Goal: Book appointment/travel/reservation

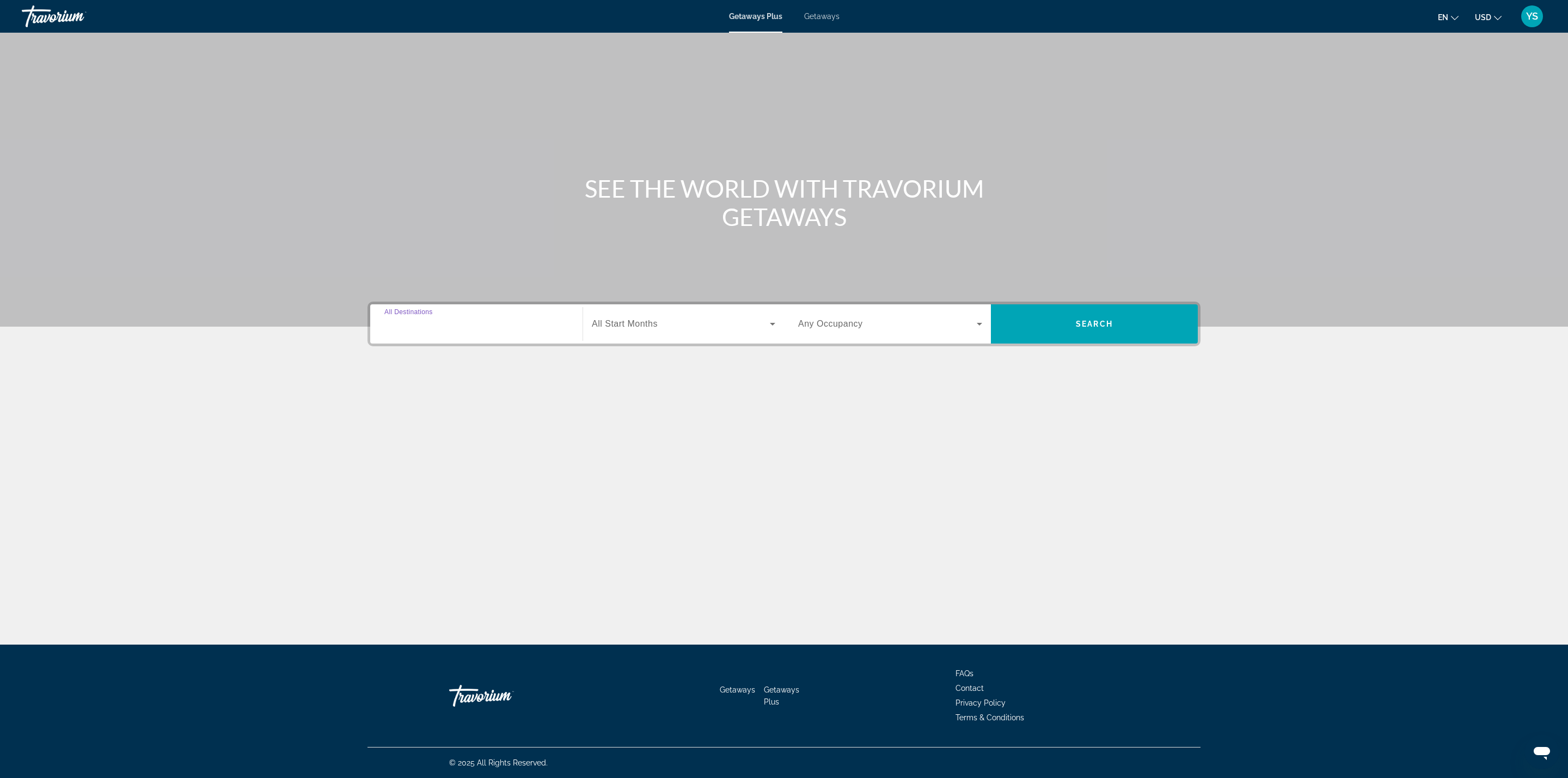
click at [454, 322] on input "Destination All Destinations" at bounding box center [476, 324] width 184 height 13
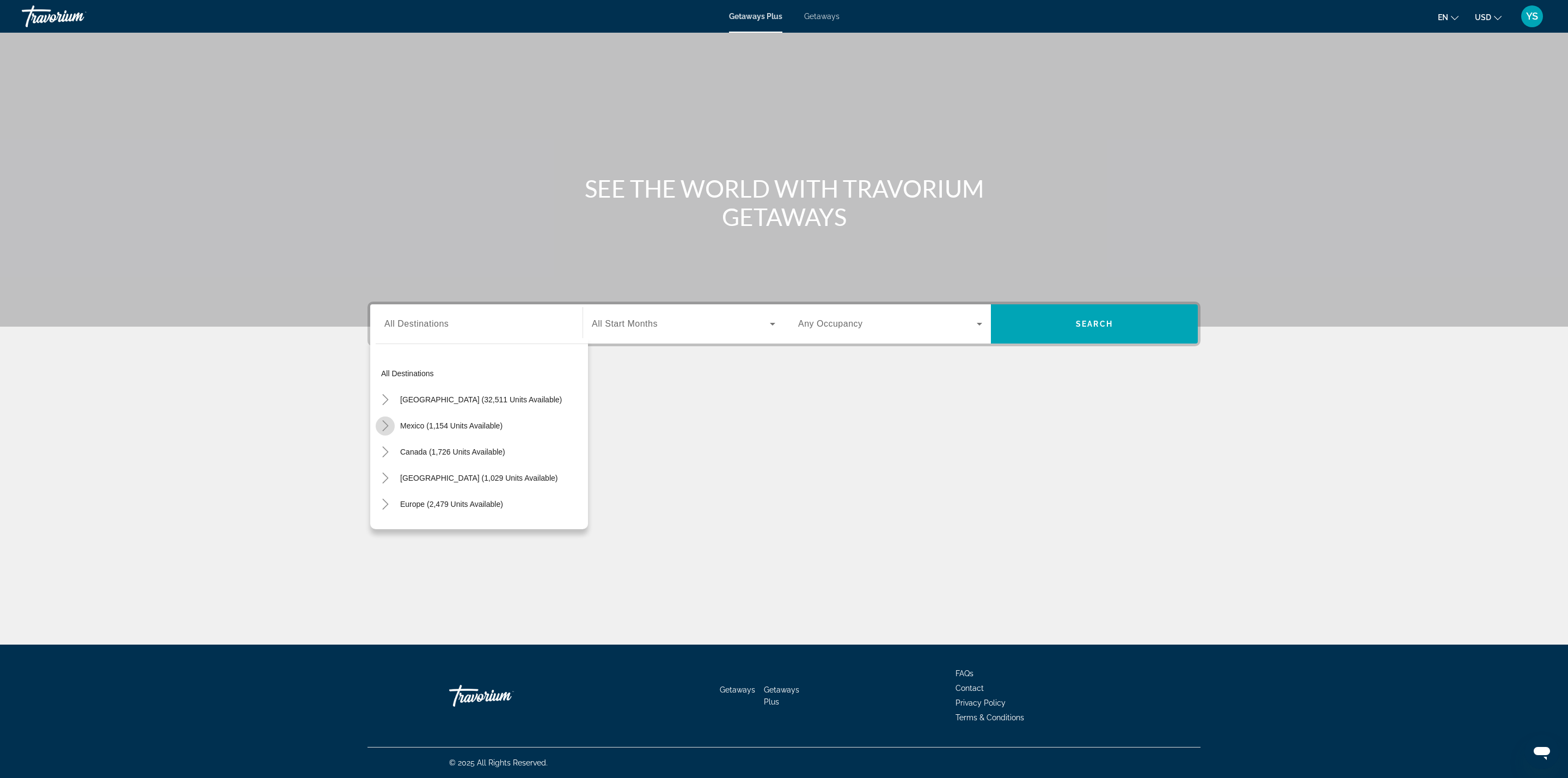
click at [386, 422] on icon "Toggle Mexico (1,154 units available)" at bounding box center [386, 425] width 11 height 11
click at [486, 446] on span "Cancun, Cozumel, [GEOGRAPHIC_DATA] (140 units available)" at bounding box center [487, 447] width 191 height 18
type input "**********"
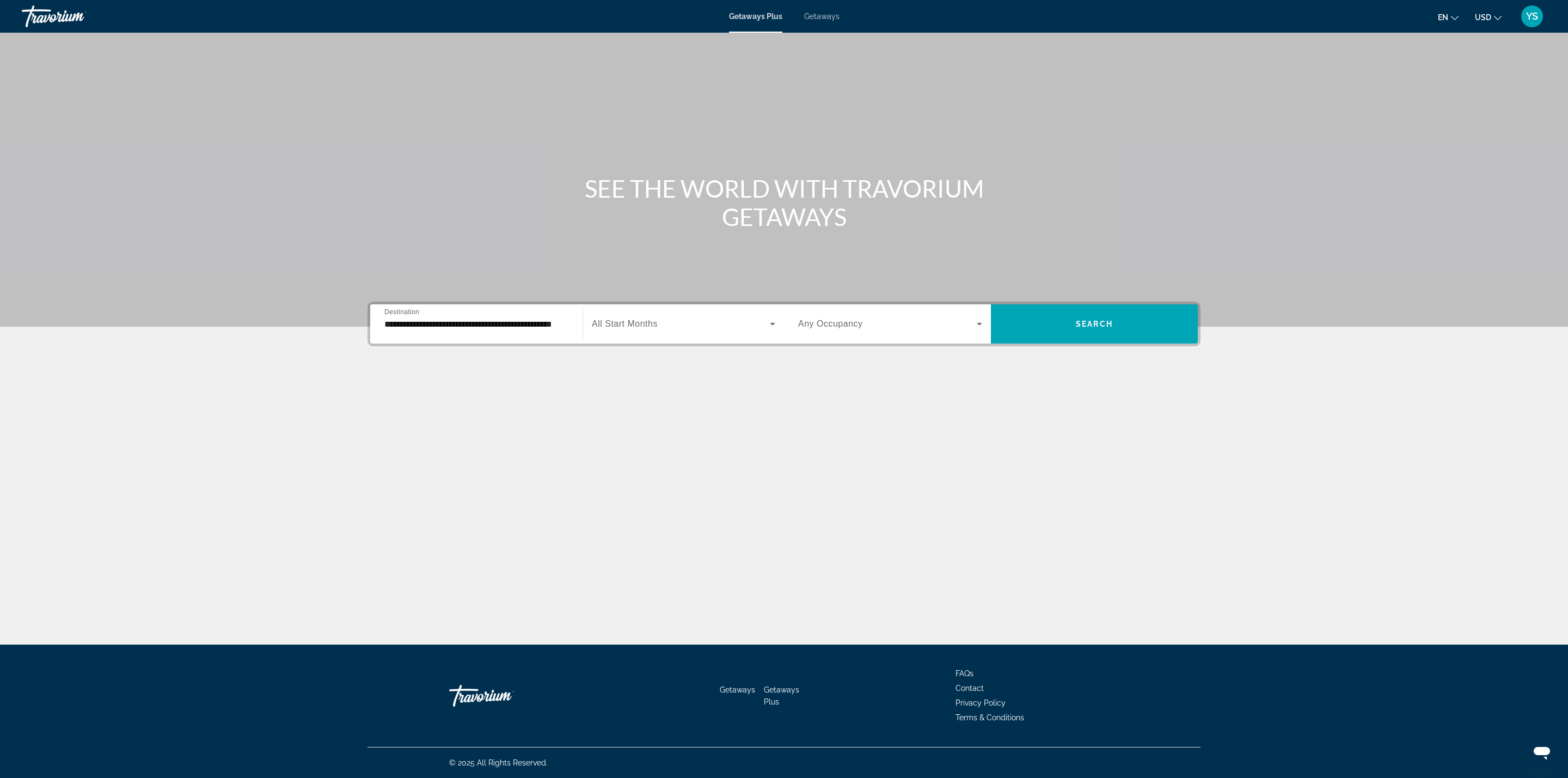
click at [703, 315] on div "Search widget" at bounding box center [683, 324] width 184 height 30
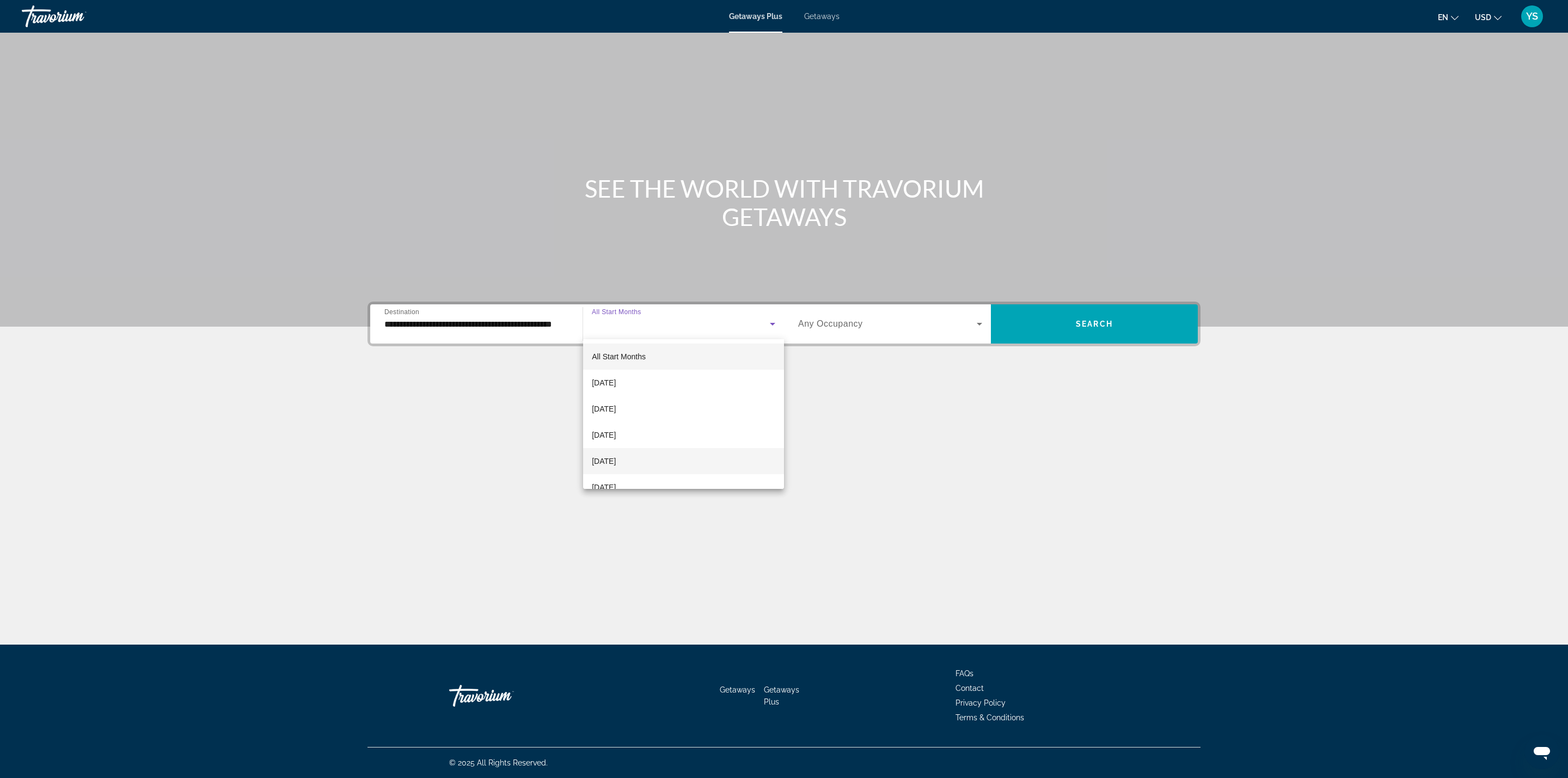
click at [655, 457] on mat-option "[DATE]" at bounding box center [683, 460] width 201 height 26
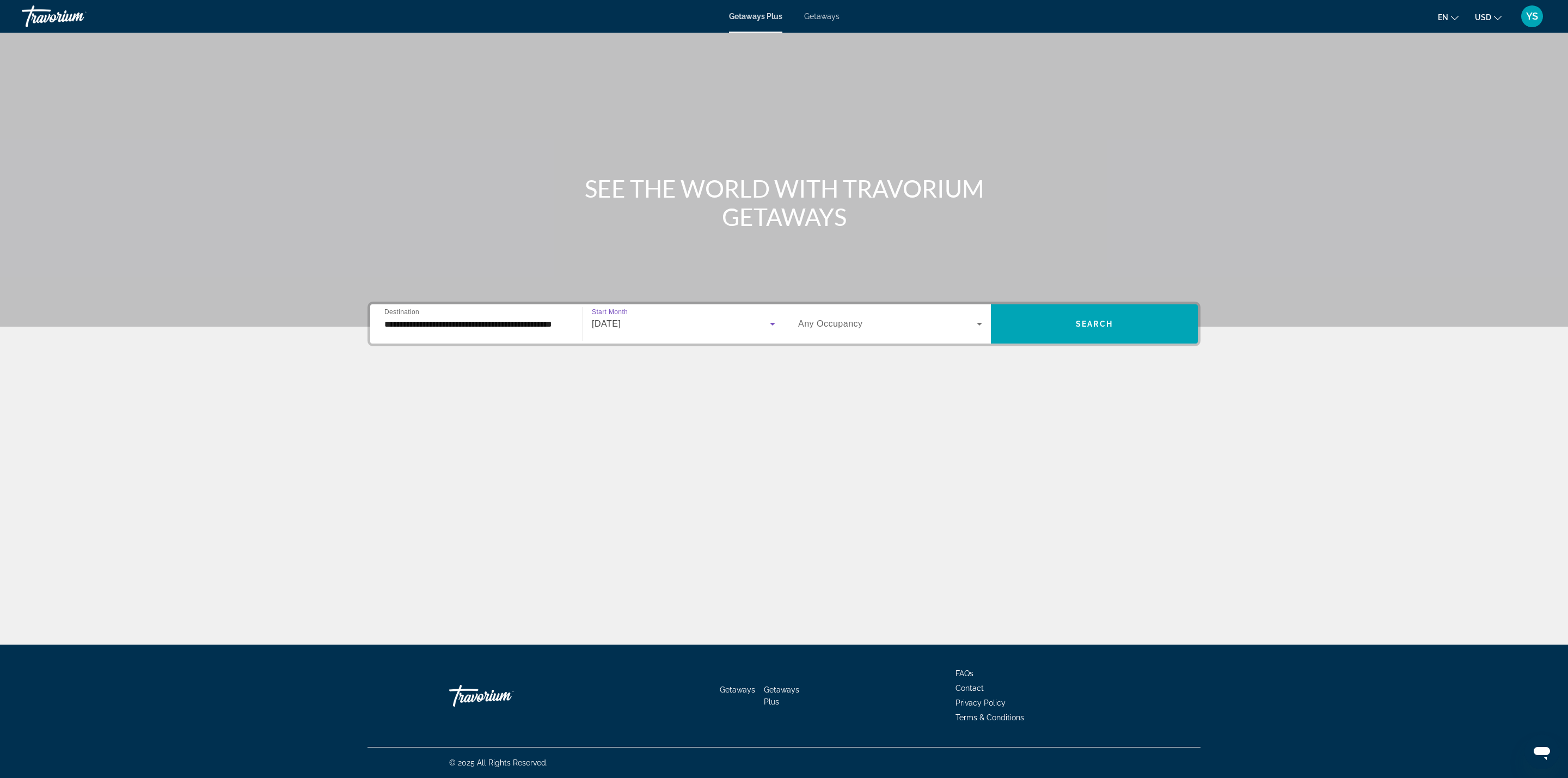
click at [842, 317] on span "Search widget" at bounding box center [887, 323] width 179 height 13
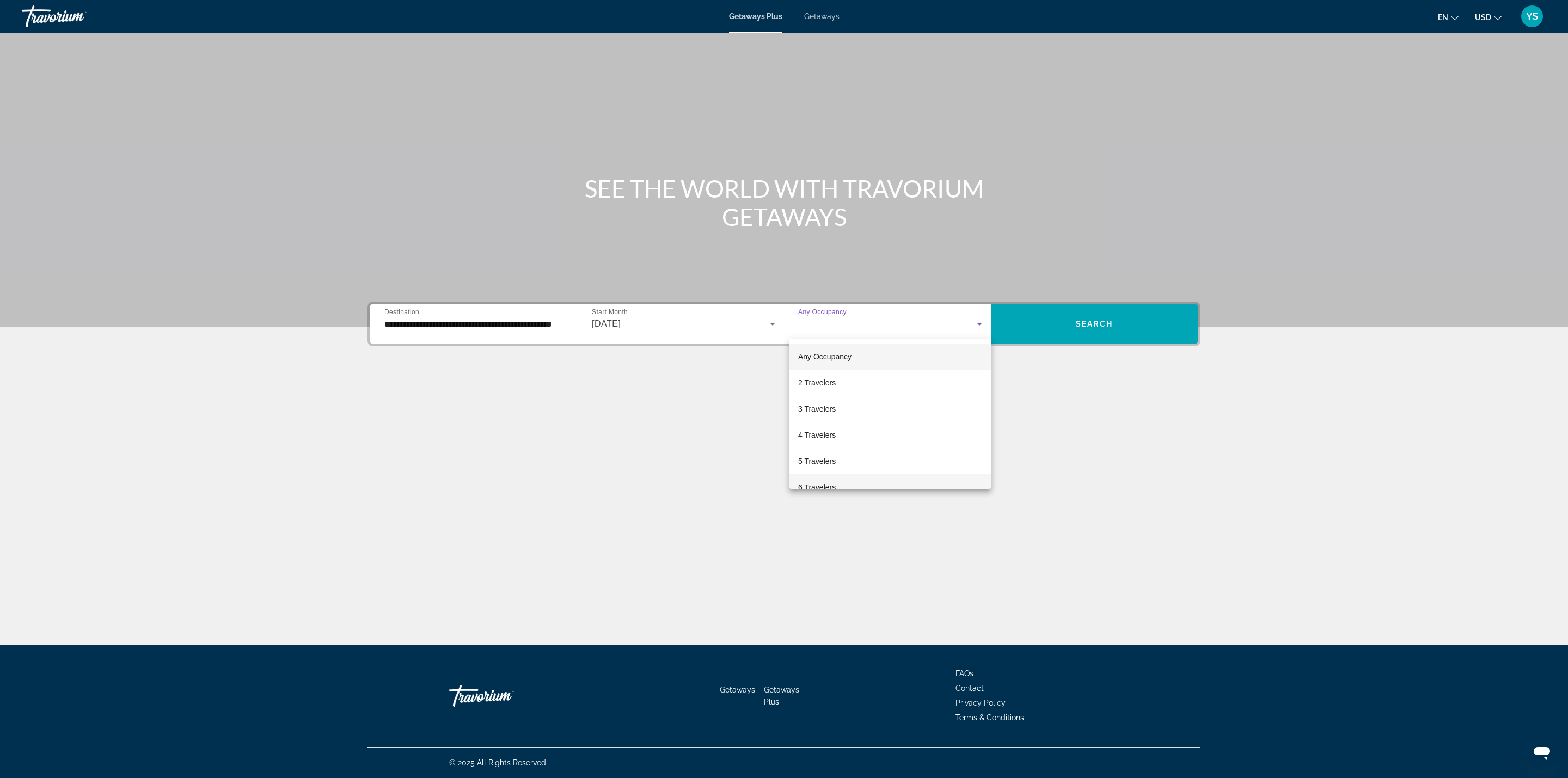
click at [848, 485] on mat-option "6 Travelers" at bounding box center [890, 487] width 202 height 26
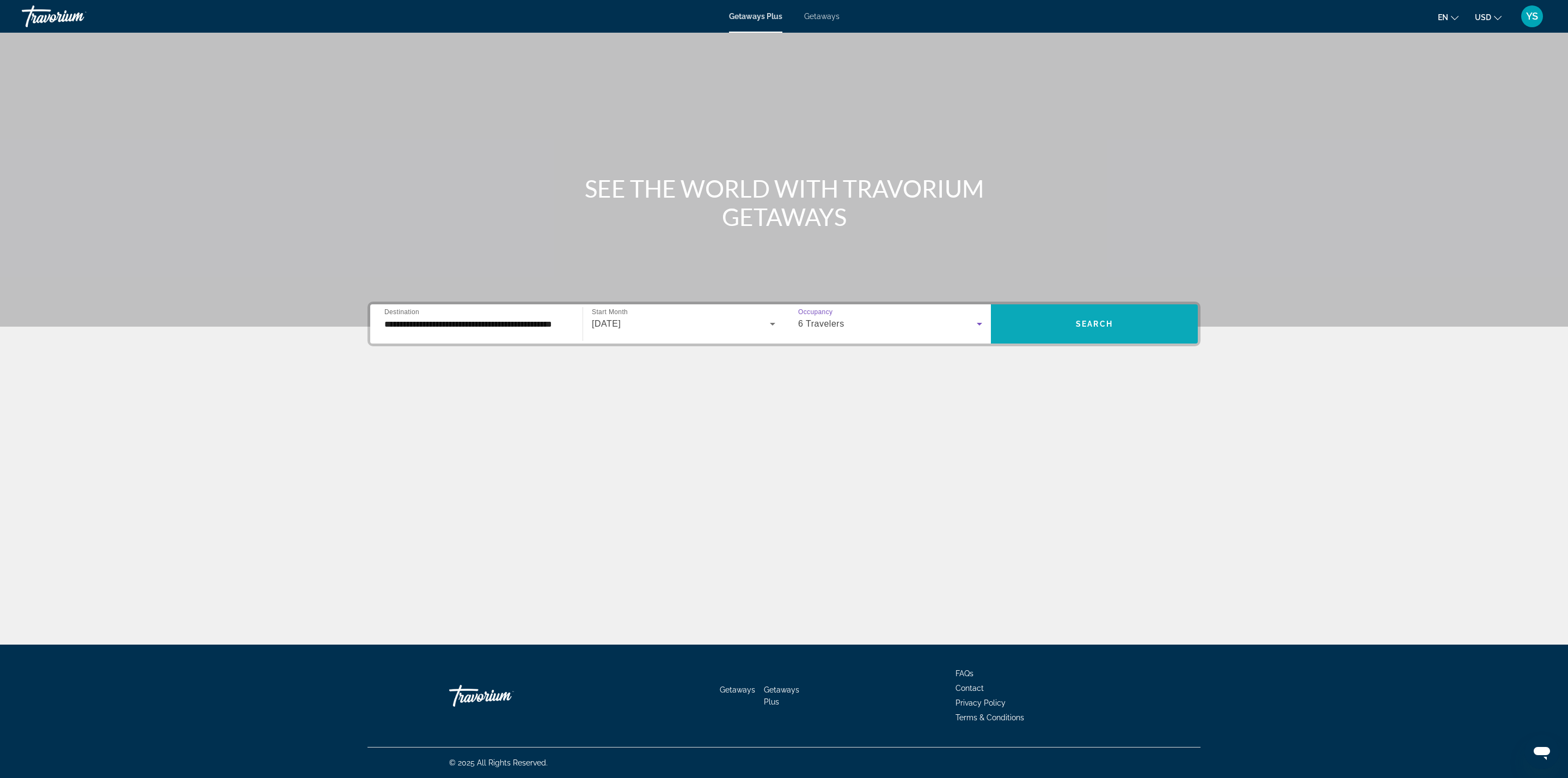
click at [1118, 317] on span "Search widget" at bounding box center [1094, 323] width 207 height 26
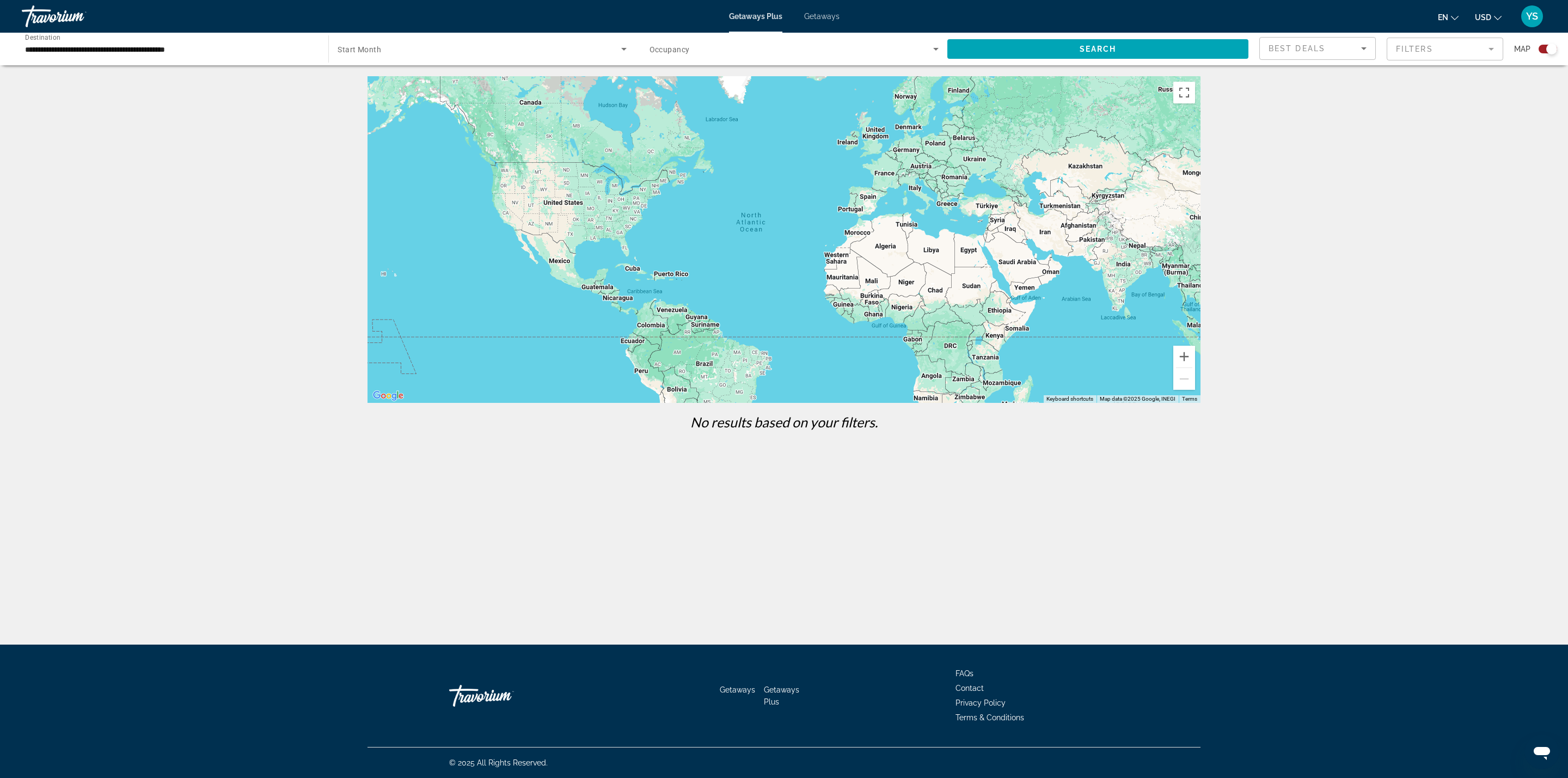
click at [827, 18] on span "Getaways" at bounding box center [822, 16] width 36 height 9
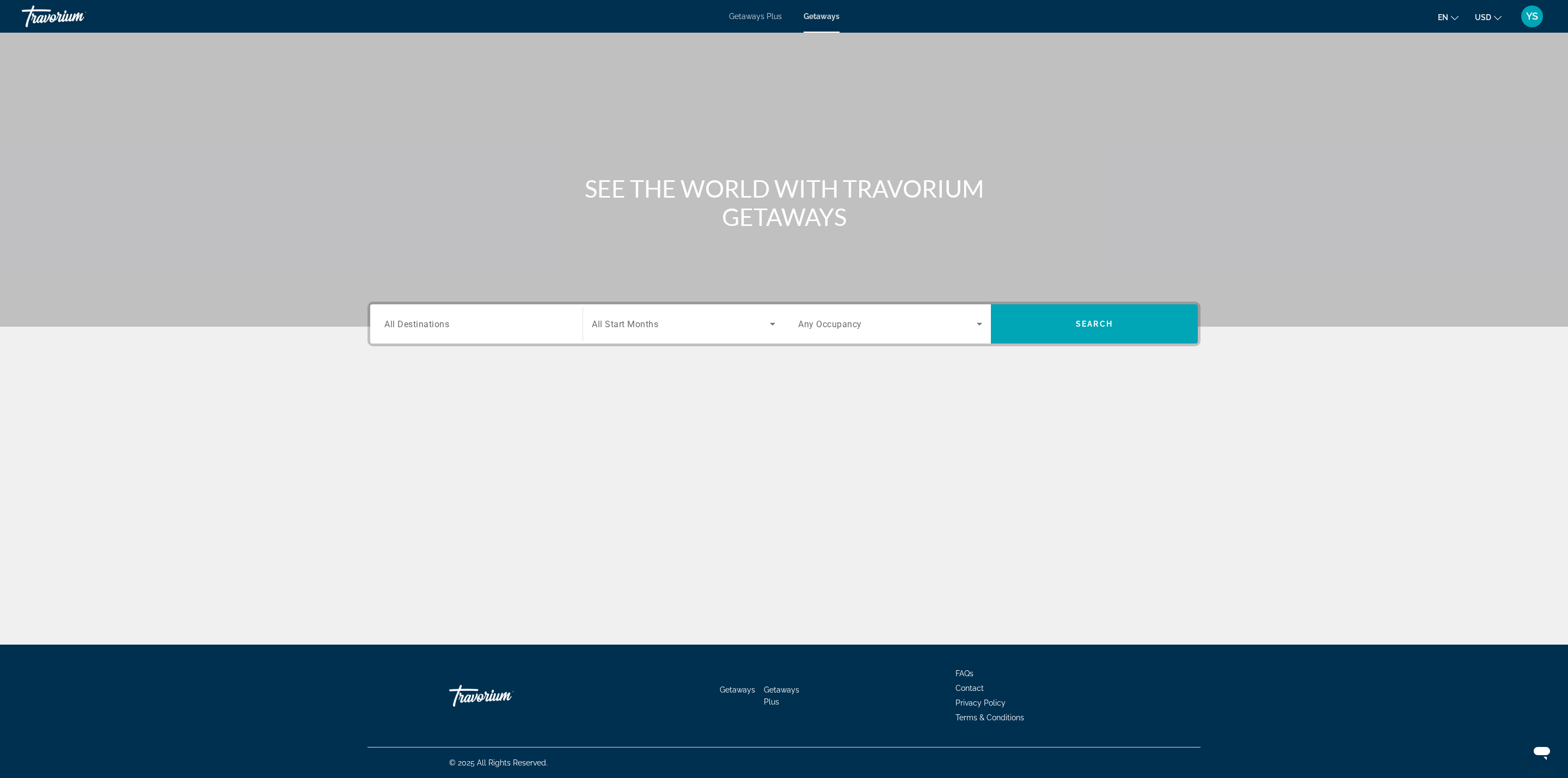
drag, startPoint x: 438, startPoint y: 326, endPoint x: 442, endPoint y: 309, distance: 17.5
click at [438, 325] on span "All Destinations" at bounding box center [417, 324] width 65 height 11
click at [438, 325] on input "Destination All Destinations" at bounding box center [476, 324] width 184 height 13
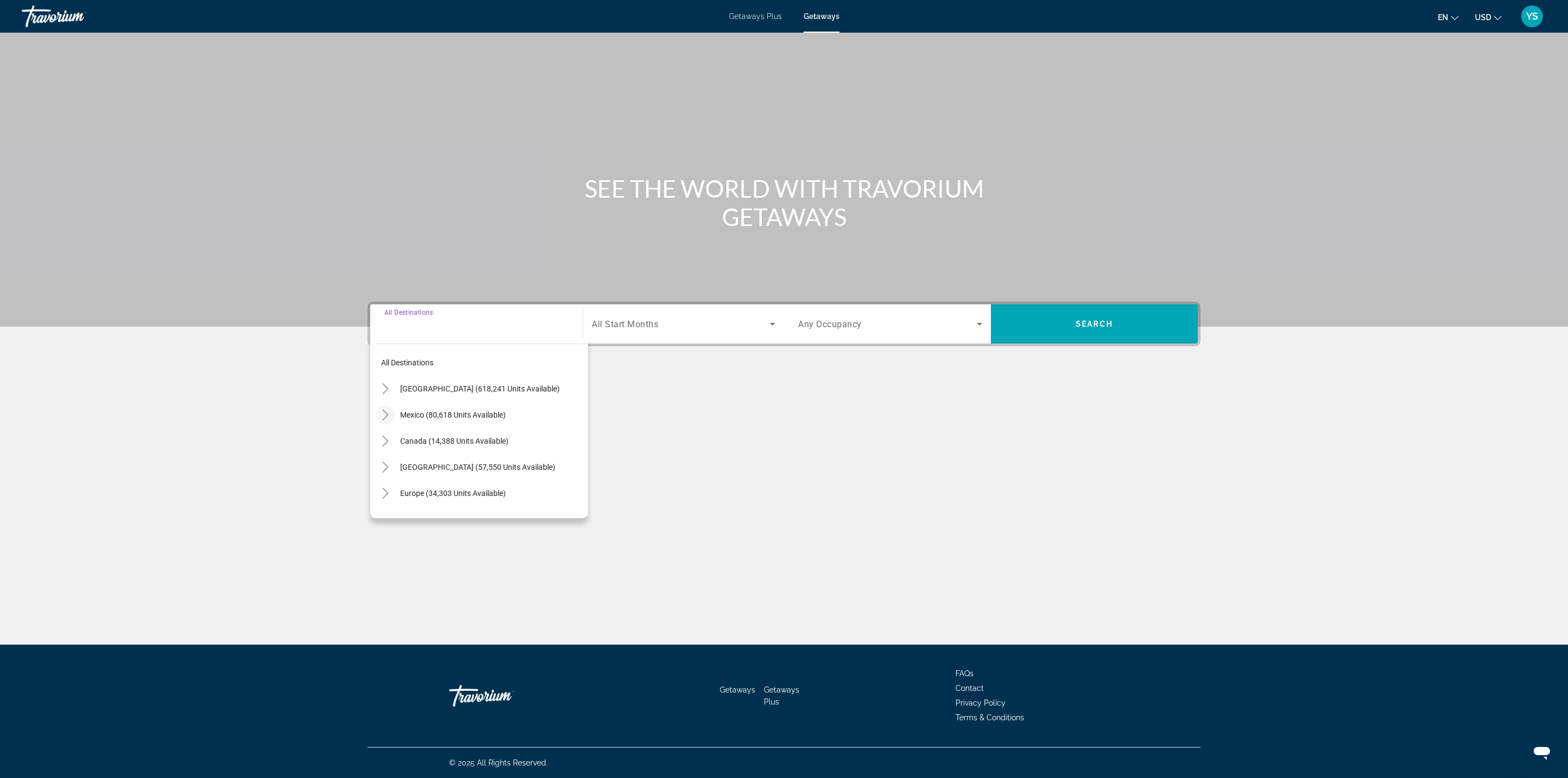
click at [382, 416] on icon "Toggle Mexico (80,618 units available)" at bounding box center [386, 415] width 11 height 11
click at [451, 431] on span "Cancun, [GEOGRAPHIC_DATA], [GEOGRAPHIC_DATA] (34,004 units available)" at bounding box center [487, 436] width 191 height 18
type input "**********"
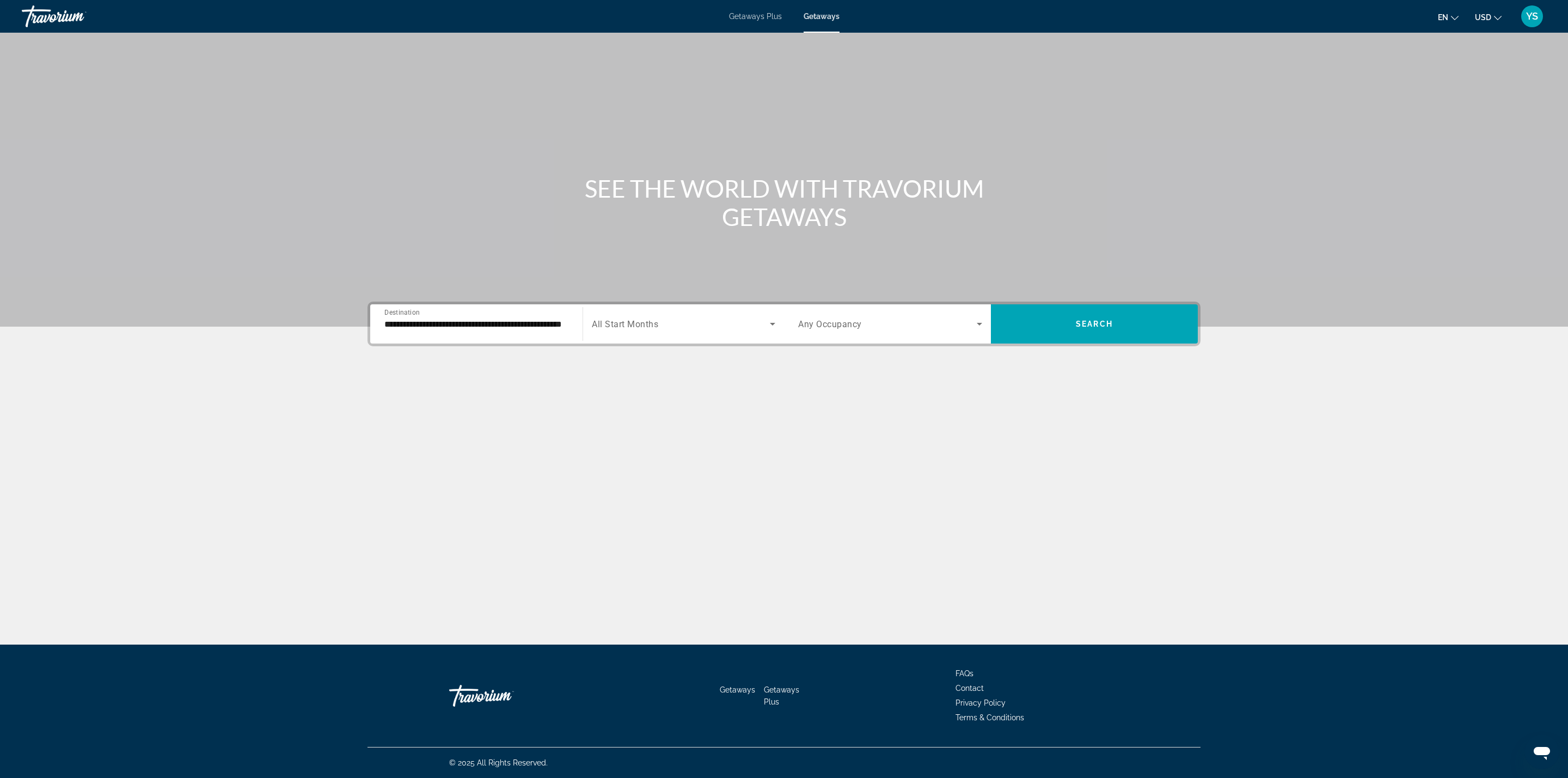
click at [808, 329] on span "Any Occupancy" at bounding box center [831, 324] width 64 height 11
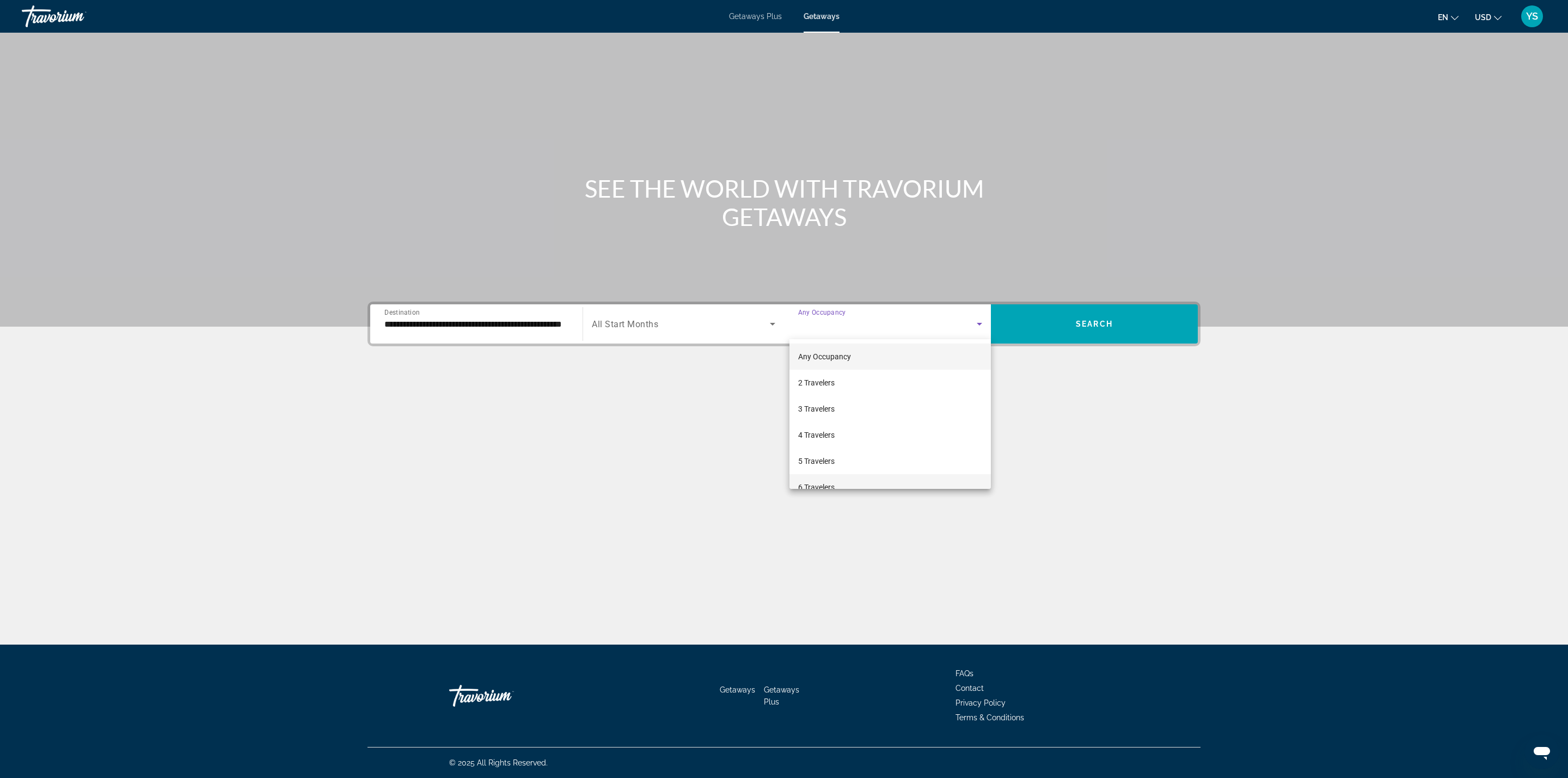
click at [804, 481] on span "6 Travelers" at bounding box center [816, 487] width 36 height 13
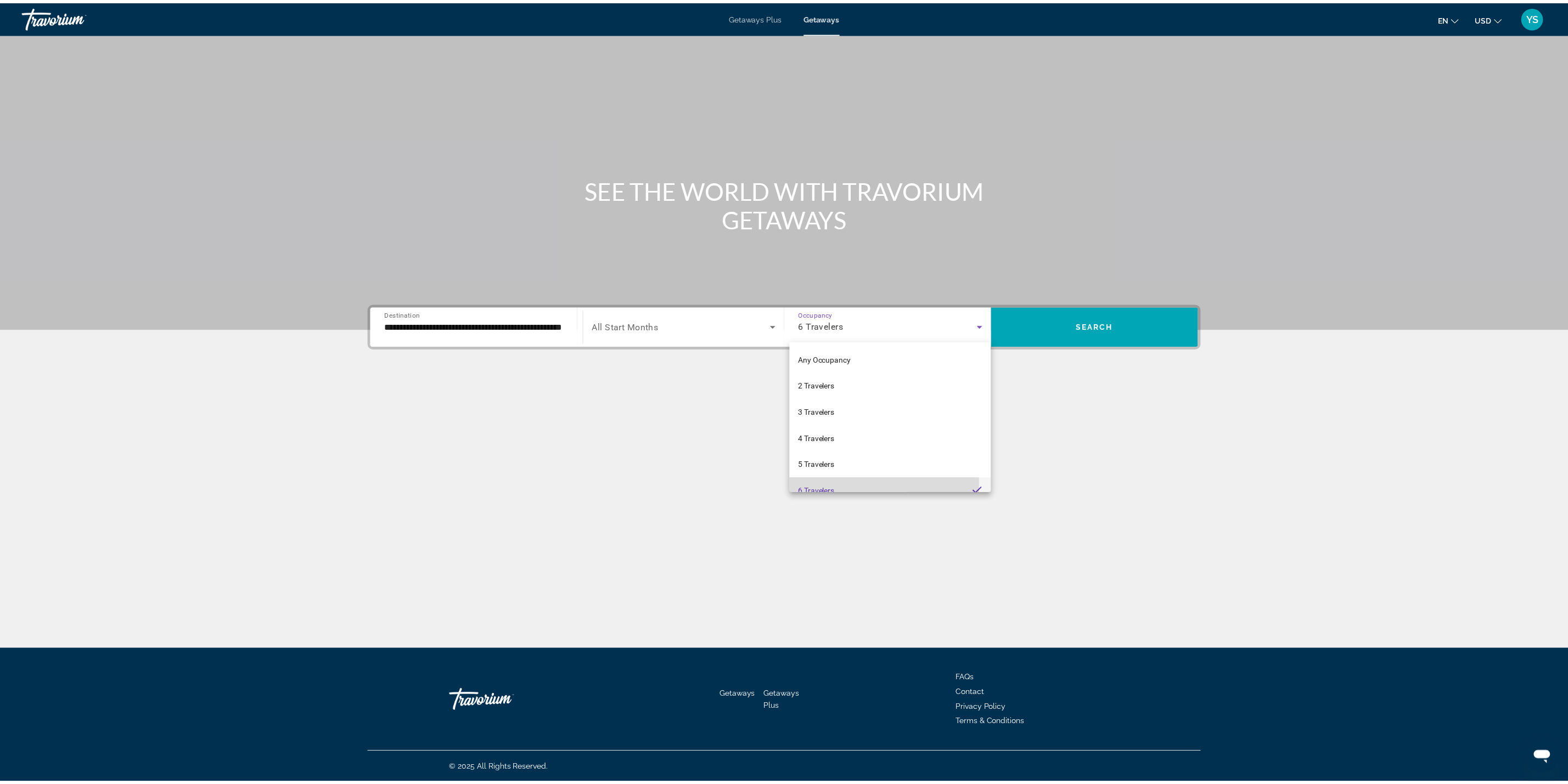
scroll to position [12, 0]
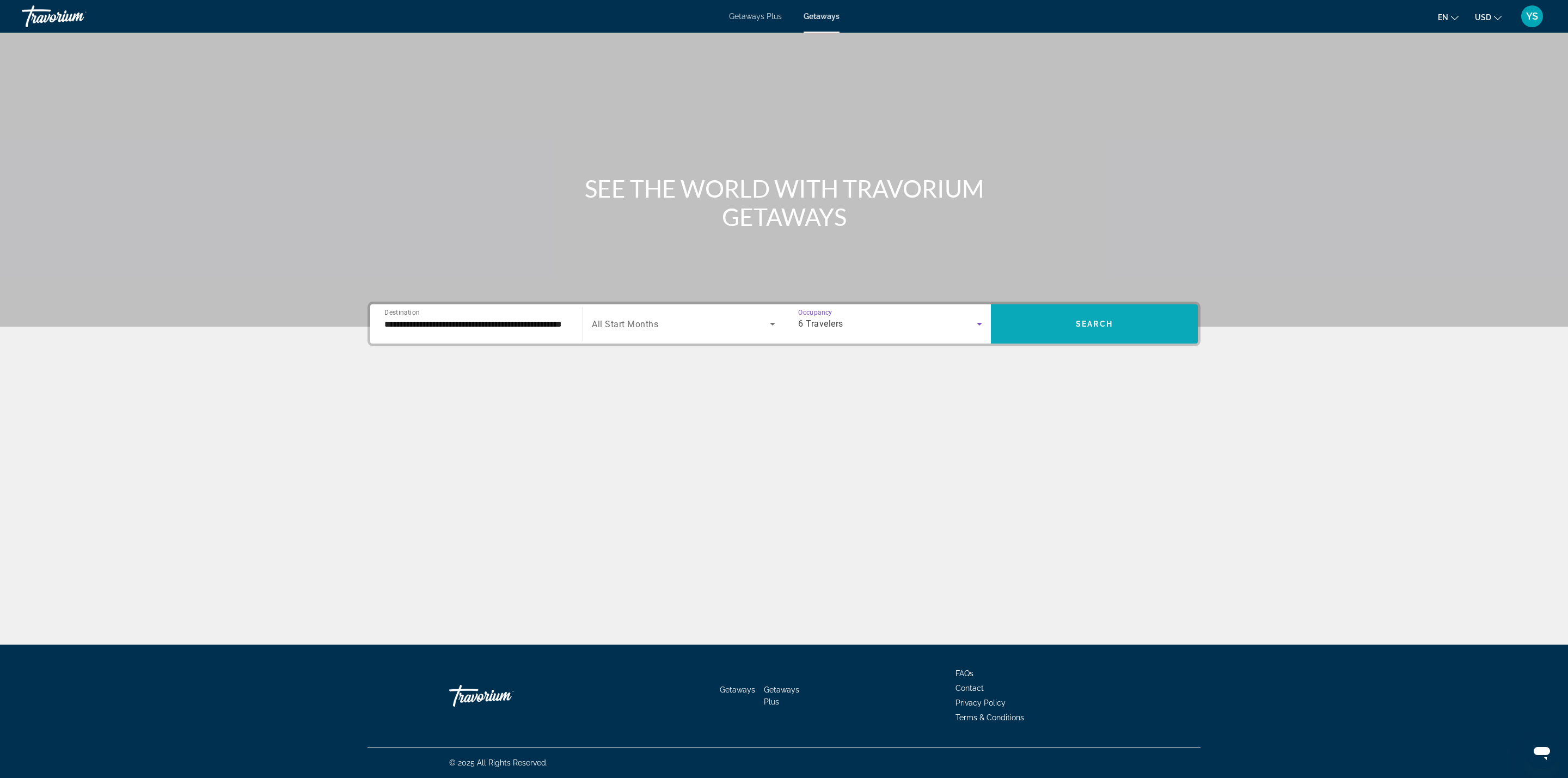
click at [1063, 327] on span "Search widget" at bounding box center [1094, 323] width 207 height 26
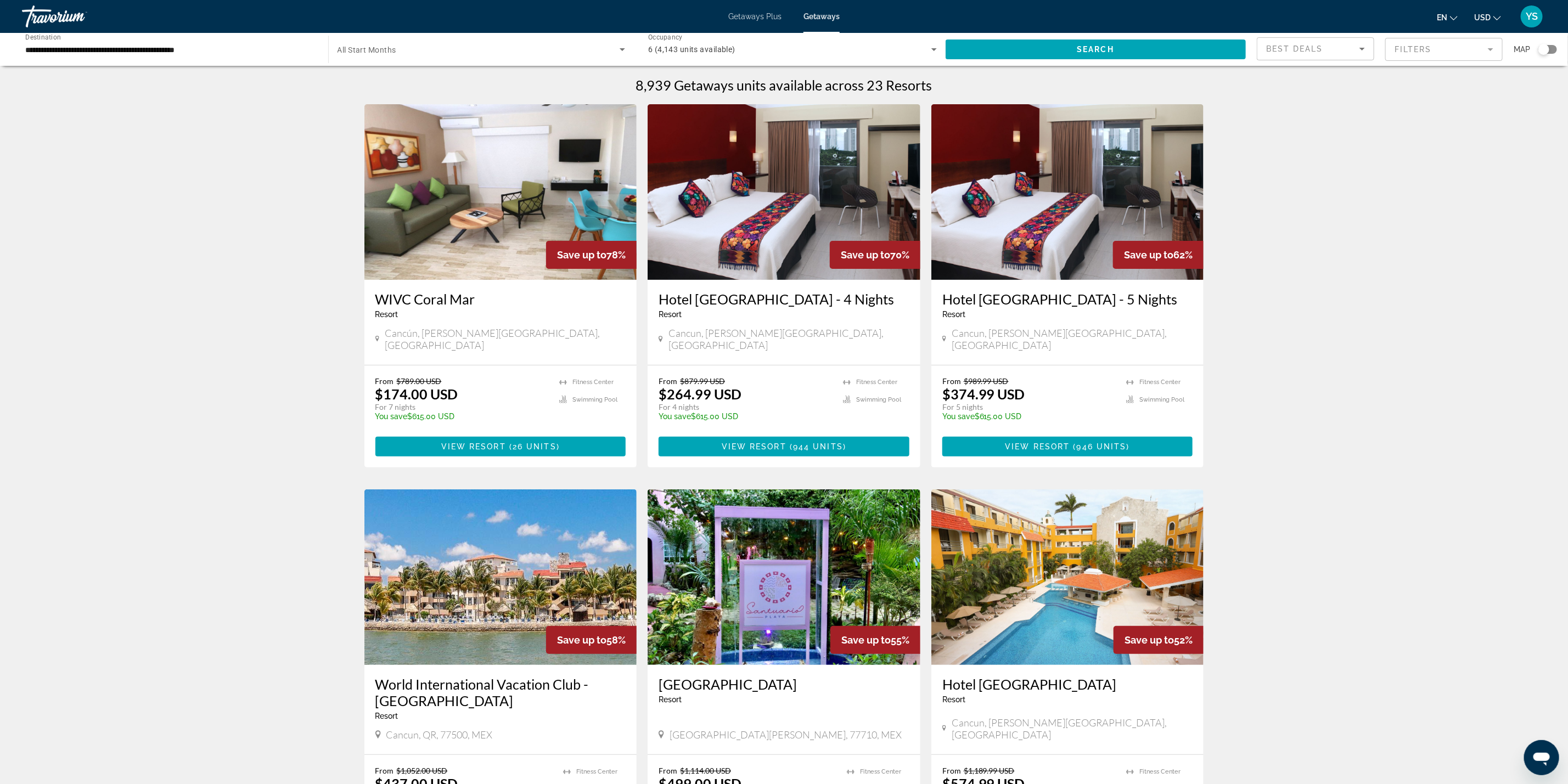
click at [1545, 51] on div "Search widget" at bounding box center [1544, 49] width 11 height 11
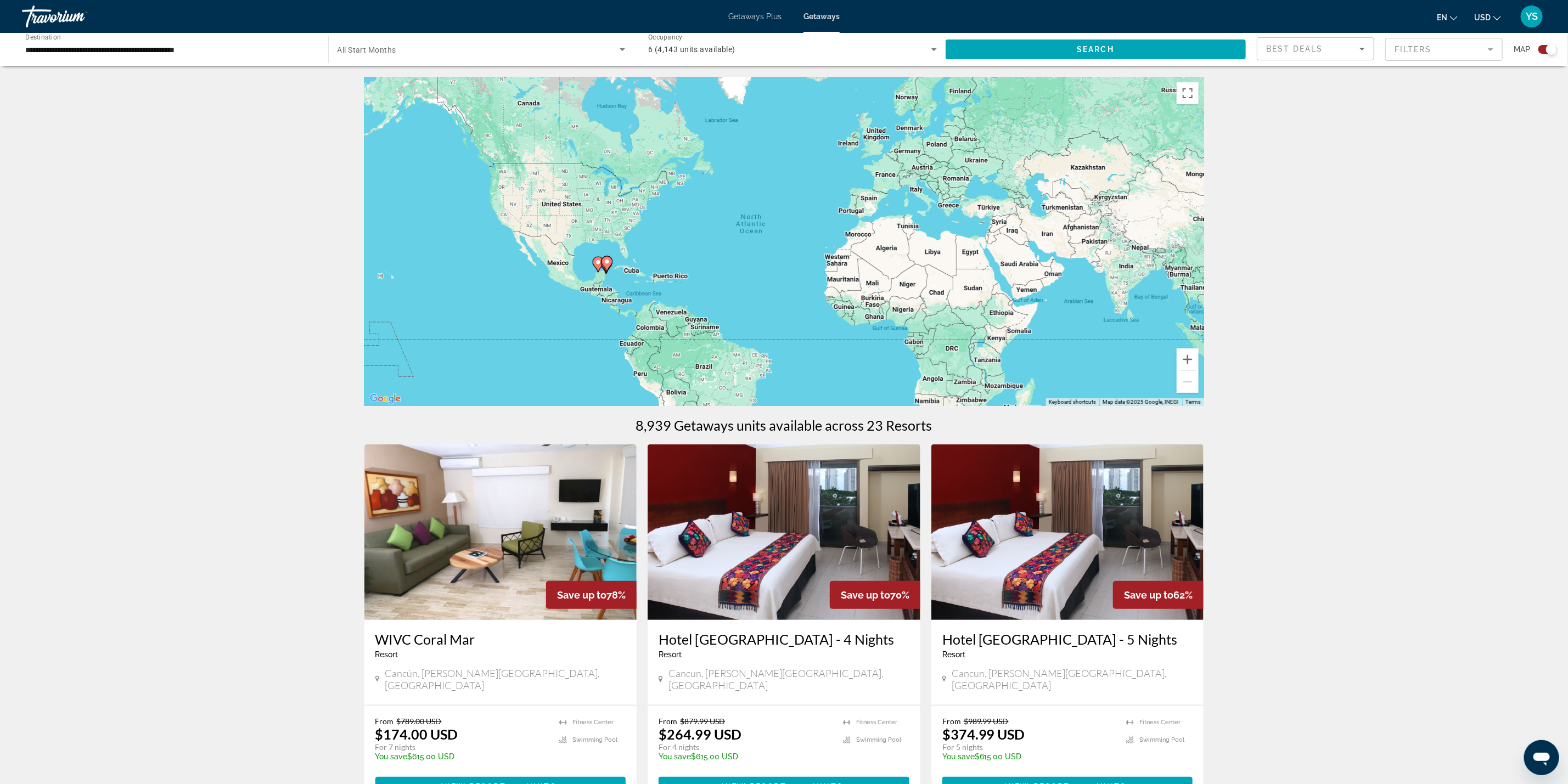
click at [613, 283] on div "To activate drag with keyboard, press Alt + Enter. Once in keyboard drag state,…" at bounding box center [784, 242] width 840 height 329
click at [611, 277] on div "To activate drag with keyboard, press Alt + Enter. Once in keyboard drag state,…" at bounding box center [784, 242] width 840 height 329
click at [603, 265] on icon "Main content" at bounding box center [607, 263] width 11 height 15
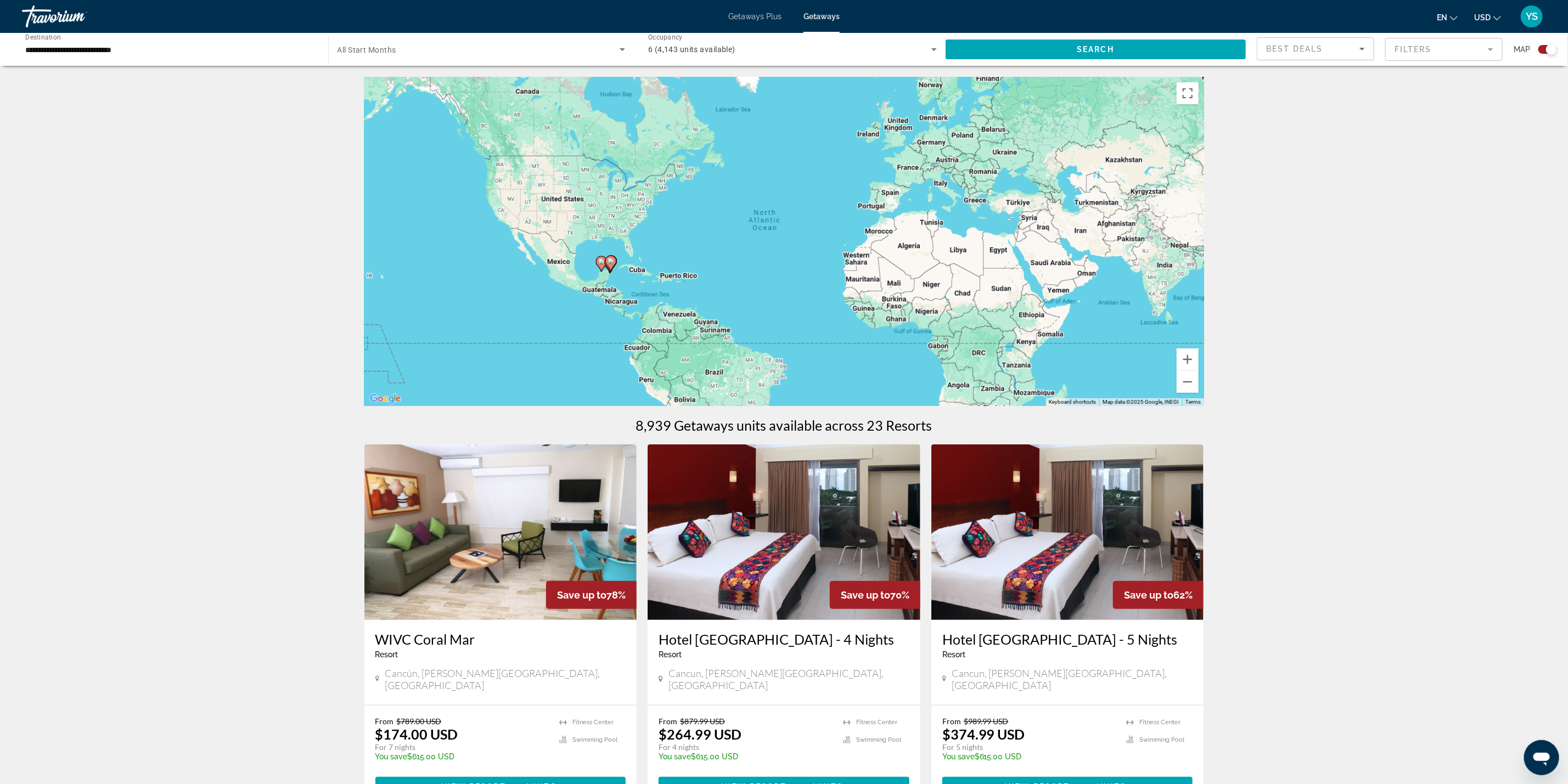
click at [603, 265] on div "To activate drag with keyboard, press Alt + Enter. Once in keyboard drag state,…" at bounding box center [784, 242] width 840 height 329
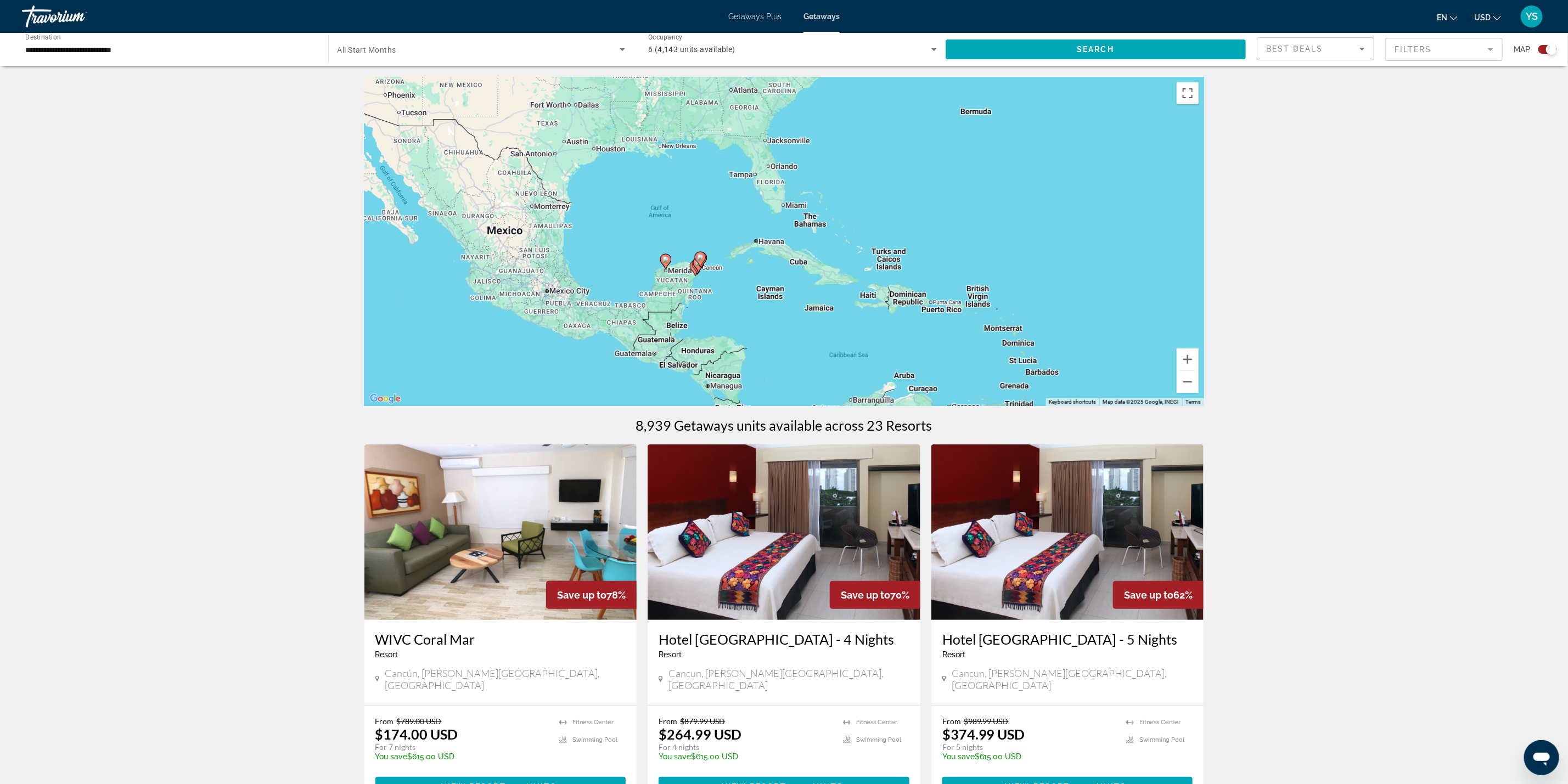
click at [695, 272] on gmp-advanced-marker "Main content" at bounding box center [698, 265] width 11 height 16
type input "**********"
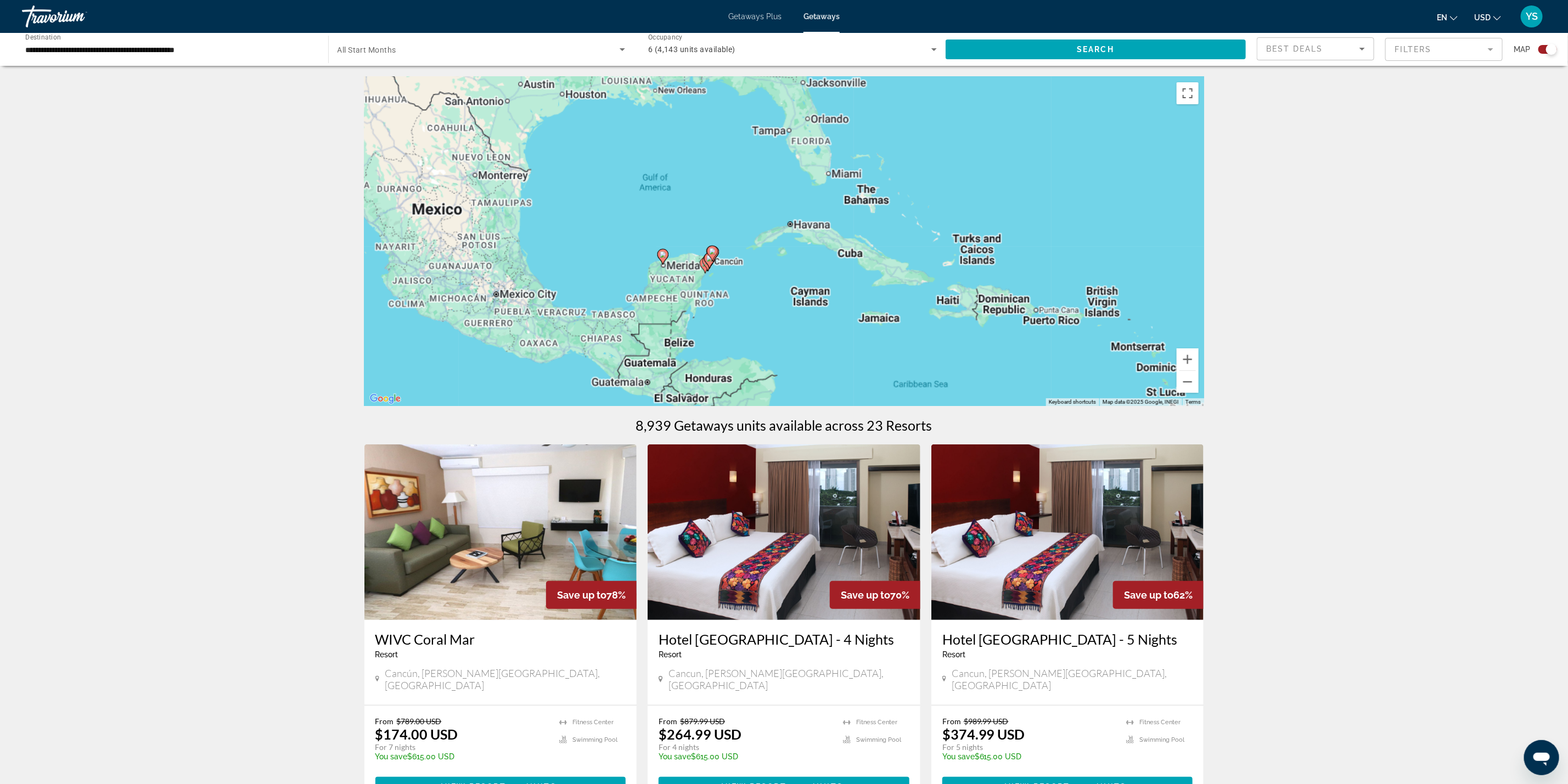
click at [694, 271] on div "To activate drag with keyboard, press Alt + Enter. Once in keyboard drag state,…" at bounding box center [784, 242] width 840 height 329
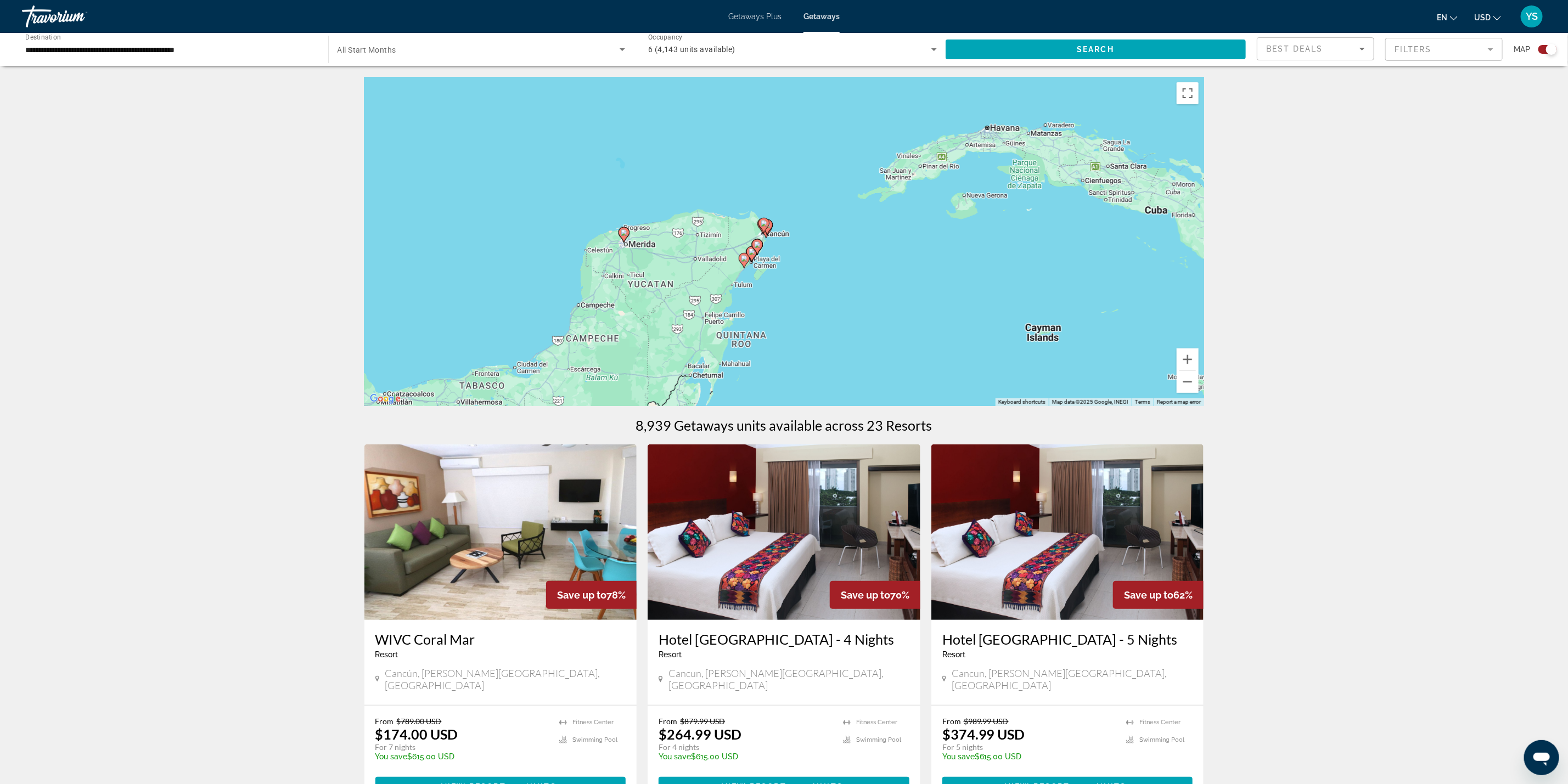
click at [761, 249] on gmp-advanced-marker "Main content" at bounding box center [758, 247] width 11 height 16
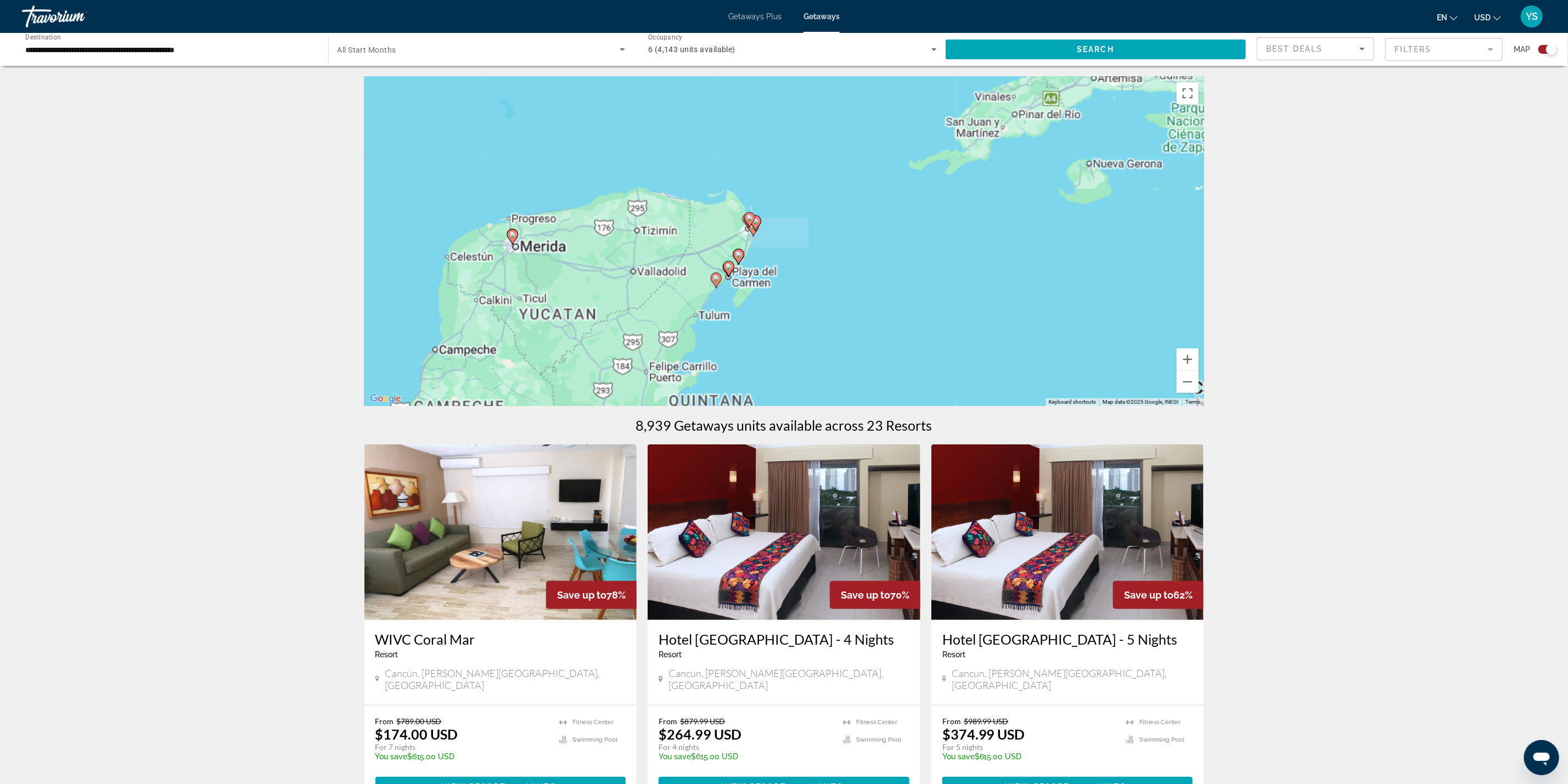
click at [761, 249] on div "To activate drag with keyboard, press Alt + Enter. Once in keyboard drag state,…" at bounding box center [784, 242] width 840 height 329
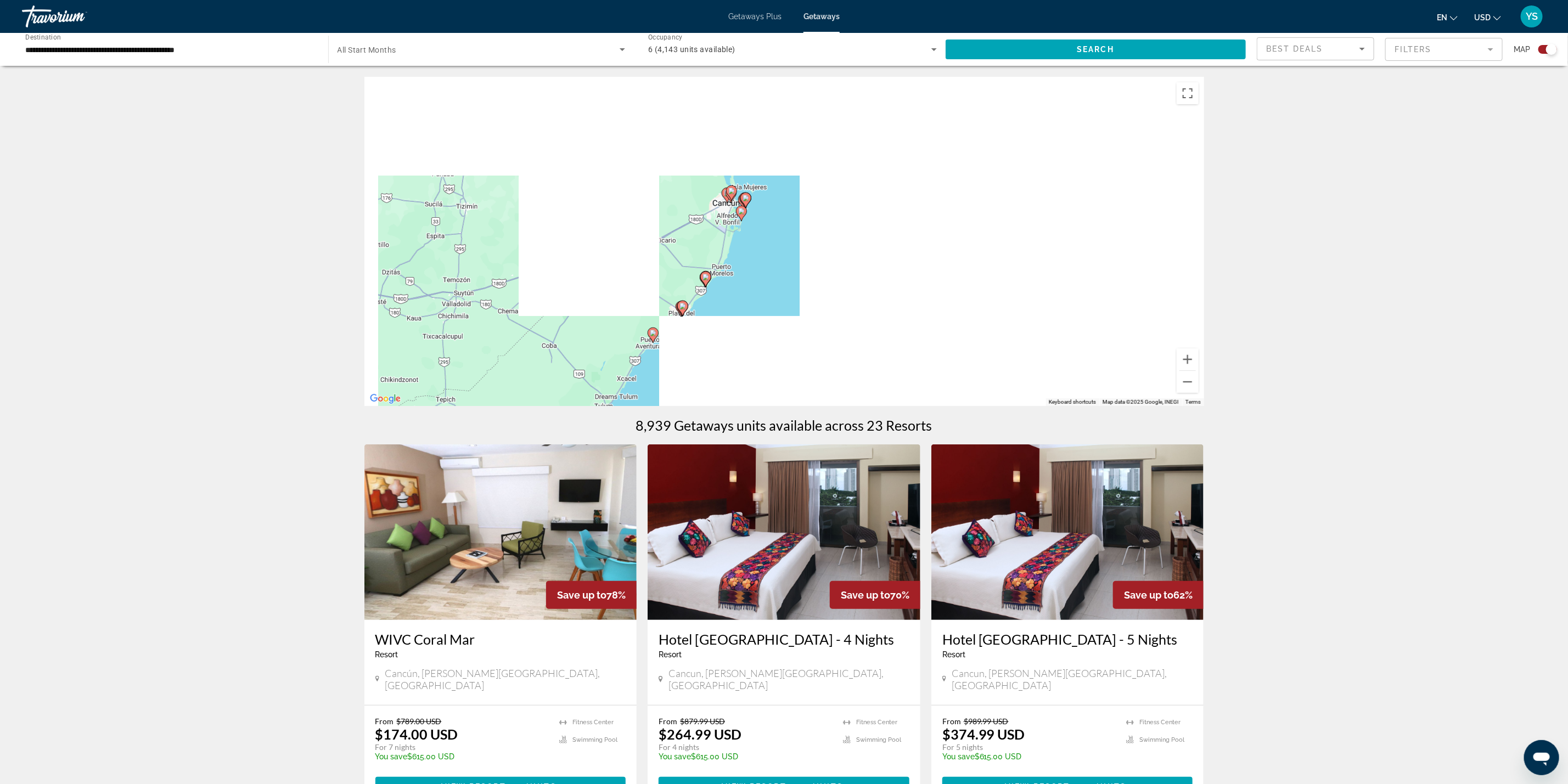
click at [741, 211] on image "Main content" at bounding box center [741, 210] width 6 height 6
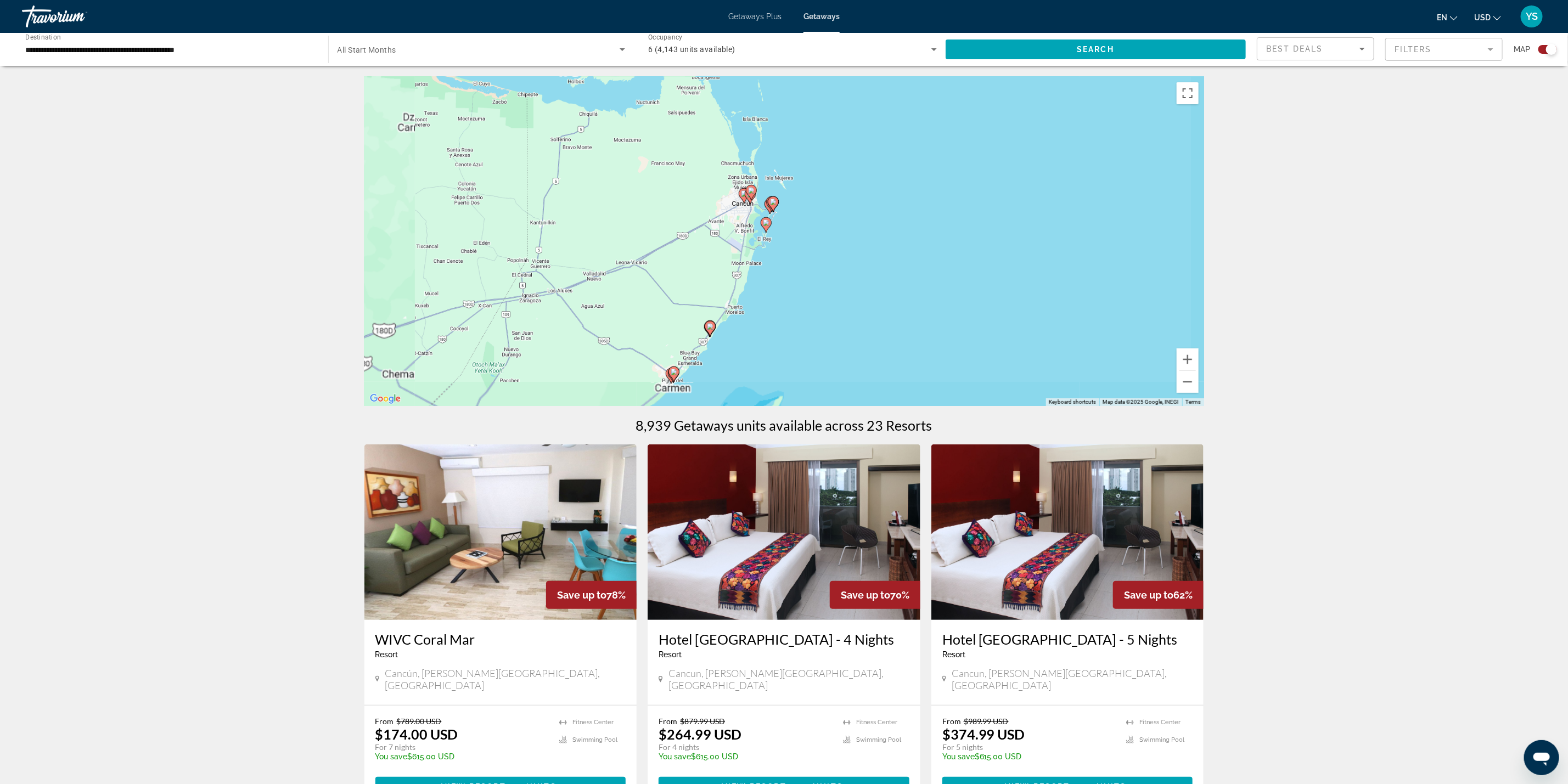
click at [741, 211] on div "To activate drag with keyboard, press Alt + Enter. Once in keyboard drag state,…" at bounding box center [784, 242] width 840 height 329
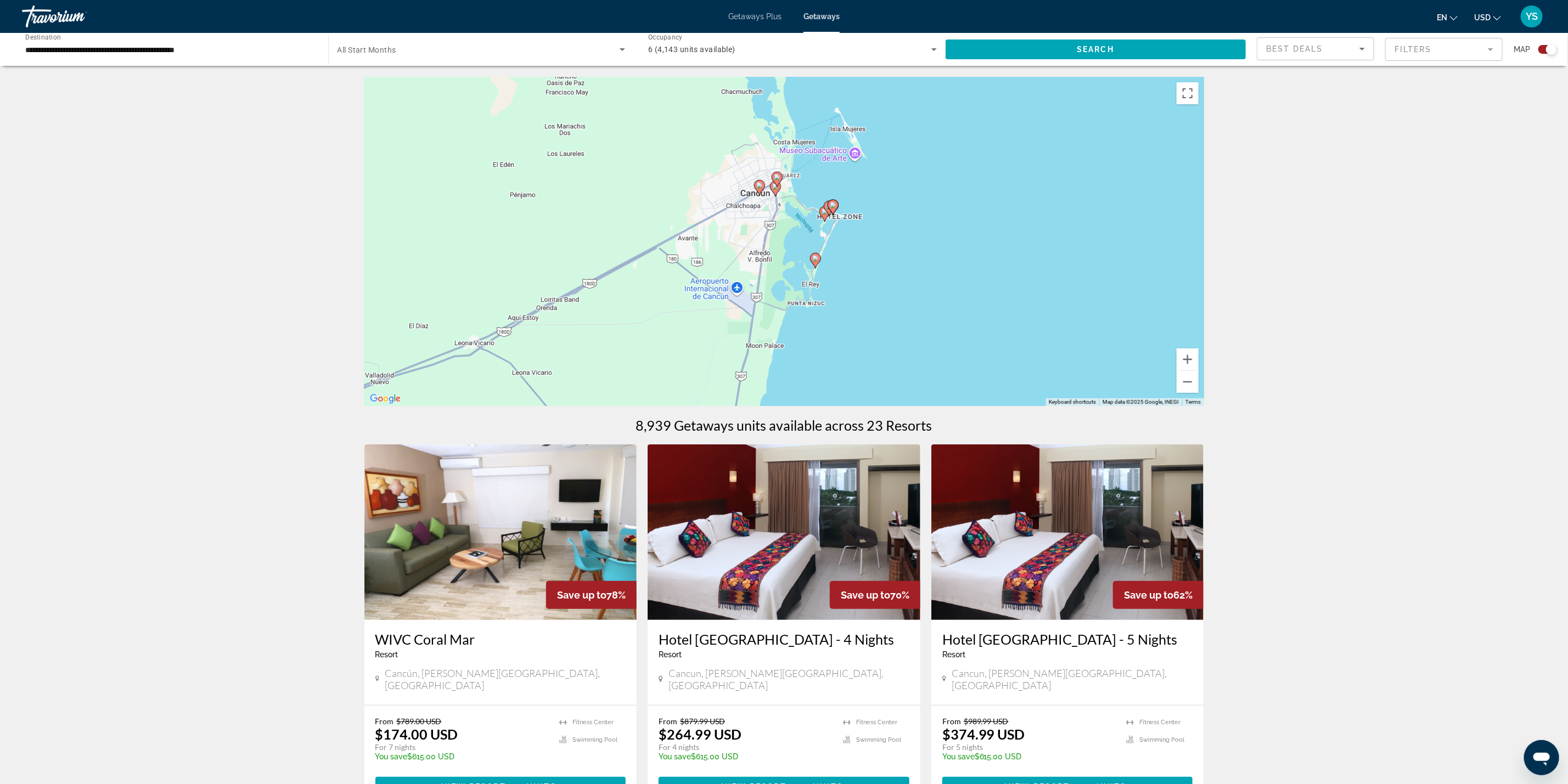
click at [835, 209] on icon "Main content" at bounding box center [832, 208] width 10 height 14
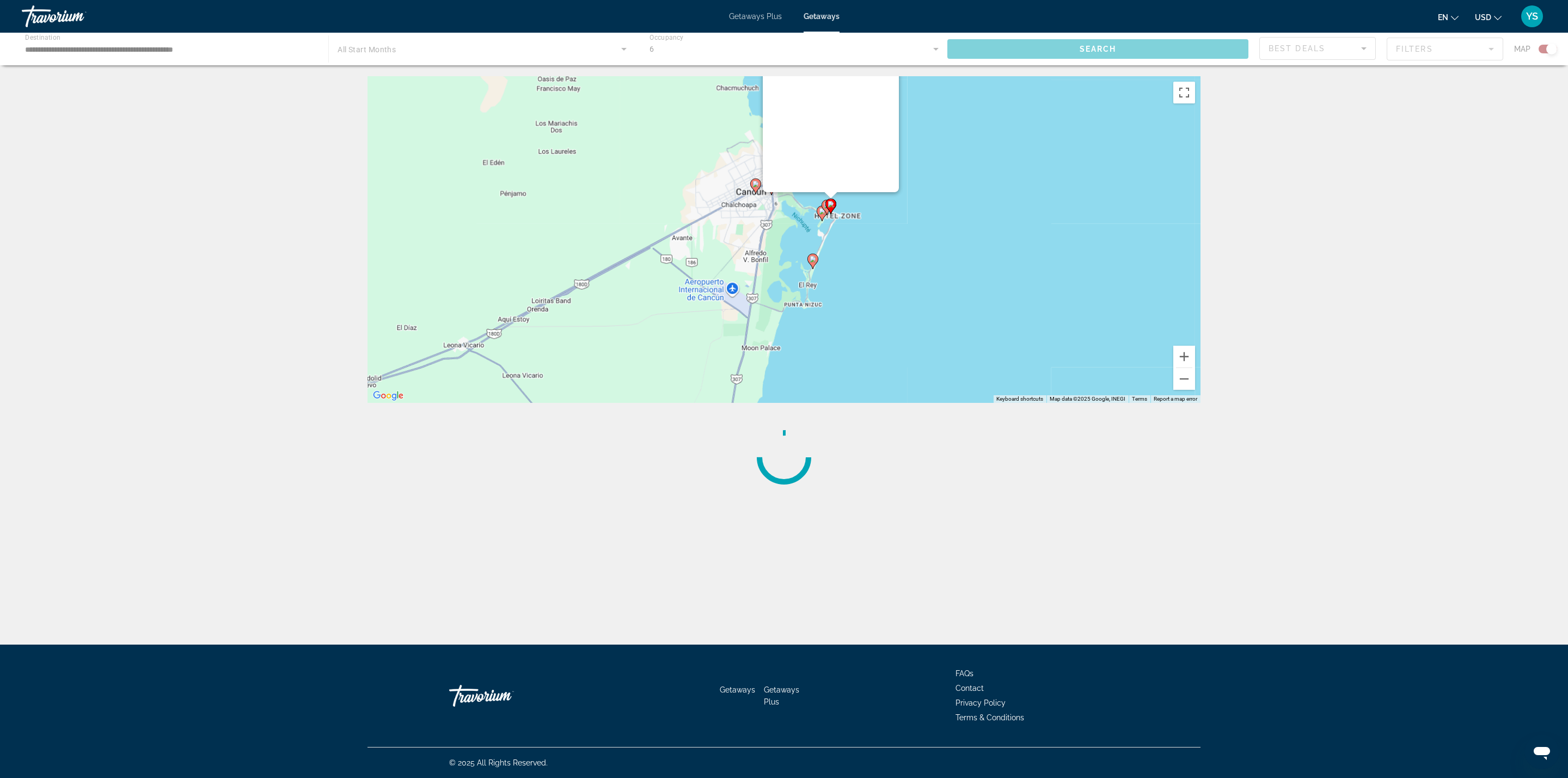
click at [828, 208] on div "To activate drag with keyboard, press Alt + Enter. Once in keyboard drag state,…" at bounding box center [784, 240] width 833 height 327
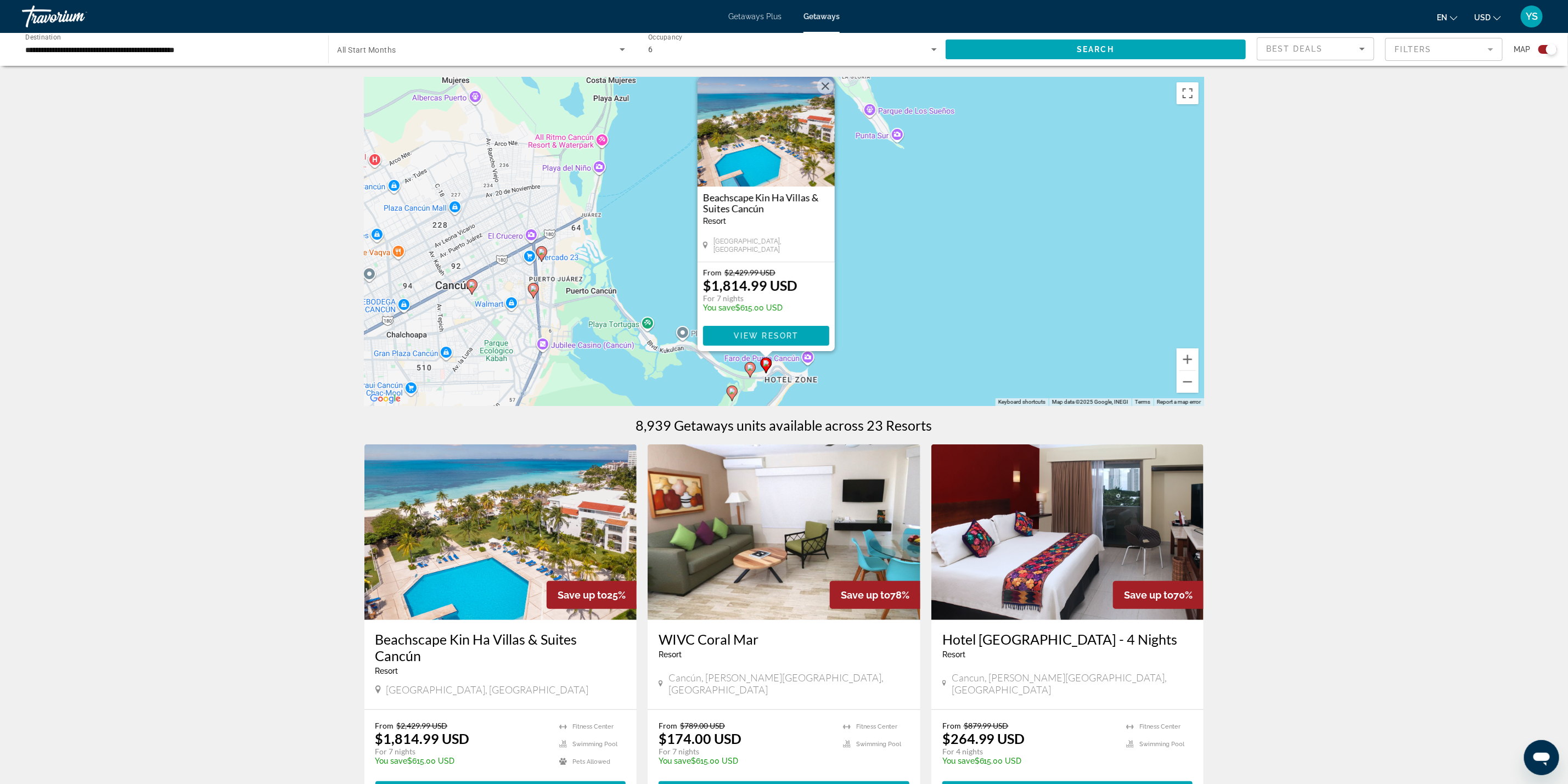
click at [750, 367] on image "Main content" at bounding box center [750, 367] width 6 height 6
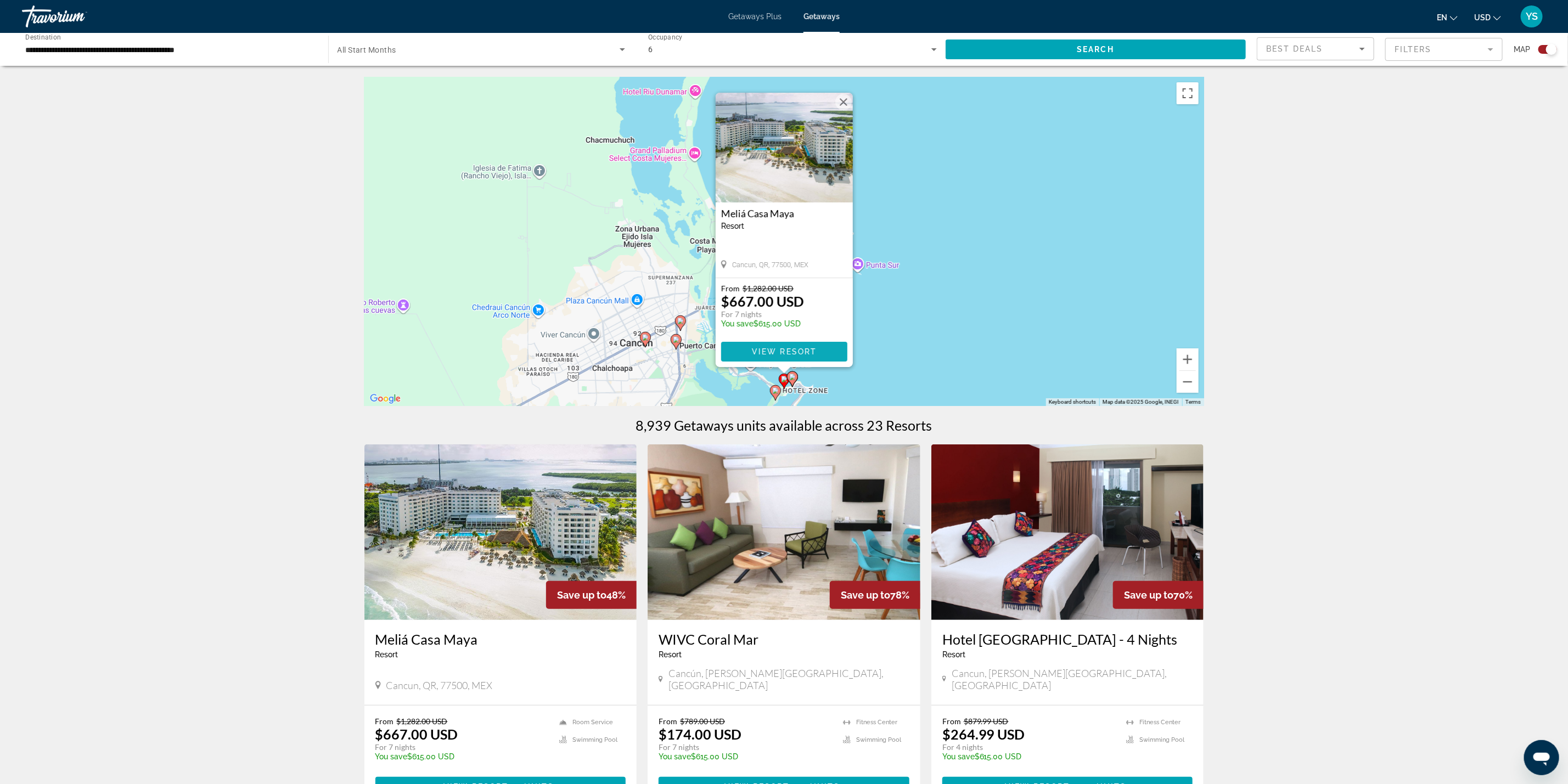
click at [758, 351] on span "View Resort" at bounding box center [784, 352] width 64 height 9
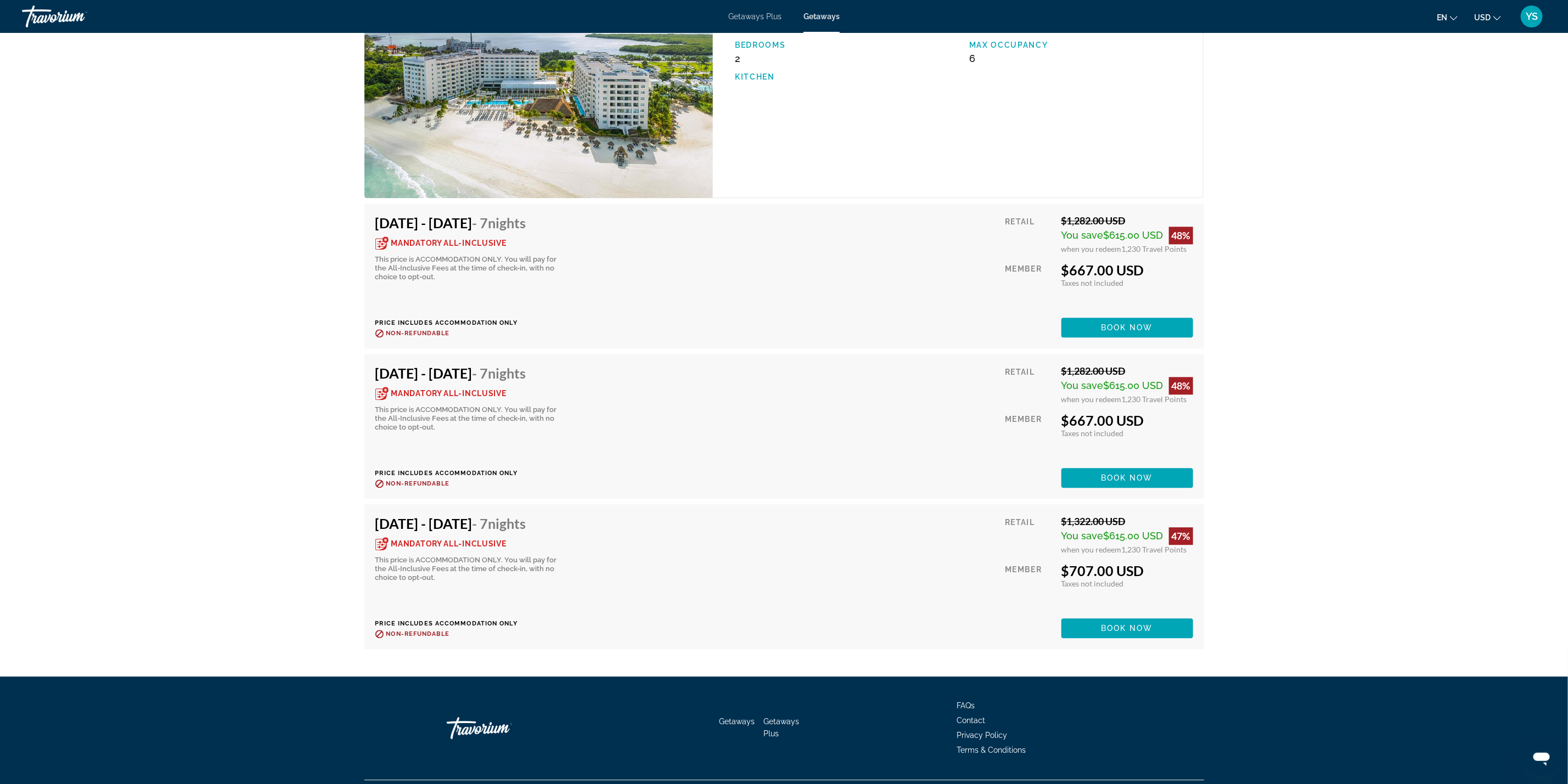
scroll to position [1888, 0]
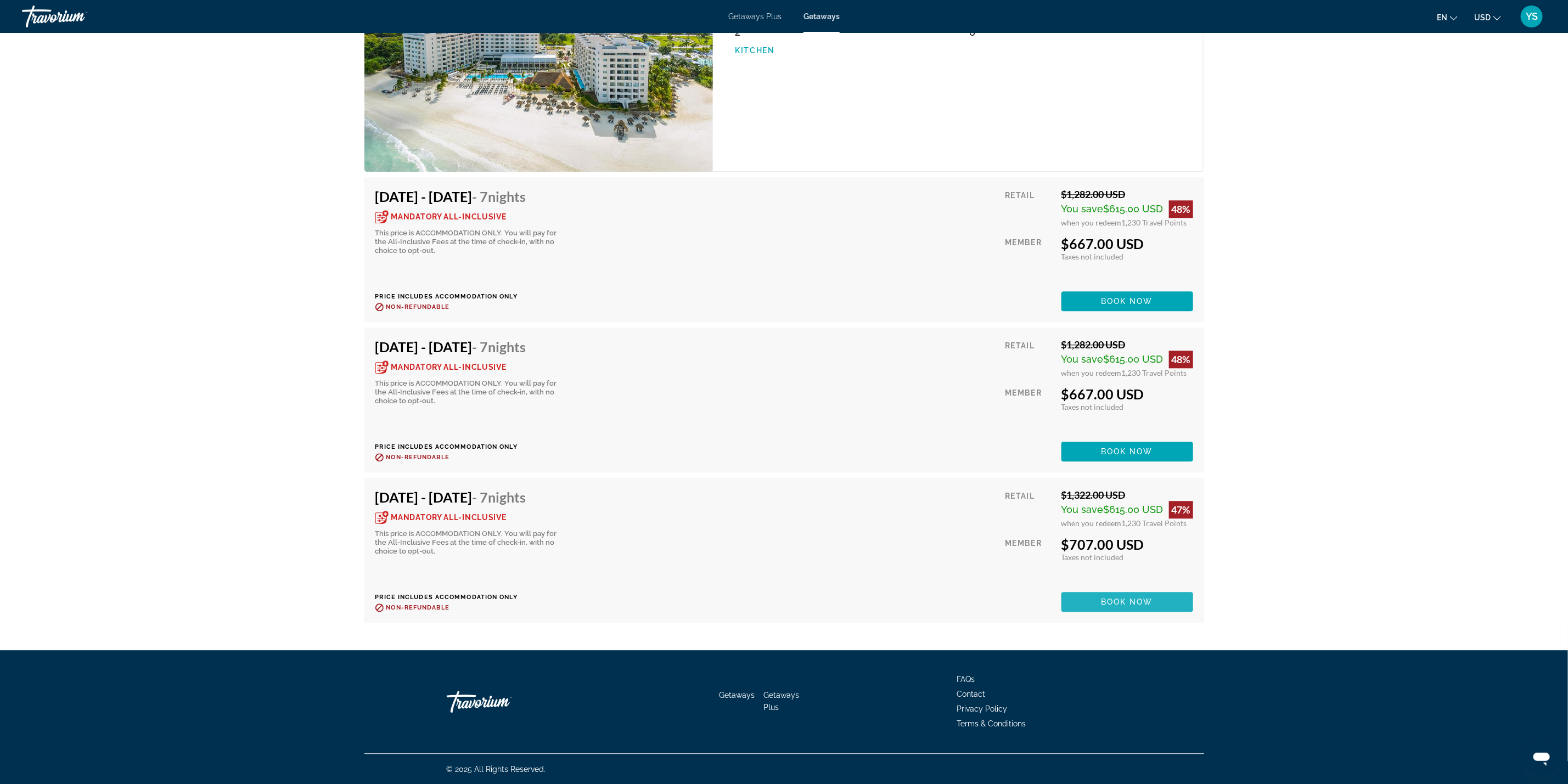
click at [1138, 600] on span "Book now" at bounding box center [1127, 602] width 52 height 9
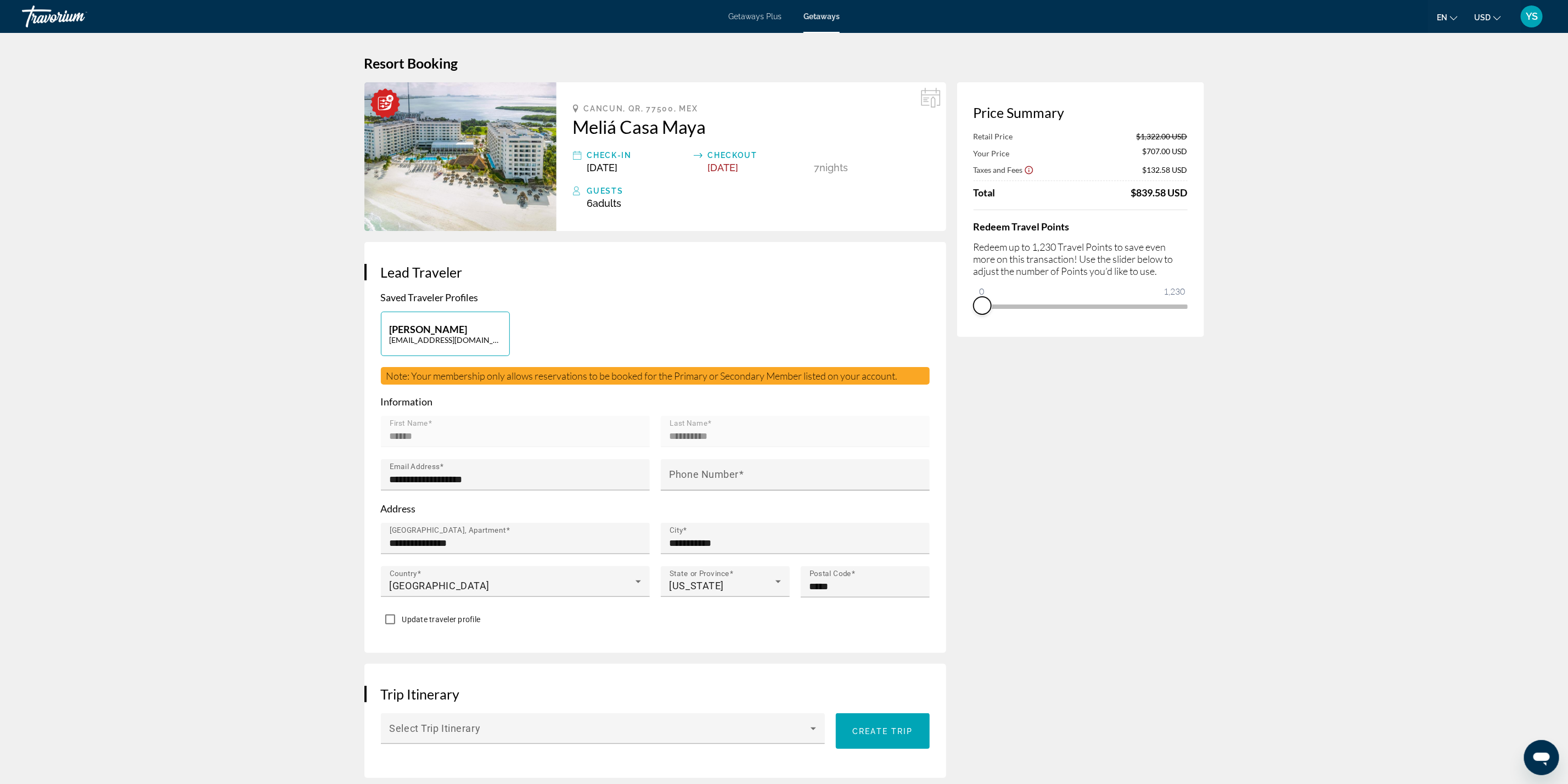
drag, startPoint x: 1178, startPoint y: 320, endPoint x: 834, endPoint y: 310, distance: 344.1
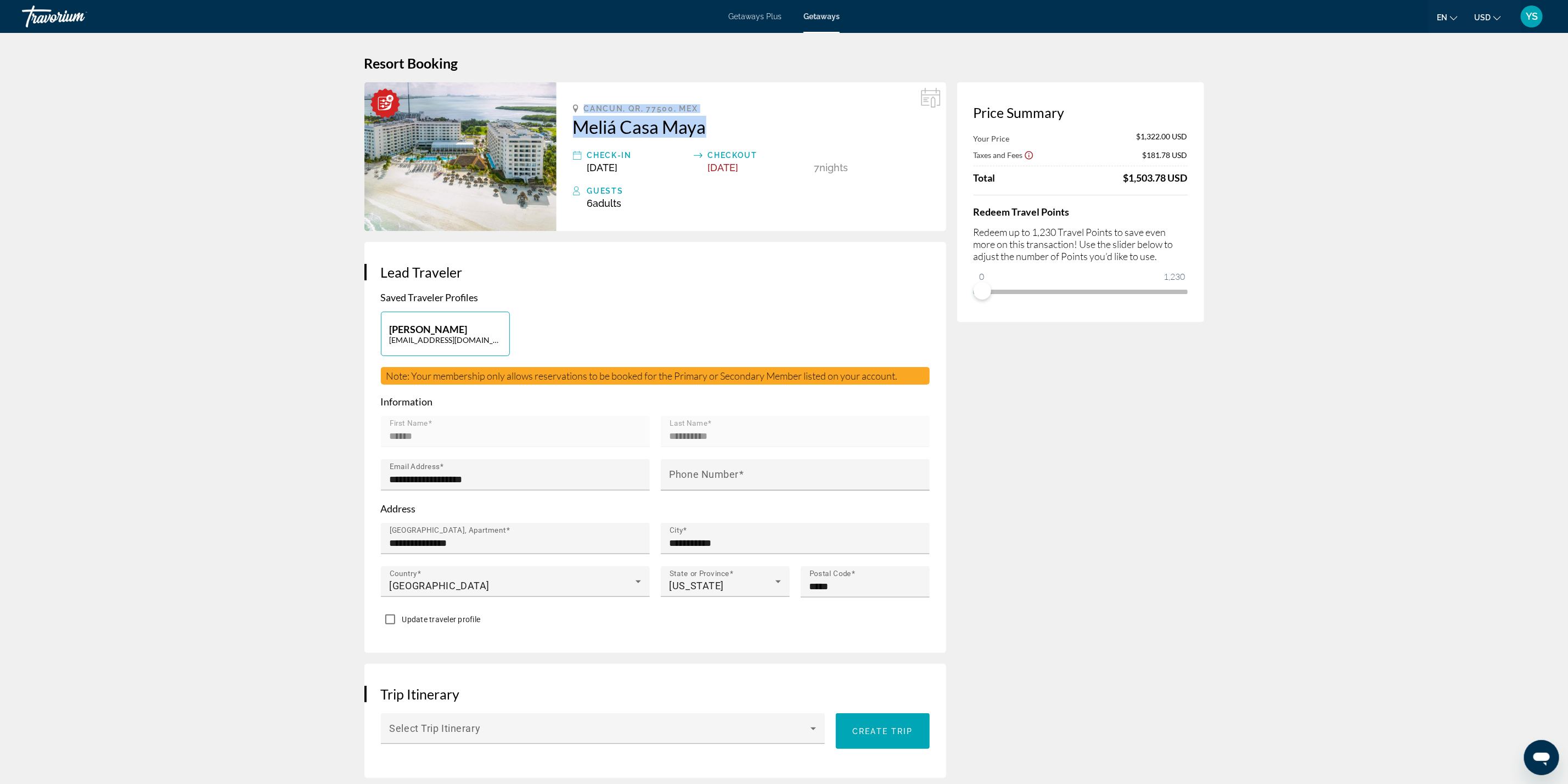
drag, startPoint x: 583, startPoint y: 104, endPoint x: 695, endPoint y: 119, distance: 113.0
click at [720, 119] on div "Cancun, QR, 77500, MEX Meliá Casa Maya Check-In [DATE] Checkout [DATE] 7 Night …" at bounding box center [751, 157] width 390 height 149
copy div "Cancun, QR, 77500, MEX Meliá Casa Maya"
click at [743, 244] on div "**********" at bounding box center [655, 447] width 582 height 411
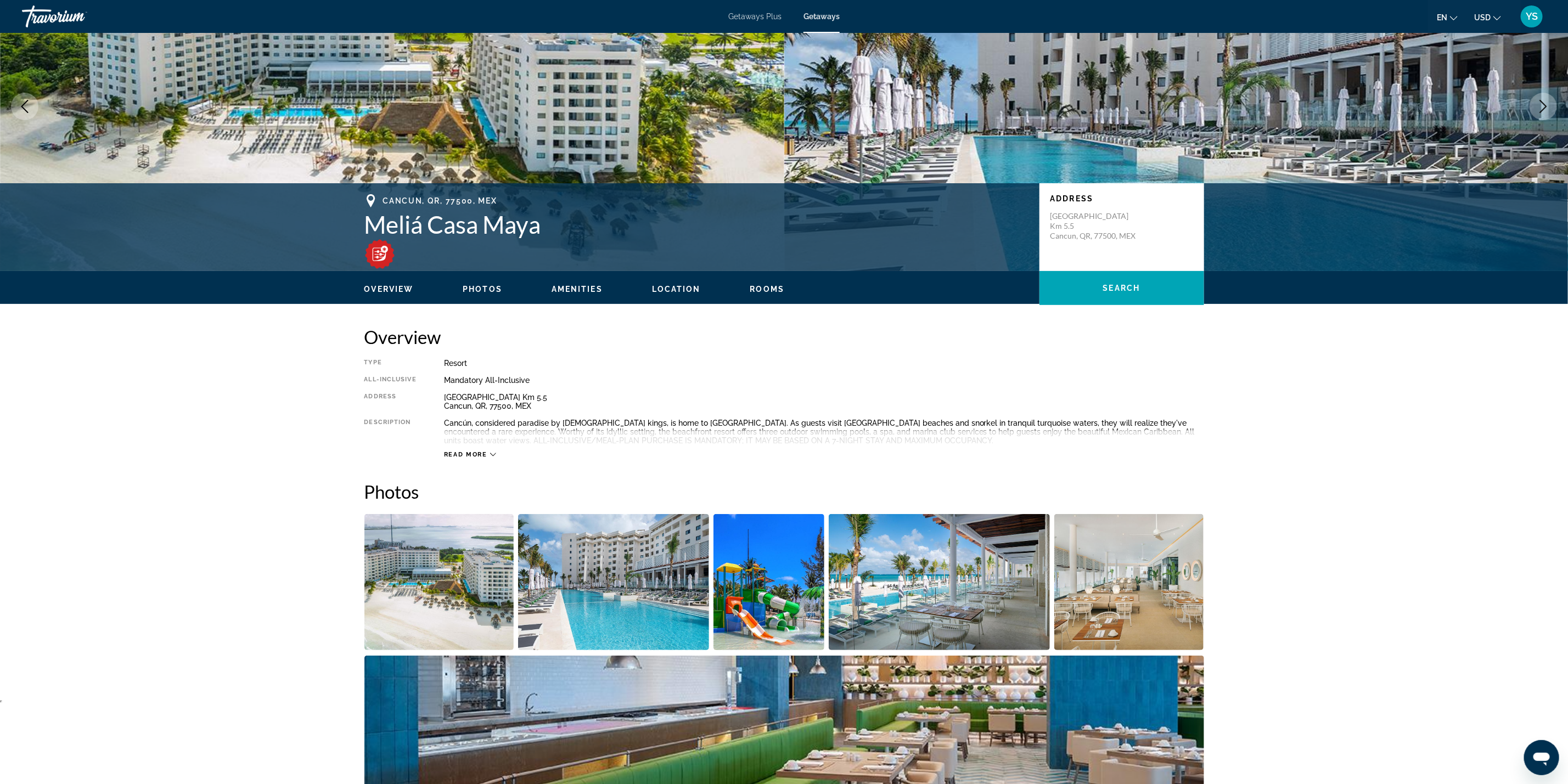
scroll to position [82, 0]
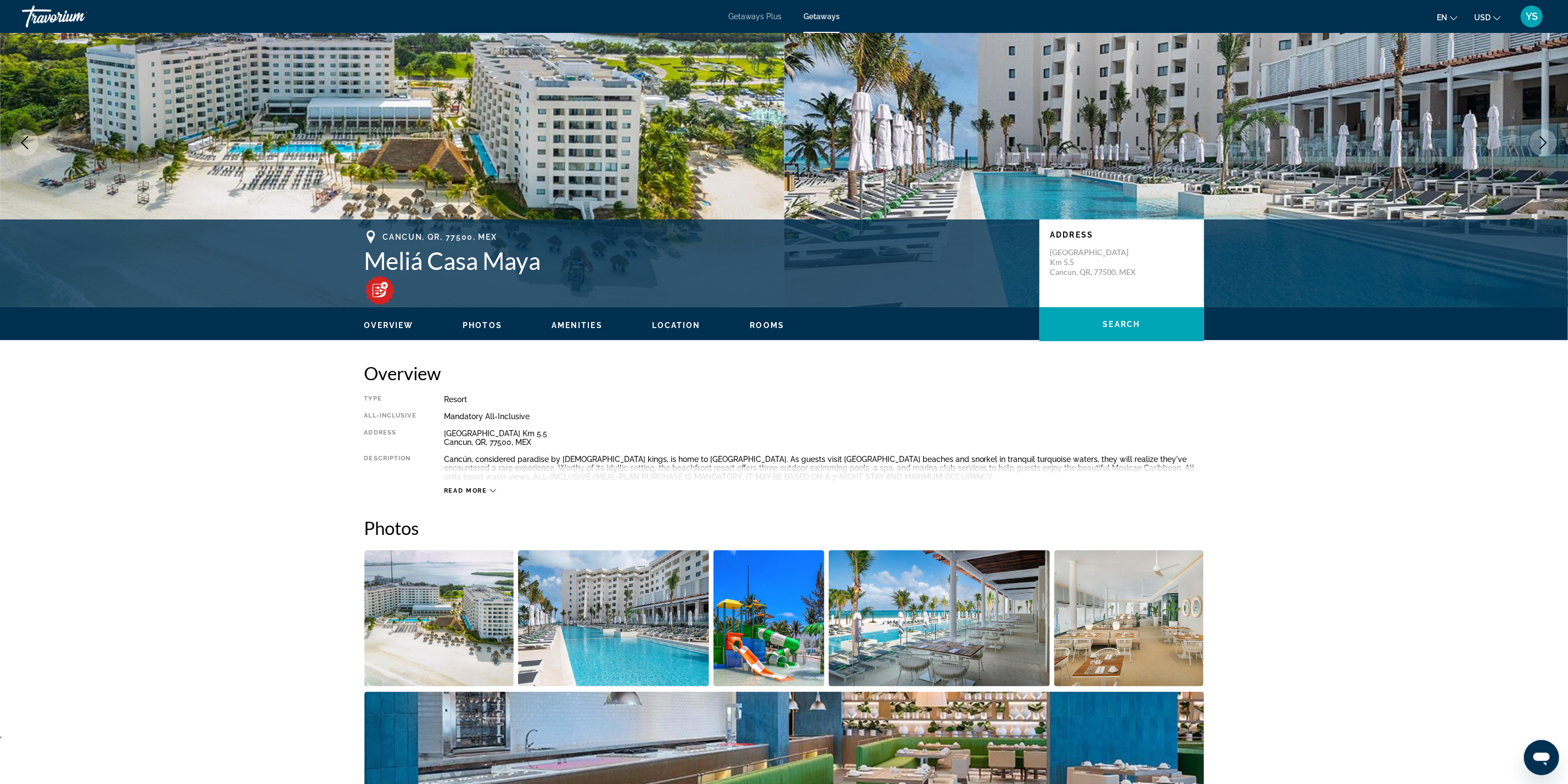
scroll to position [0, 0]
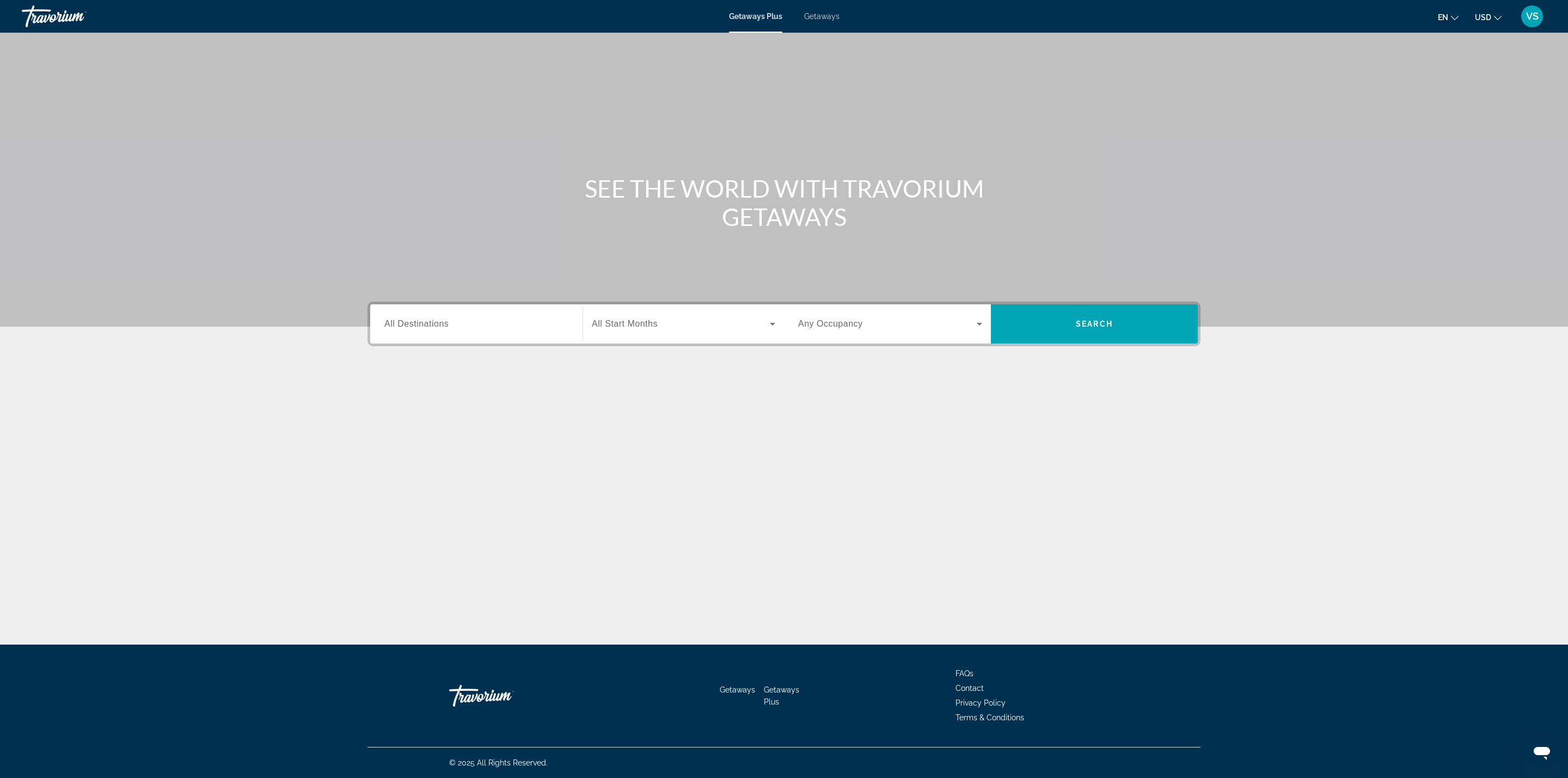
click at [823, 15] on span "Getaways" at bounding box center [822, 16] width 36 height 9
click at [500, 315] on div "Search widget" at bounding box center [476, 324] width 184 height 31
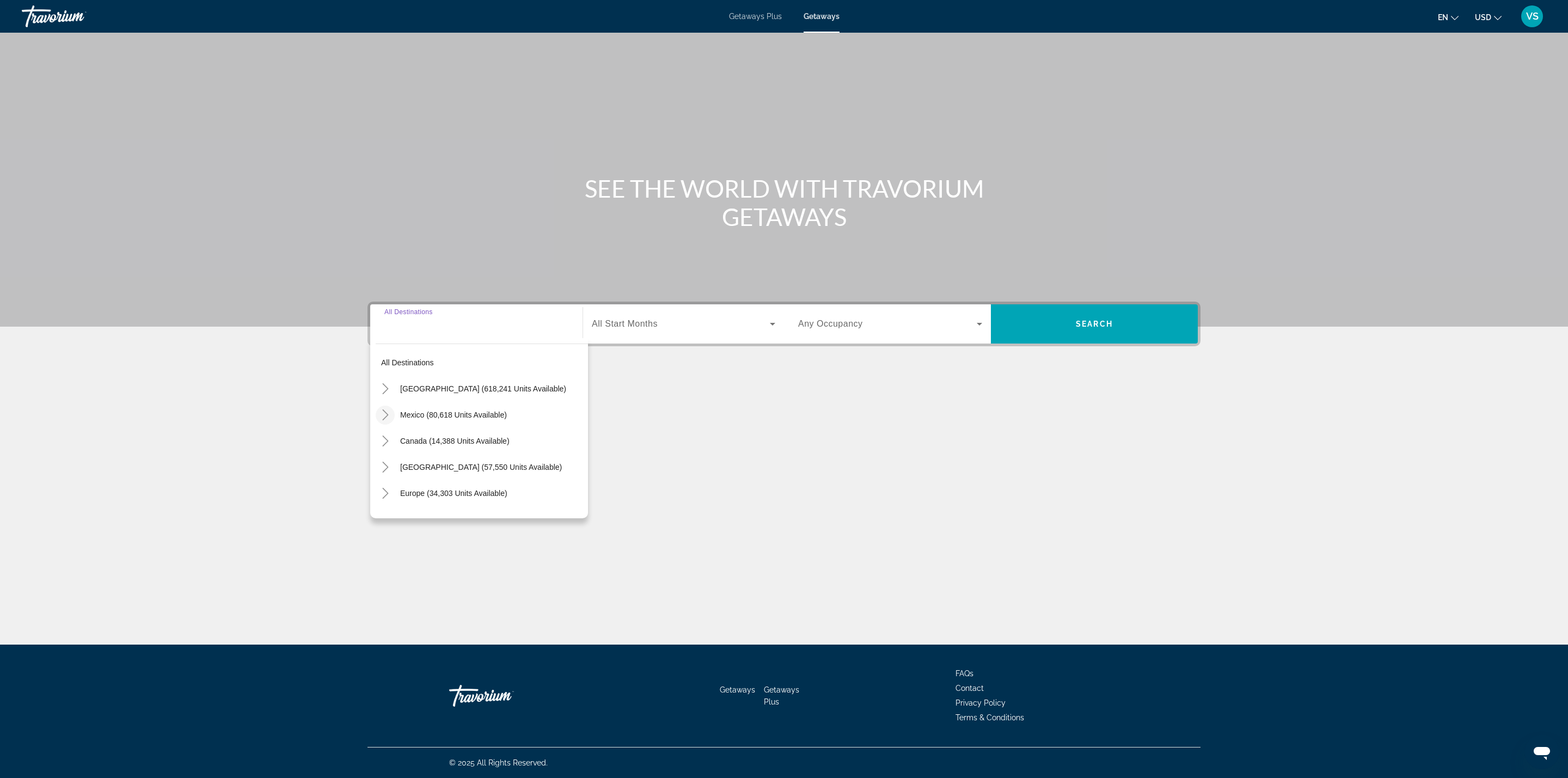
click at [390, 410] on mat-icon "Toggle Mexico (80,618 units available)" at bounding box center [385, 415] width 19 height 19
click at [435, 433] on span "Cancun, [GEOGRAPHIC_DATA], [GEOGRAPHIC_DATA] (34,004 units available)" at bounding box center [487, 436] width 191 height 18
type input "**********"
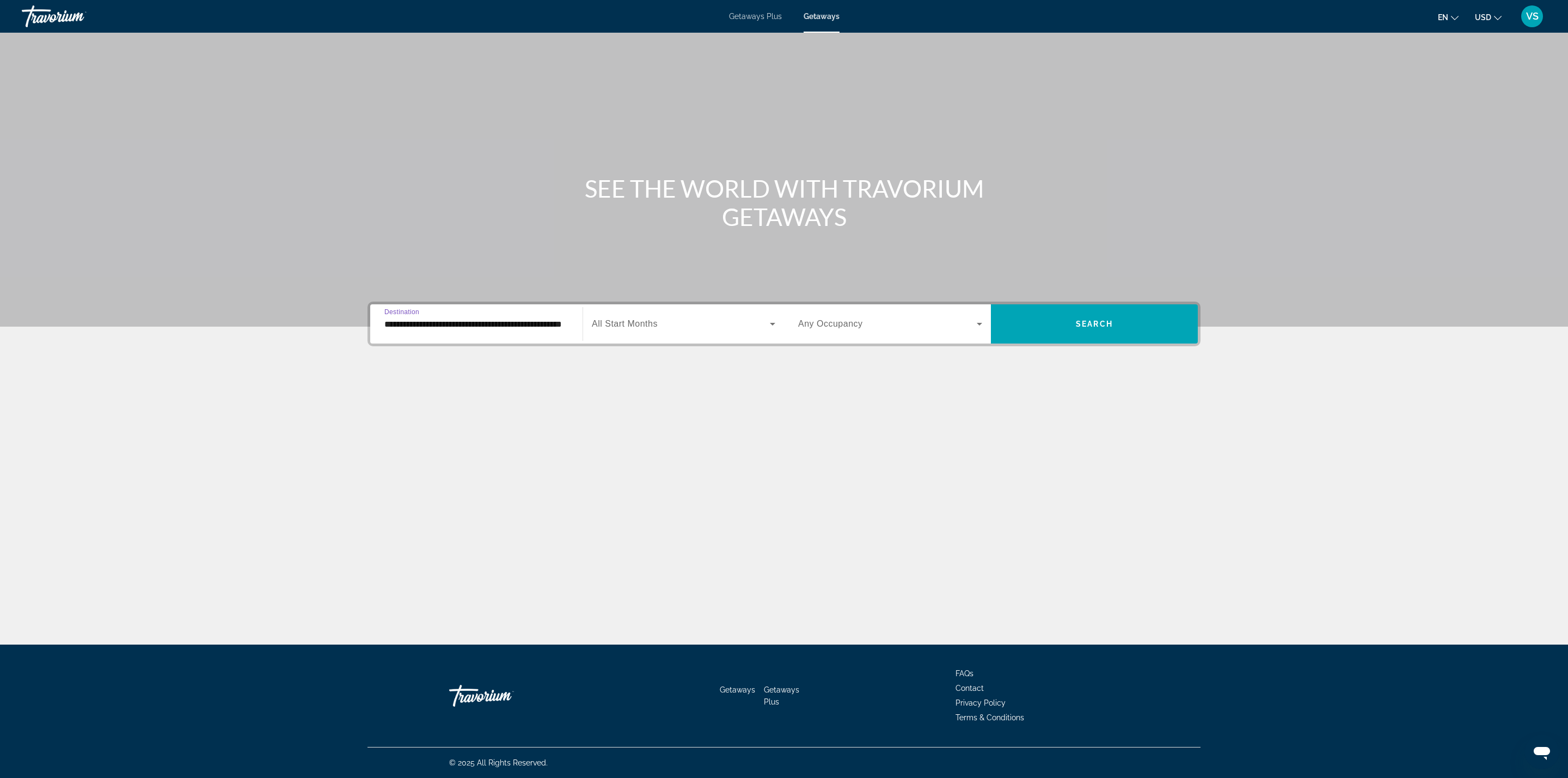
click at [609, 315] on div "Search widget" at bounding box center [683, 324] width 184 height 30
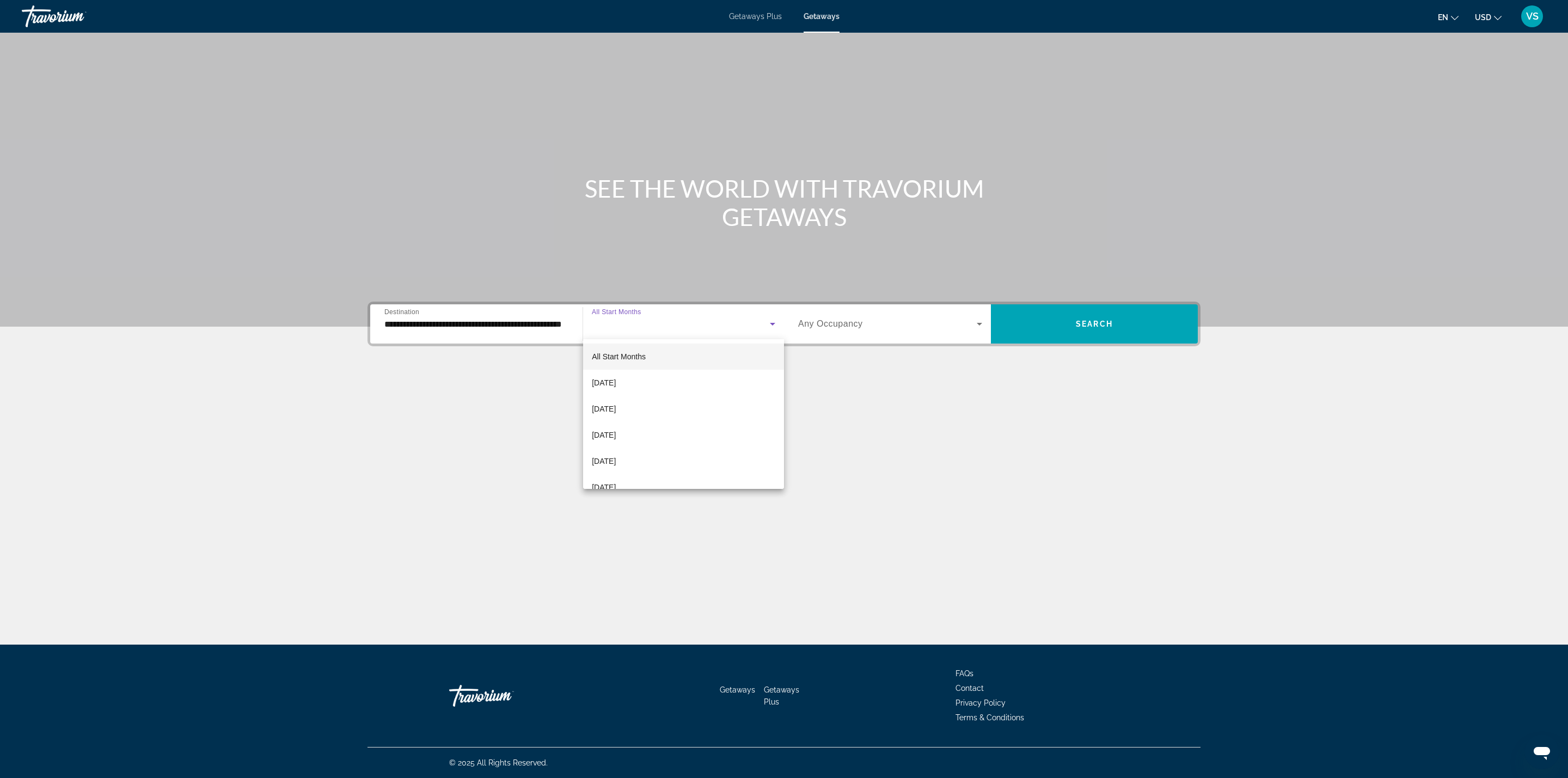
click at [872, 338] on div at bounding box center [784, 389] width 1568 height 778
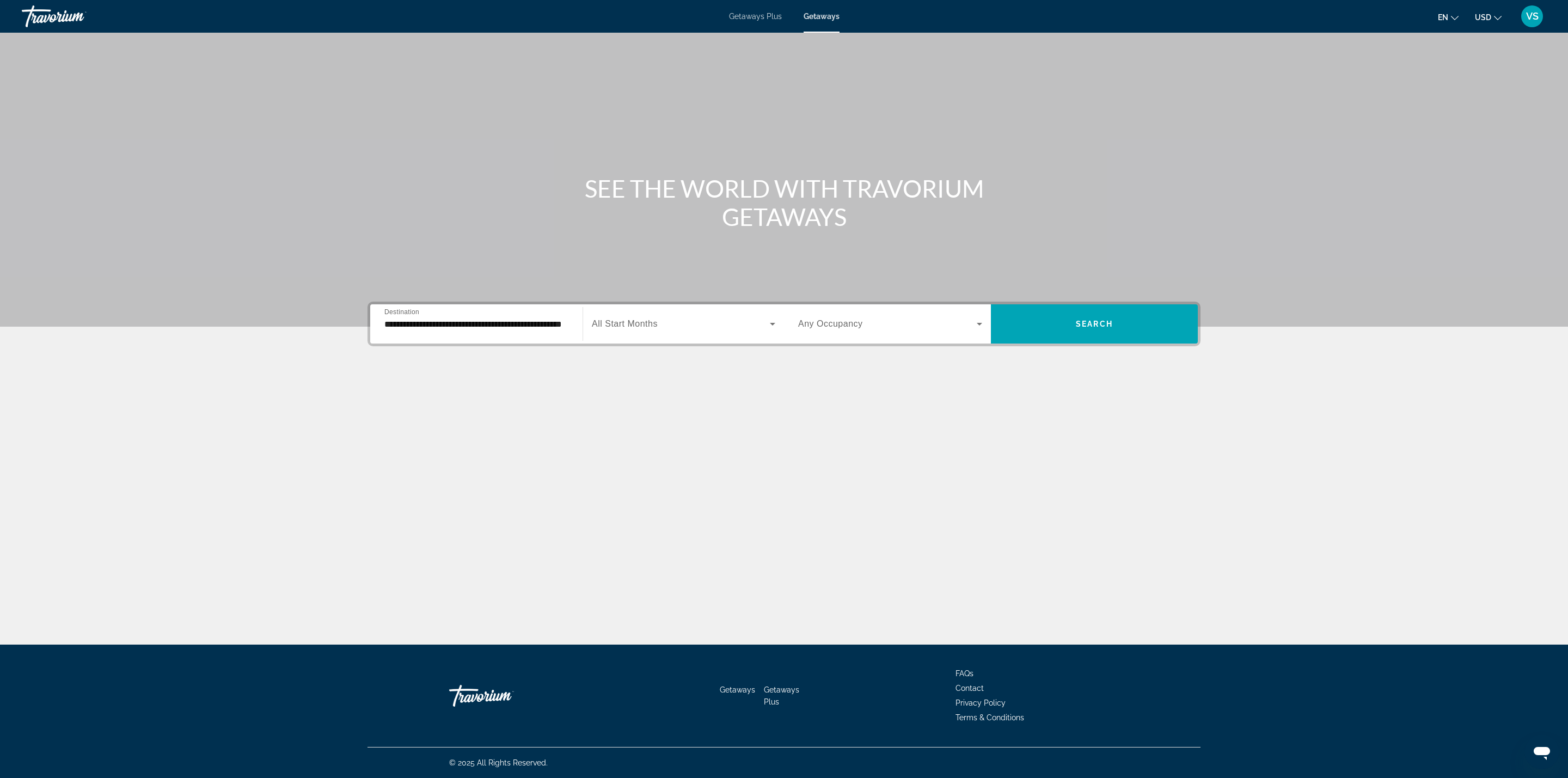
click at [842, 327] on span "Any Occupancy" at bounding box center [831, 323] width 65 height 9
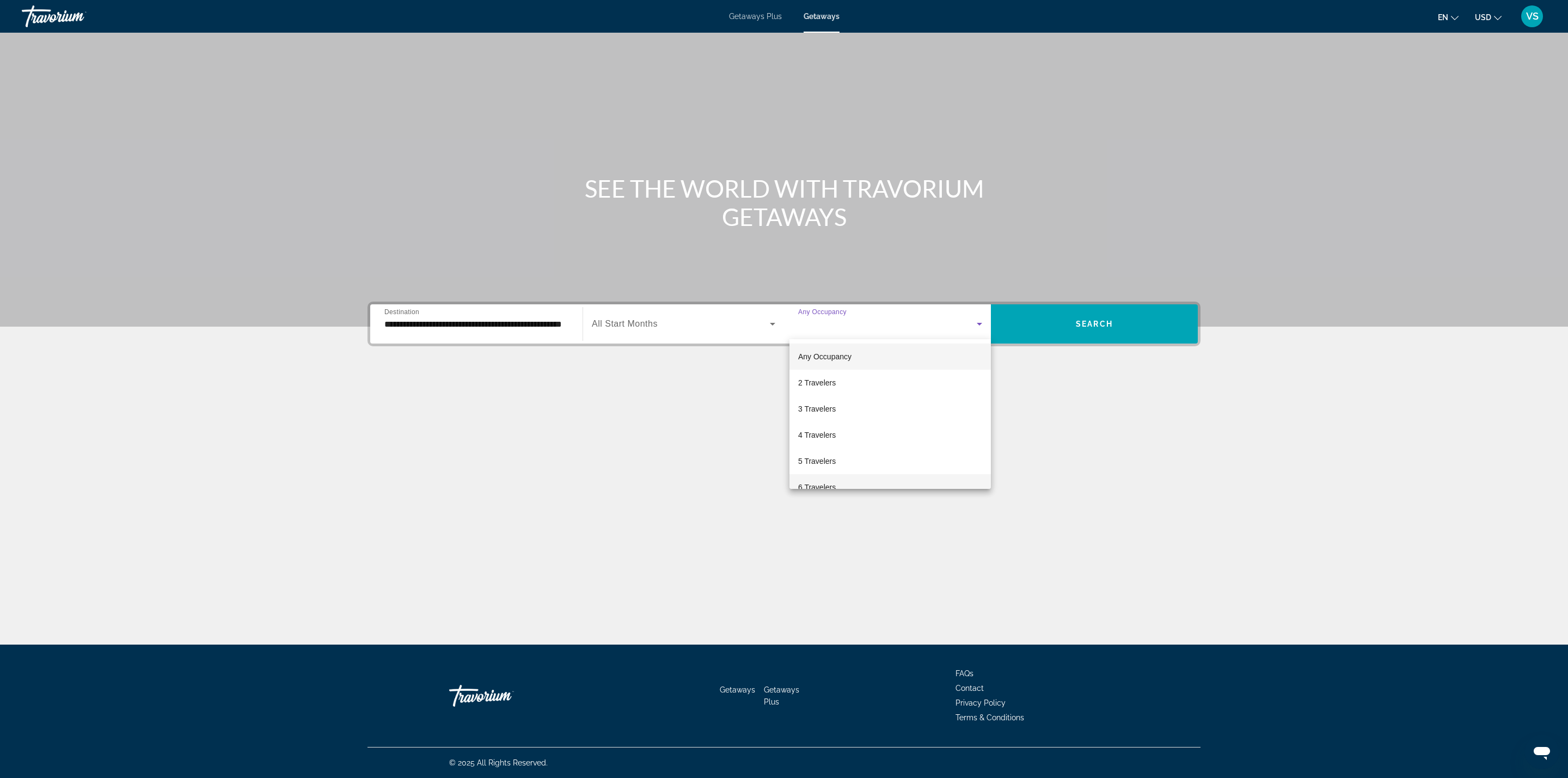
click at [838, 476] on mat-option "6 Travelers" at bounding box center [890, 487] width 202 height 26
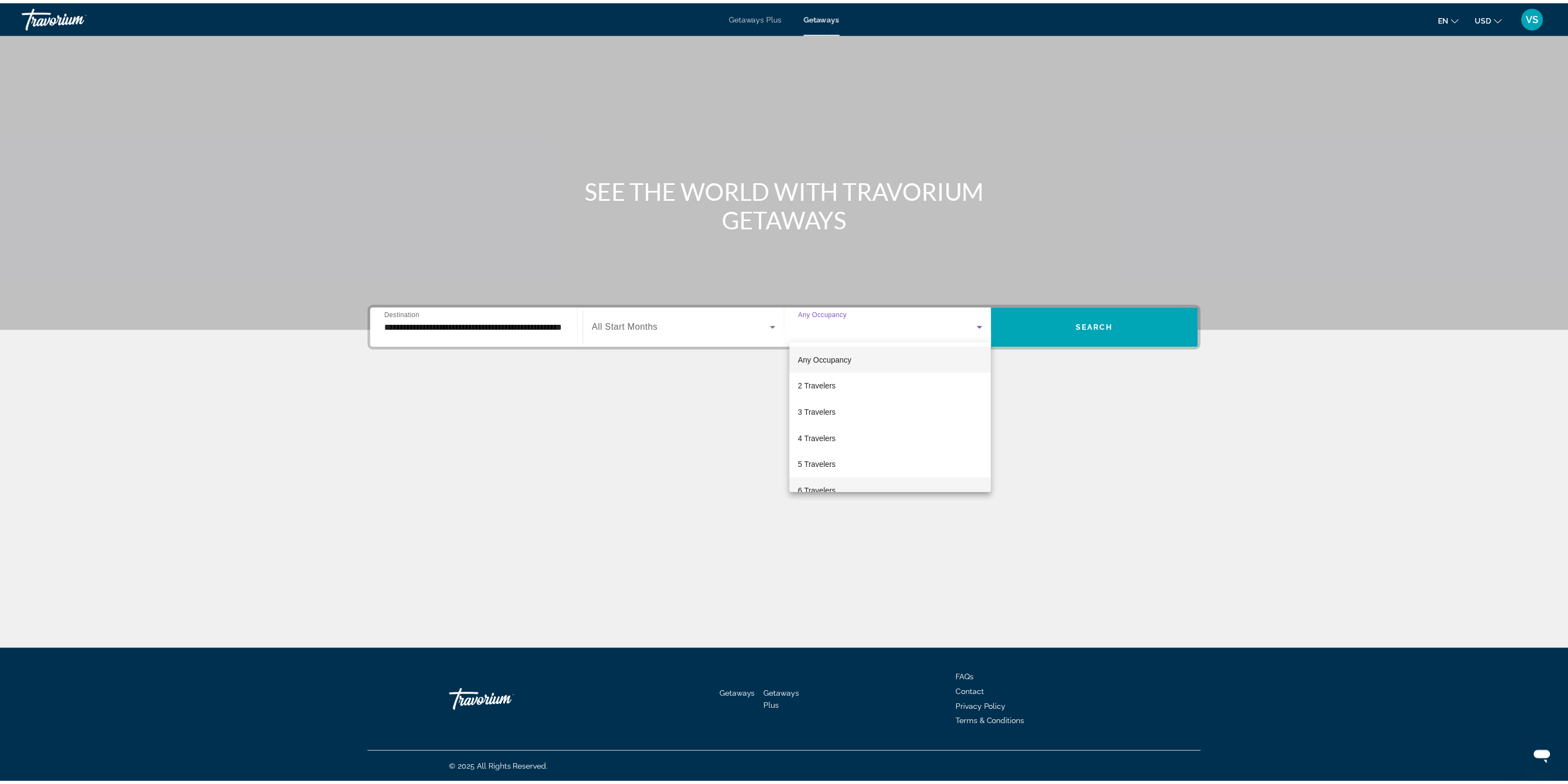
scroll to position [12, 0]
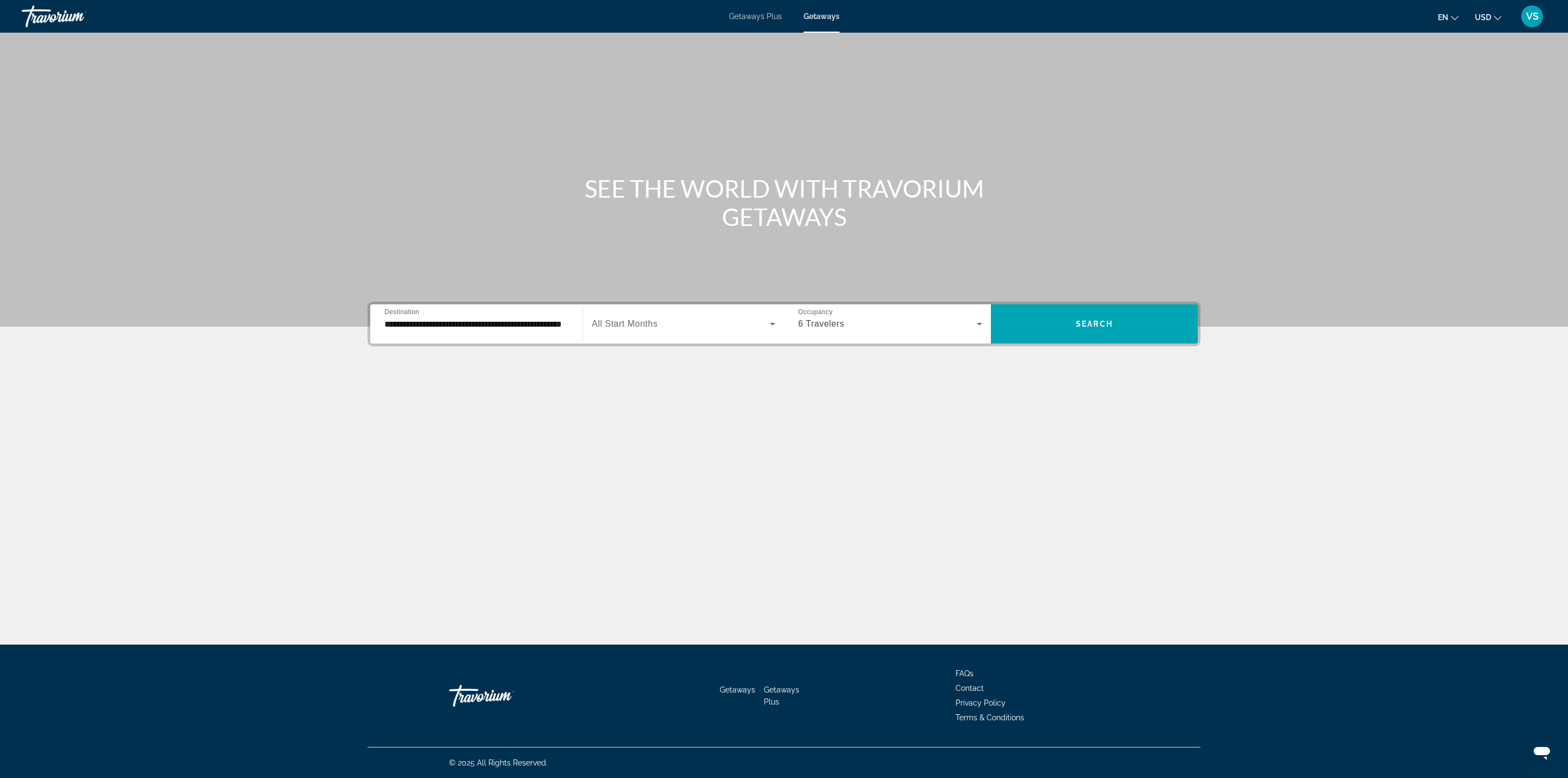
click at [1049, 302] on div "**********" at bounding box center [784, 324] width 833 height 44
click at [1025, 316] on span "Search widget" at bounding box center [1094, 323] width 207 height 26
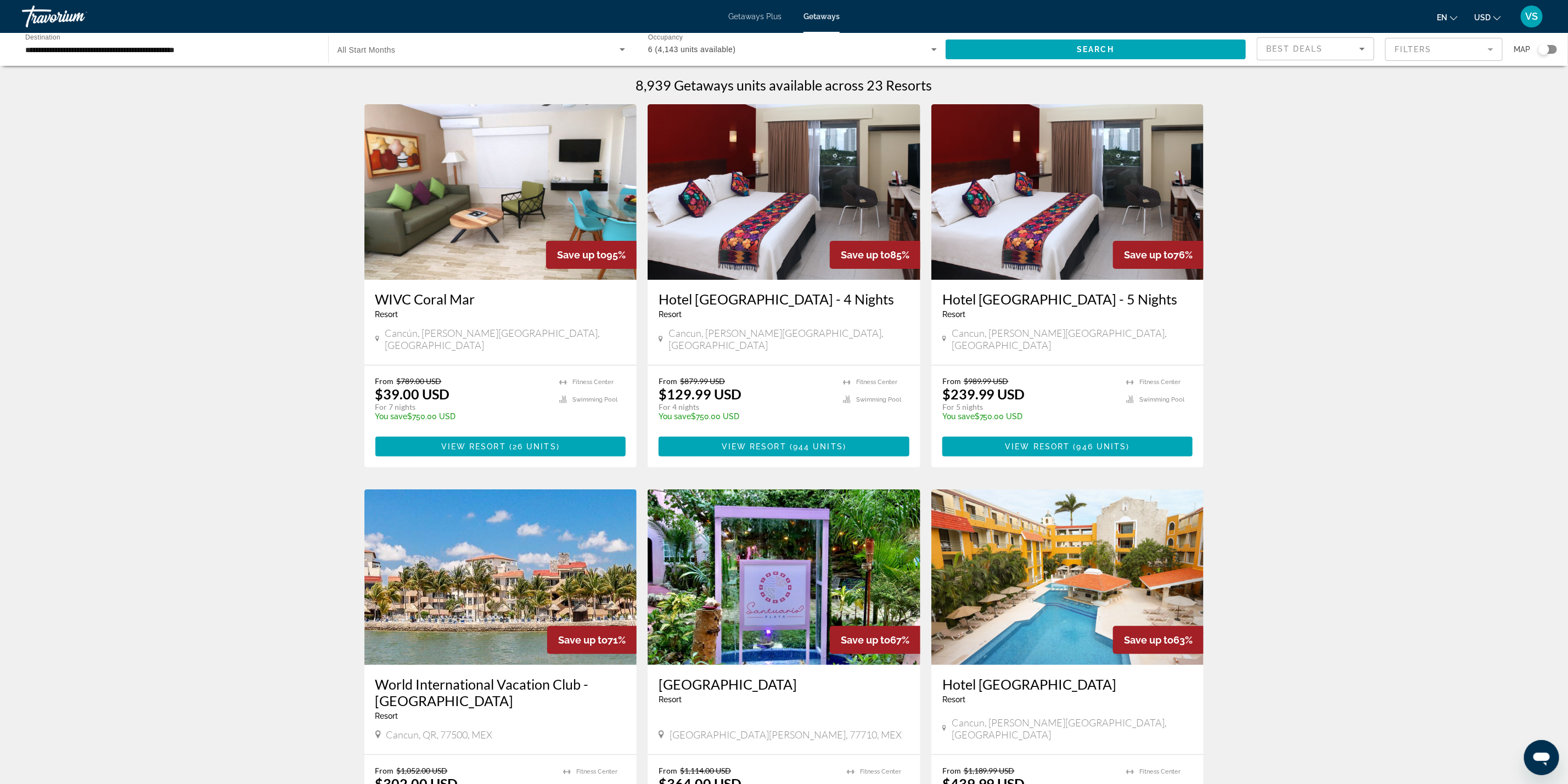
click at [1544, 43] on div "Map" at bounding box center [1536, 49] width 43 height 24
click at [1547, 51] on div "Search widget" at bounding box center [1544, 49] width 11 height 11
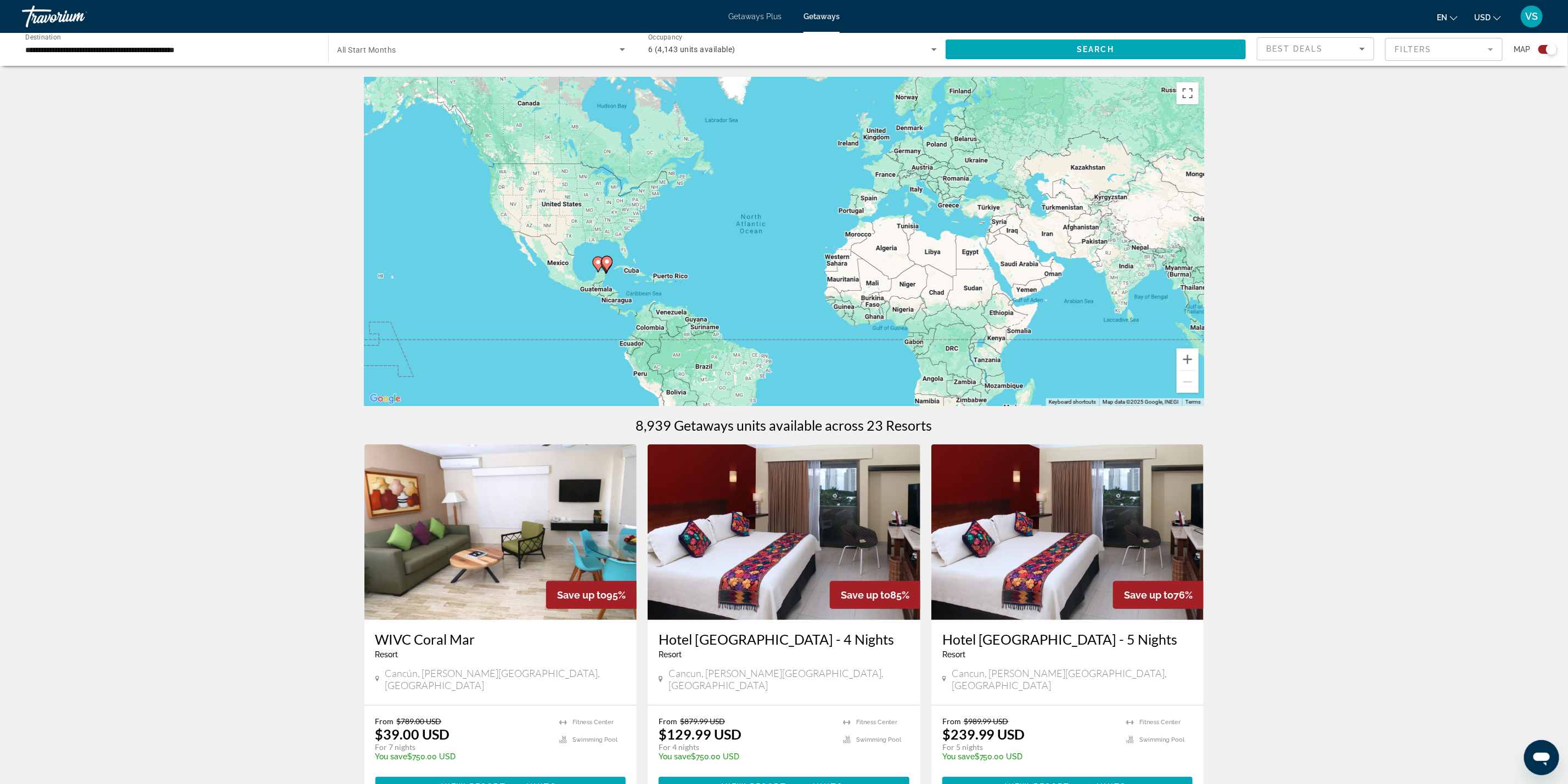
click at [604, 264] on image "Main content" at bounding box center [606, 261] width 6 height 6
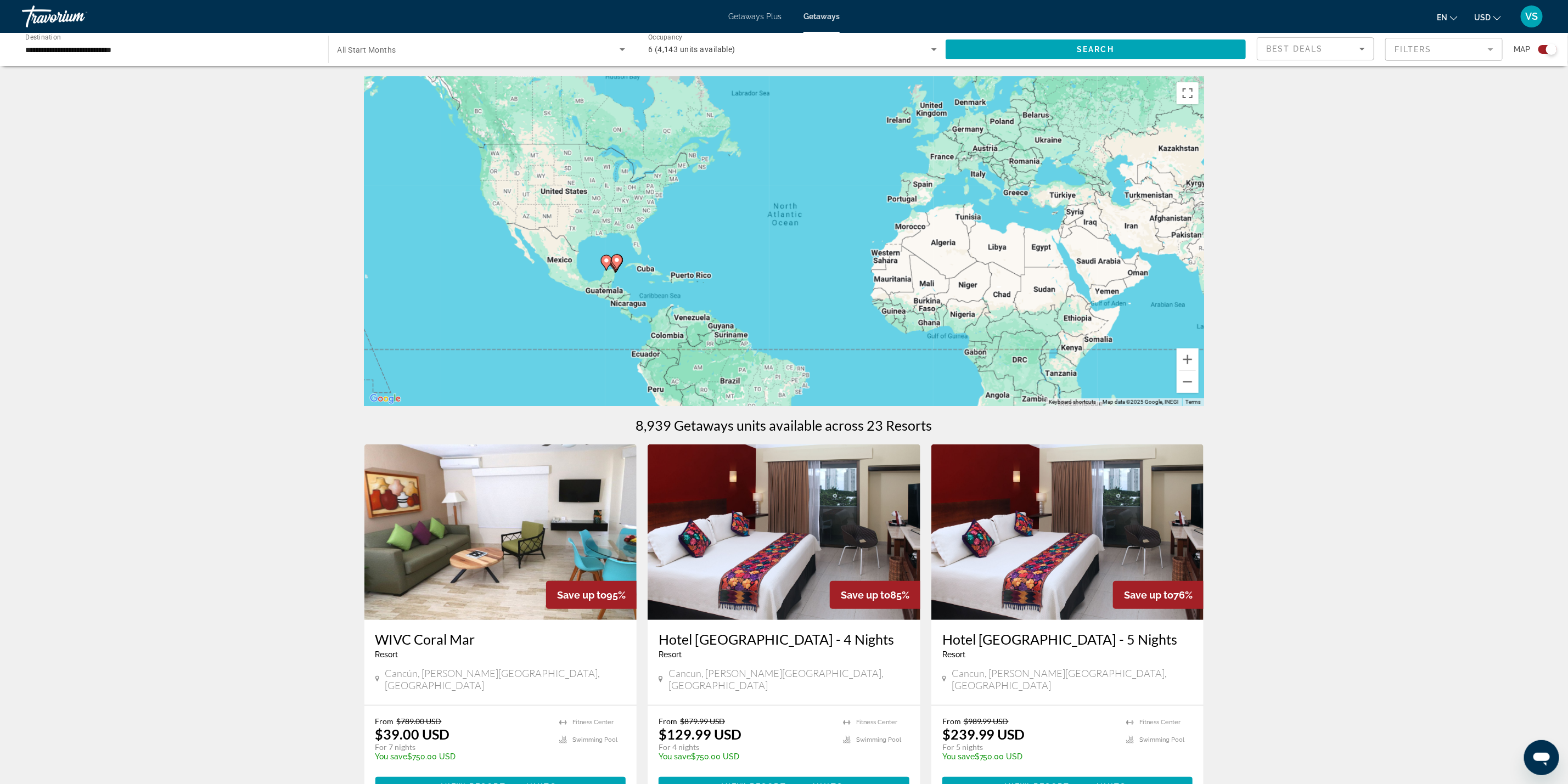
click at [604, 264] on div "To activate drag with keyboard, press Alt + Enter. Once in keyboard drag state,…" at bounding box center [784, 242] width 840 height 329
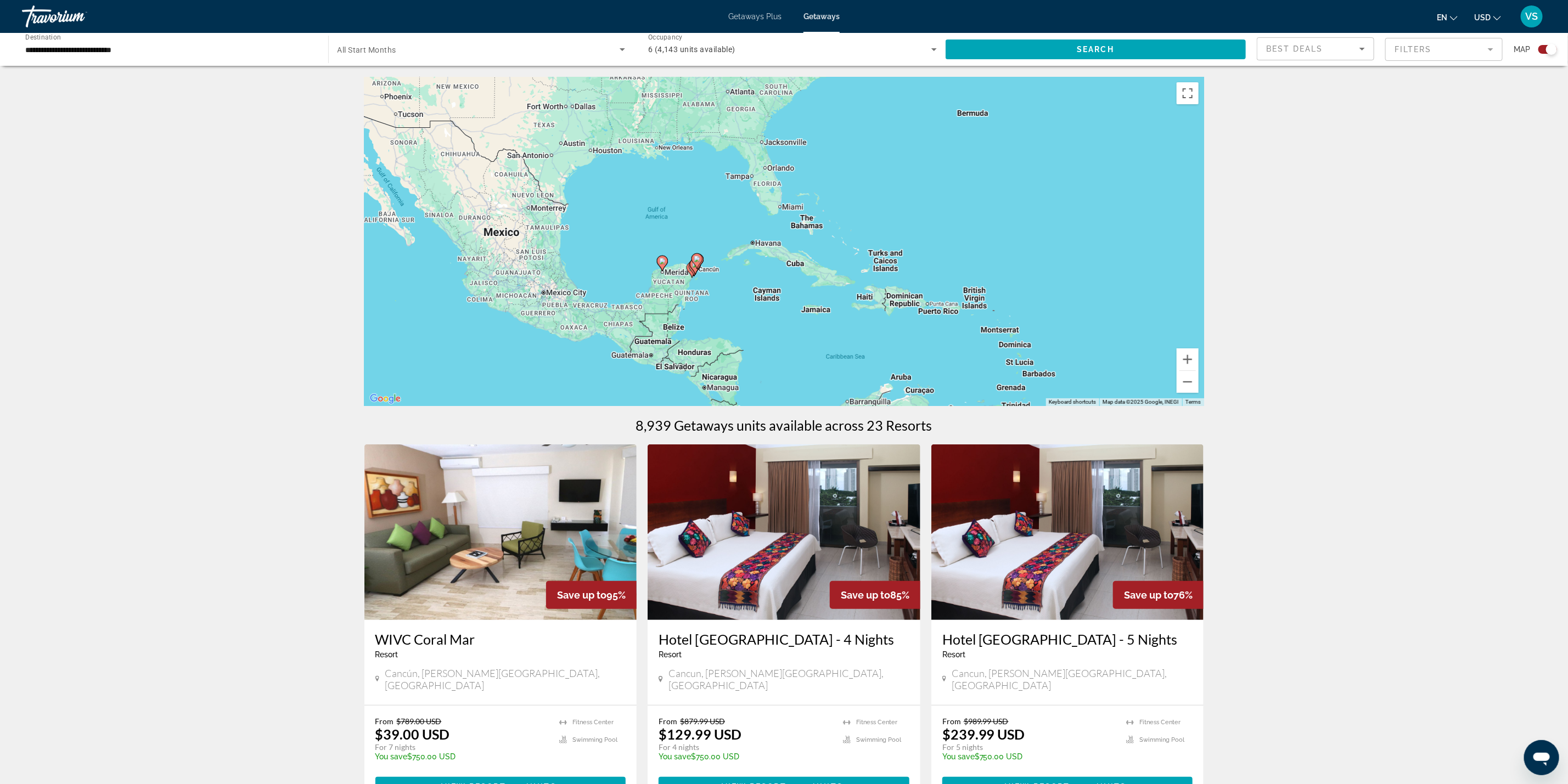
click at [692, 266] on gmp-advanced-marker "Main content" at bounding box center [697, 261] width 11 height 16
type input "**********"
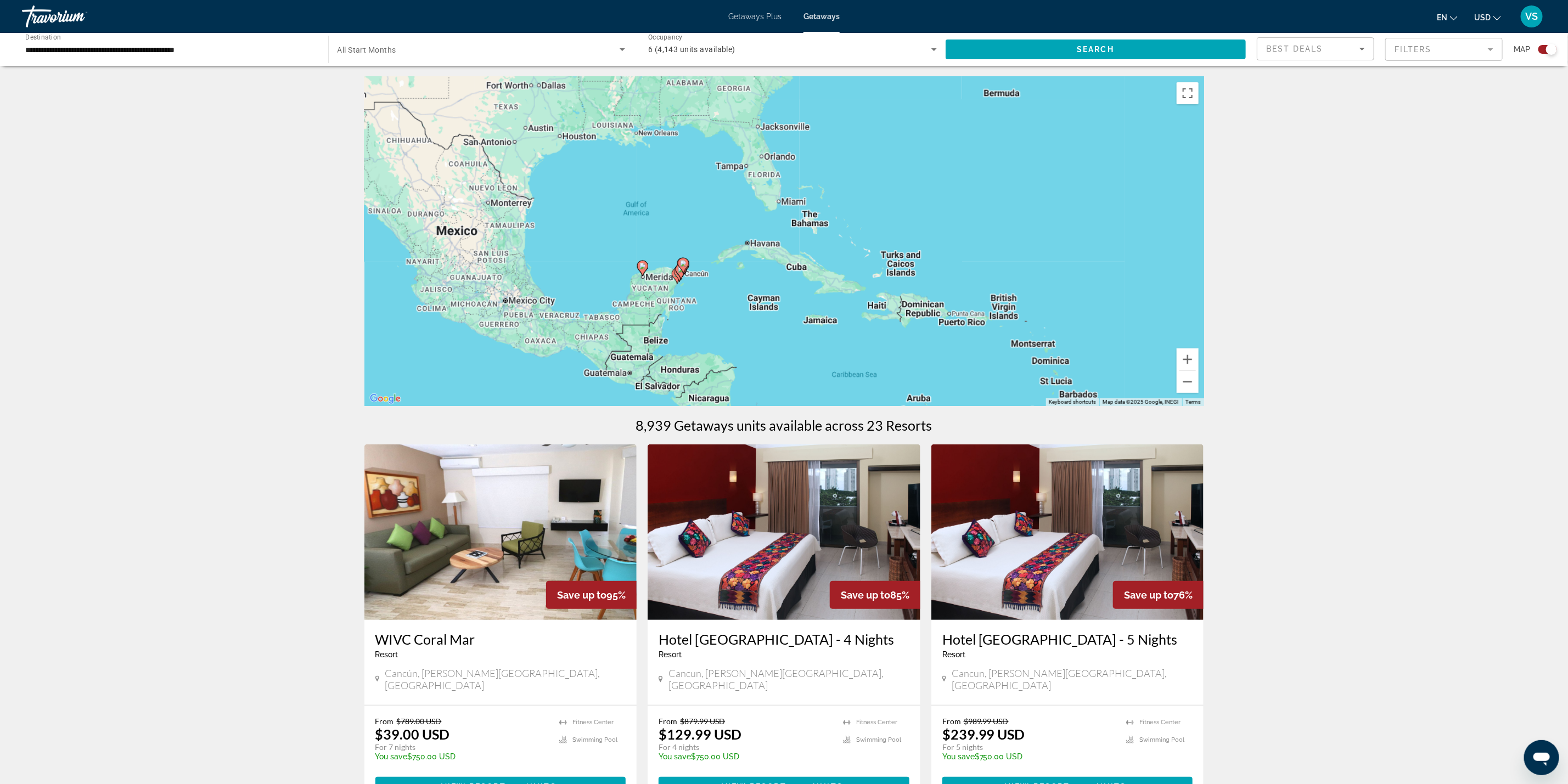
click at [692, 266] on div "To activate drag with keyboard, press Alt + Enter. Once in keyboard drag state,…" at bounding box center [784, 242] width 840 height 329
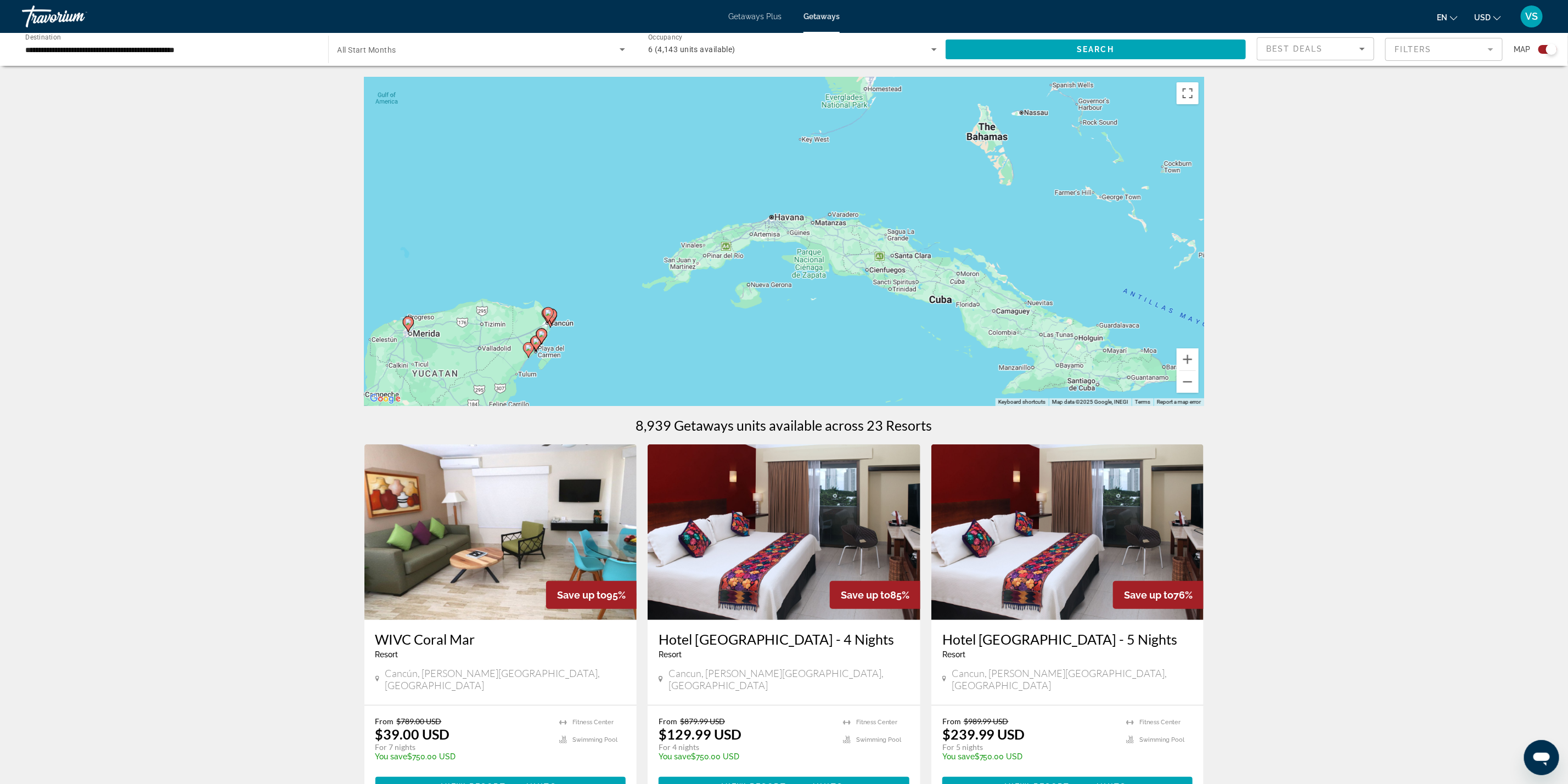
click at [536, 342] on gmp-advanced-marker "Main content" at bounding box center [542, 337] width 11 height 16
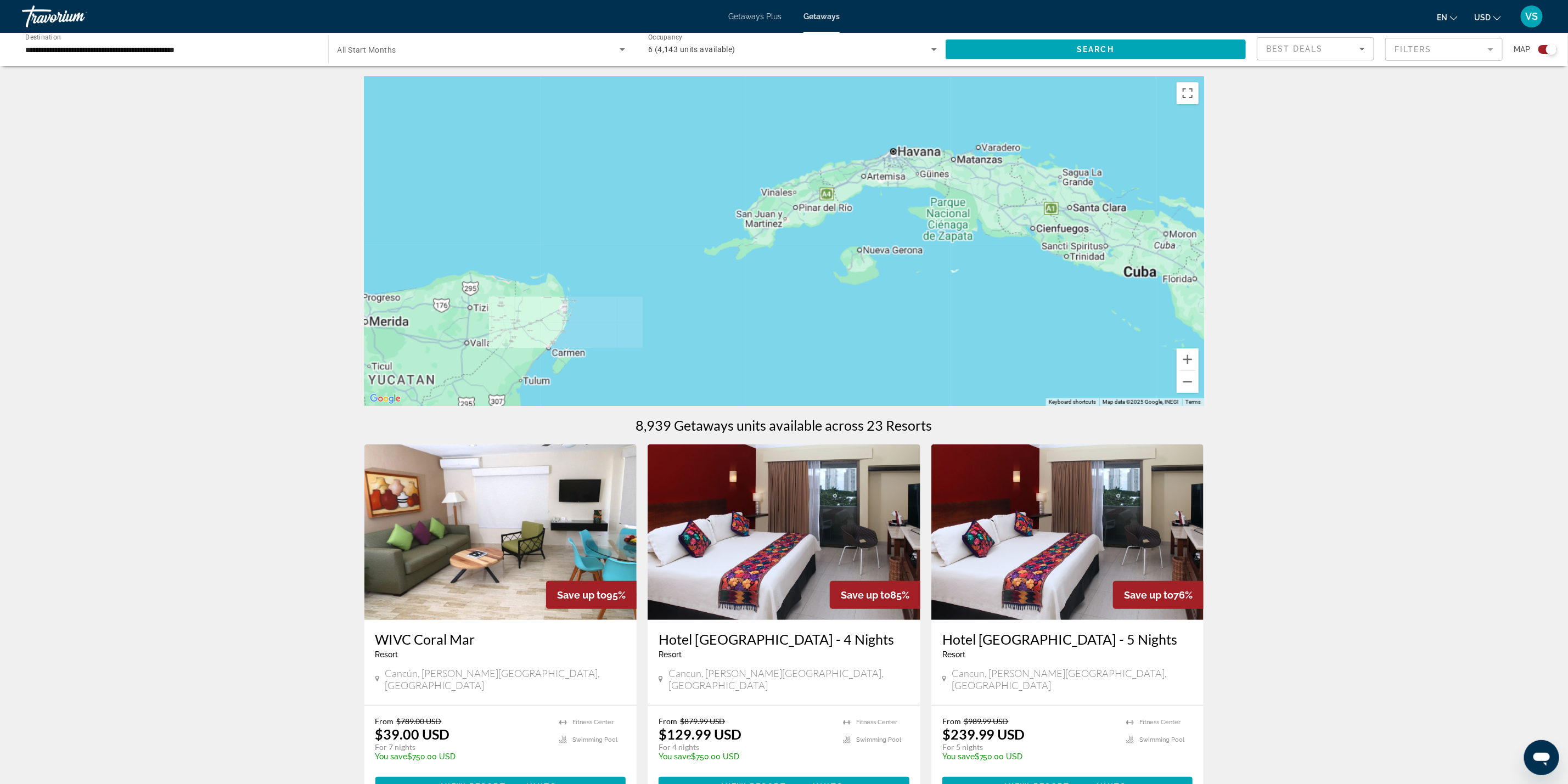
click at [536, 341] on div "Main content" at bounding box center [784, 242] width 840 height 329
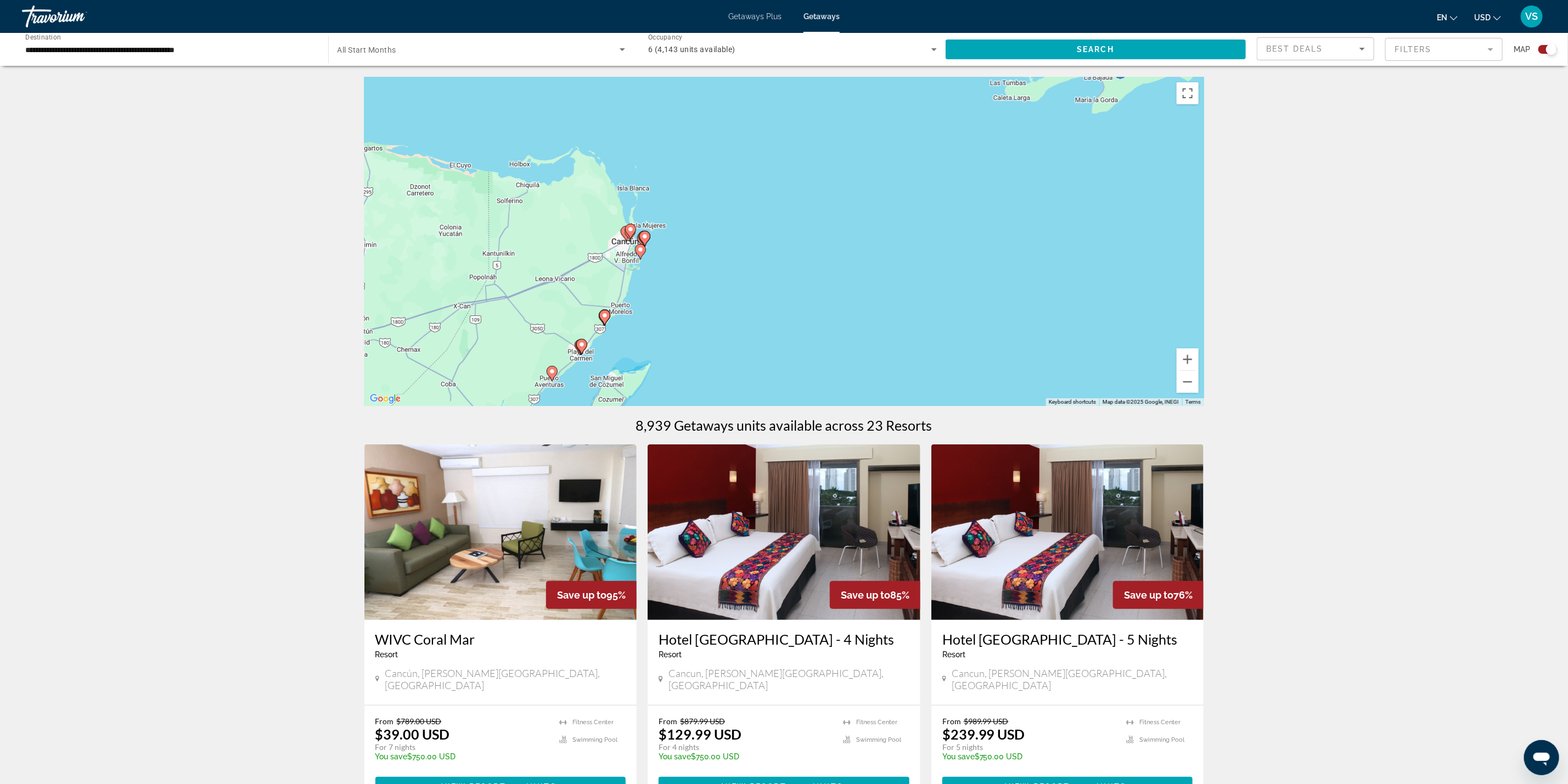
click at [638, 247] on image "Main content" at bounding box center [640, 249] width 6 height 6
click at [638, 247] on div "To activate drag with keyboard, press Alt + Enter. Once in keyboard drag state,…" at bounding box center [784, 242] width 840 height 329
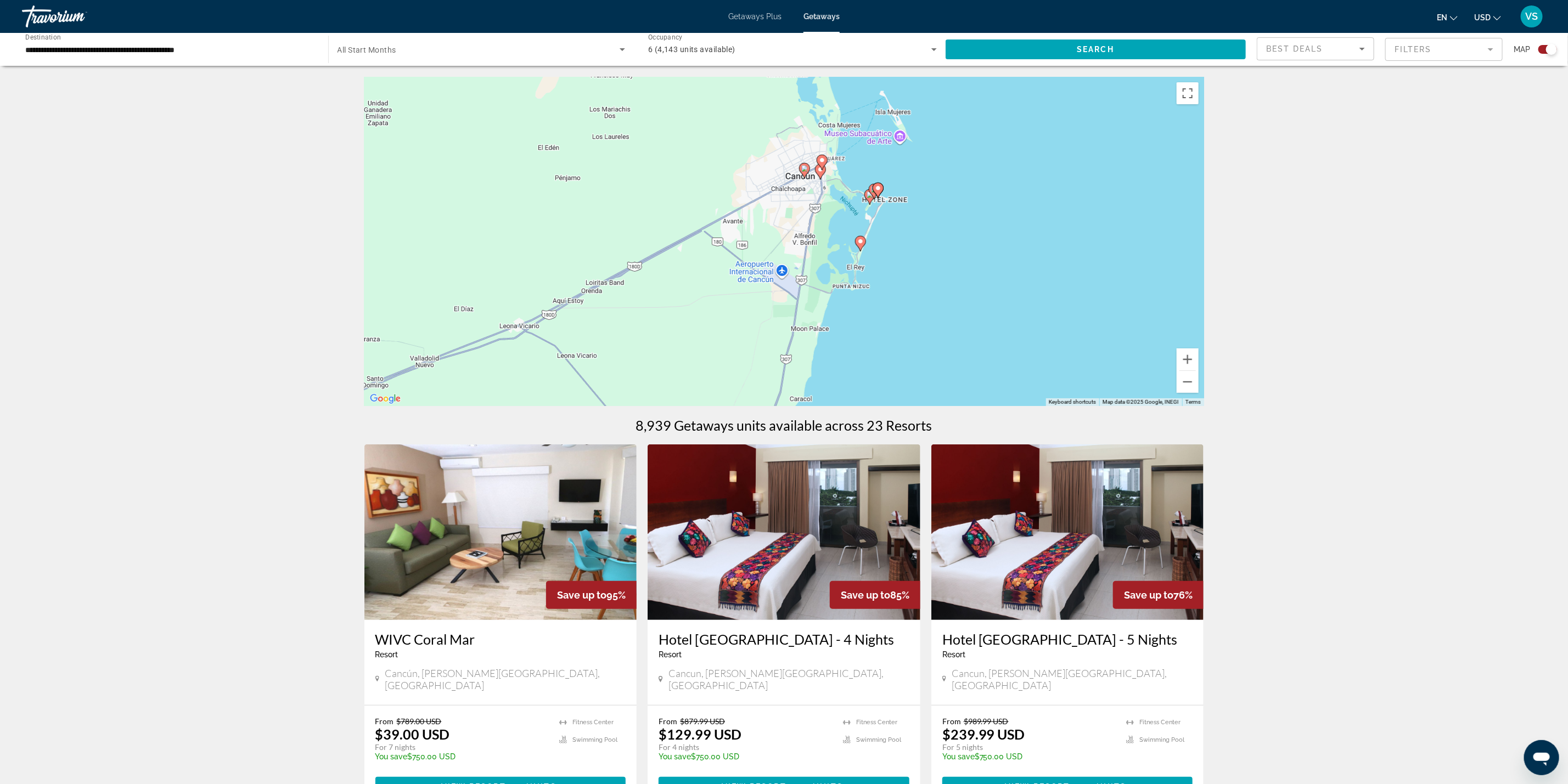
click at [870, 195] on gmp-advanced-marker "Main content" at bounding box center [874, 192] width 11 height 16
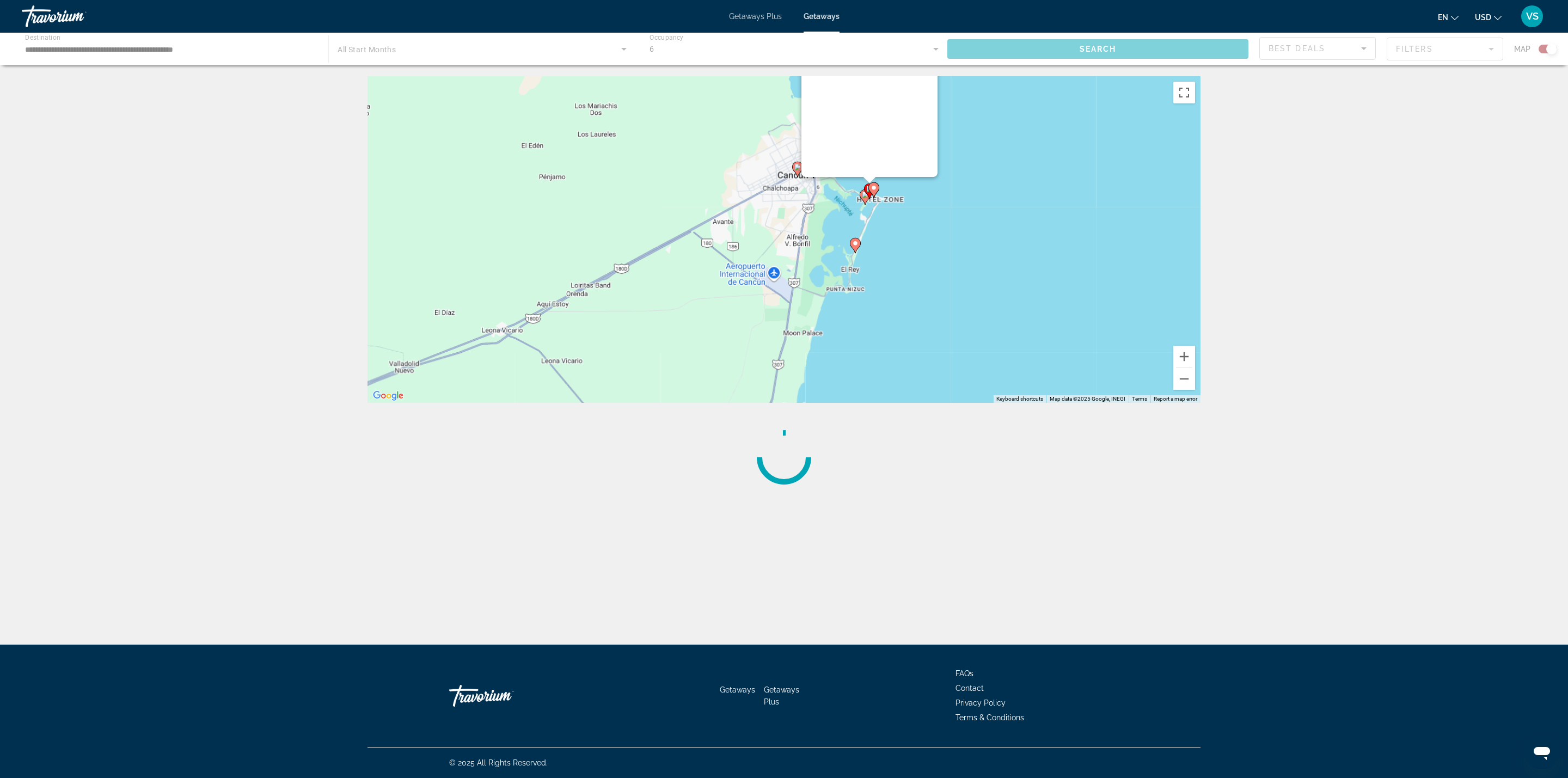
click at [864, 240] on div "To activate drag with keyboard, press Alt + Enter. Once in keyboard drag state,…" at bounding box center [1201, 240] width 833 height 0
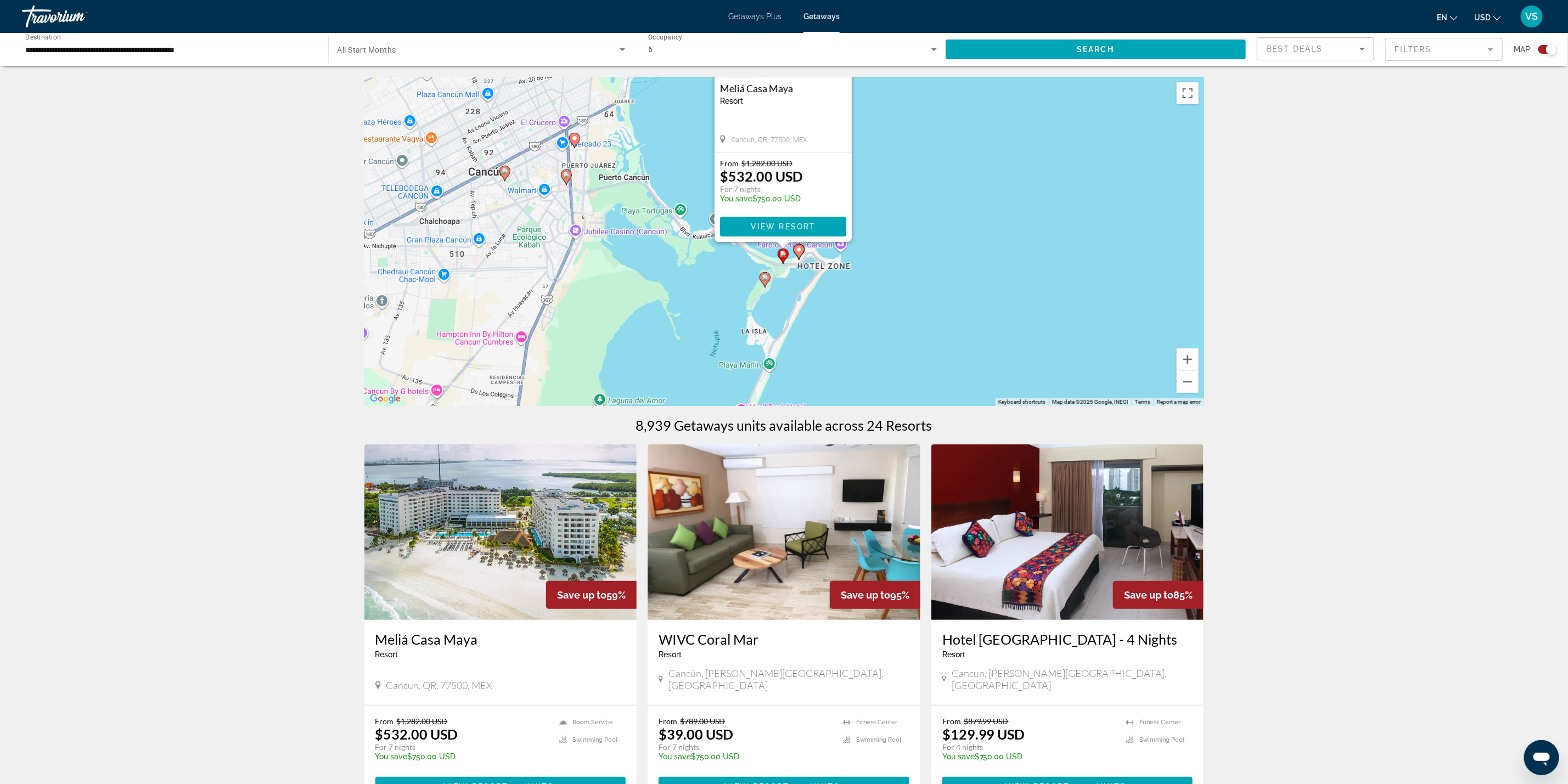
click at [766, 277] on image "Main content" at bounding box center [765, 277] width 6 height 6
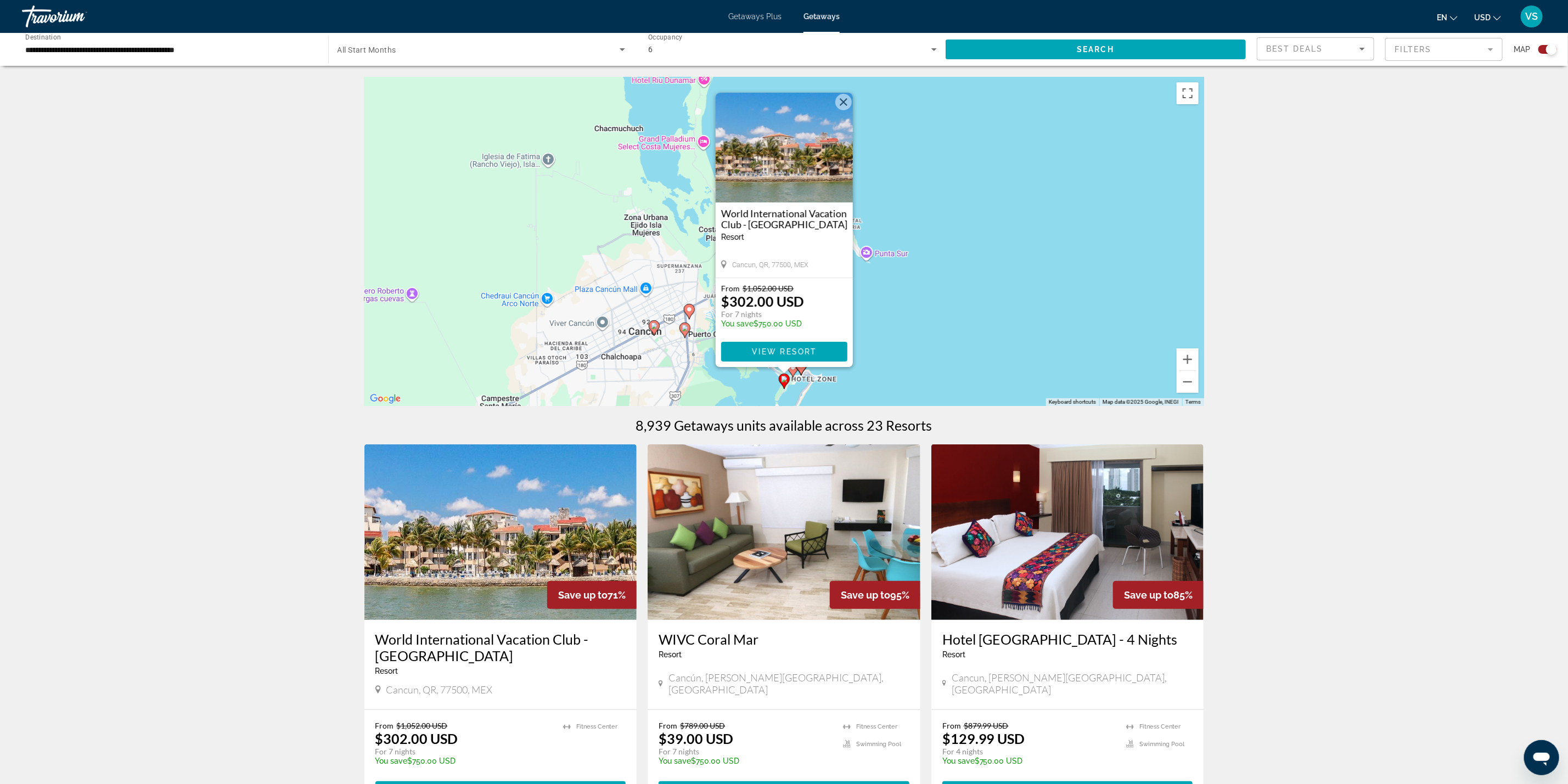
click at [926, 355] on div "To navigate, press the arrow keys. To activate drag with keyboard, press Alt + …" at bounding box center [784, 242] width 840 height 329
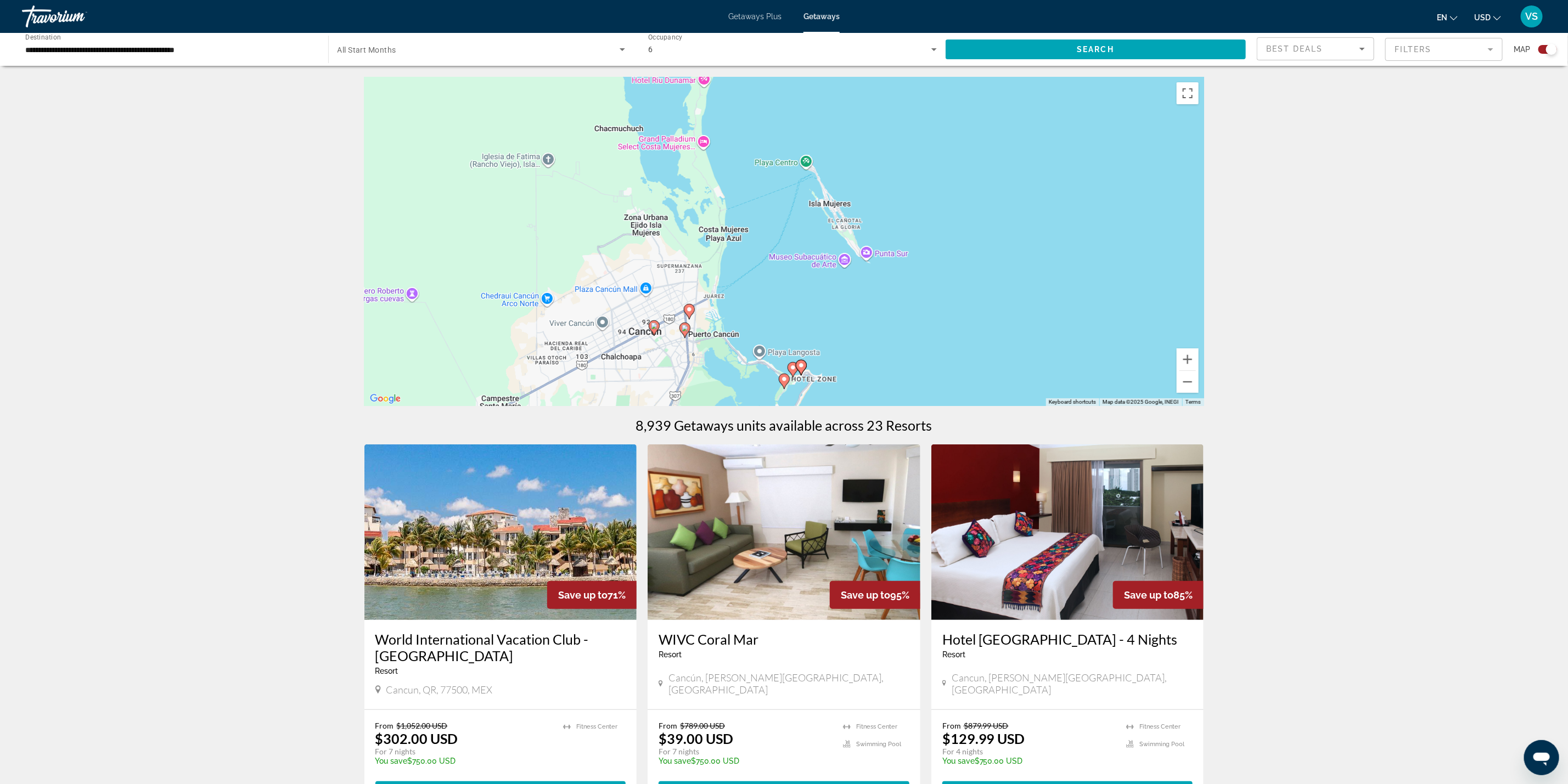
click at [790, 364] on image "Main content" at bounding box center [793, 367] width 6 height 6
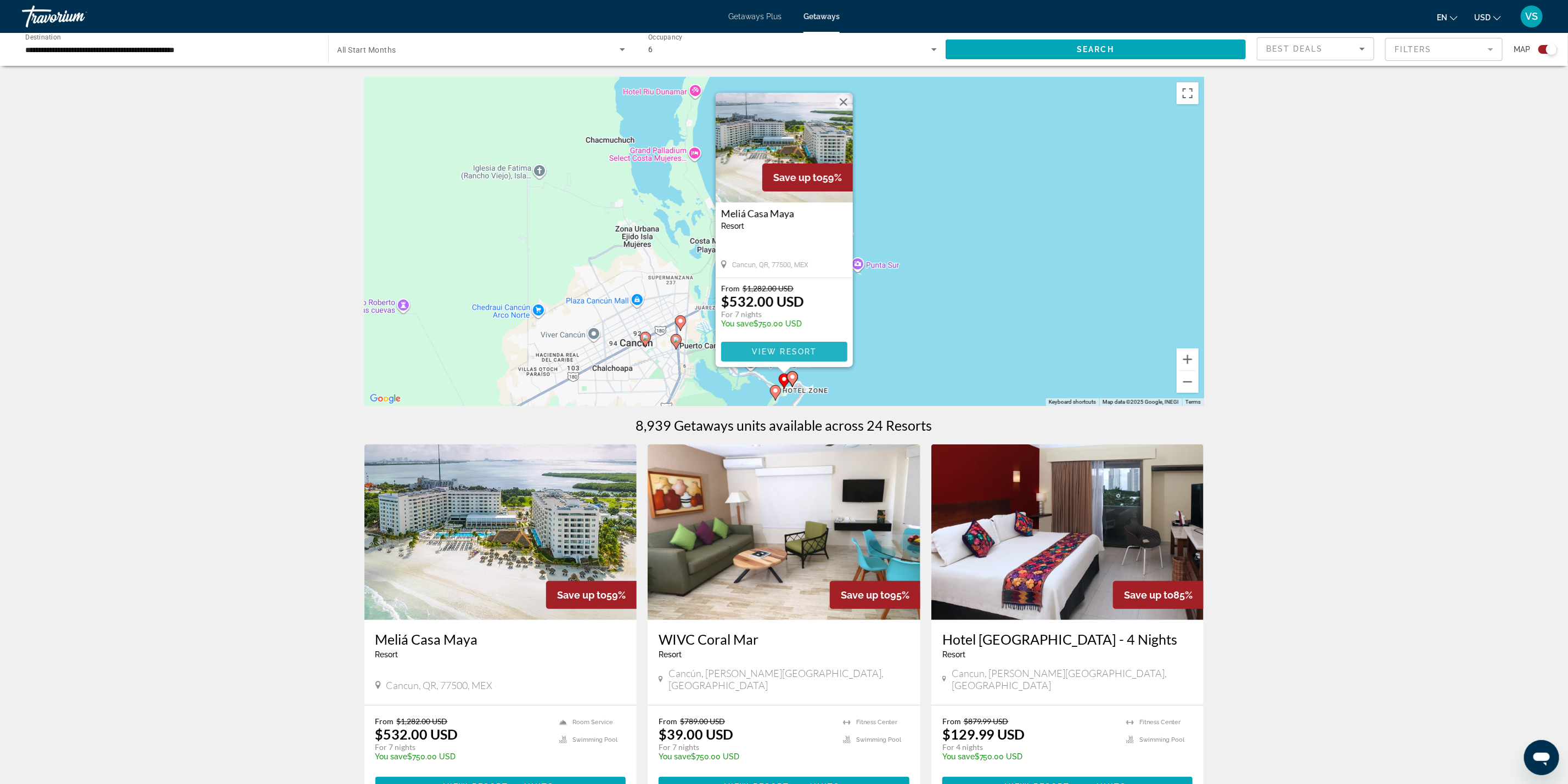
click at [789, 344] on span "Main content" at bounding box center [784, 351] width 126 height 26
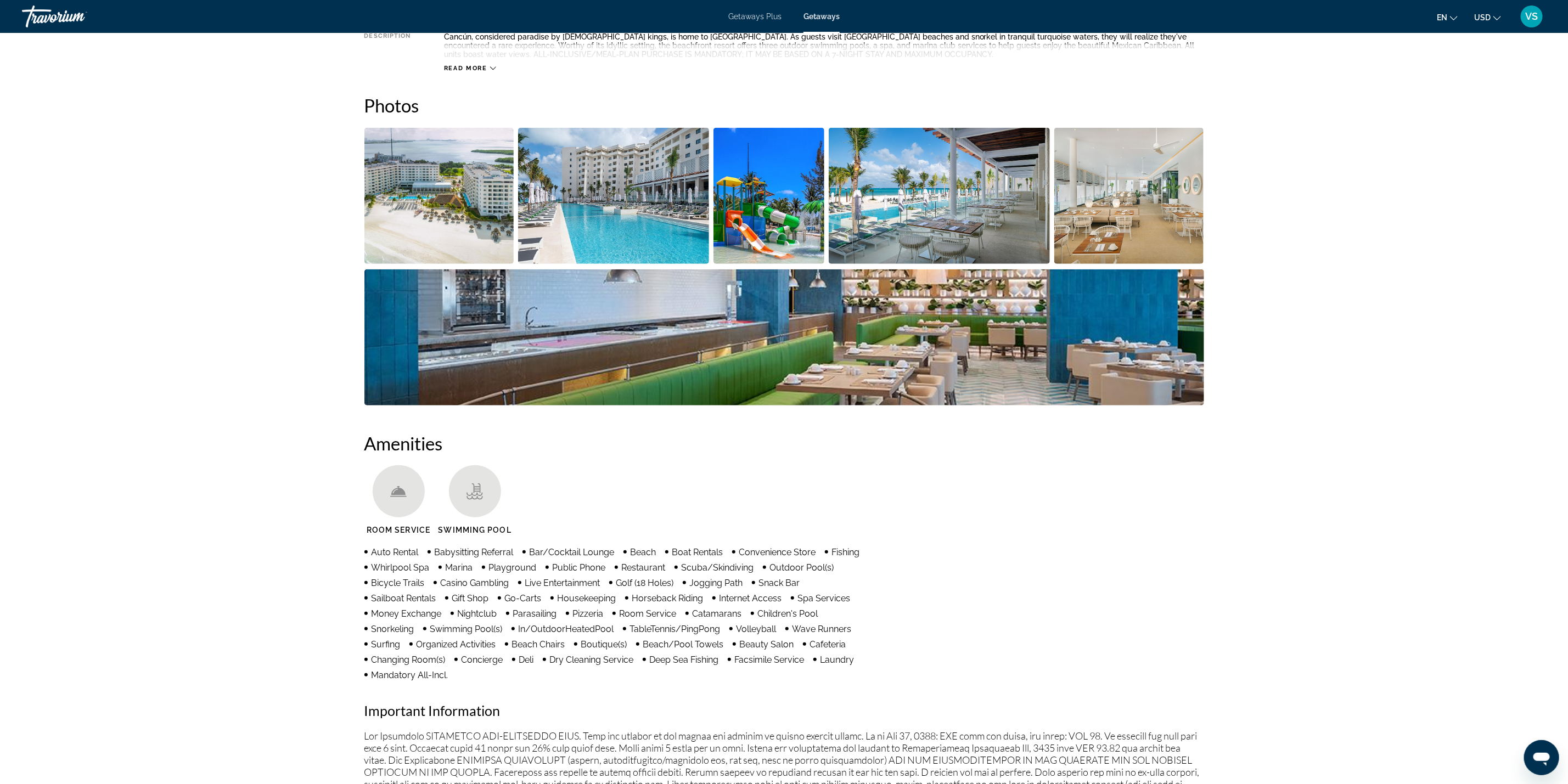
scroll to position [494, 0]
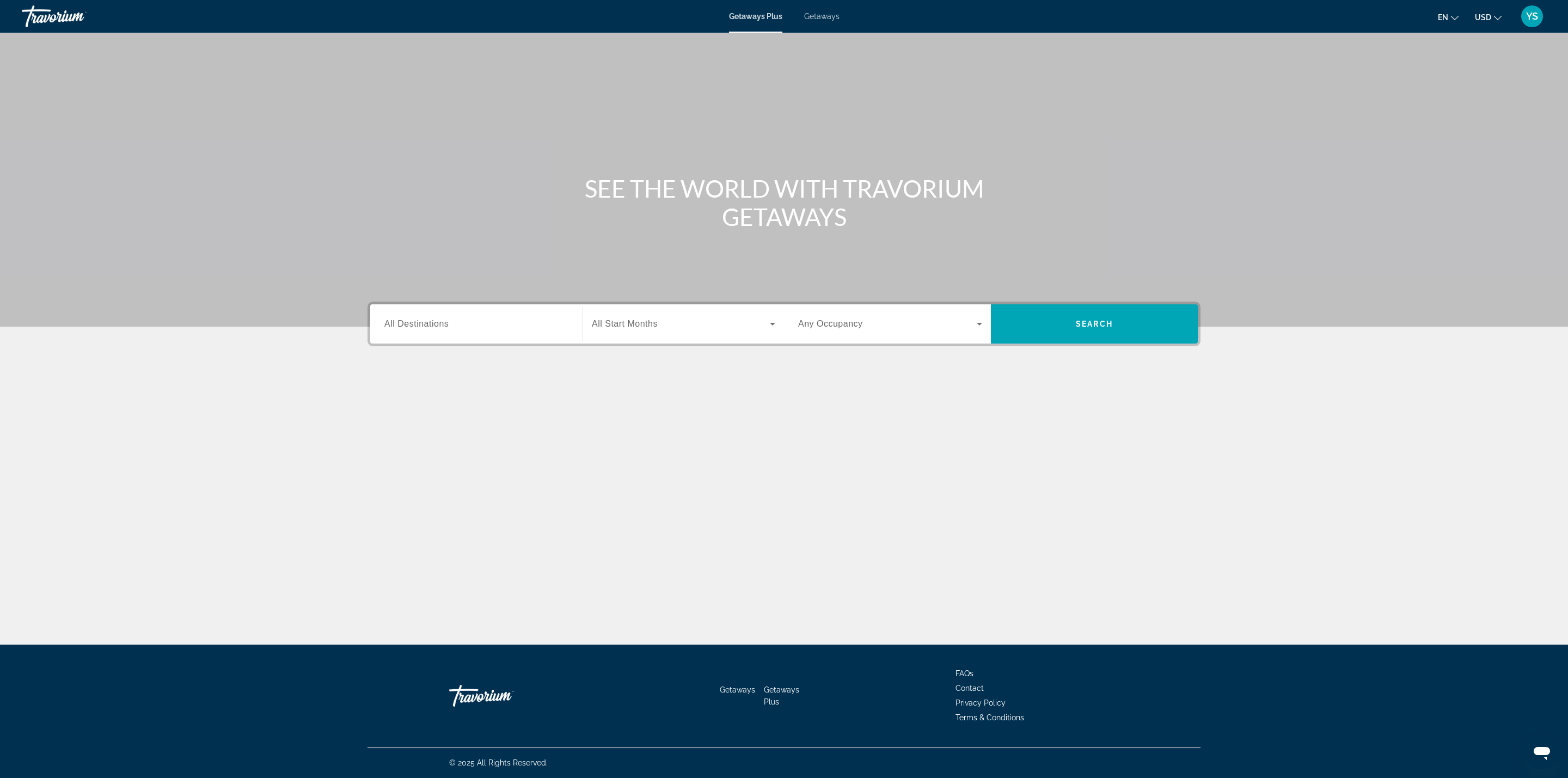
click at [816, 16] on span "Getaways" at bounding box center [822, 16] width 36 height 9
click at [440, 331] on div "Search widget" at bounding box center [476, 324] width 184 height 31
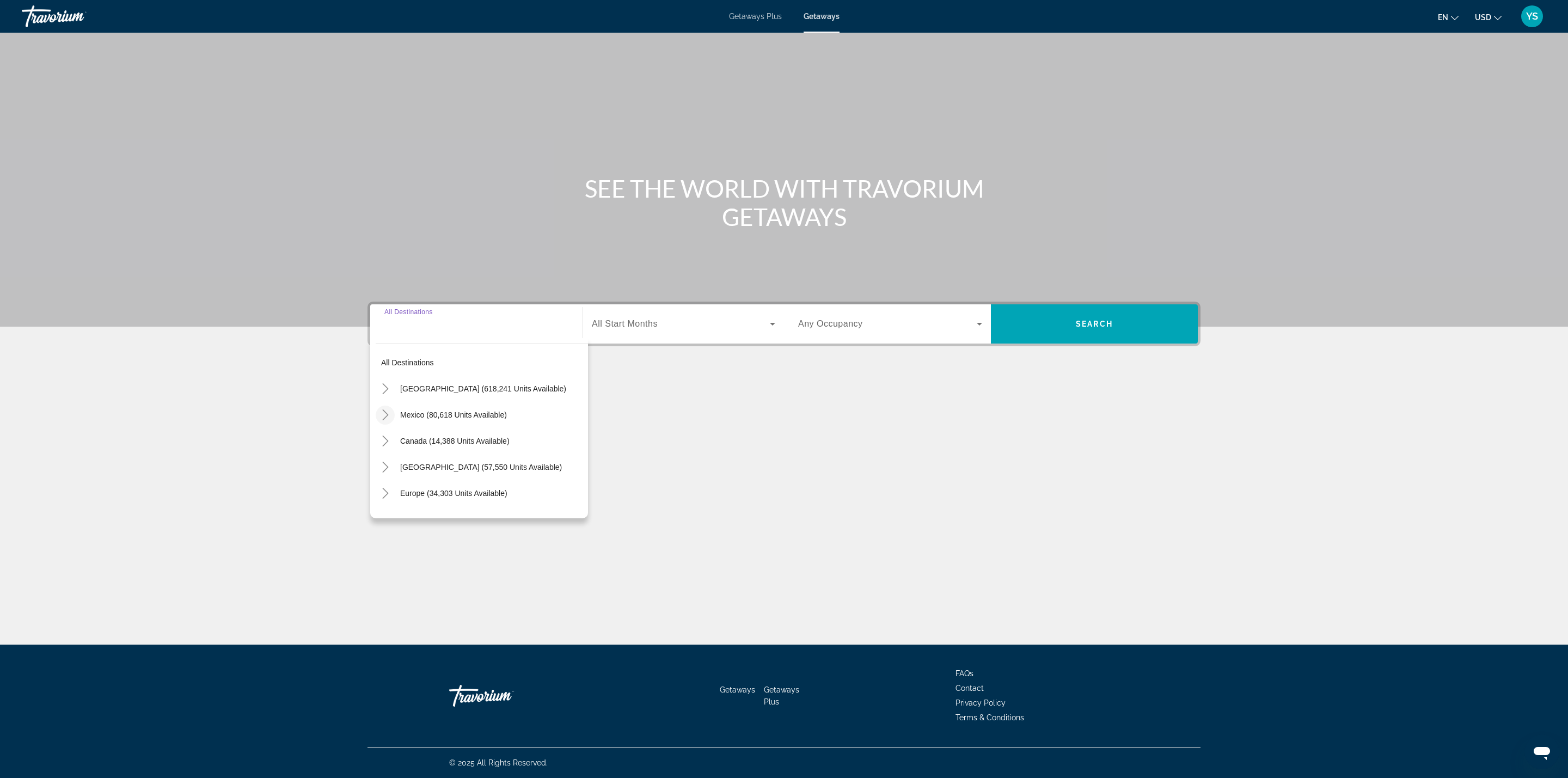
click at [386, 411] on icon "Toggle Mexico (80,618 units available)" at bounding box center [386, 415] width 11 height 11
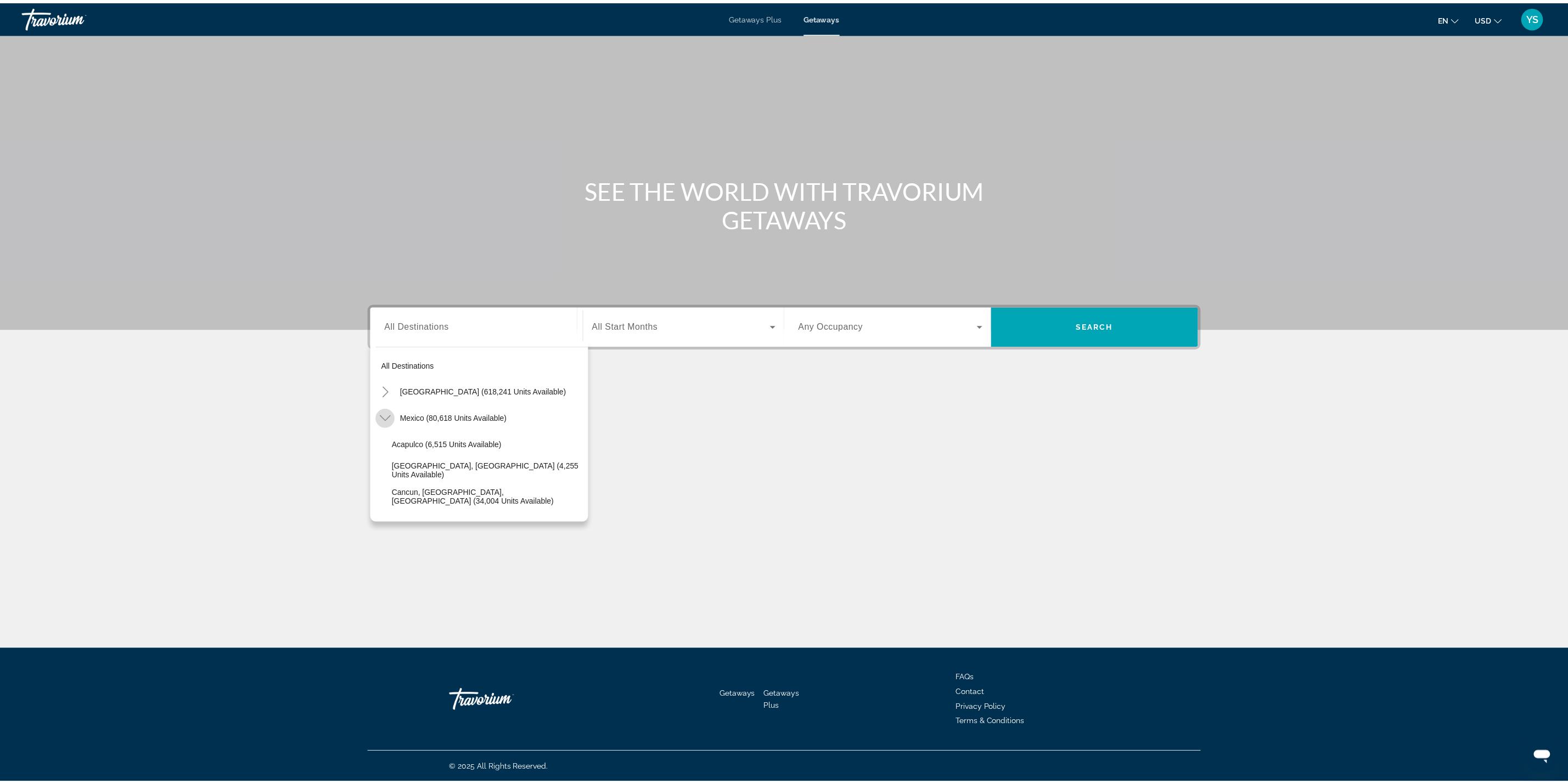
scroll to position [58, 0]
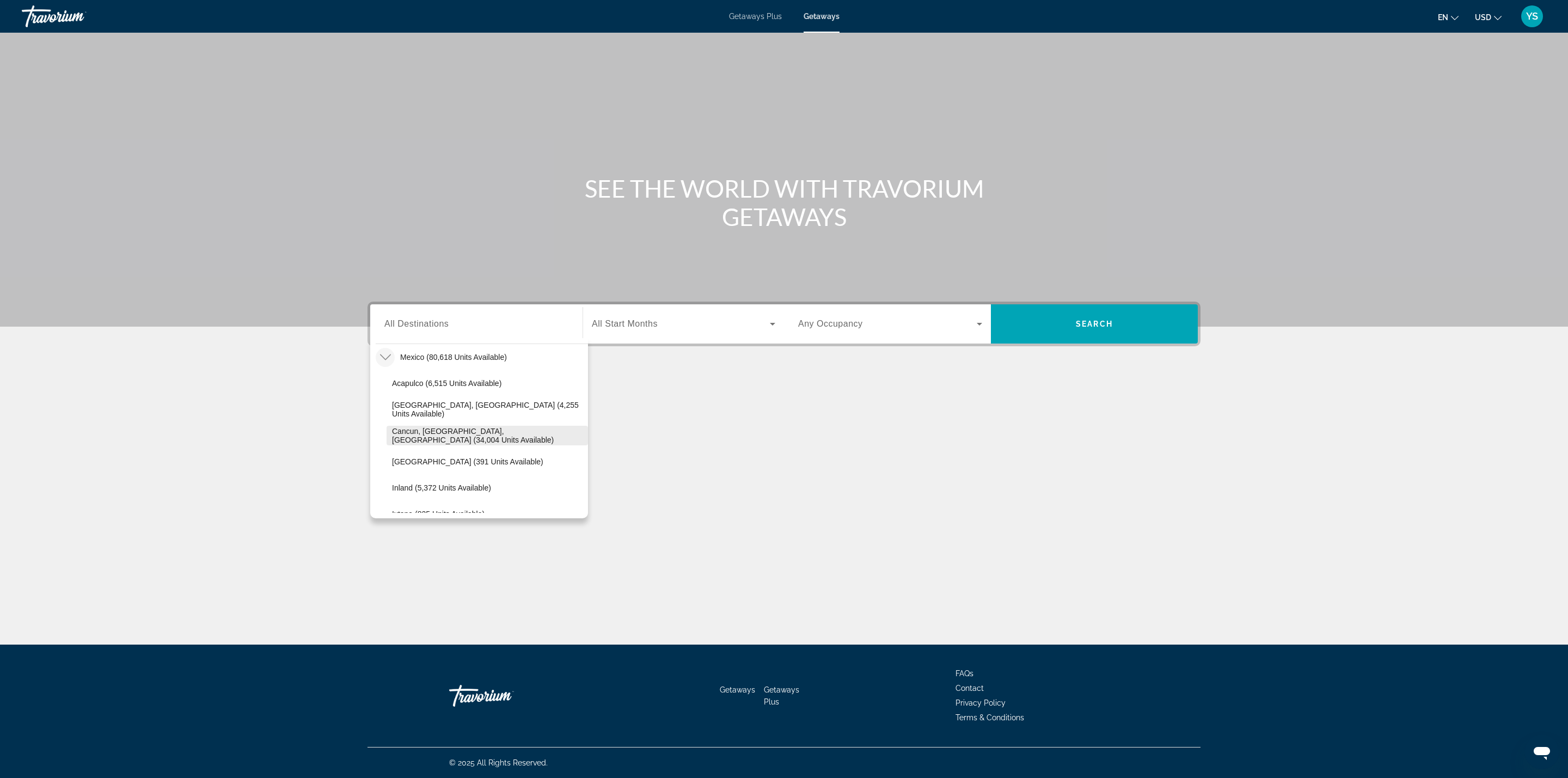
click at [455, 430] on span "Cancun, [GEOGRAPHIC_DATA], [GEOGRAPHIC_DATA] (34,004 units available)" at bounding box center [487, 436] width 191 height 18
type input "**********"
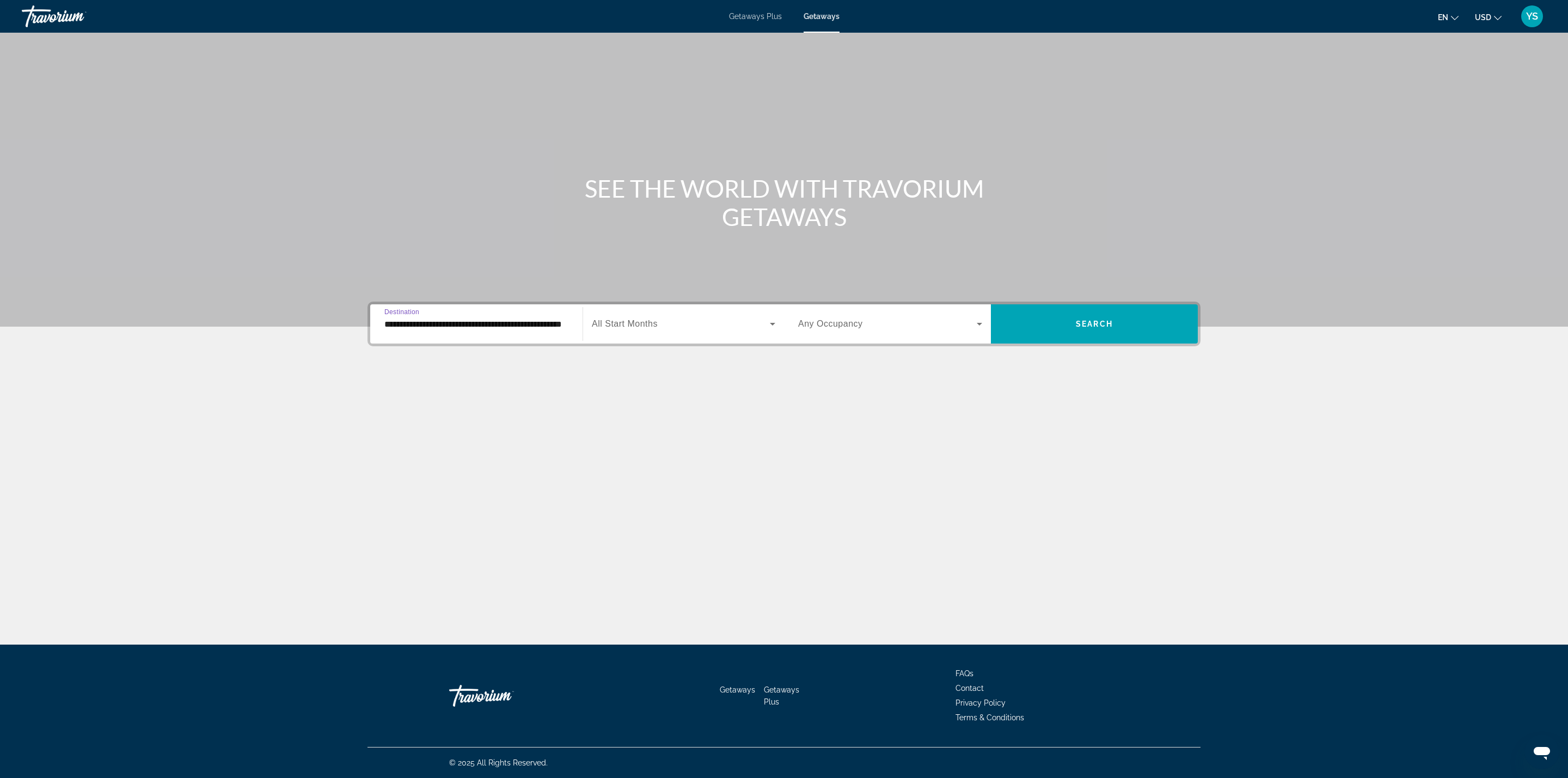
click at [634, 316] on div "Search widget" at bounding box center [683, 324] width 184 height 30
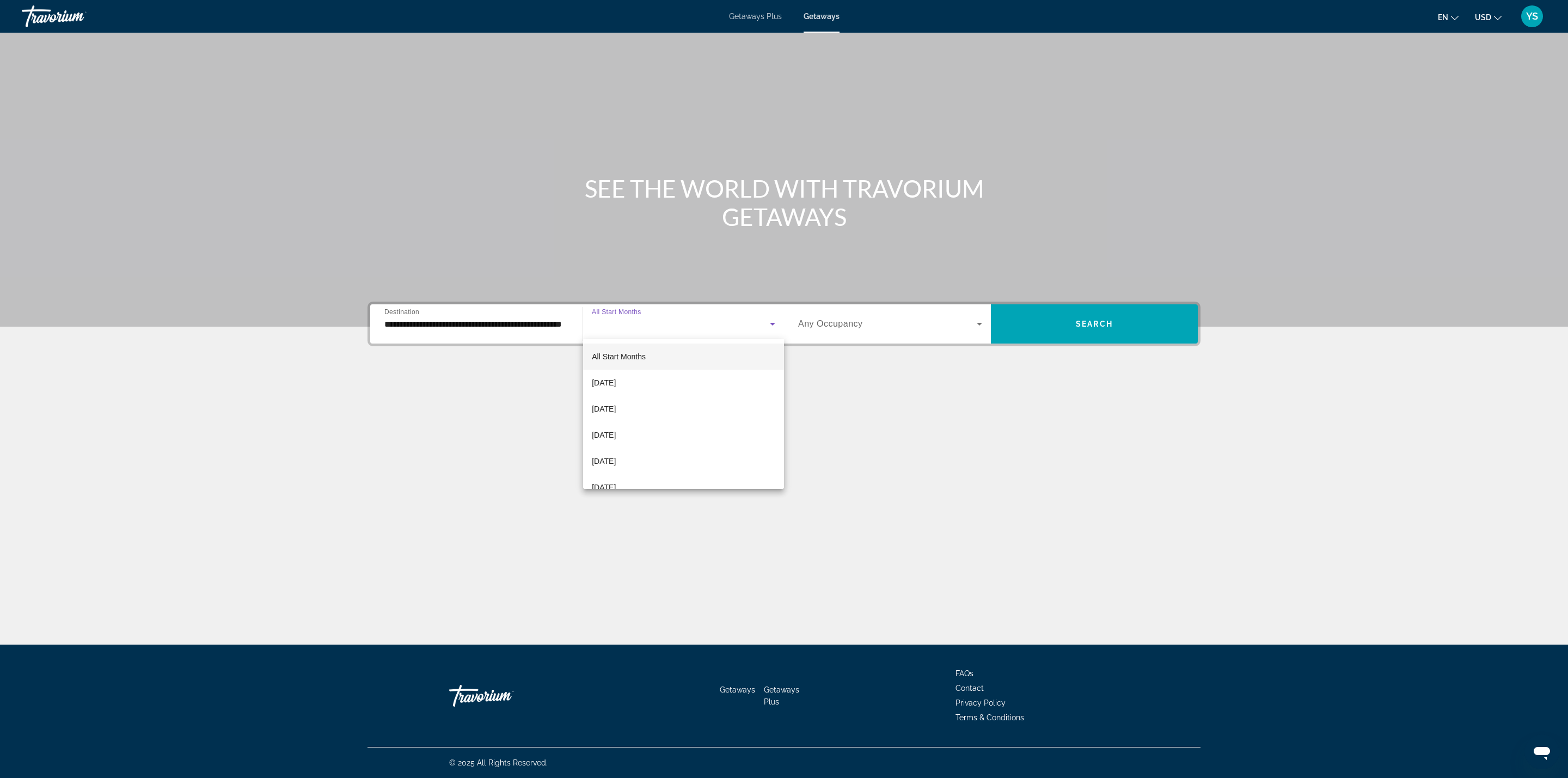
click at [845, 319] on div at bounding box center [784, 389] width 1568 height 778
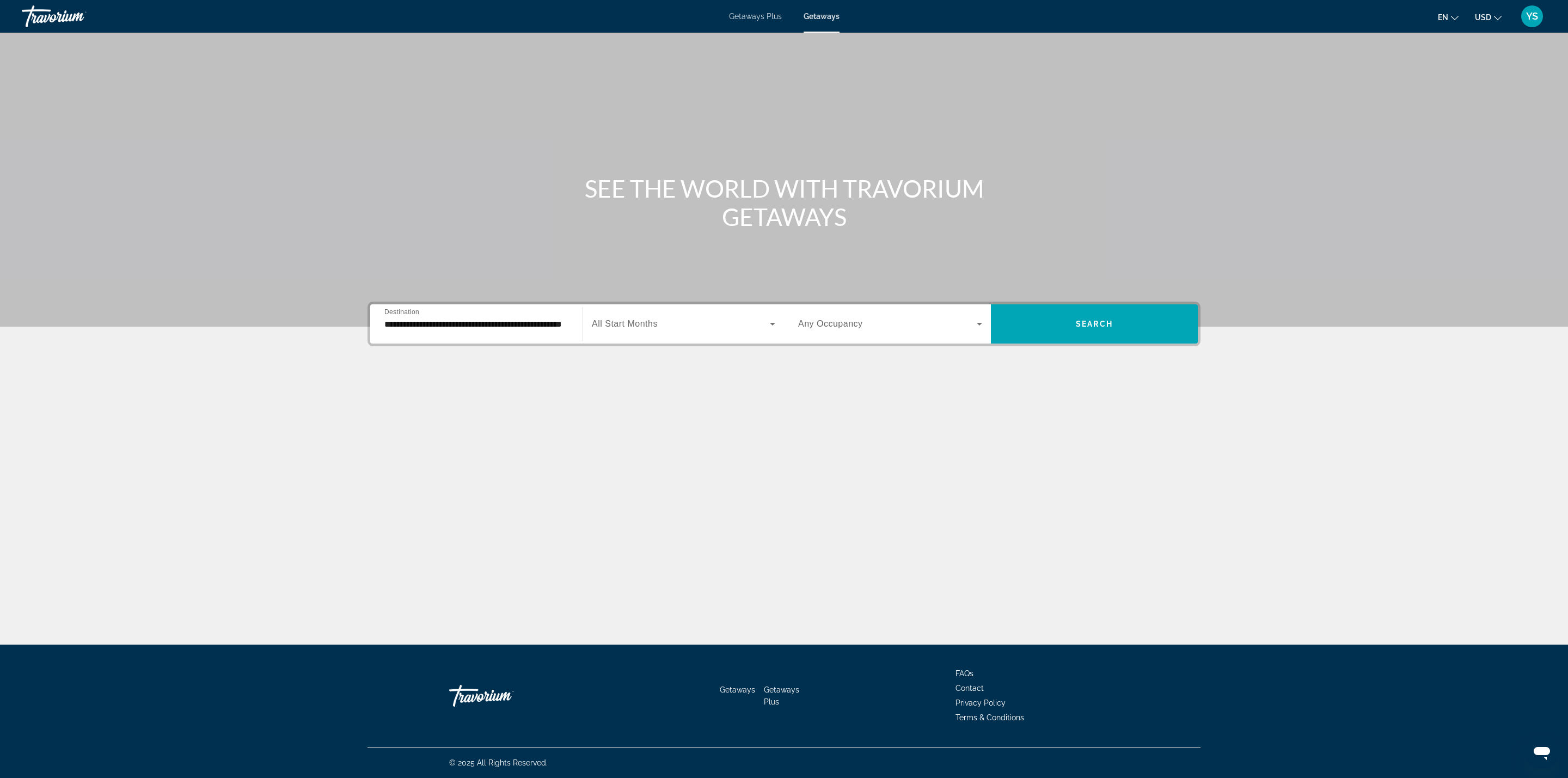
click at [845, 329] on span "Search widget" at bounding box center [887, 323] width 179 height 13
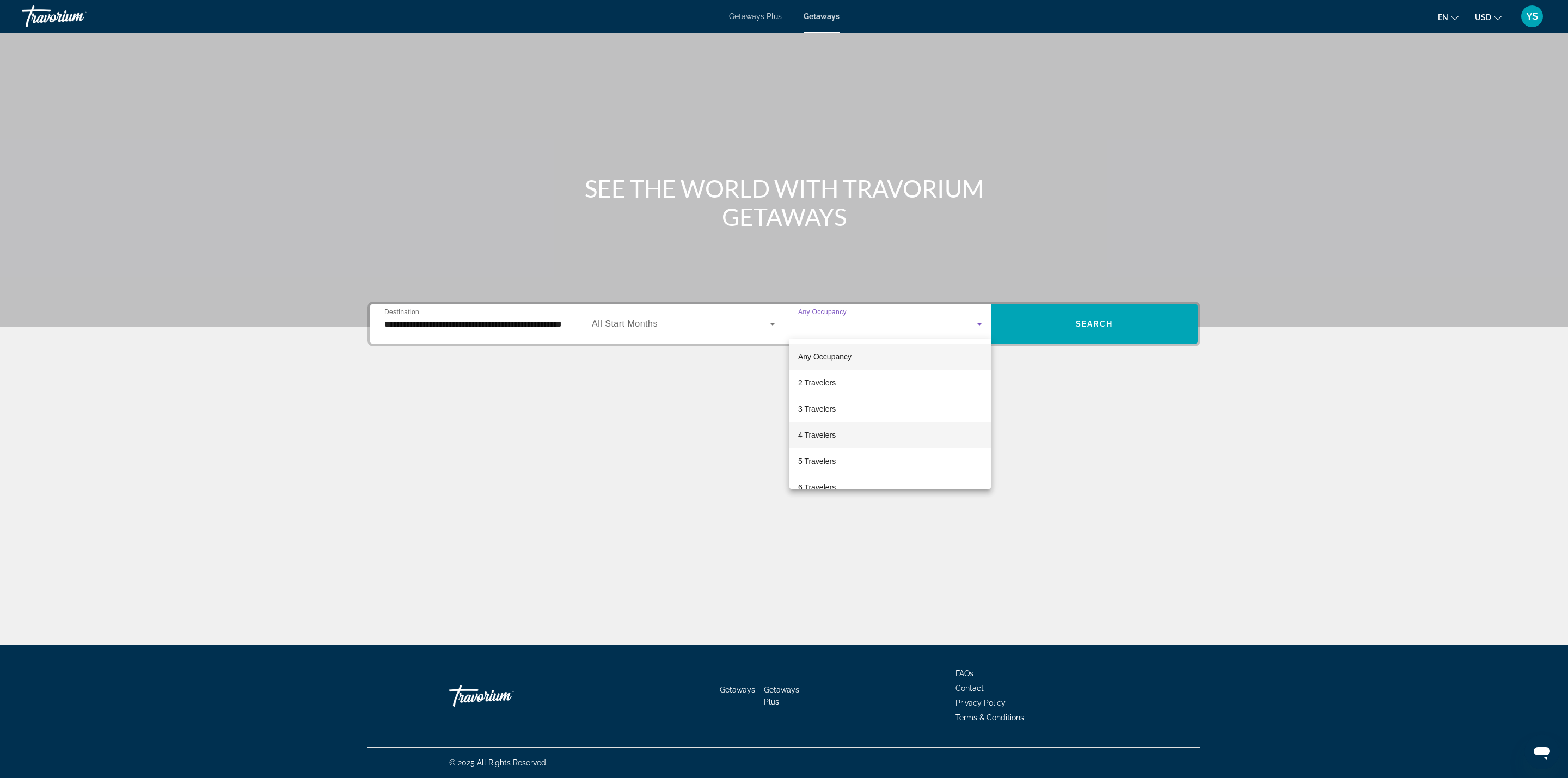
click at [837, 431] on mat-option "4 Travelers" at bounding box center [890, 434] width 202 height 26
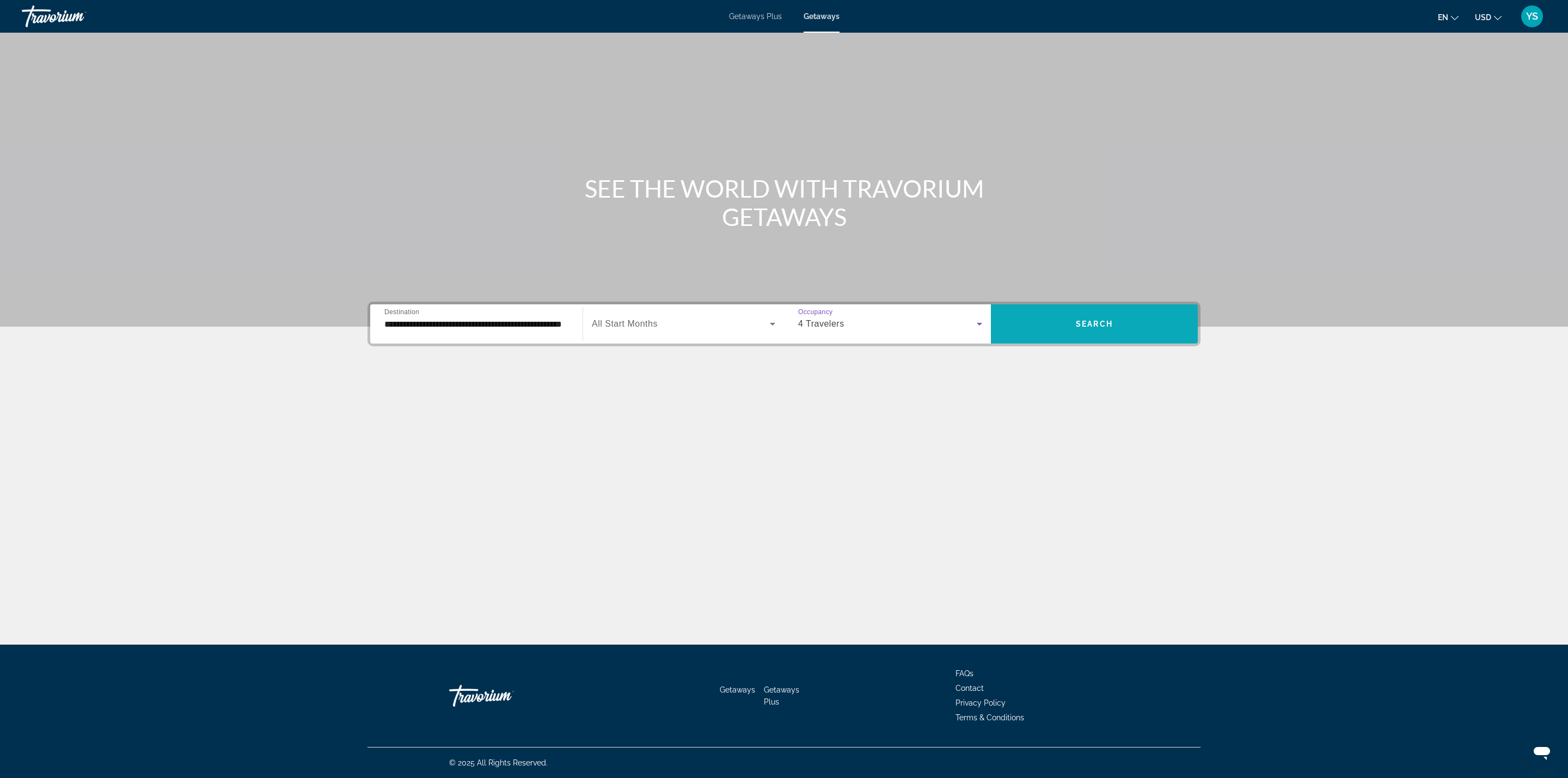
click at [1045, 312] on span "Search widget" at bounding box center [1094, 323] width 207 height 26
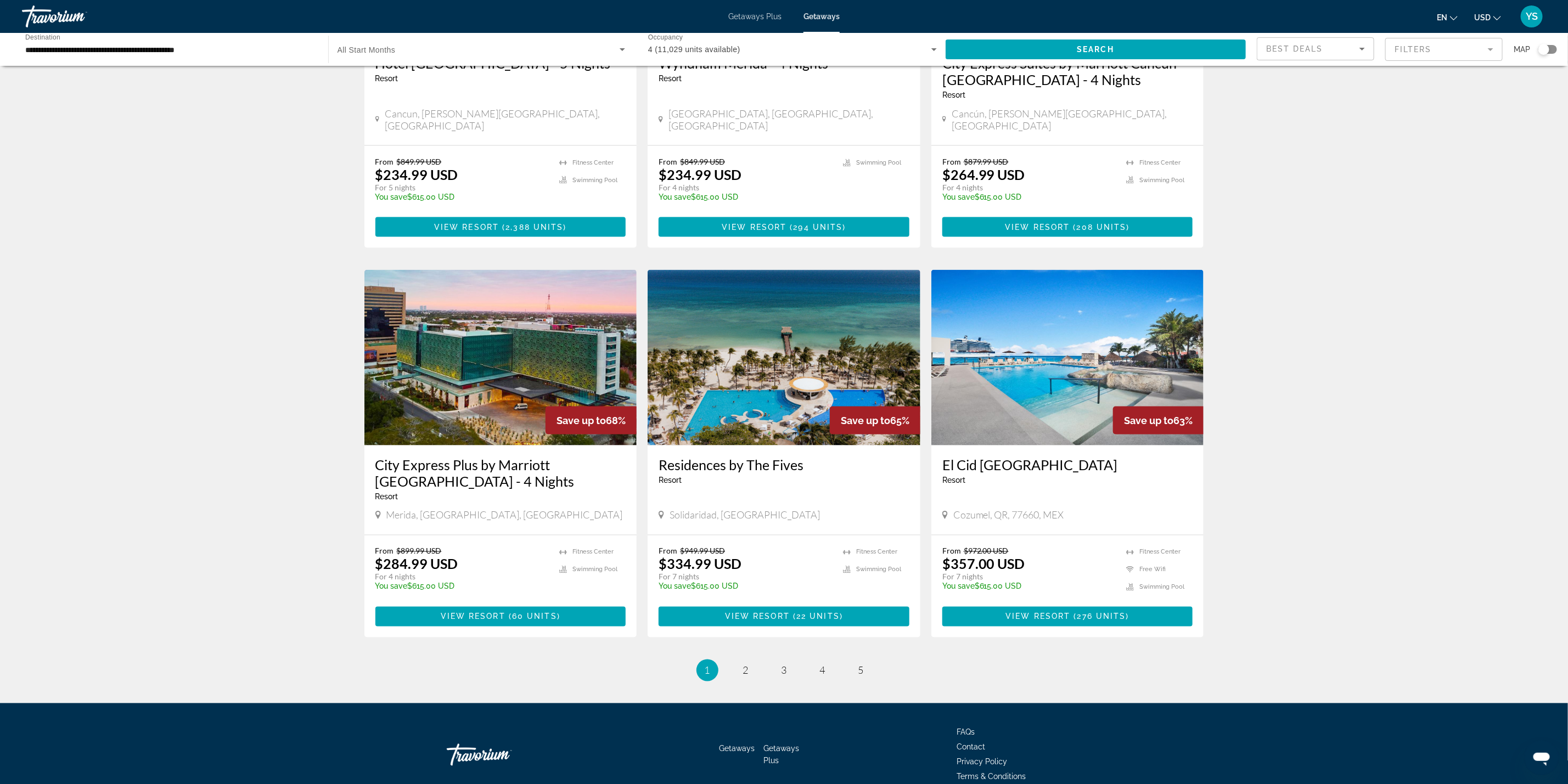
scroll to position [1057, 0]
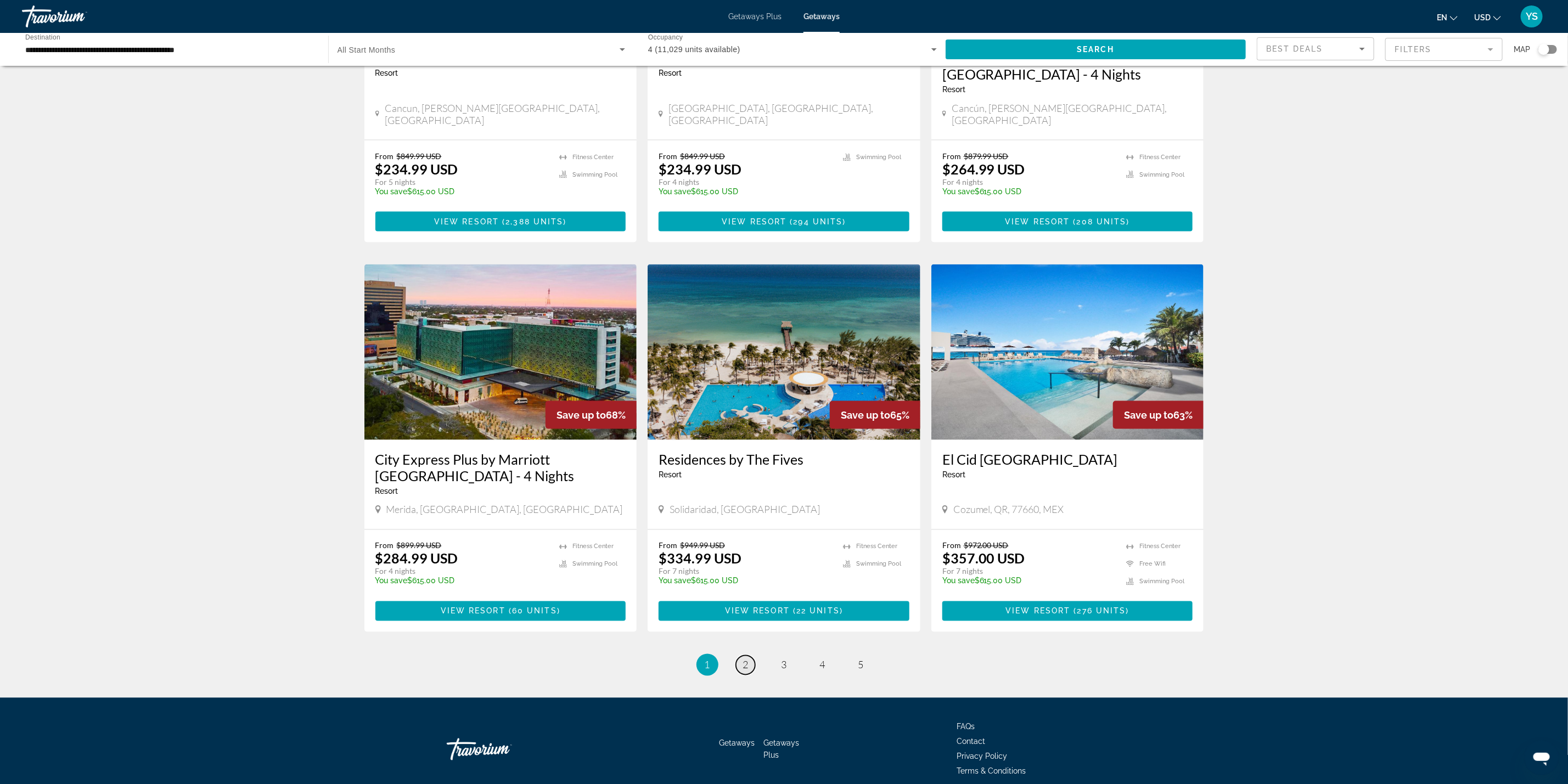
click at [743, 659] on span "2" at bounding box center [746, 664] width 5 height 12
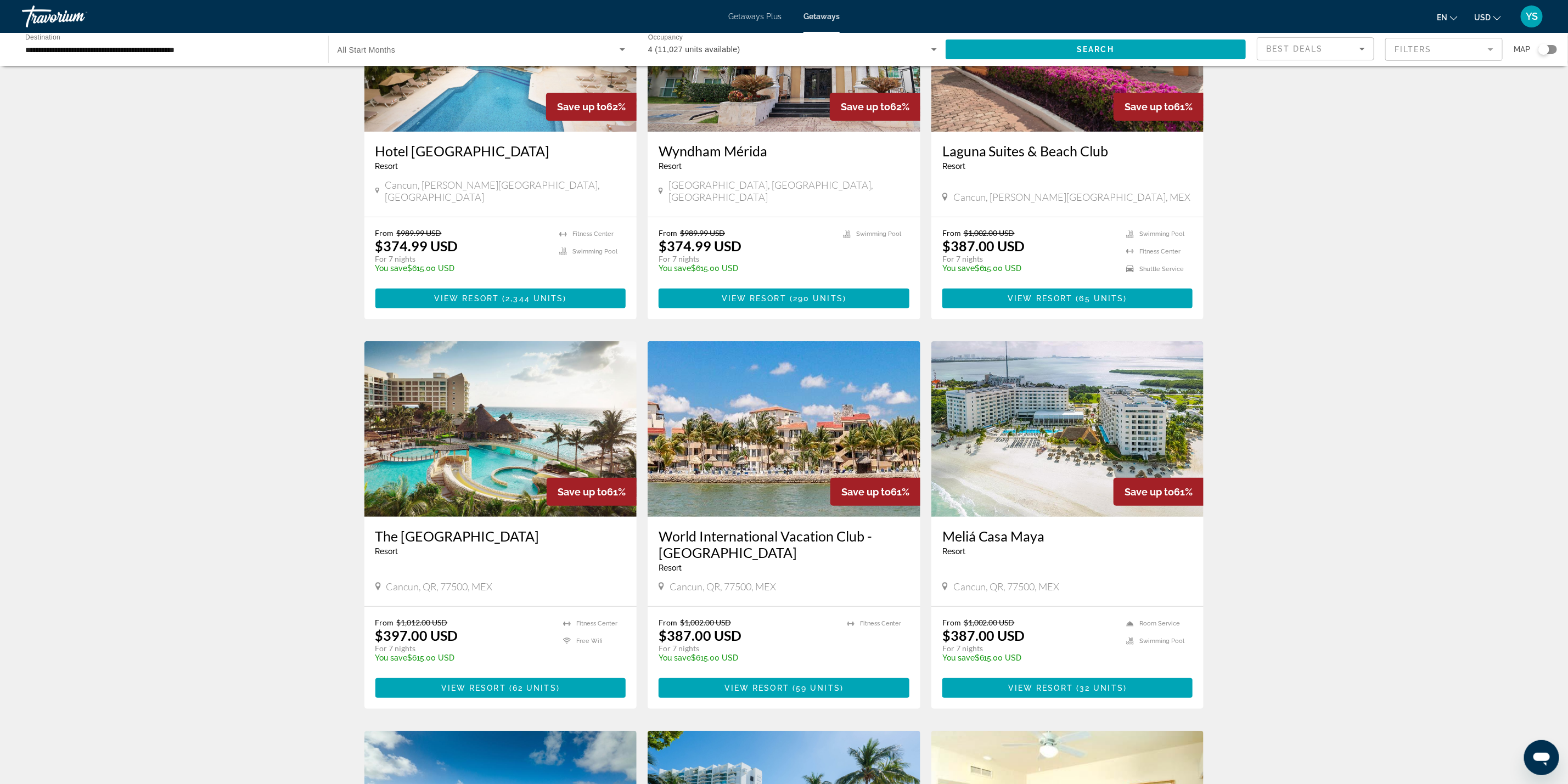
scroll to position [165, 0]
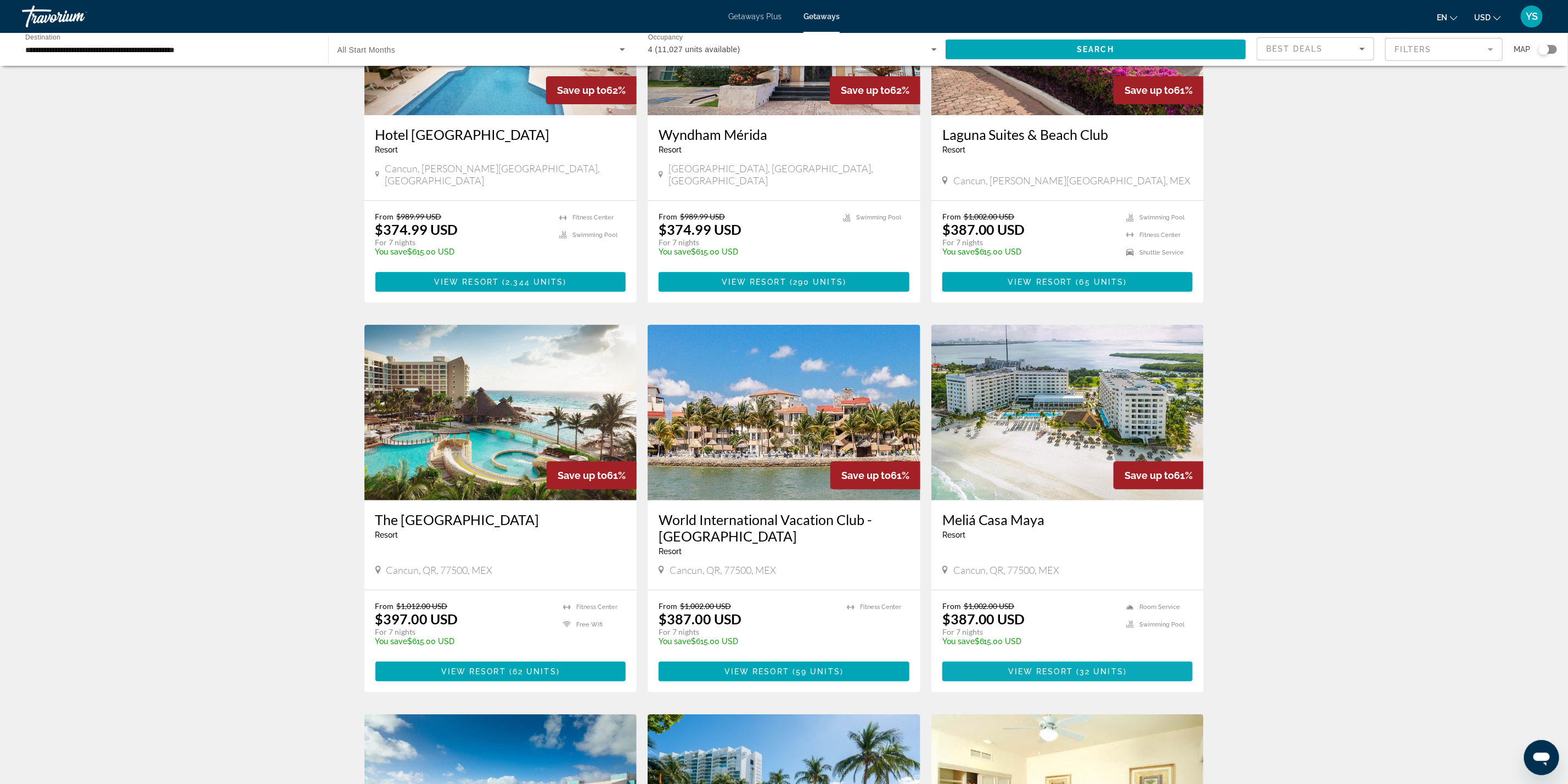
click at [1032, 667] on span "View Resort" at bounding box center [1041, 671] width 64 height 9
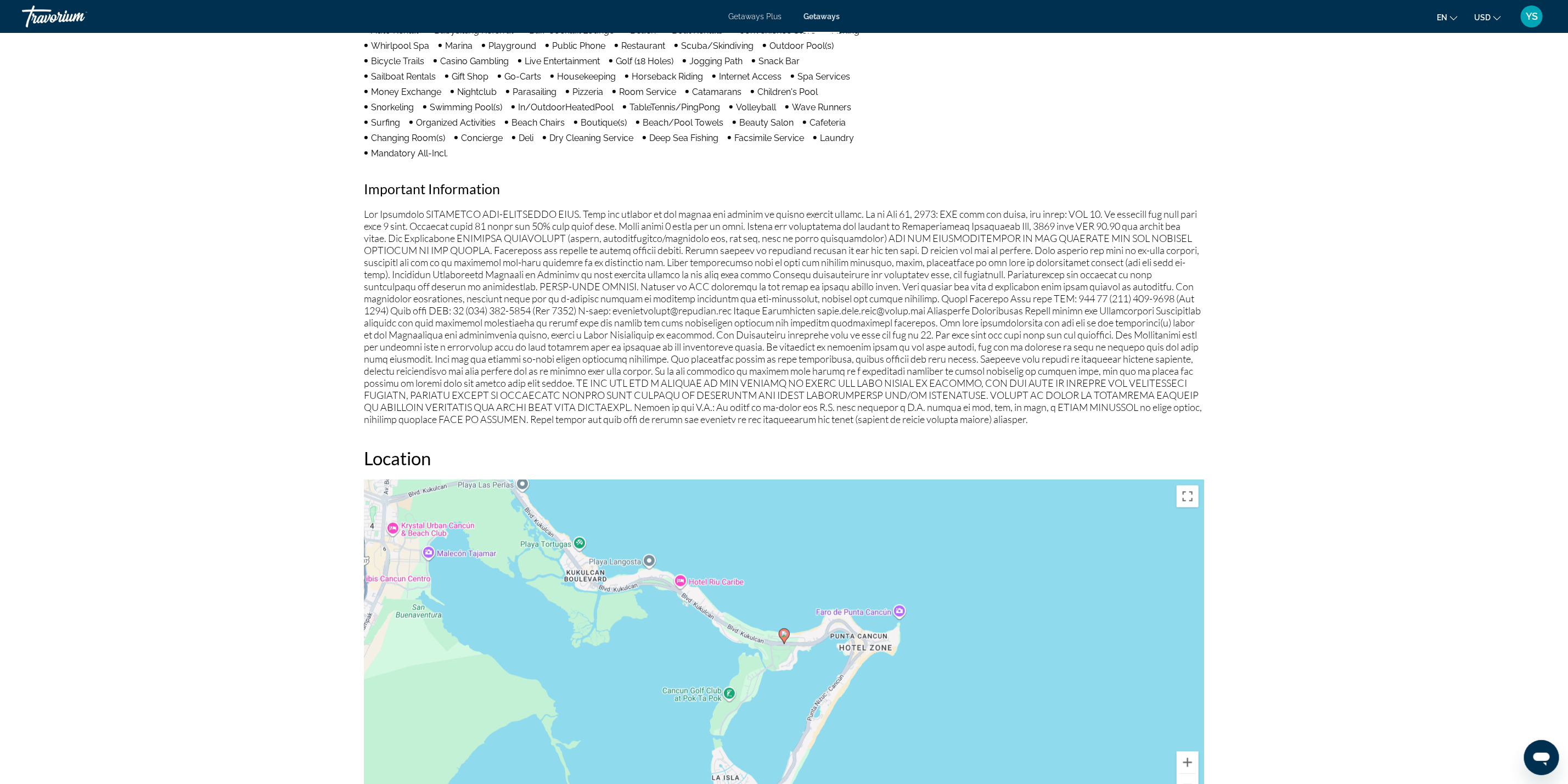
scroll to position [987, 0]
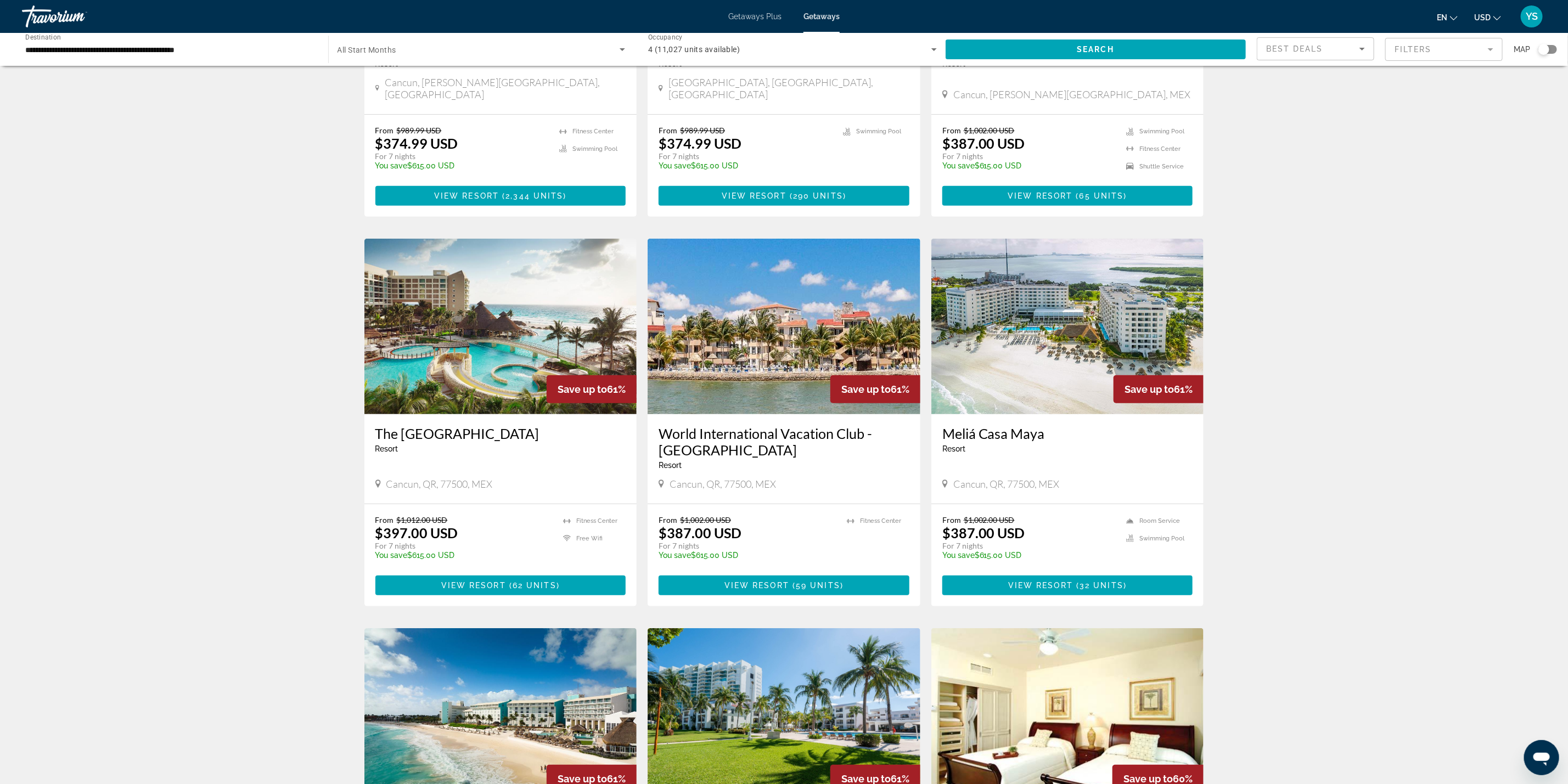
scroll to position [329, 0]
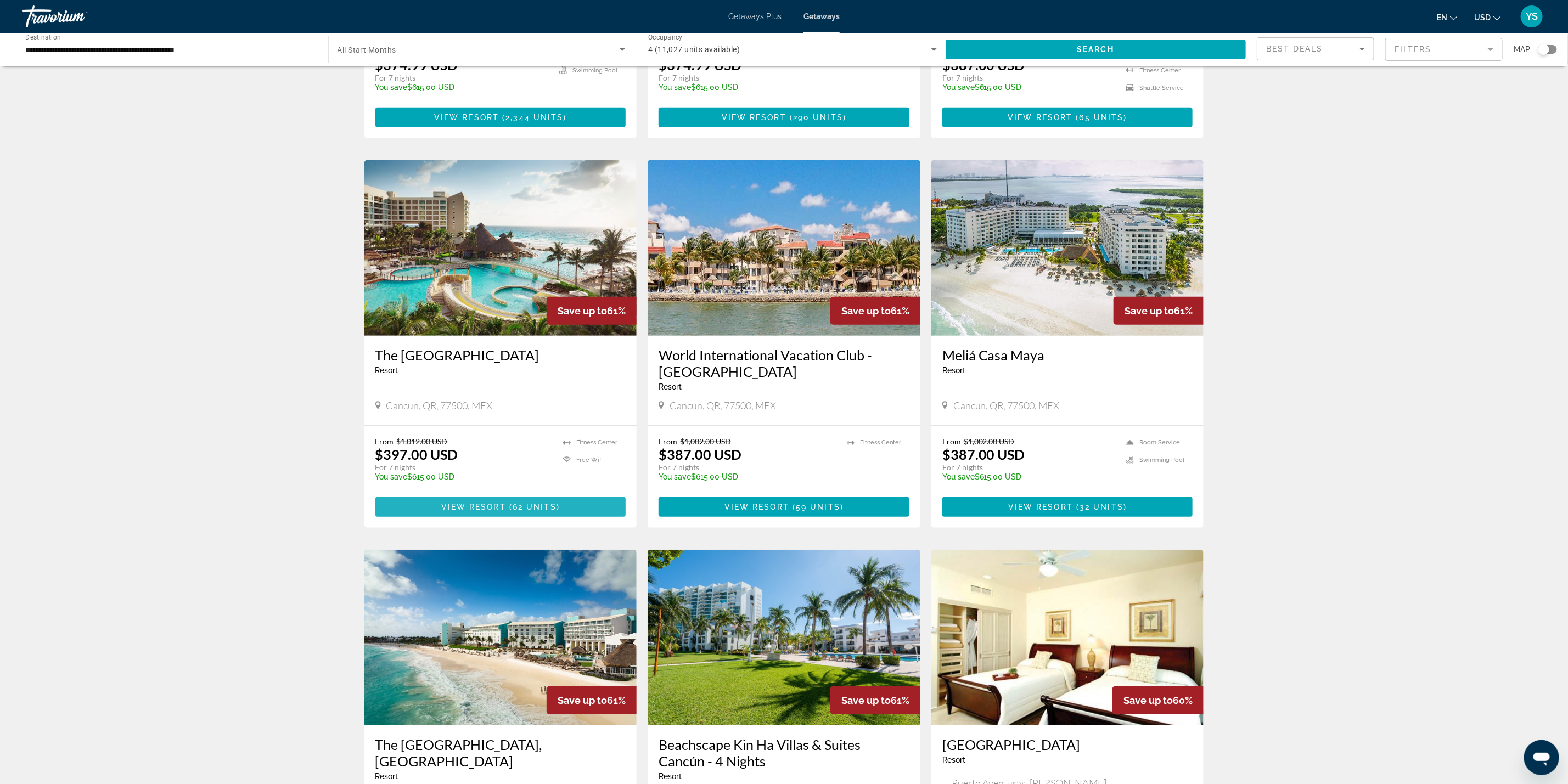
click at [489, 502] on span "View Resort" at bounding box center [474, 507] width 64 height 9
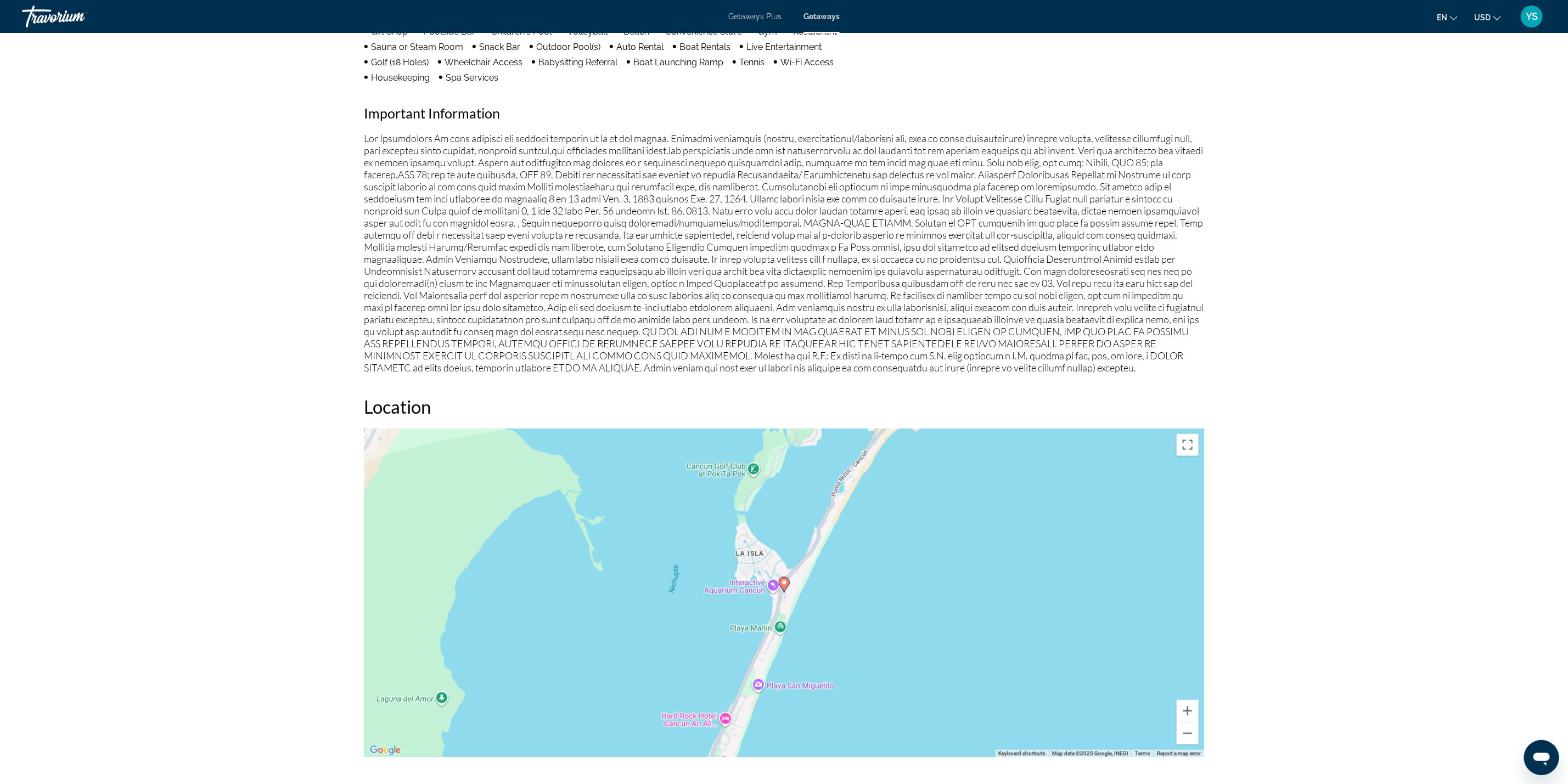
scroll to position [987, 0]
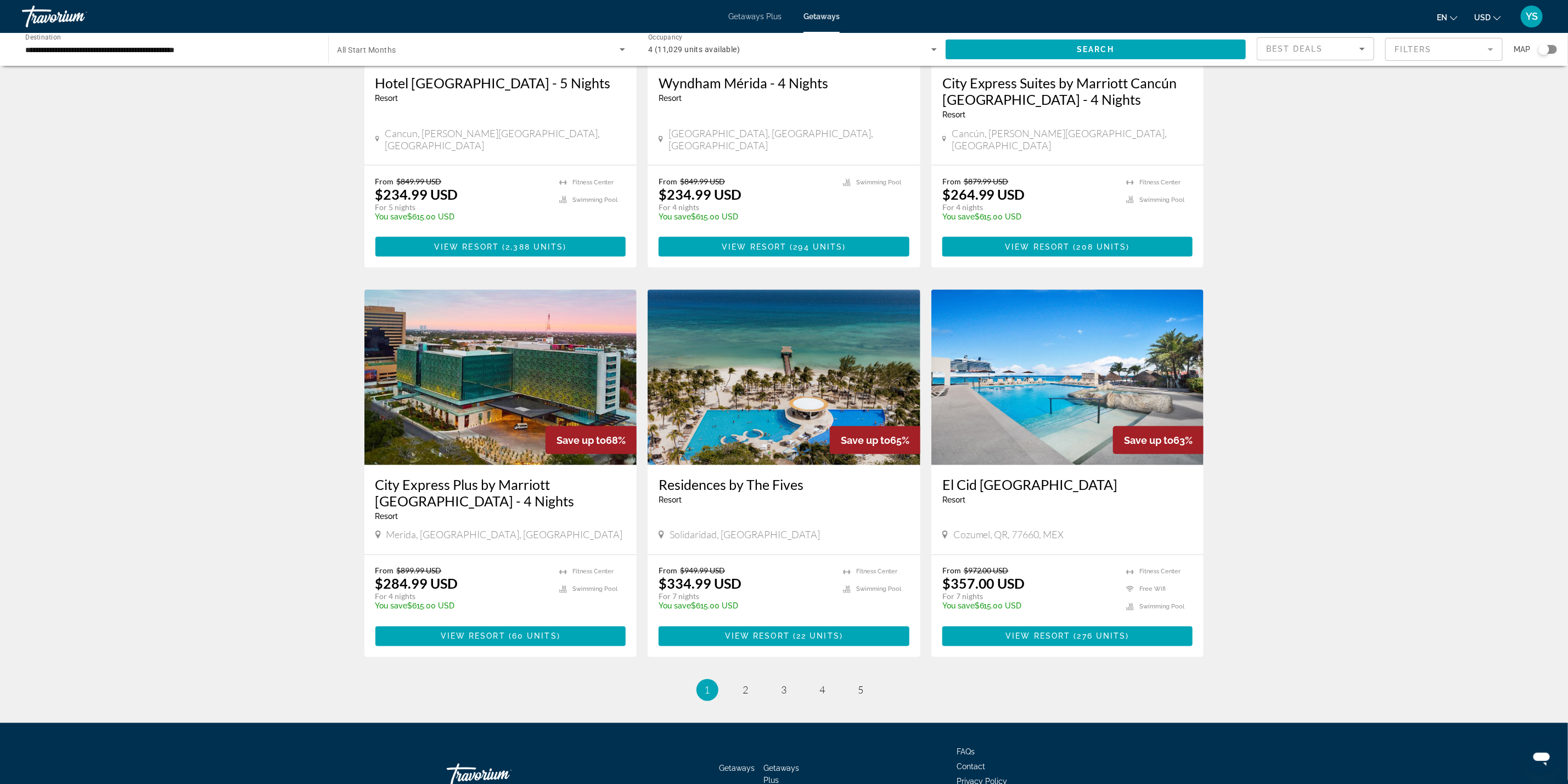
scroll to position [1057, 0]
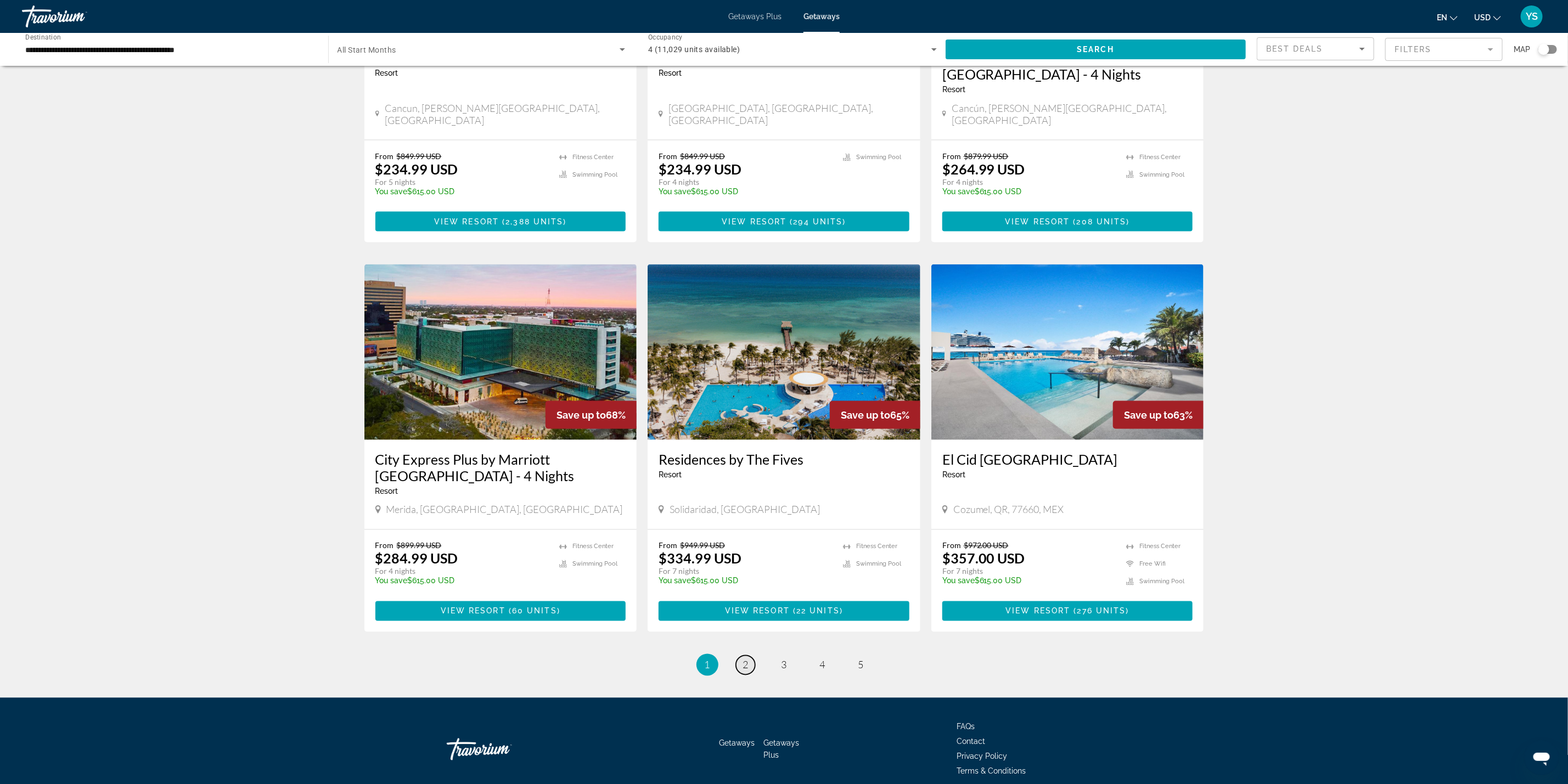
click at [751, 655] on link "page 2" at bounding box center [745, 664] width 19 height 19
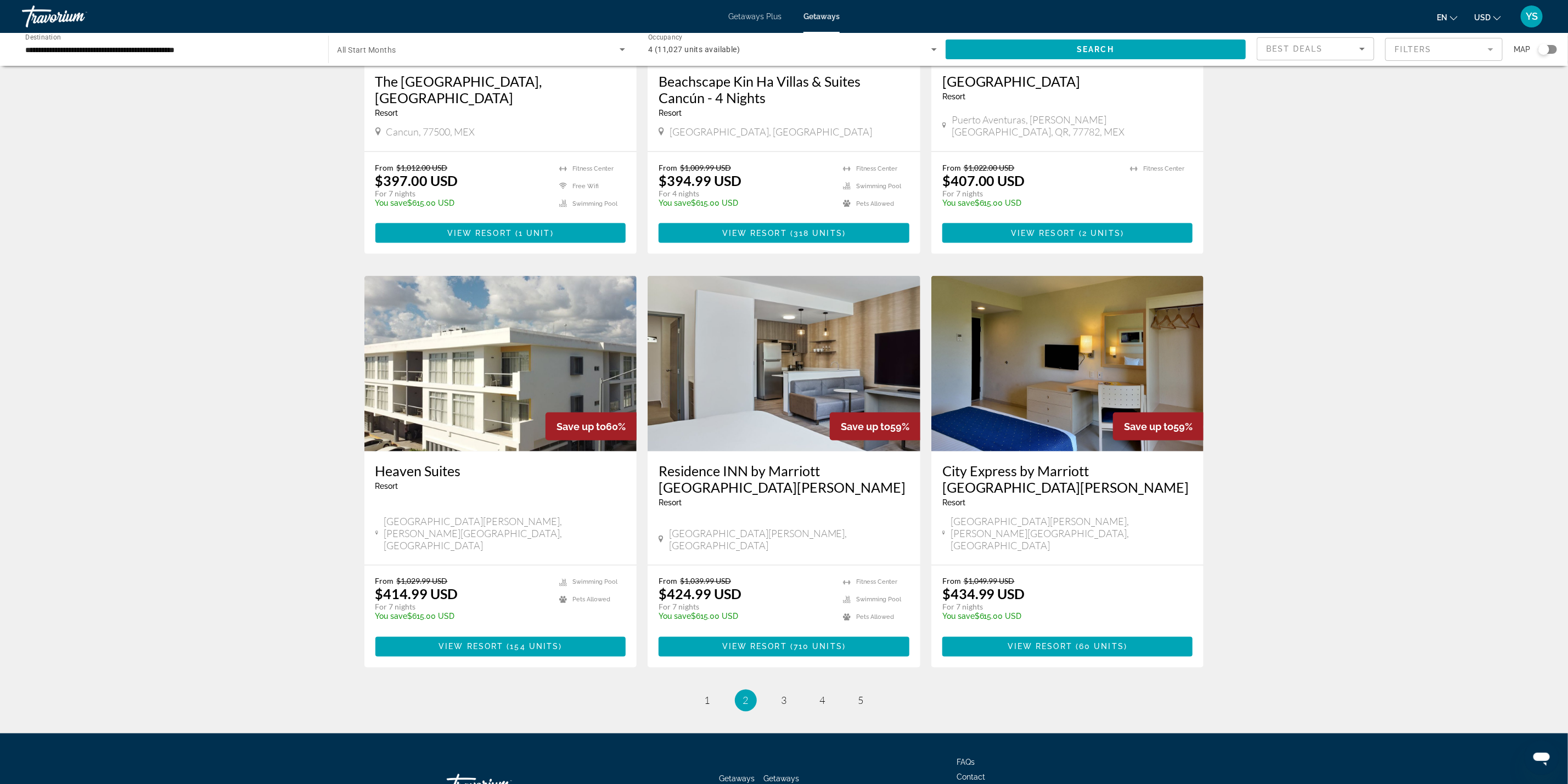
scroll to position [1041, 0]
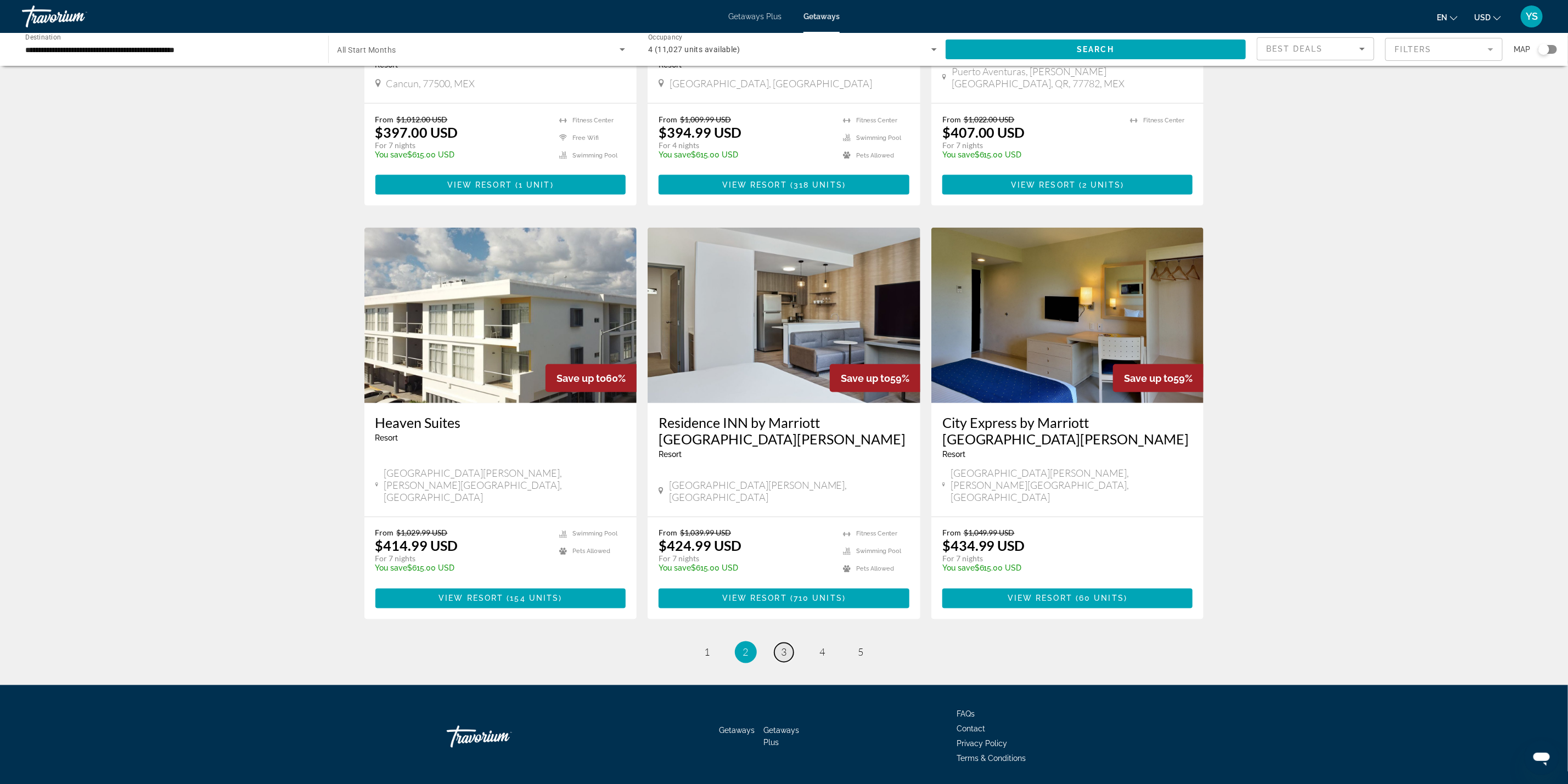
click at [783, 646] on span "3" at bounding box center [784, 652] width 5 height 12
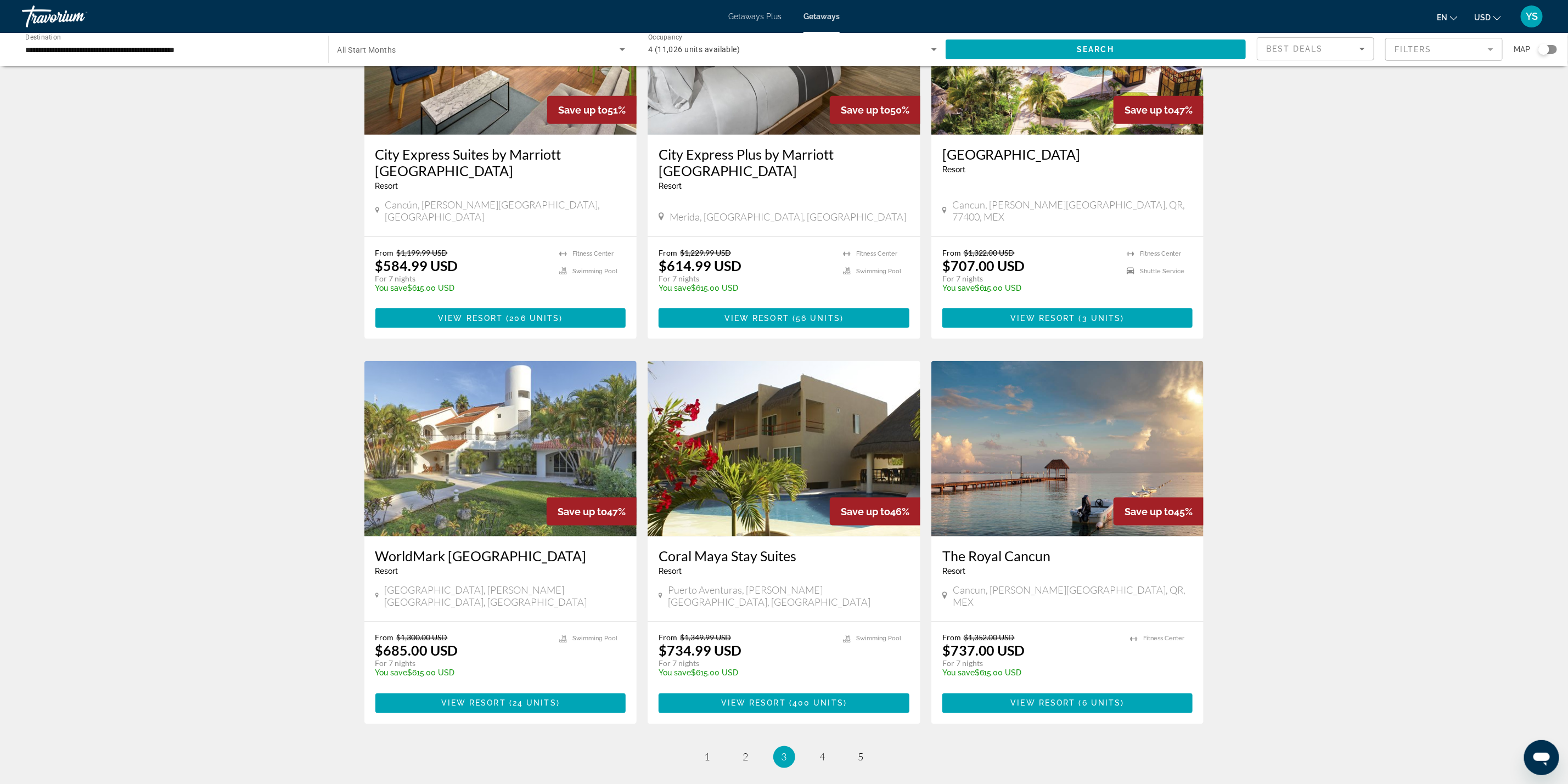
scroll to position [987, 0]
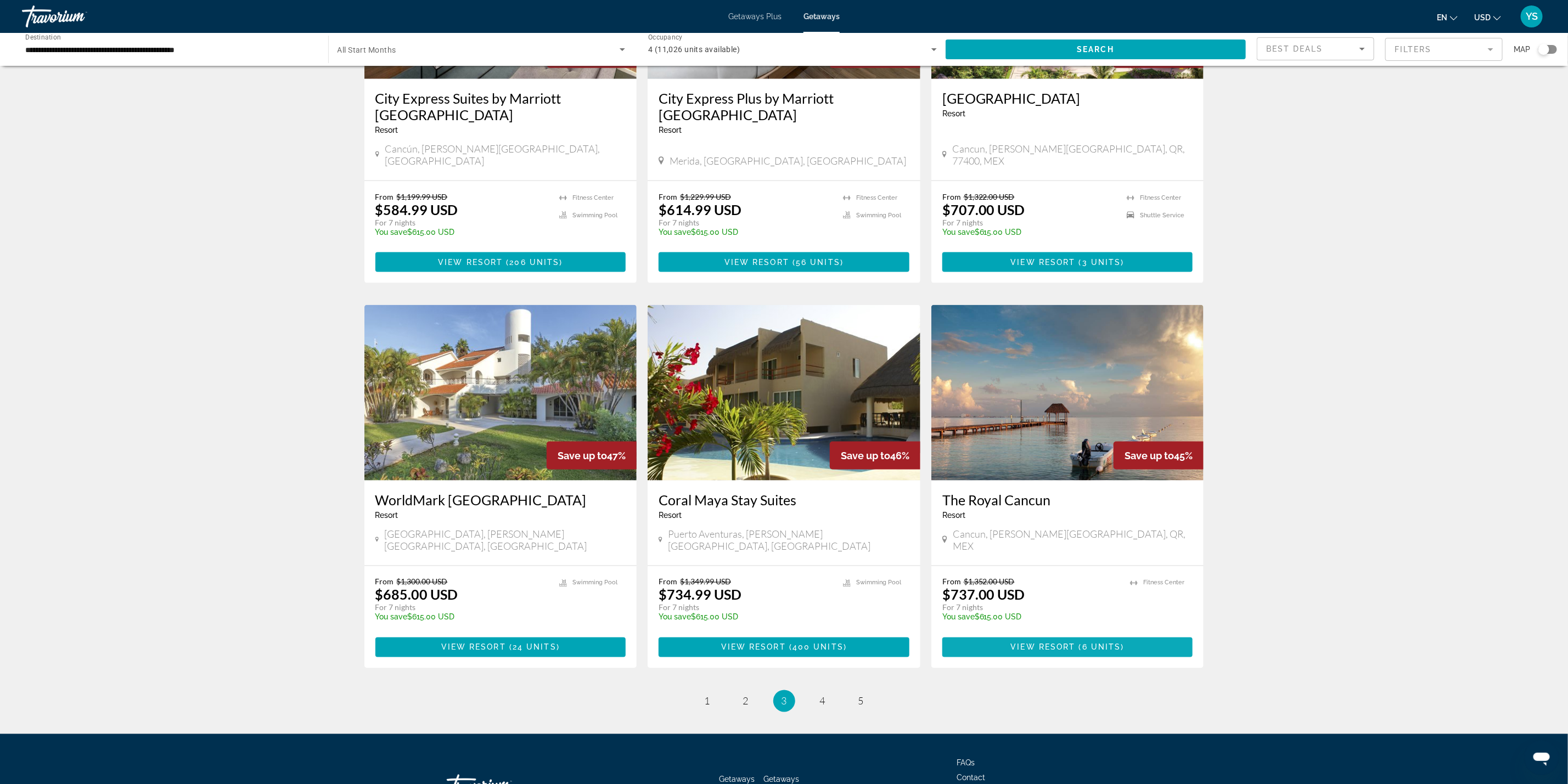
click at [992, 635] on span "Main content" at bounding box center [1067, 647] width 251 height 26
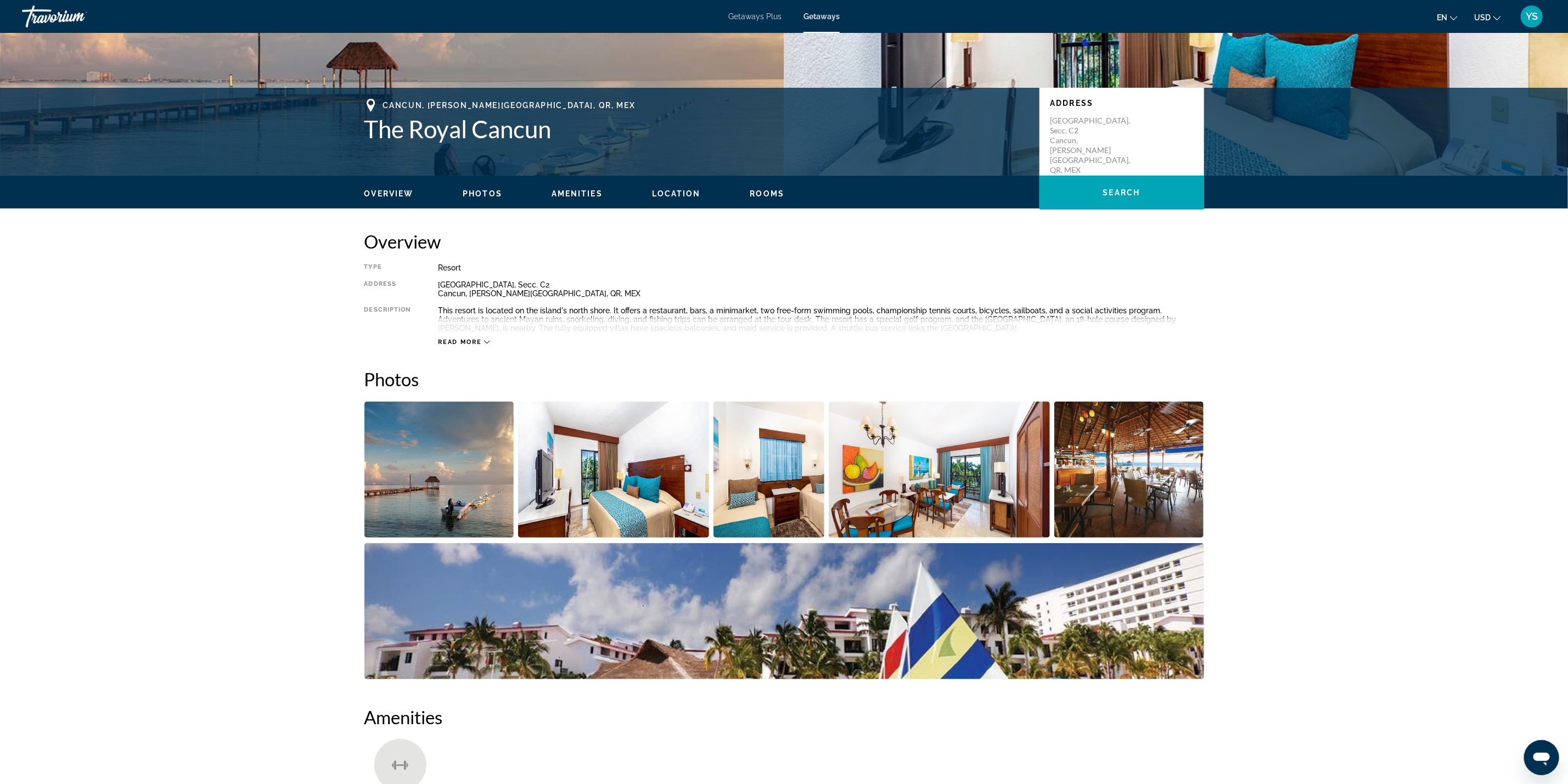
scroll to position [169, 0]
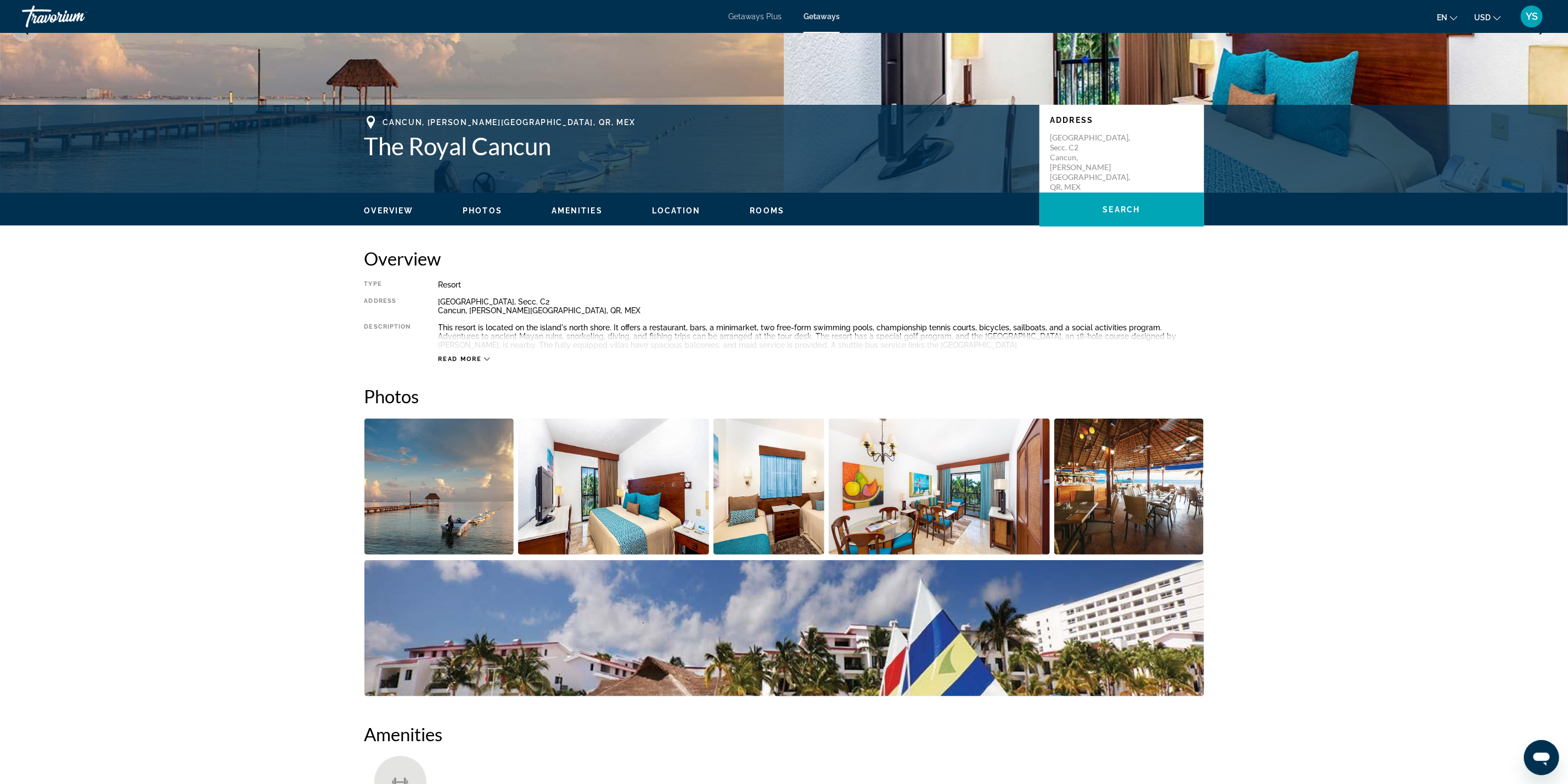
click at [483, 481] on img "Open full-screen image slider" at bounding box center [439, 487] width 150 height 136
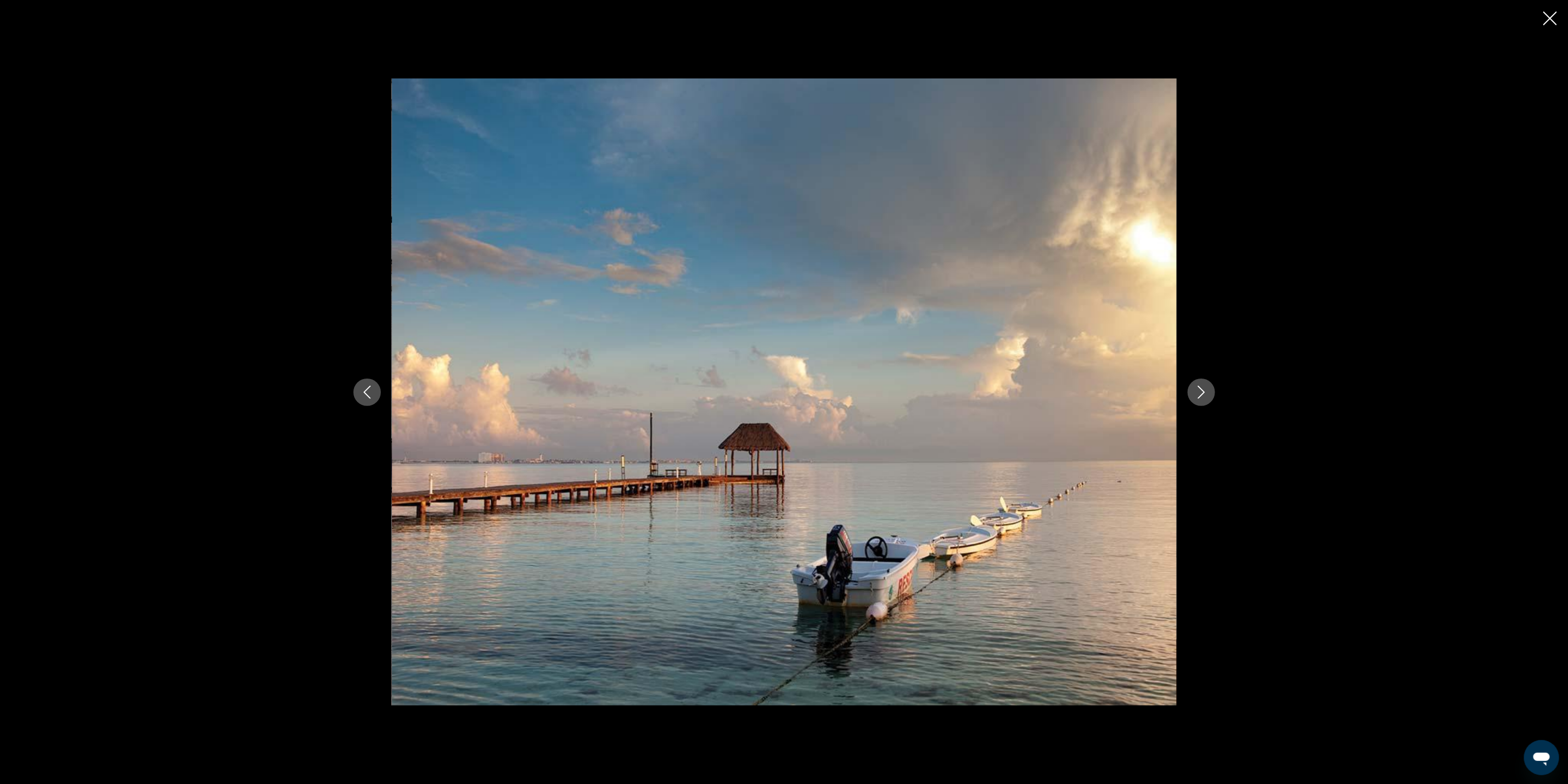
click at [1201, 383] on button "Next image" at bounding box center [1201, 392] width 28 height 28
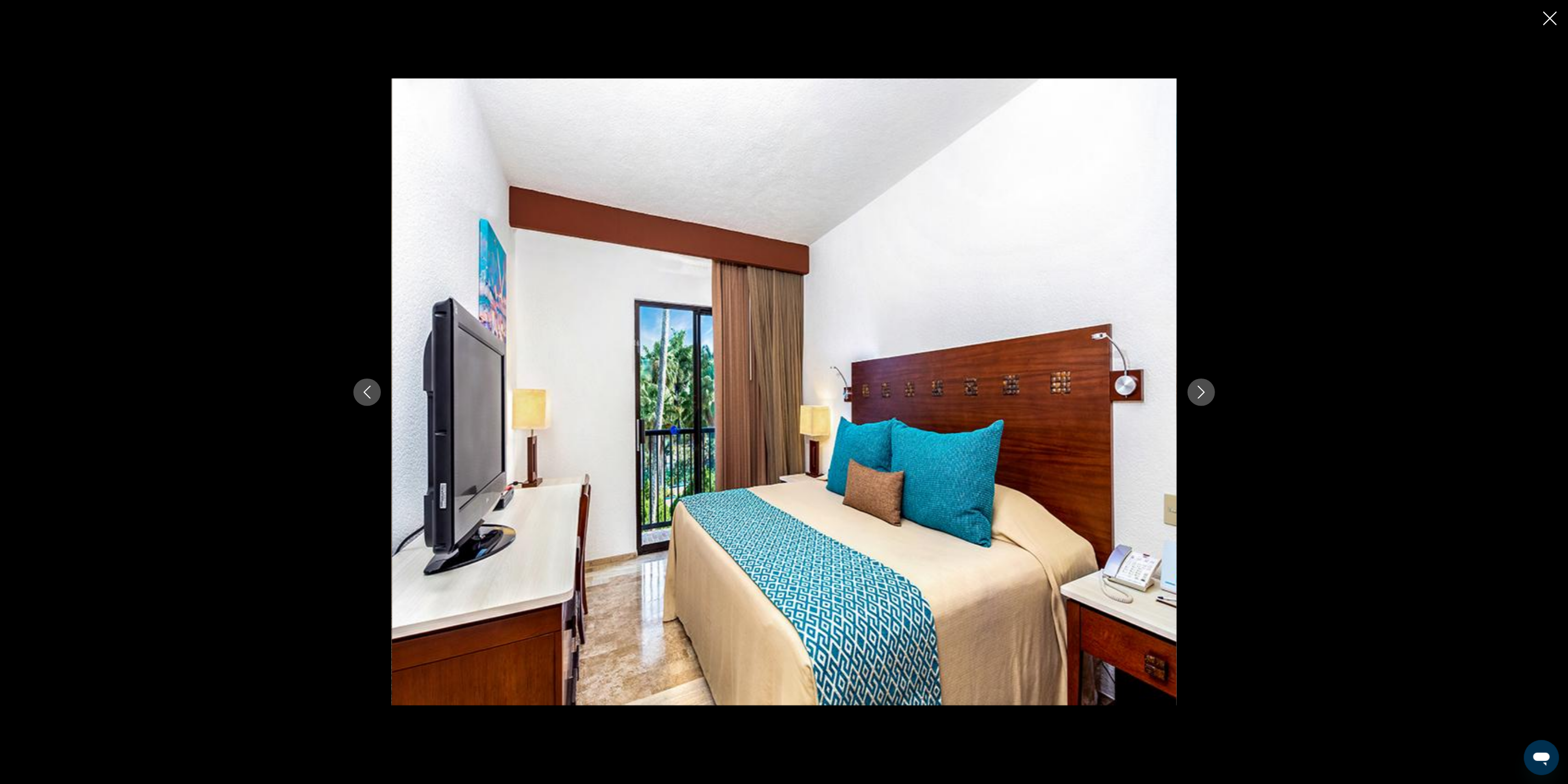
click at [1201, 383] on button "Next image" at bounding box center [1201, 392] width 28 height 28
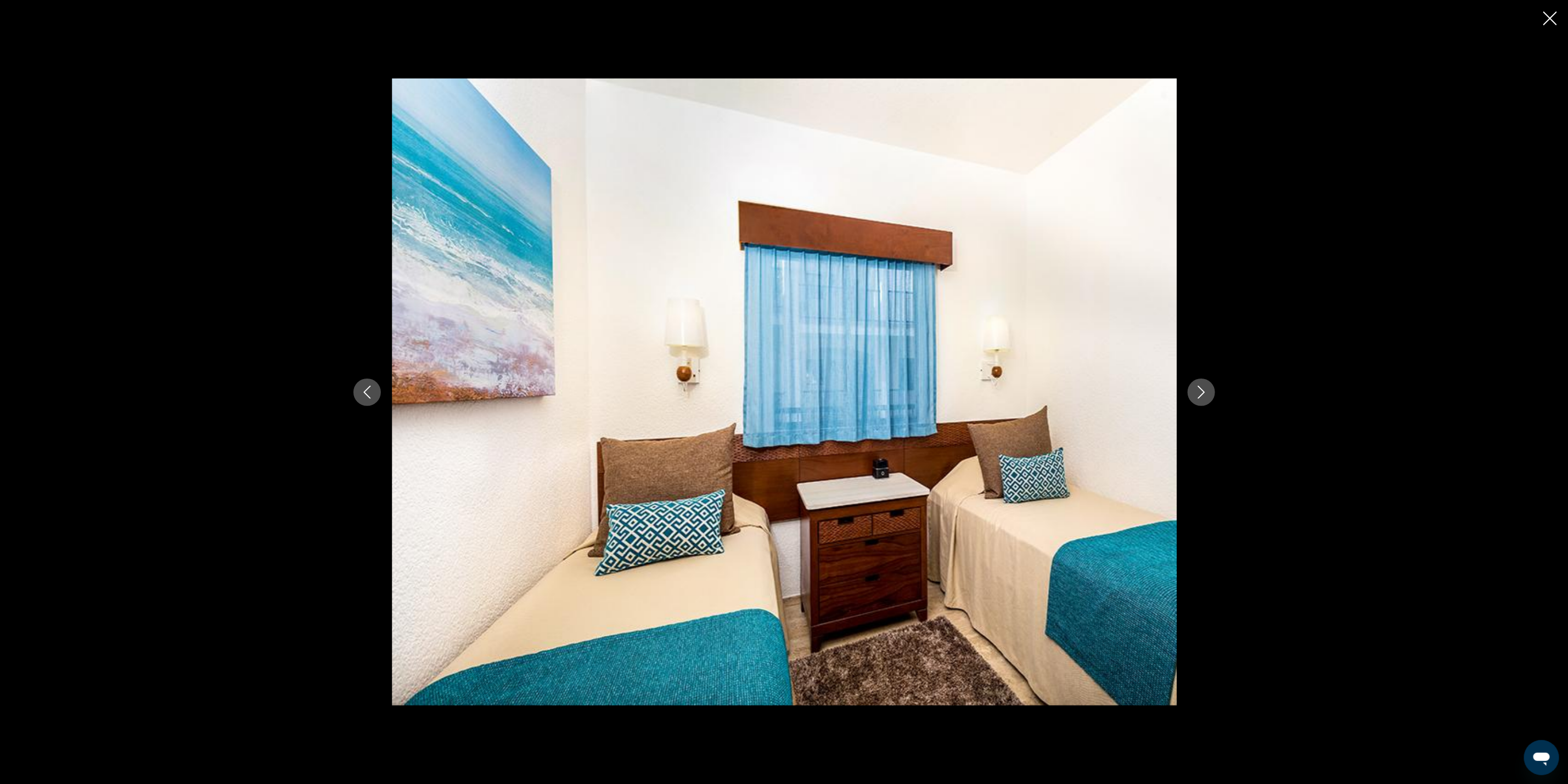
click at [1201, 383] on button "Next image" at bounding box center [1201, 392] width 28 height 28
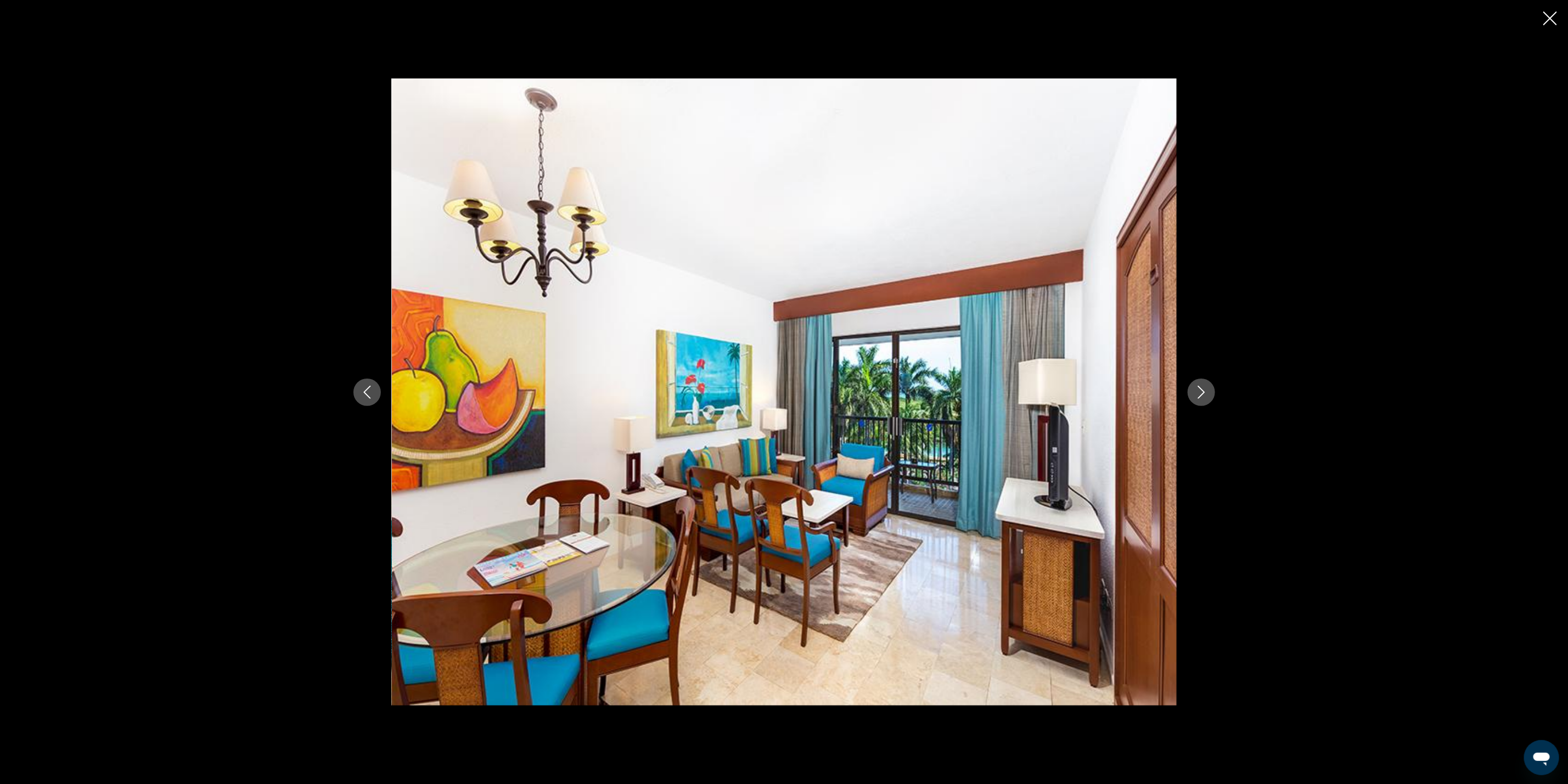
click at [1201, 383] on button "Next image" at bounding box center [1201, 392] width 28 height 28
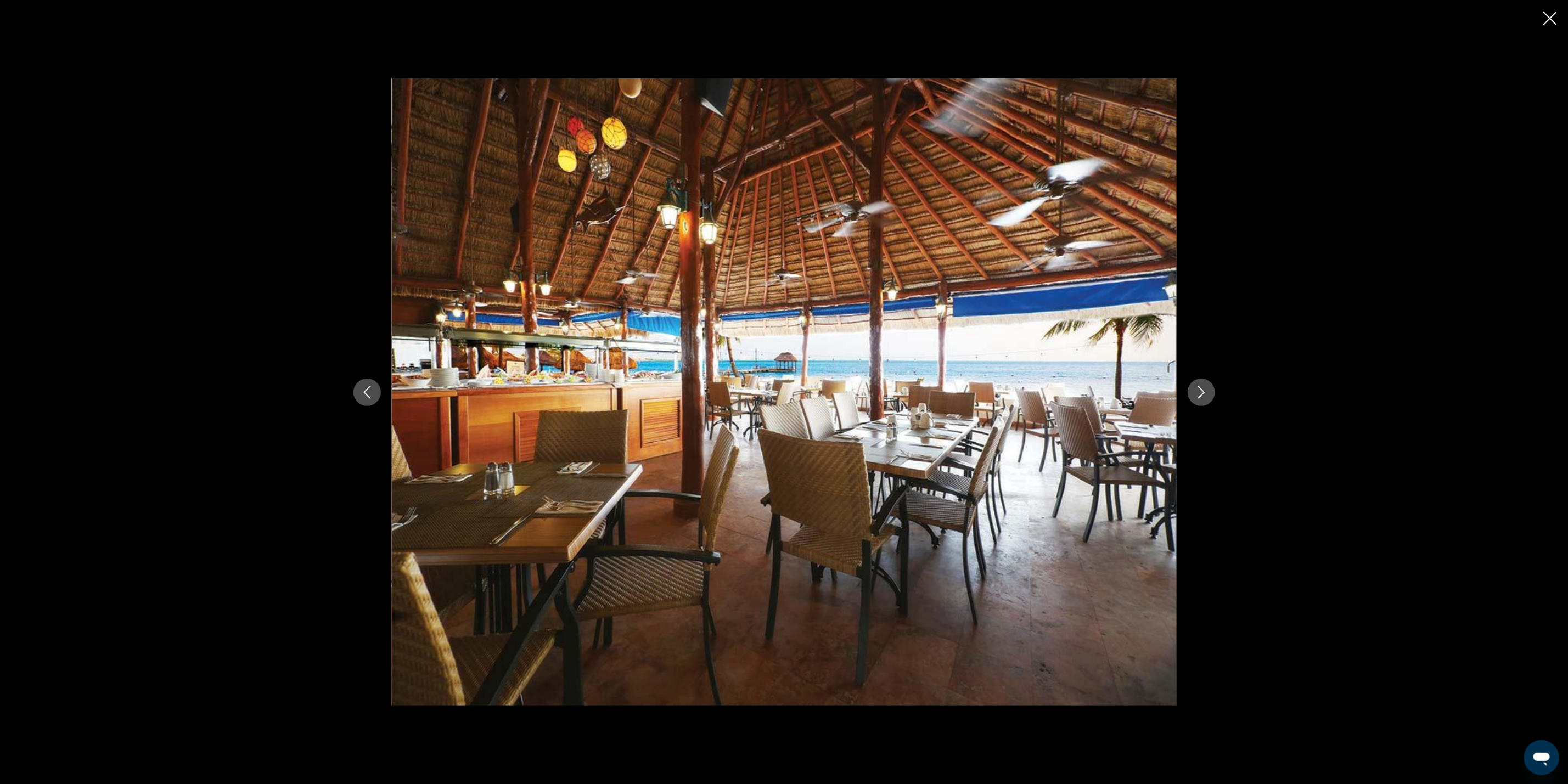
click at [1201, 383] on button "Next image" at bounding box center [1201, 392] width 28 height 28
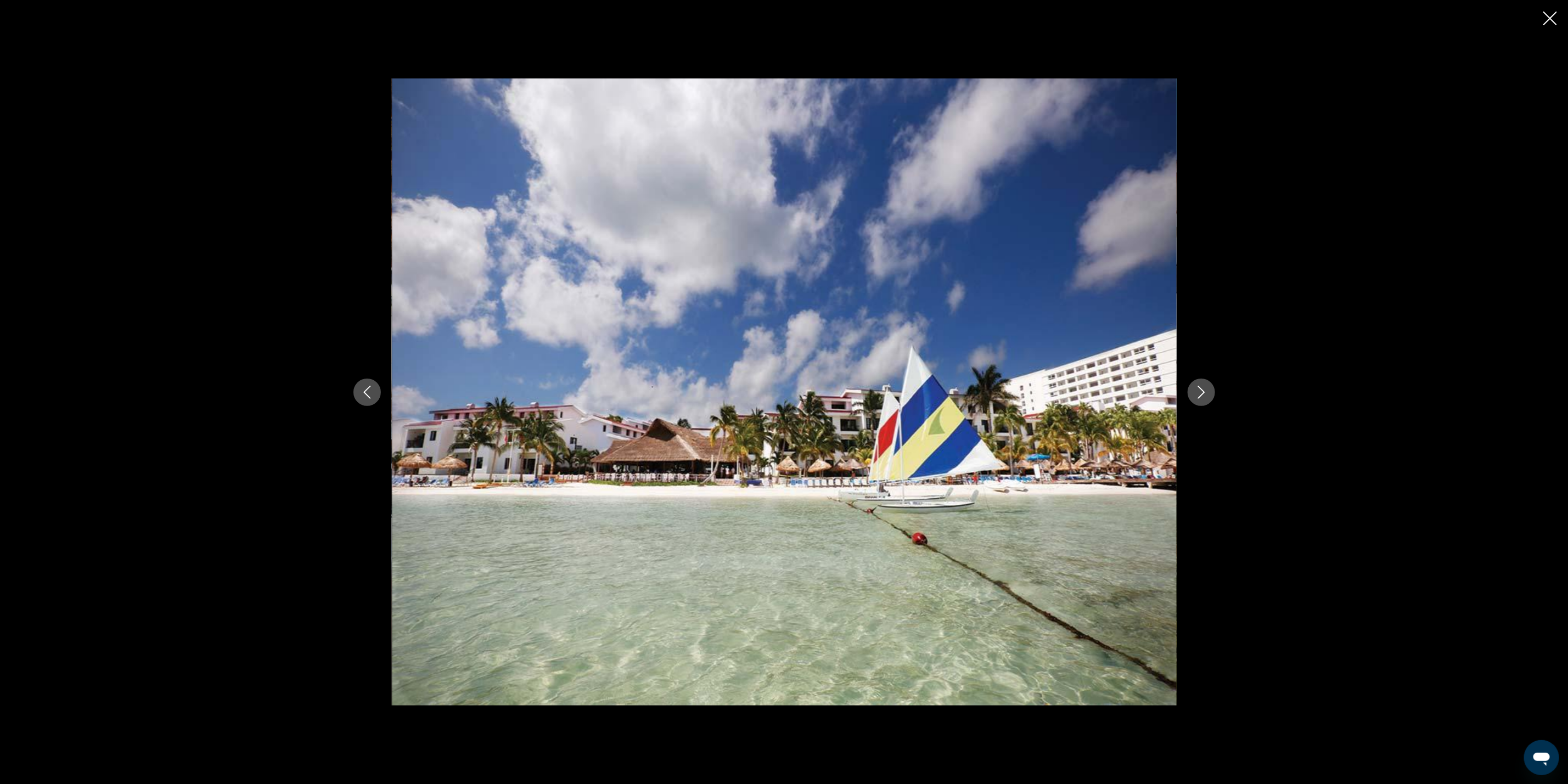
click at [1201, 389] on icon "Next image" at bounding box center [1201, 392] width 7 height 13
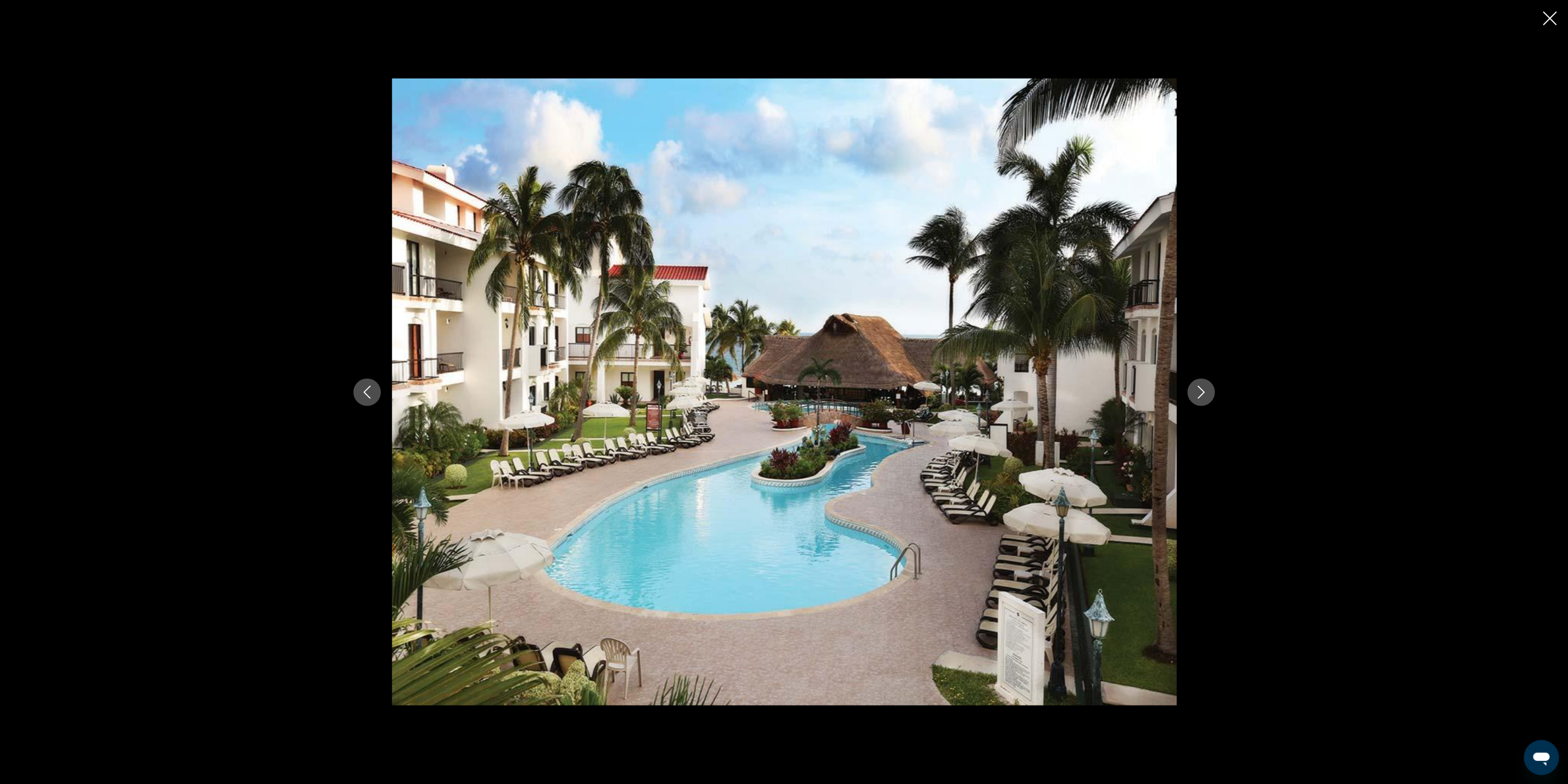
click at [1201, 389] on icon "Next image" at bounding box center [1201, 392] width 7 height 13
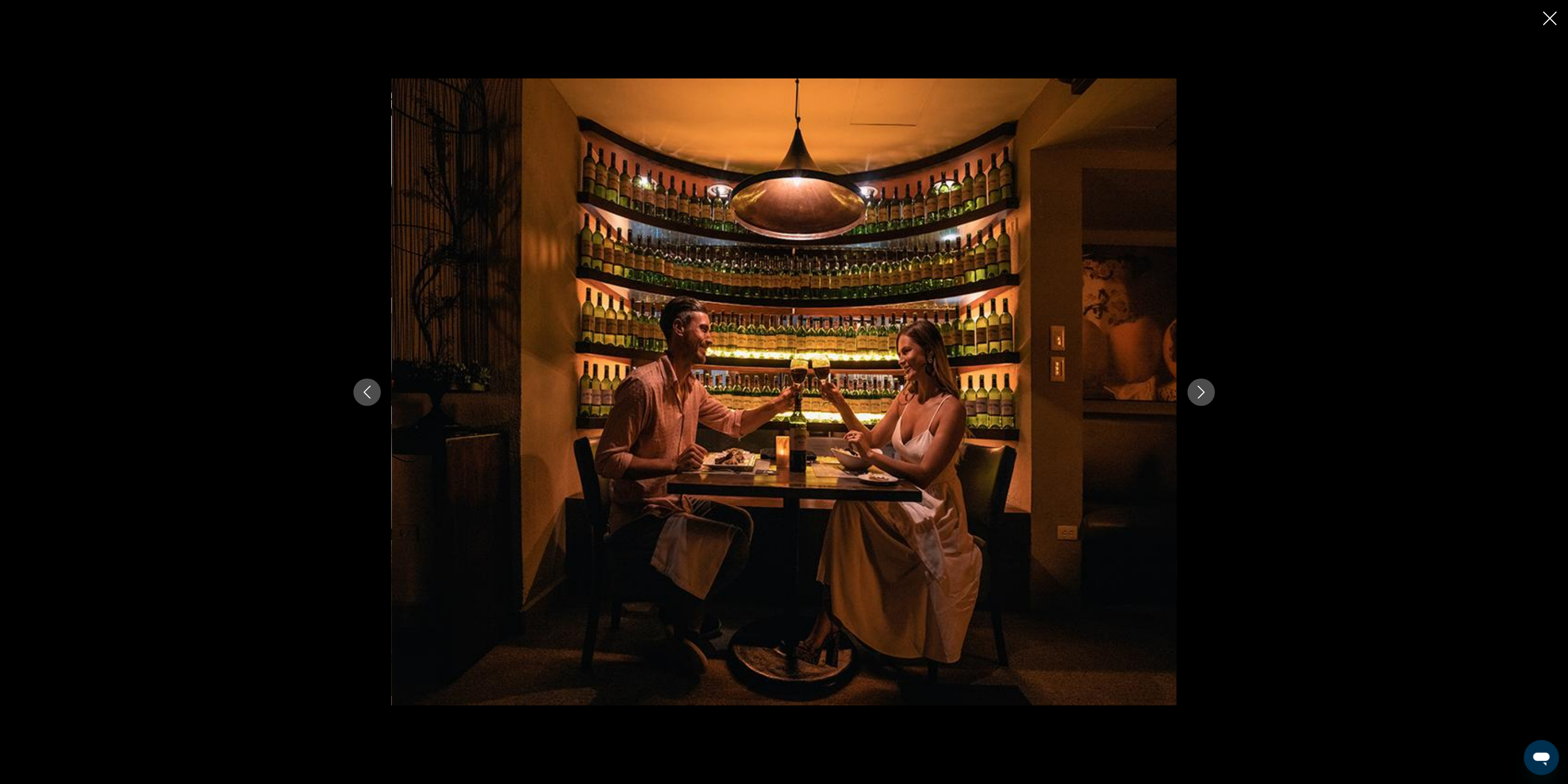
click at [1201, 389] on icon "Next image" at bounding box center [1201, 392] width 7 height 13
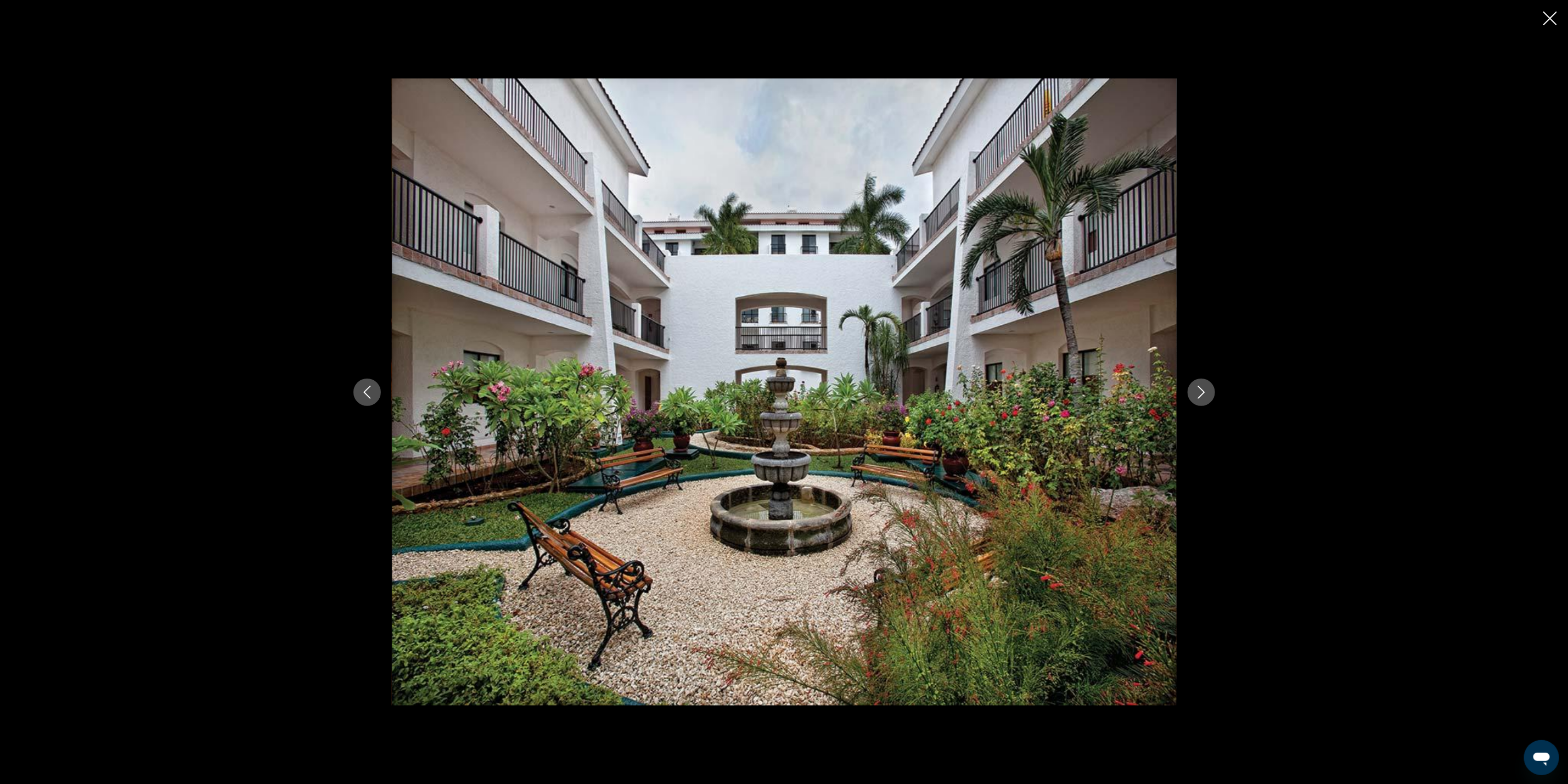
click at [1201, 389] on icon "Next image" at bounding box center [1201, 392] width 7 height 13
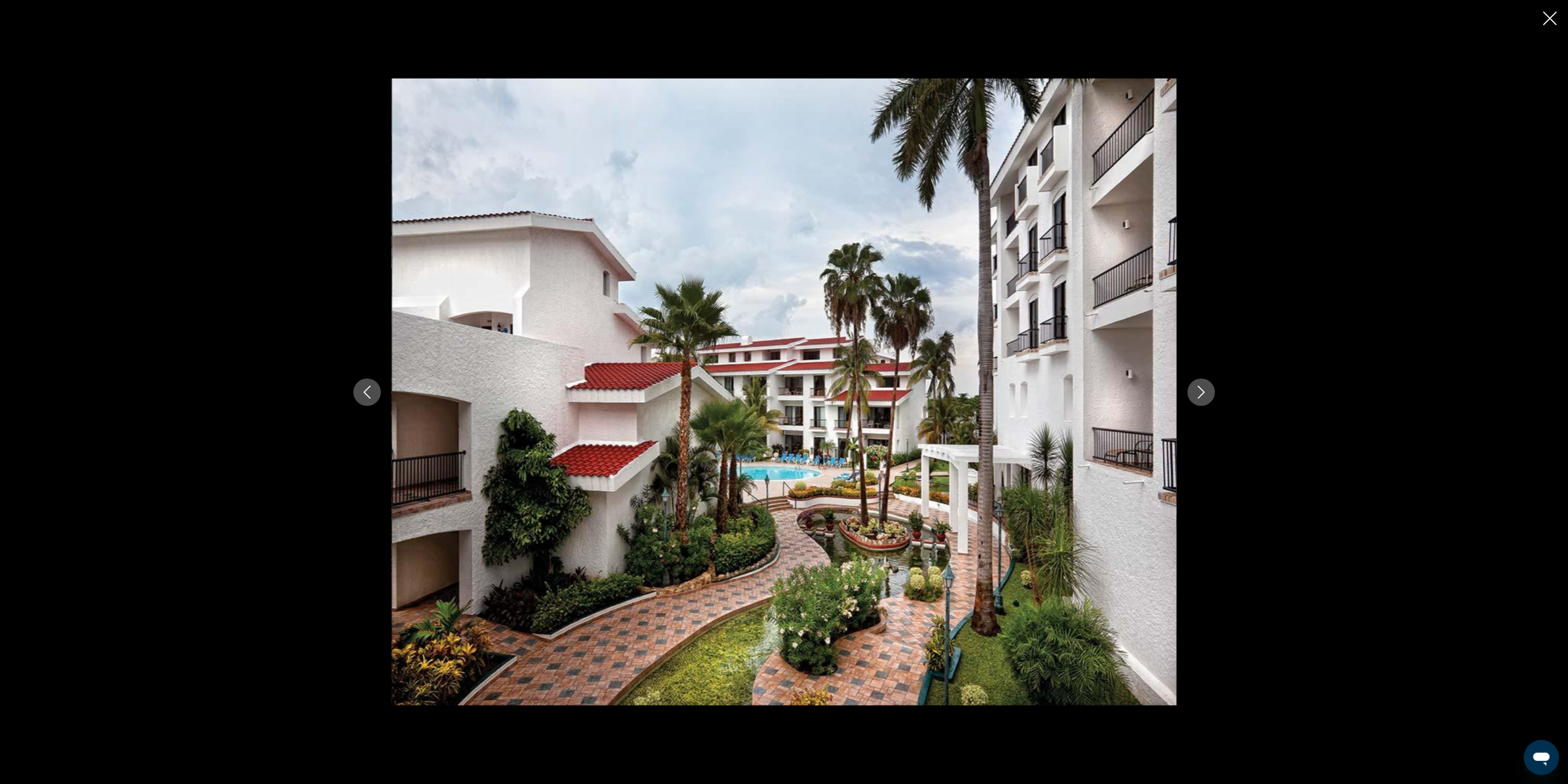
click at [1201, 389] on icon "Next image" at bounding box center [1201, 392] width 7 height 13
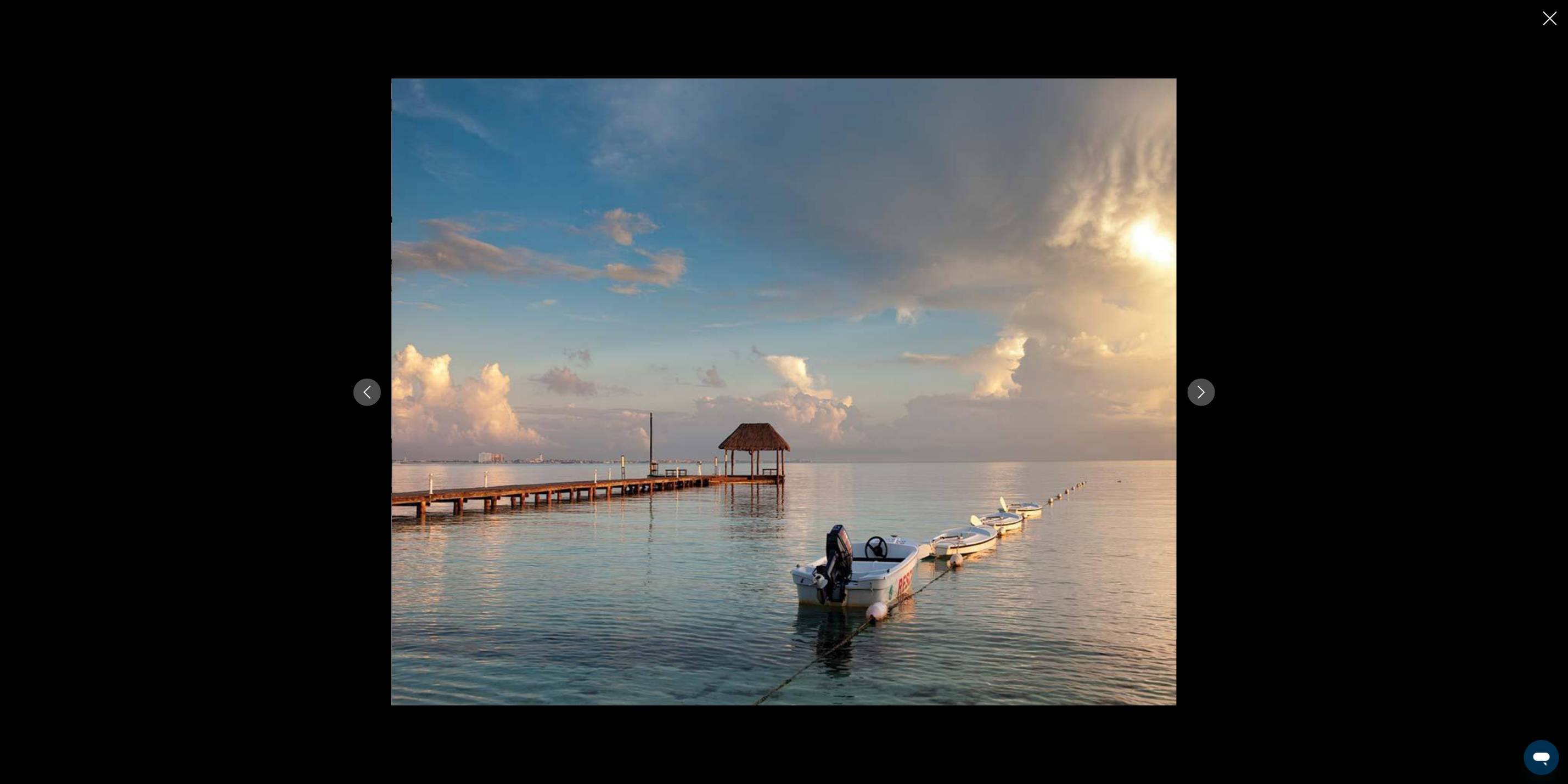
click at [1201, 389] on icon "Next image" at bounding box center [1201, 392] width 7 height 13
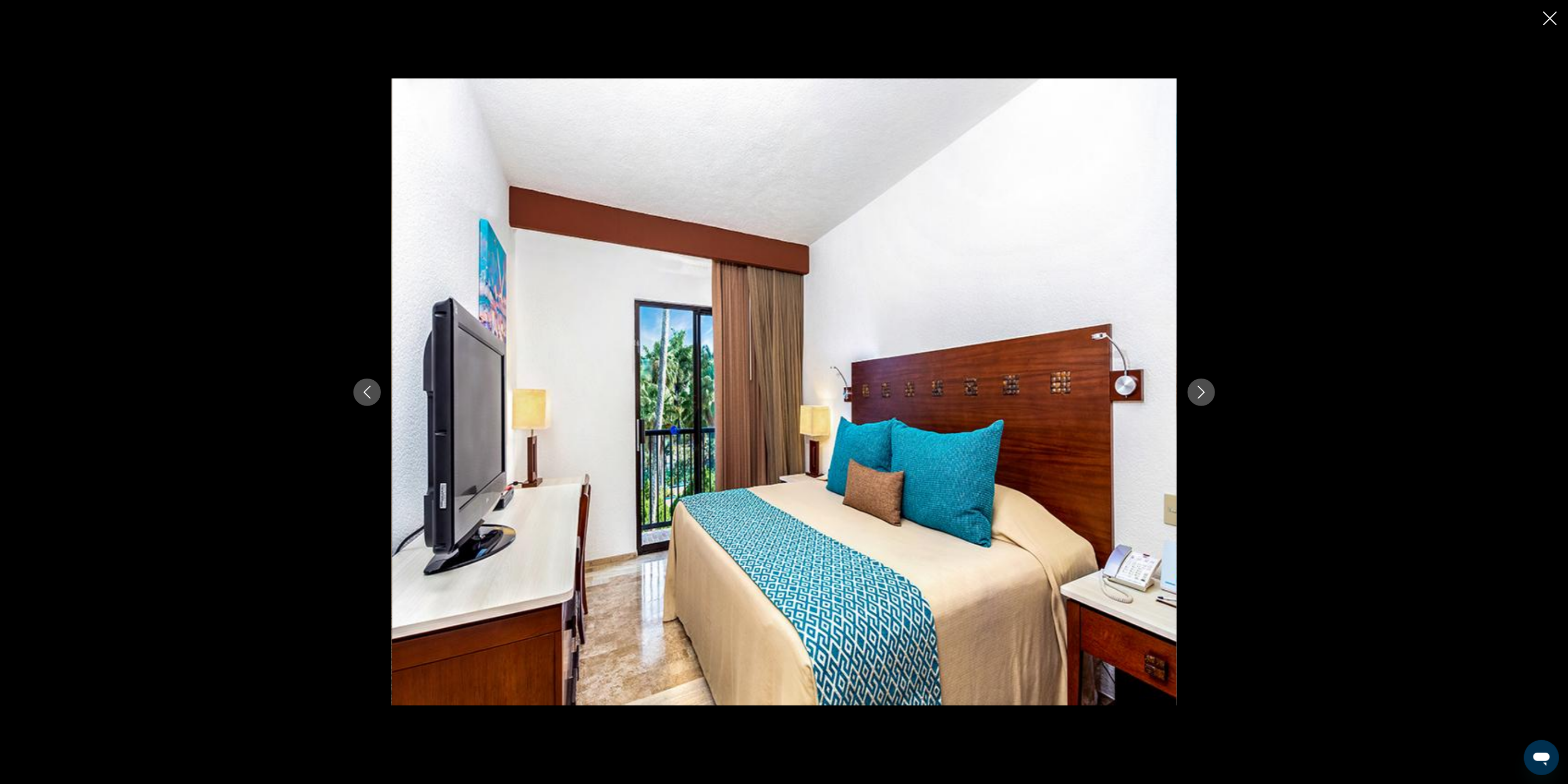
click at [1547, 17] on icon "Close slideshow" at bounding box center [1550, 18] width 13 height 13
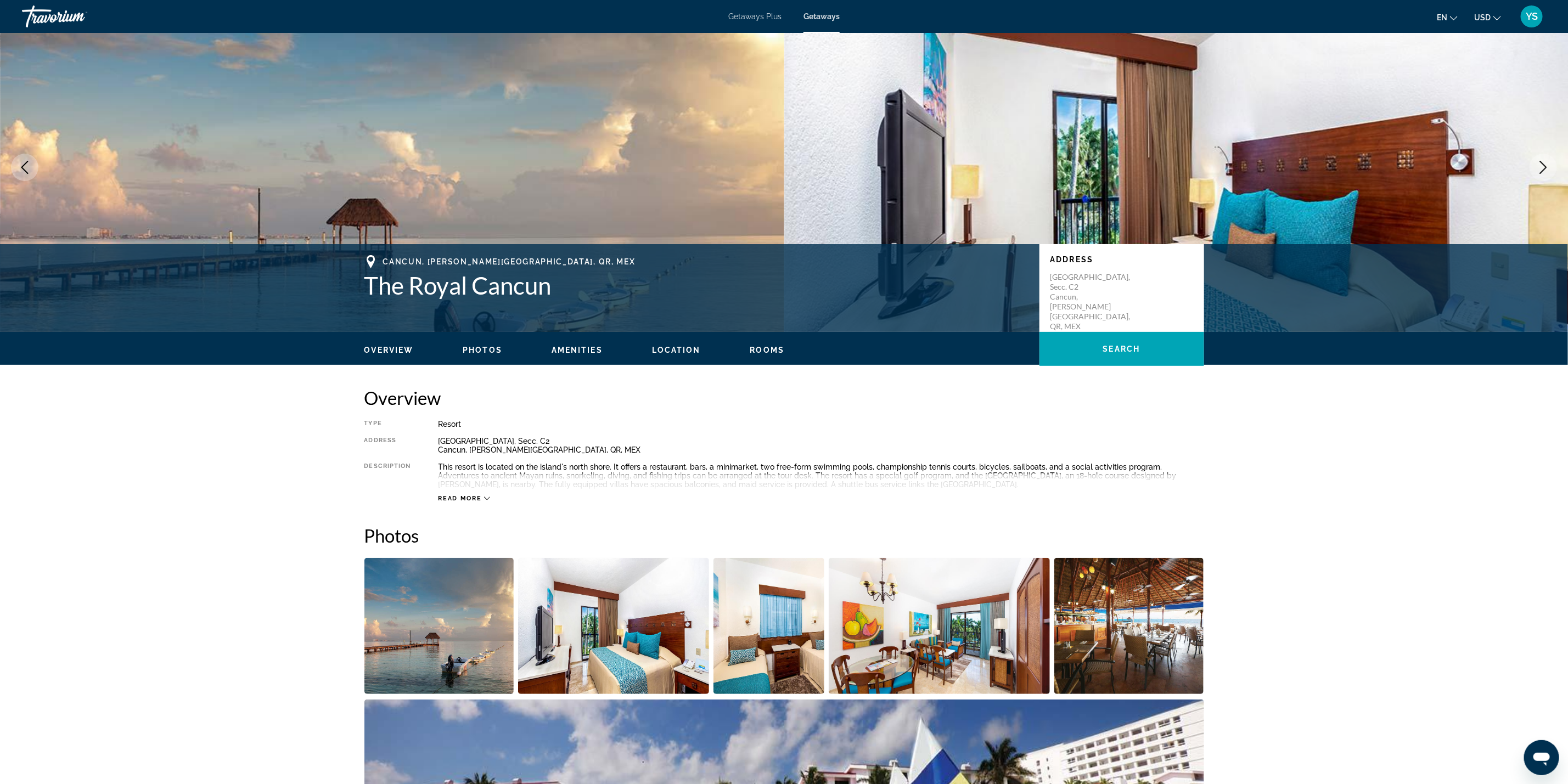
scroll to position [0, 0]
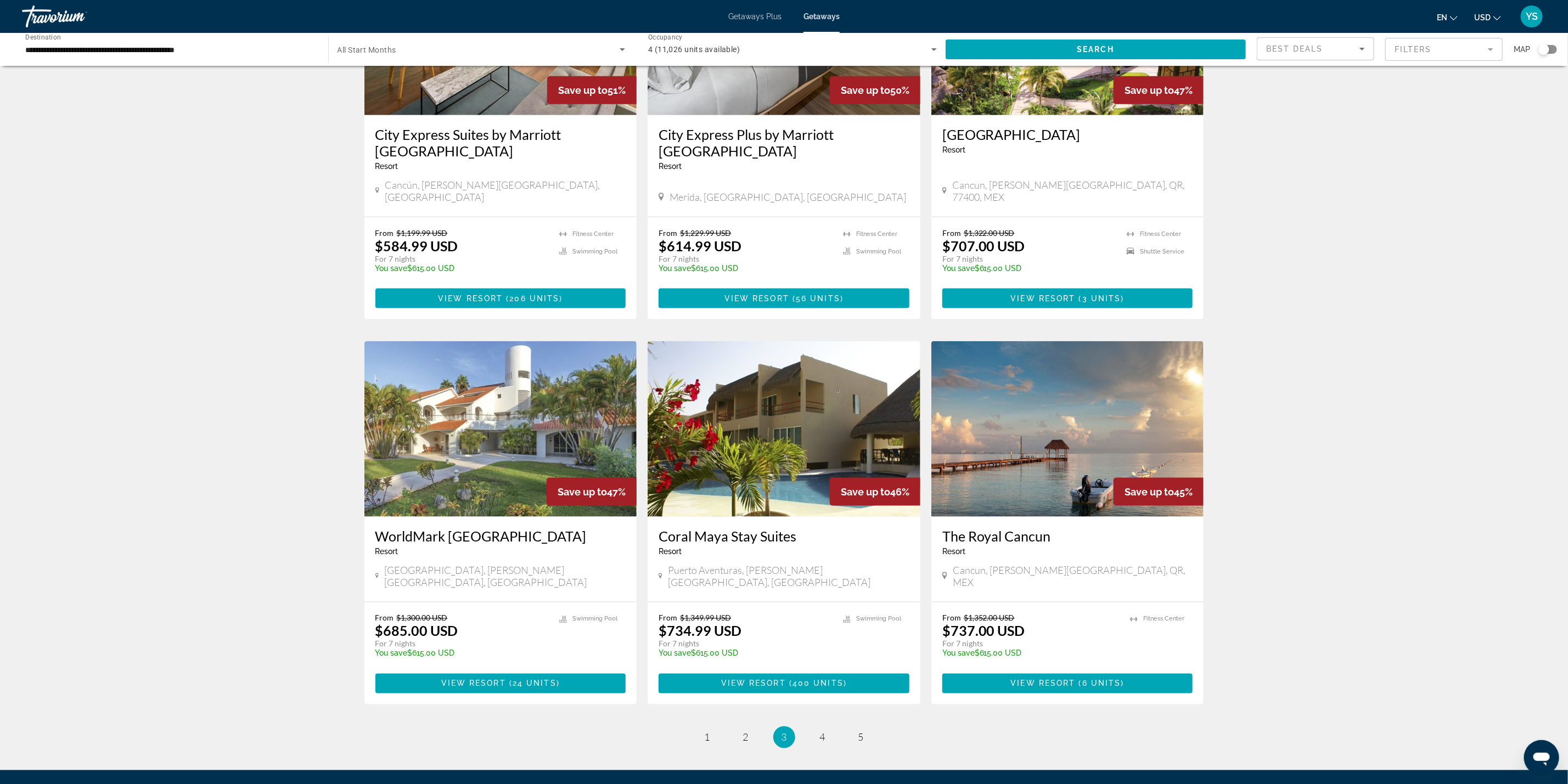
scroll to position [1024, 0]
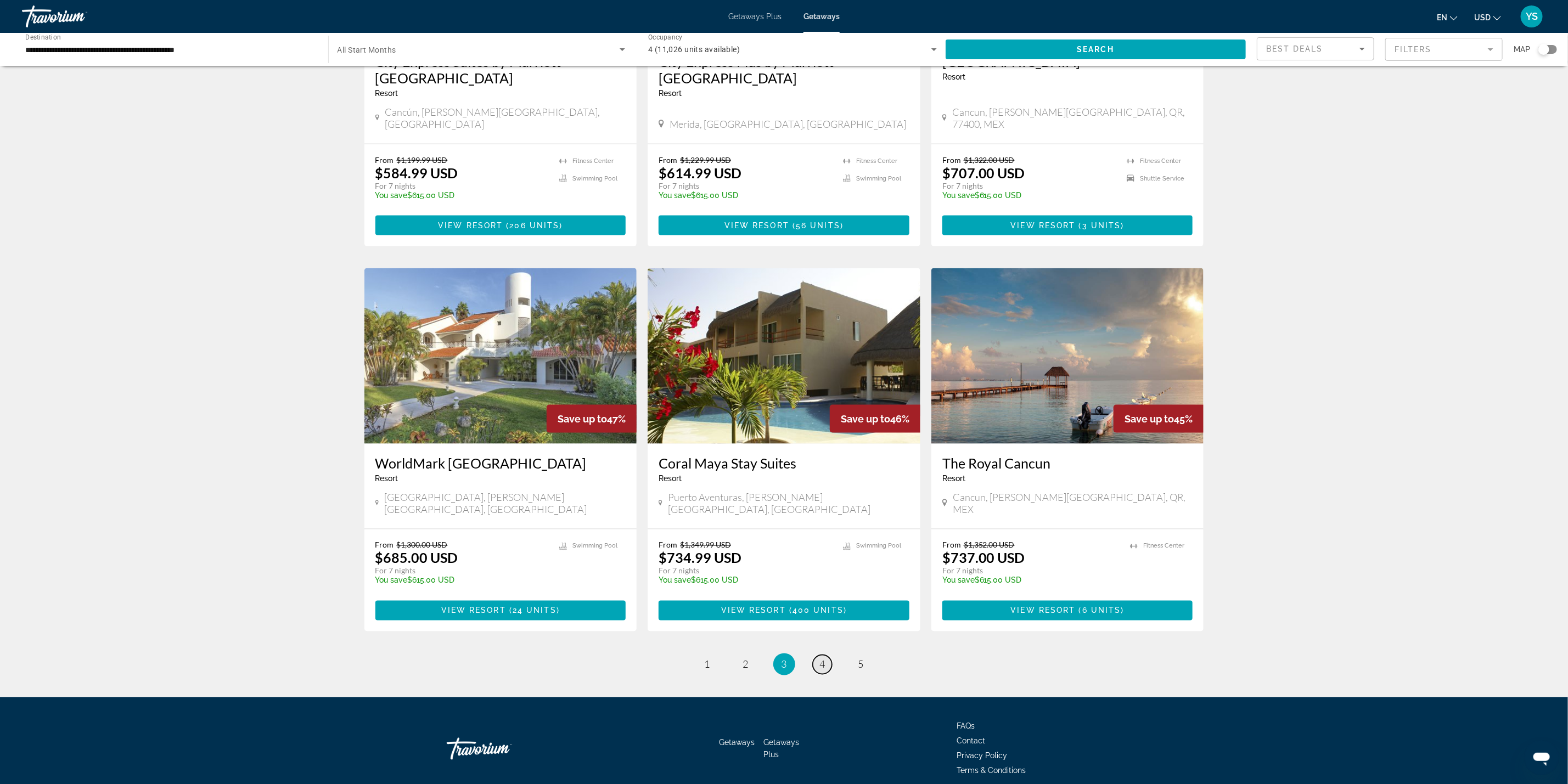
click at [827, 655] on link "page 4" at bounding box center [822, 664] width 19 height 19
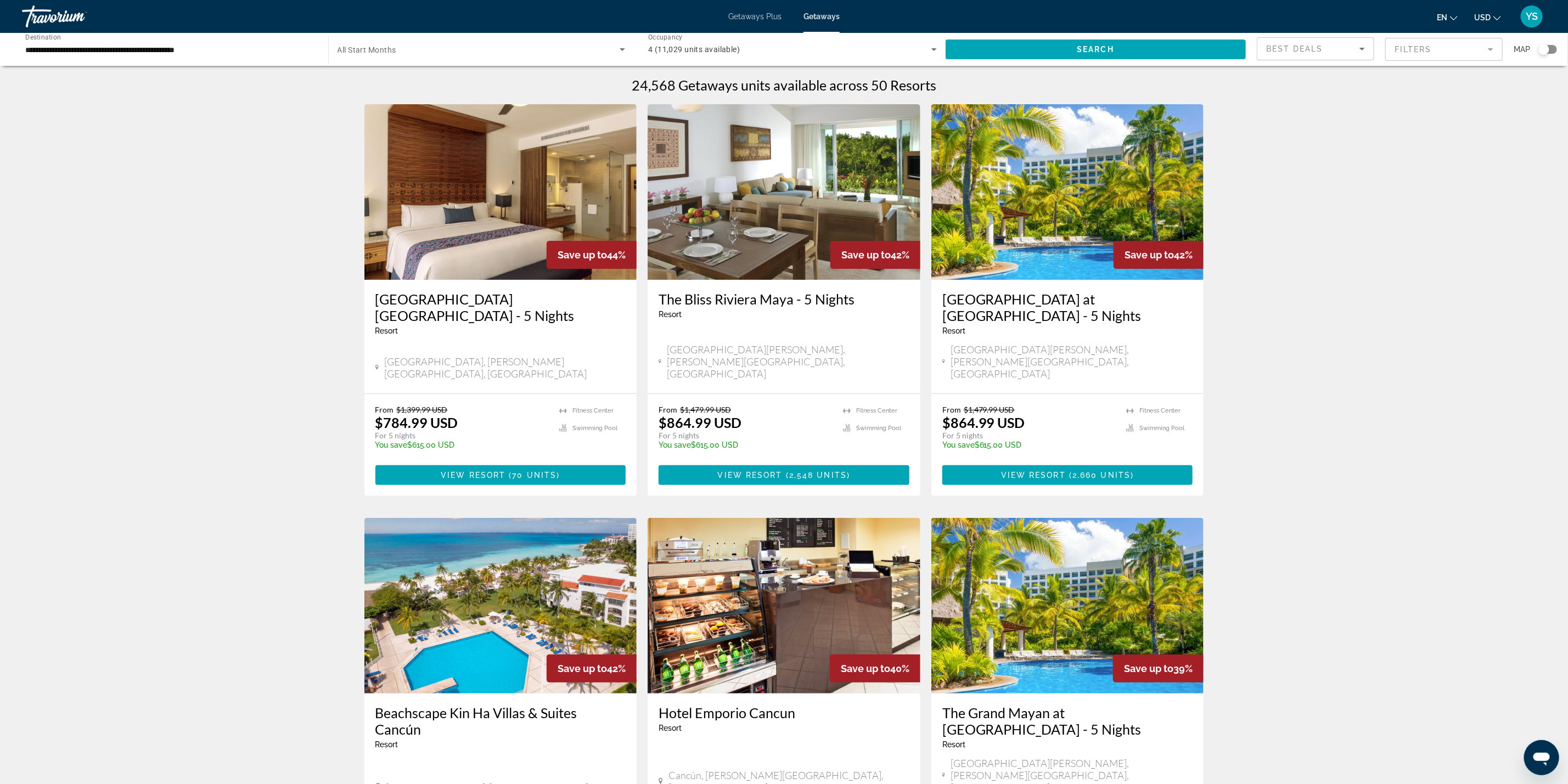
click at [1545, 47] on div "Search widget" at bounding box center [1544, 49] width 11 height 11
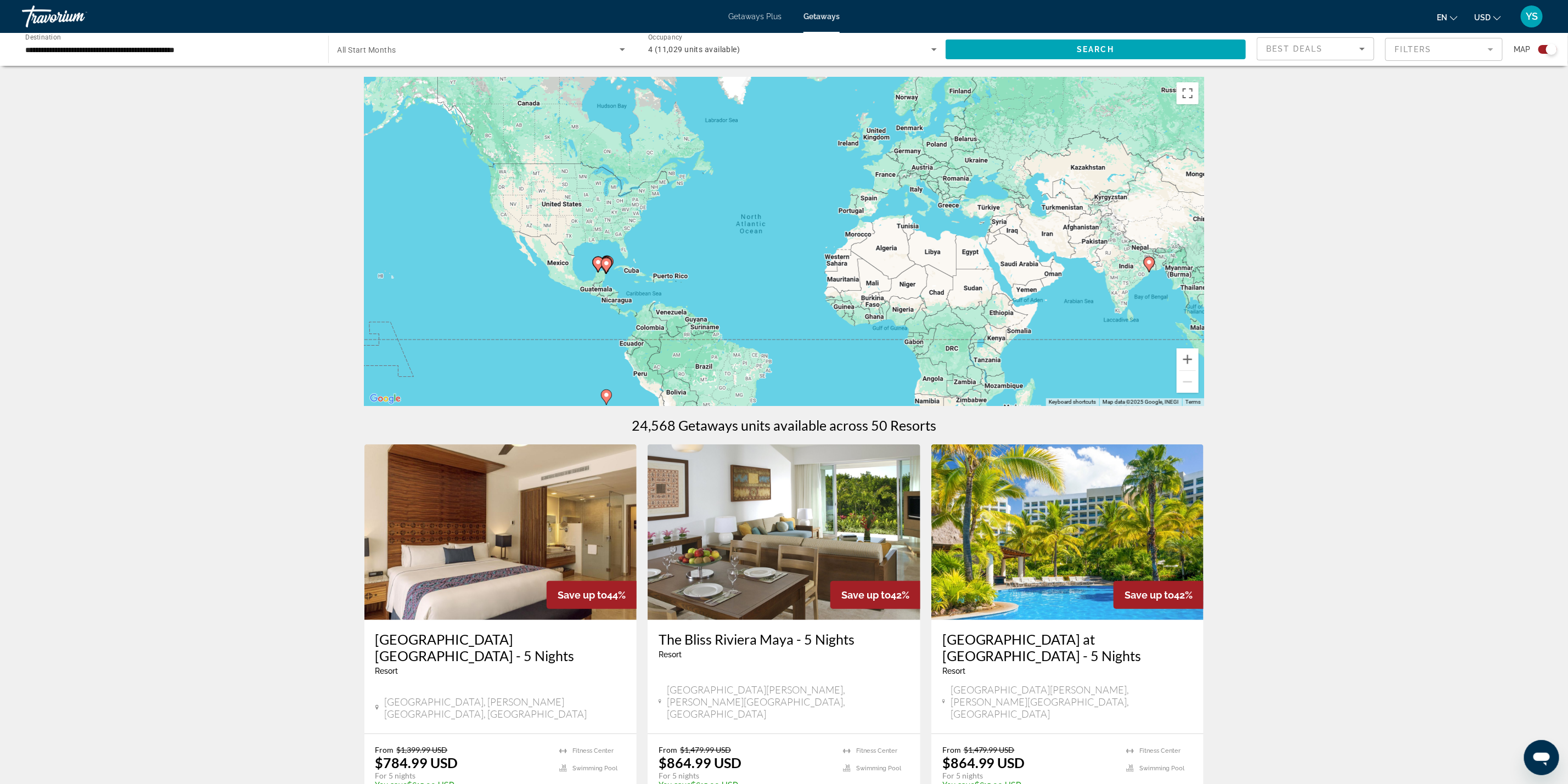
click at [606, 259] on icon "Main content" at bounding box center [605, 266] width 10 height 14
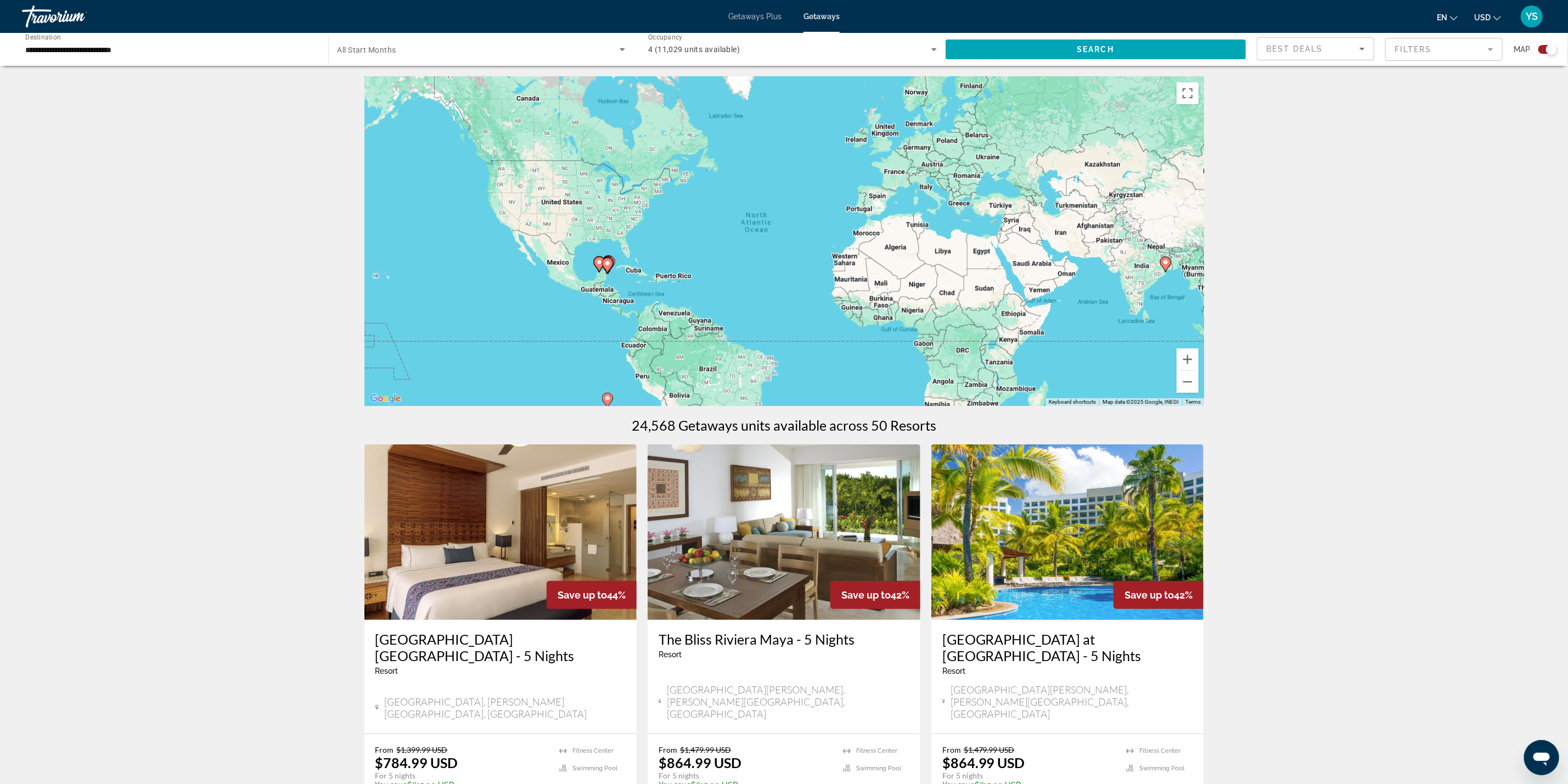
click at [606, 259] on div "To activate drag with keyboard, press Alt + Enter. Once in keyboard drag state,…" at bounding box center [784, 242] width 840 height 329
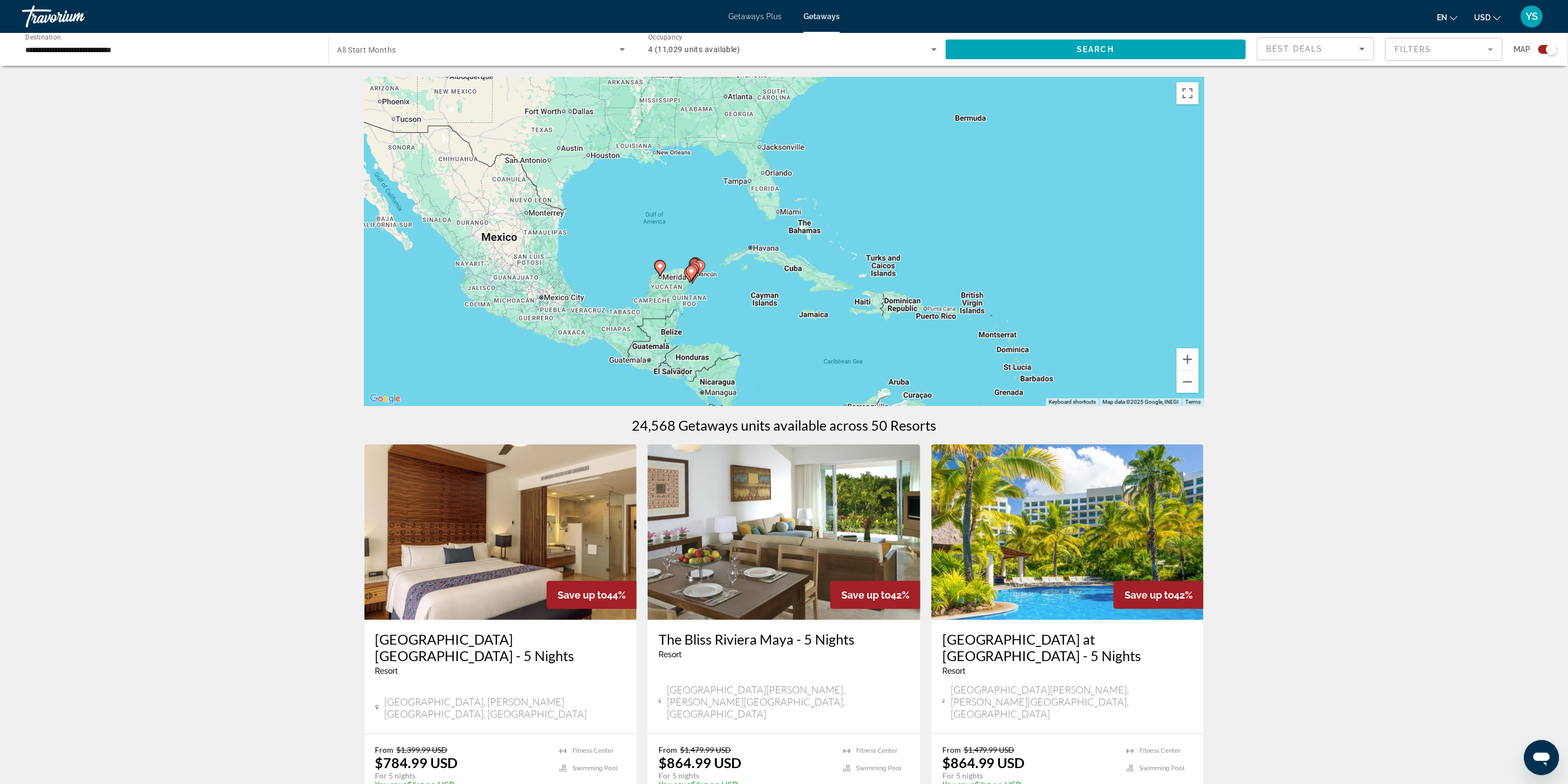
click at [695, 277] on gmp-advanced-marker "Main content" at bounding box center [691, 273] width 11 height 16
type input "**********"
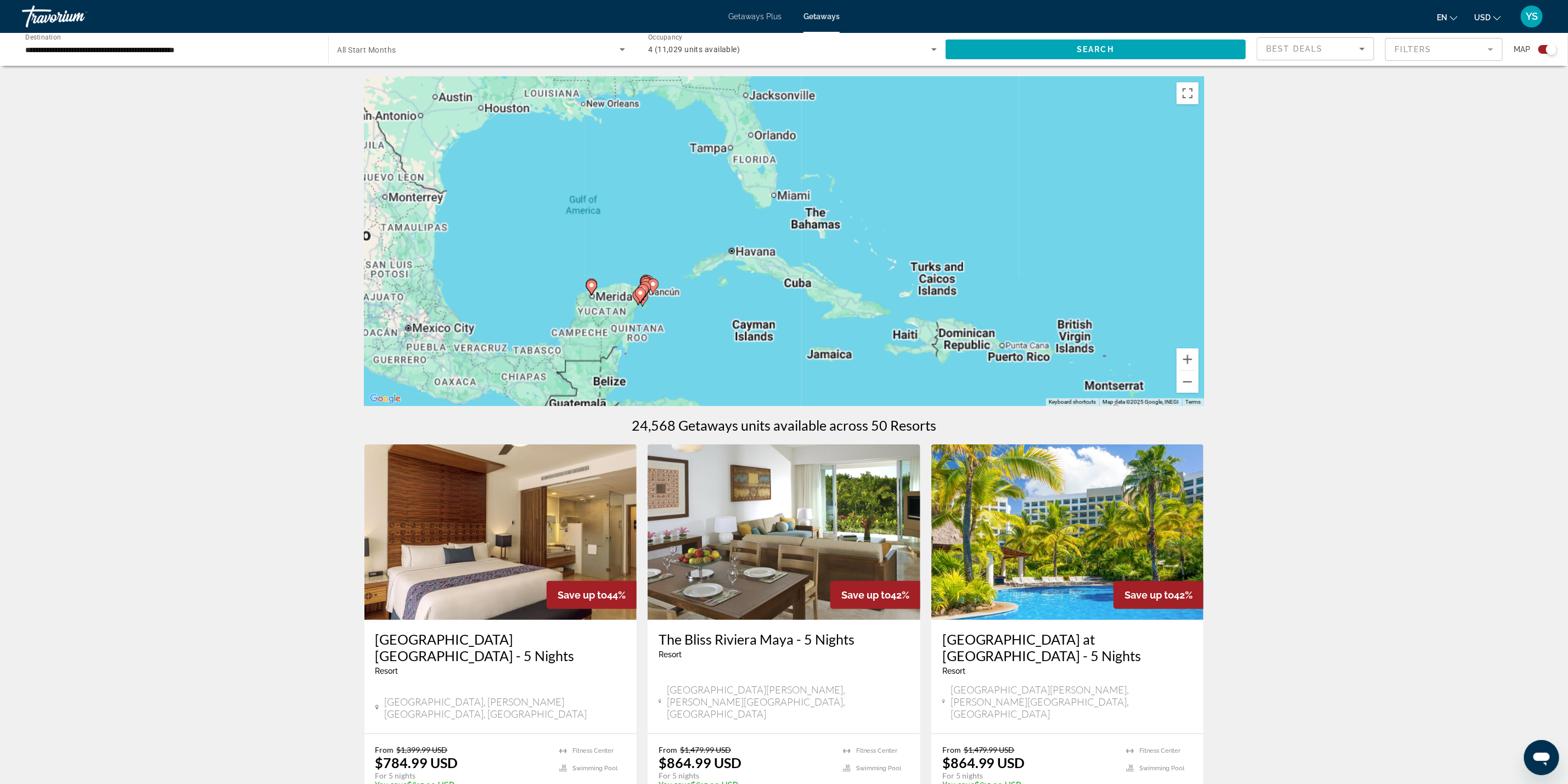
click at [695, 277] on div "To activate drag with keyboard, press Alt + Enter. Once in keyboard drag state,…" at bounding box center [784, 242] width 840 height 329
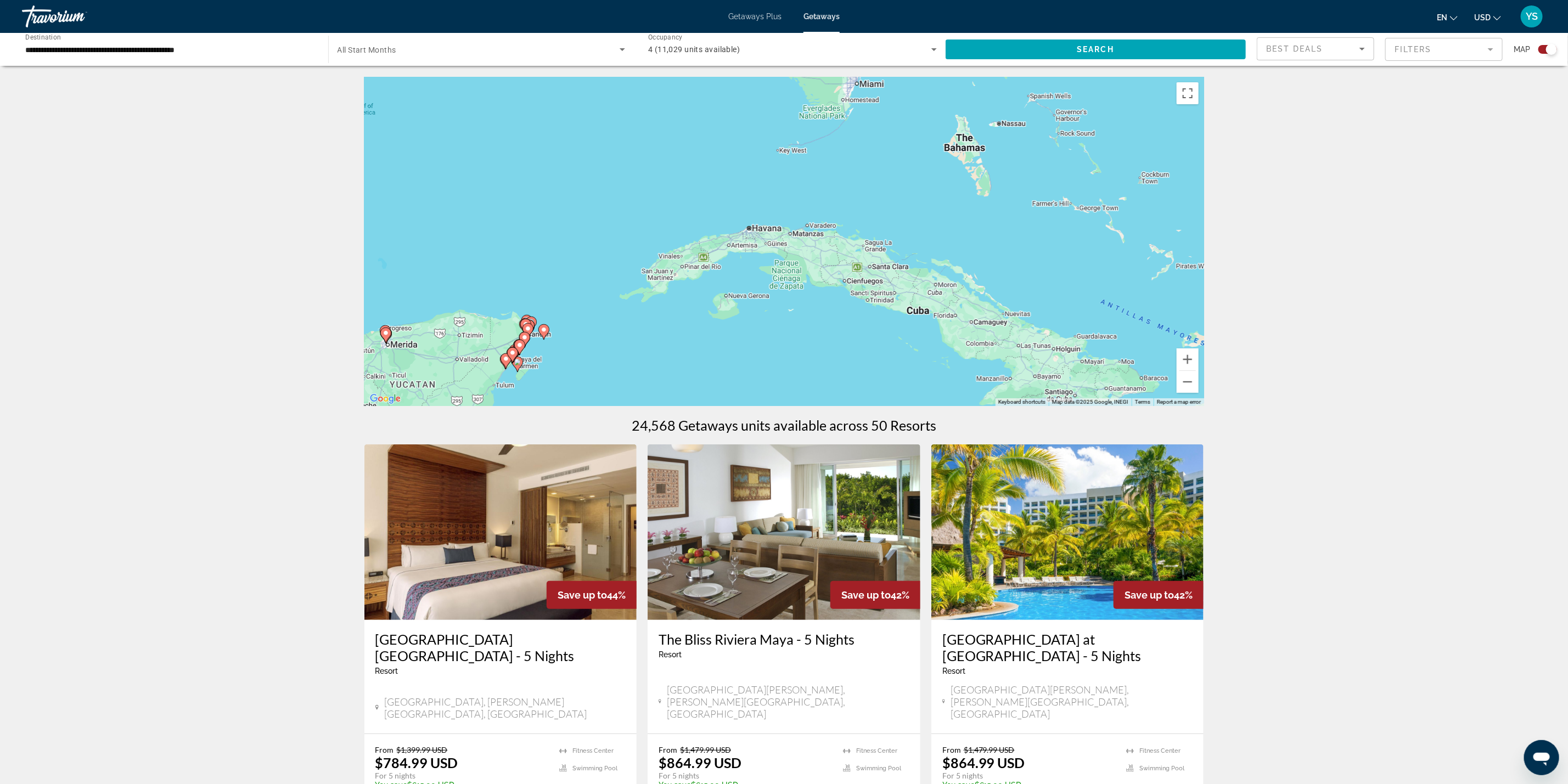
click at [516, 359] on gmp-advanced-marker "Main content" at bounding box center [512, 354] width 11 height 16
click at [516, 359] on div "To activate drag with keyboard, press Alt + Enter. Once in keyboard drag state,…" at bounding box center [784, 242] width 840 height 329
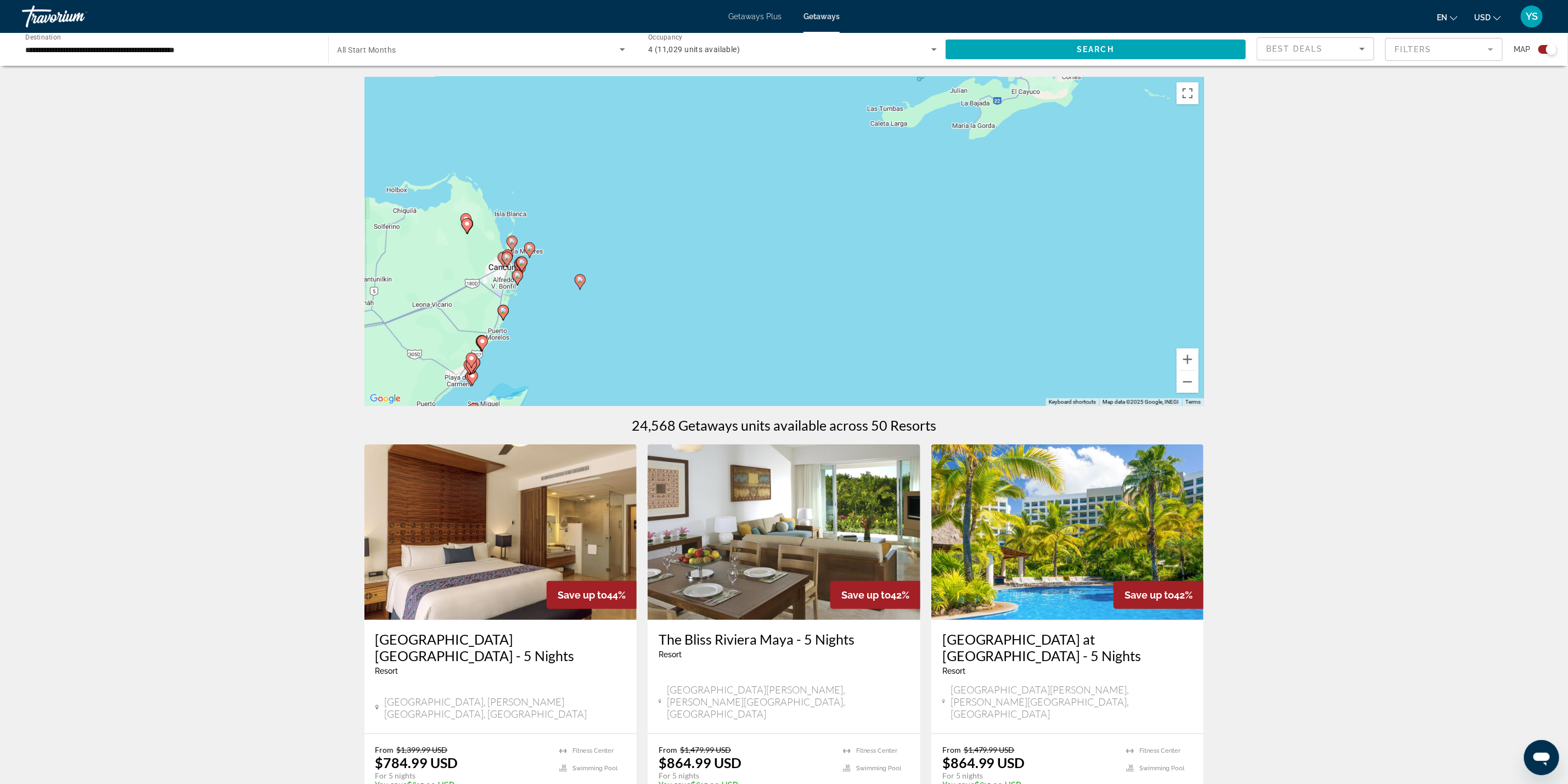
drag, startPoint x: 502, startPoint y: 354, endPoint x: 702, endPoint y: 195, distance: 255.5
click at [899, 166] on div "To activate drag with keyboard, press Alt + Enter. Once in keyboard drag state,…" at bounding box center [784, 242] width 840 height 329
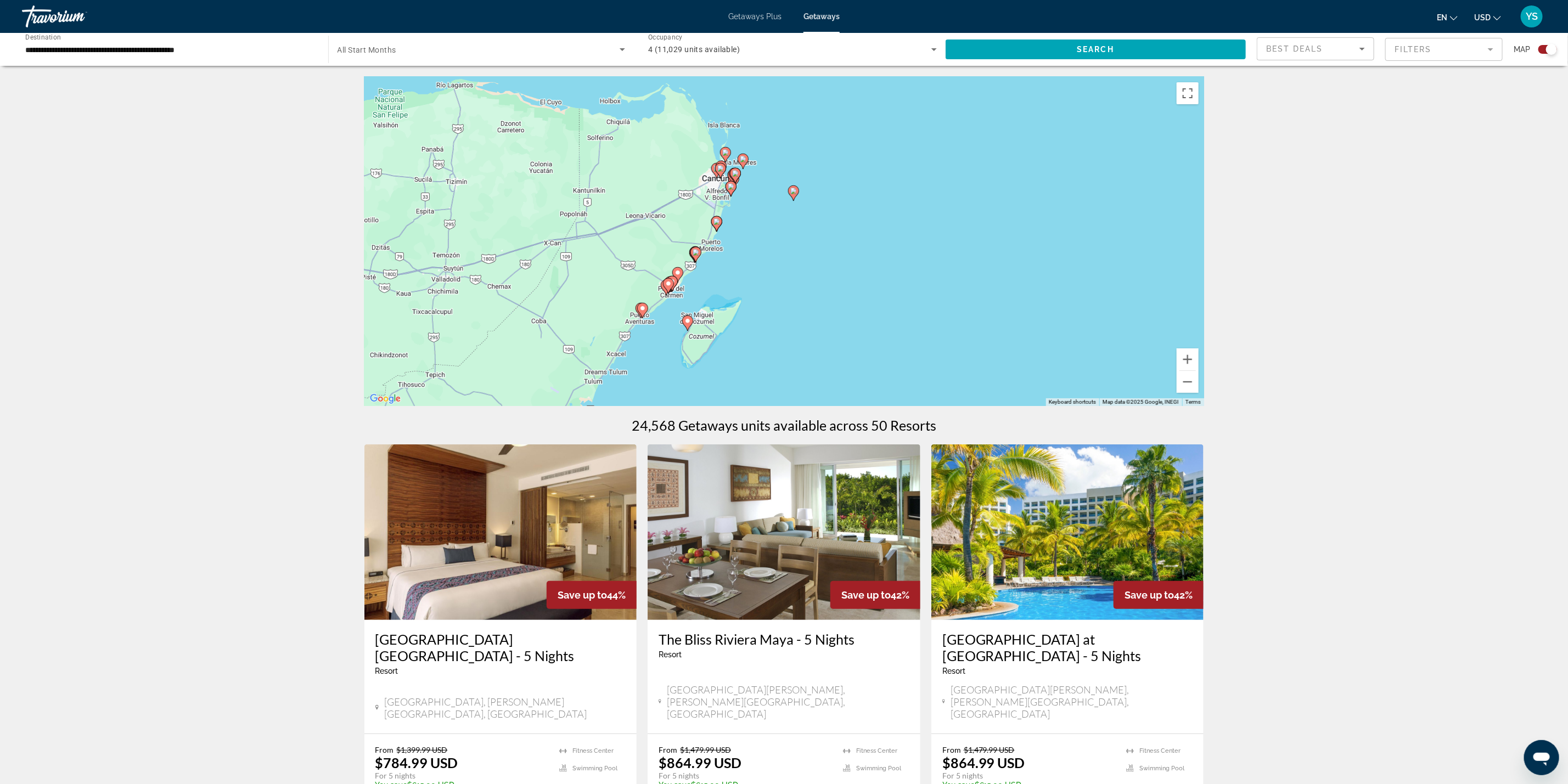
drag, startPoint x: 514, startPoint y: 306, endPoint x: 721, endPoint y: 217, distance: 225.3
click at [721, 217] on gmp-advanced-marker "Main content" at bounding box center [716, 224] width 11 height 16
click at [663, 280] on gmp-advanced-marker "Main content" at bounding box center [668, 285] width 11 height 16
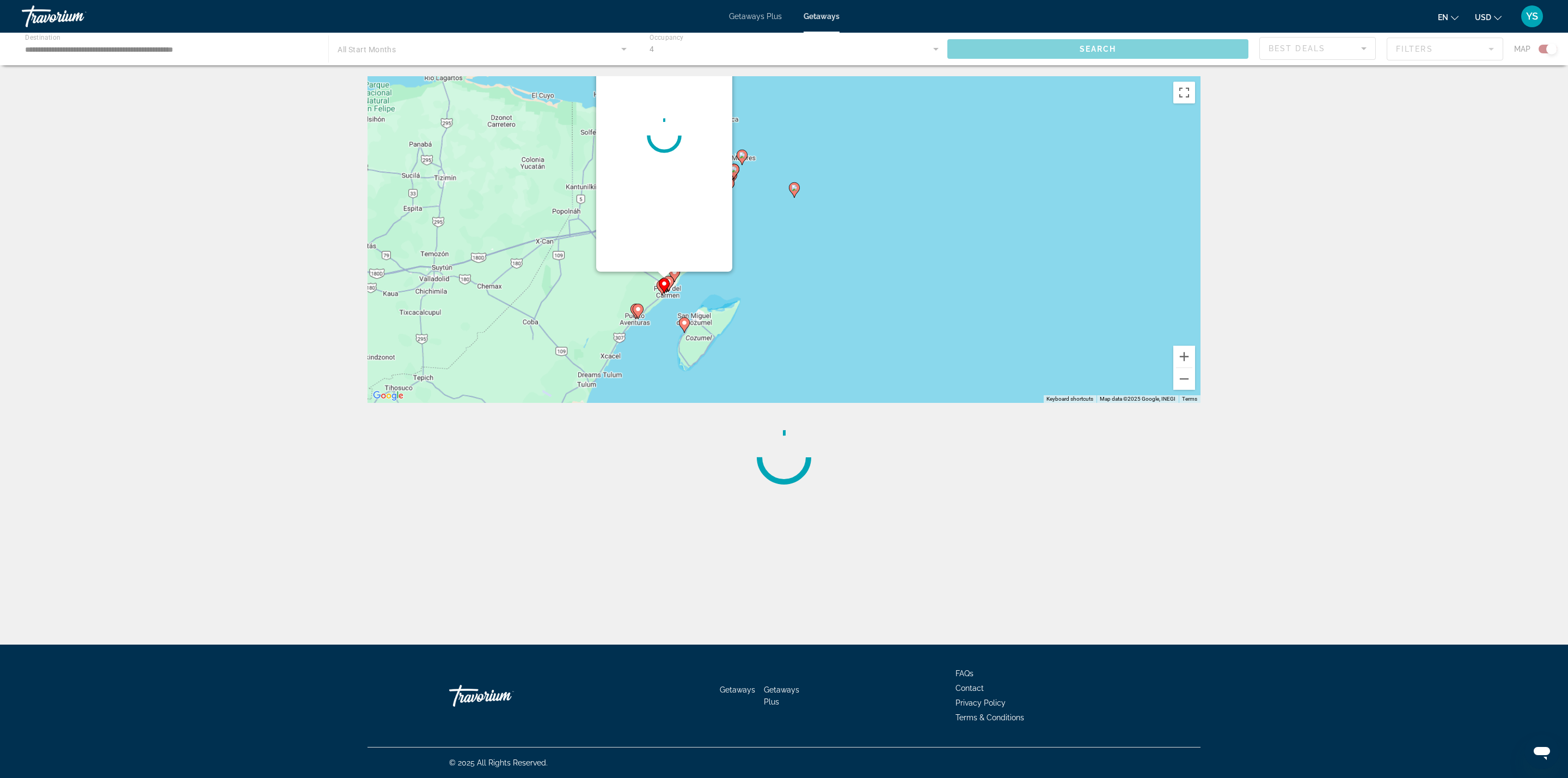
click at [657, 272] on div "Main content" at bounding box center [664, 135] width 136 height 272
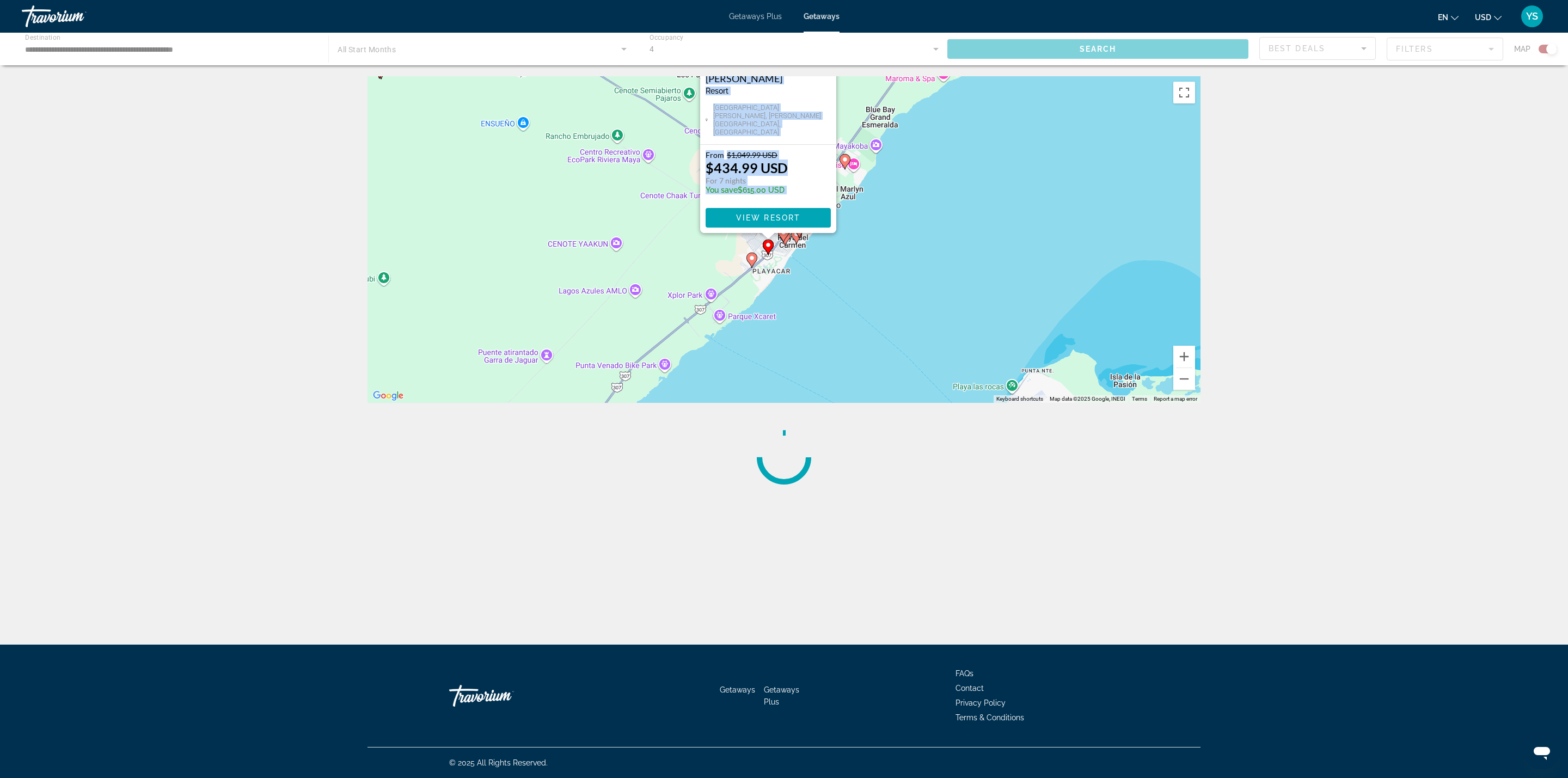
drag, startPoint x: 717, startPoint y: 309, endPoint x: 1032, endPoint y: 164, distance: 346.8
click at [1032, 164] on div "To activate drag with keyboard, press Alt + Enter. Once in keyboard drag state,…" at bounding box center [784, 240] width 833 height 327
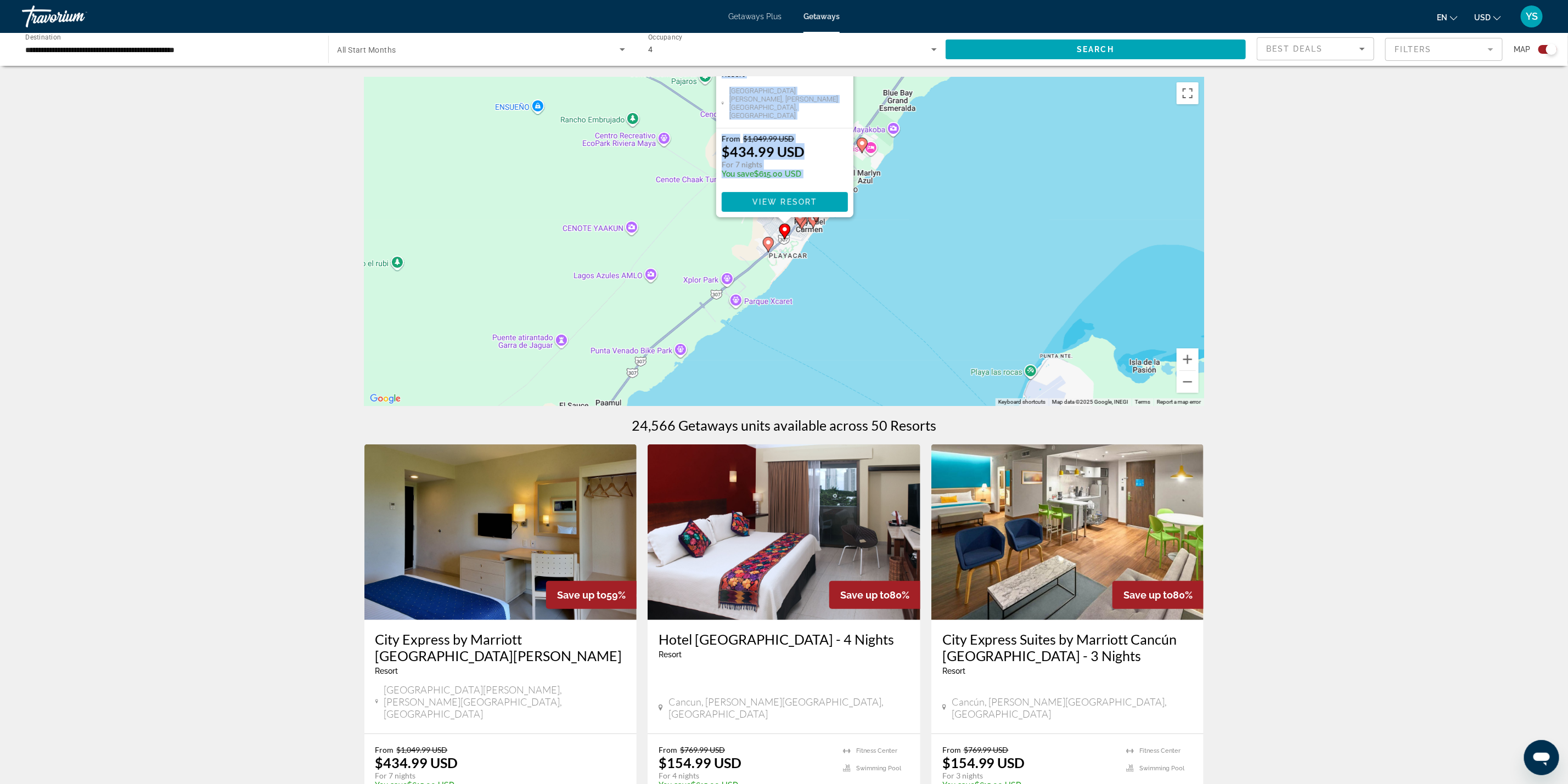
click at [901, 270] on div "To activate drag with keyboard, press Alt + Enter. Once in keyboard drag state,…" at bounding box center [784, 242] width 840 height 329
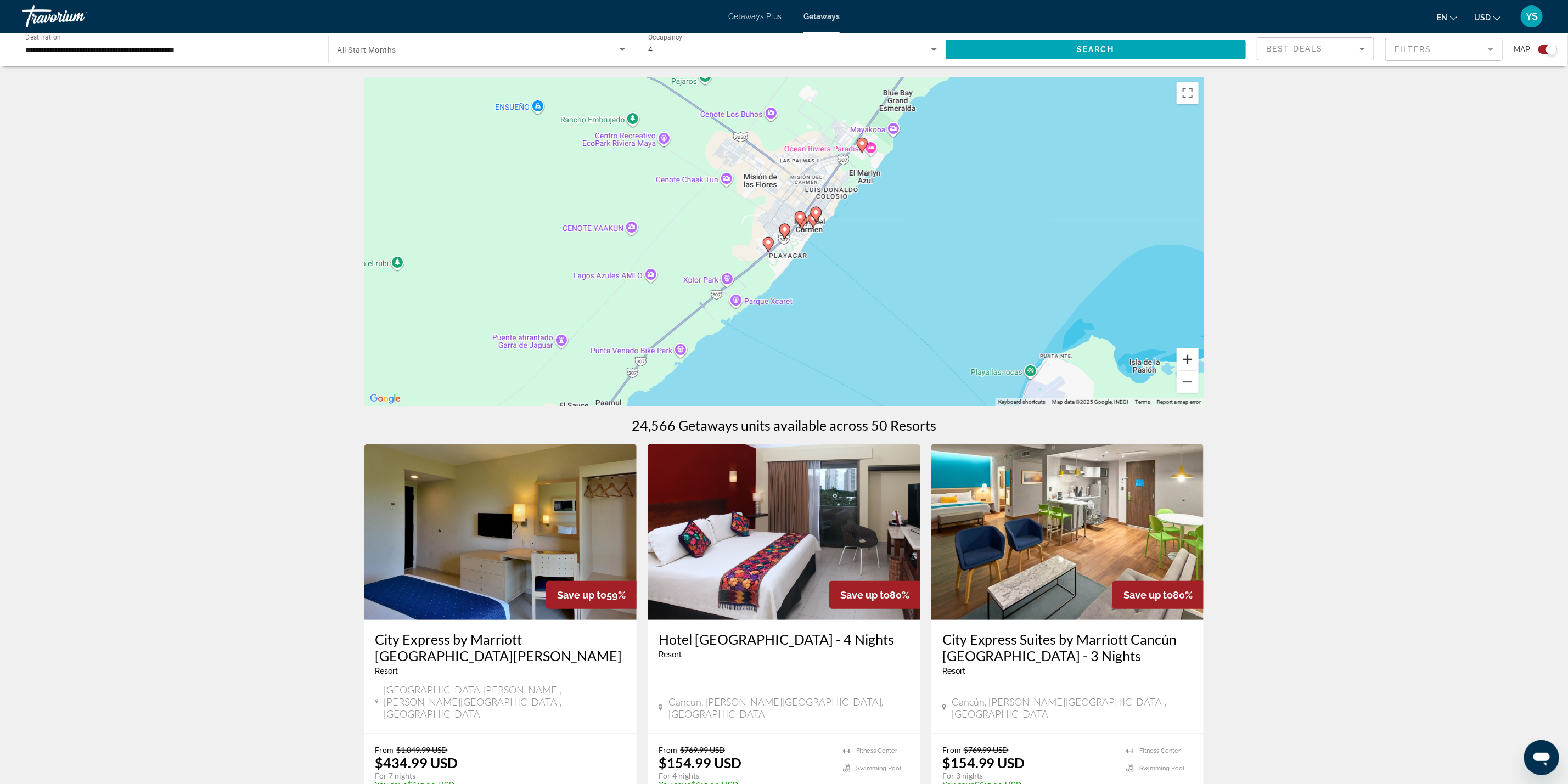
click at [1187, 355] on button "Zoom in" at bounding box center [1187, 359] width 22 height 22
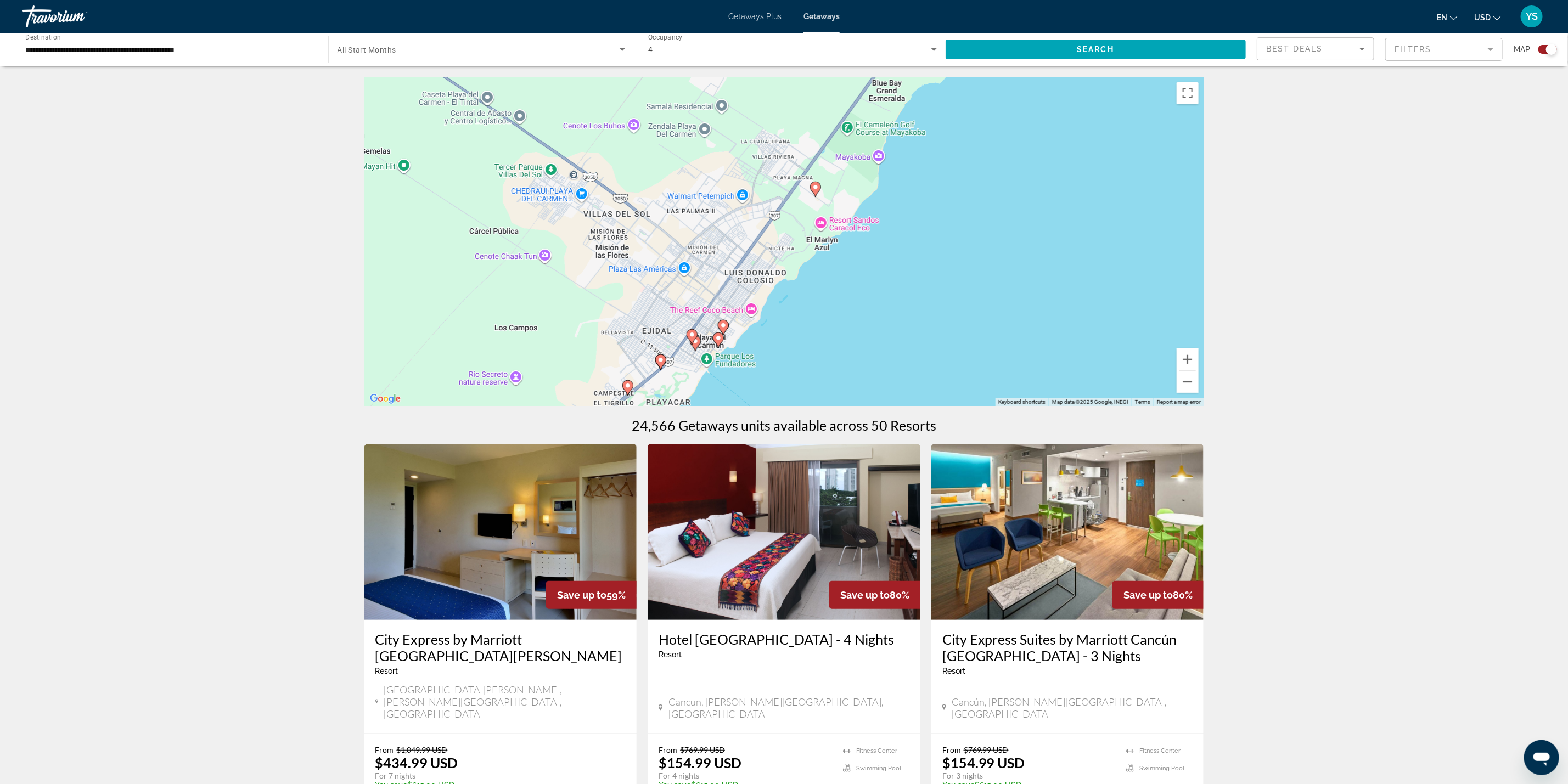
drag, startPoint x: 922, startPoint y: 215, endPoint x: 801, endPoint y: 321, distance: 160.9
click at [801, 323] on div "To activate drag with keyboard, press Alt + Enter. Once in keyboard drag state,…" at bounding box center [784, 242] width 840 height 329
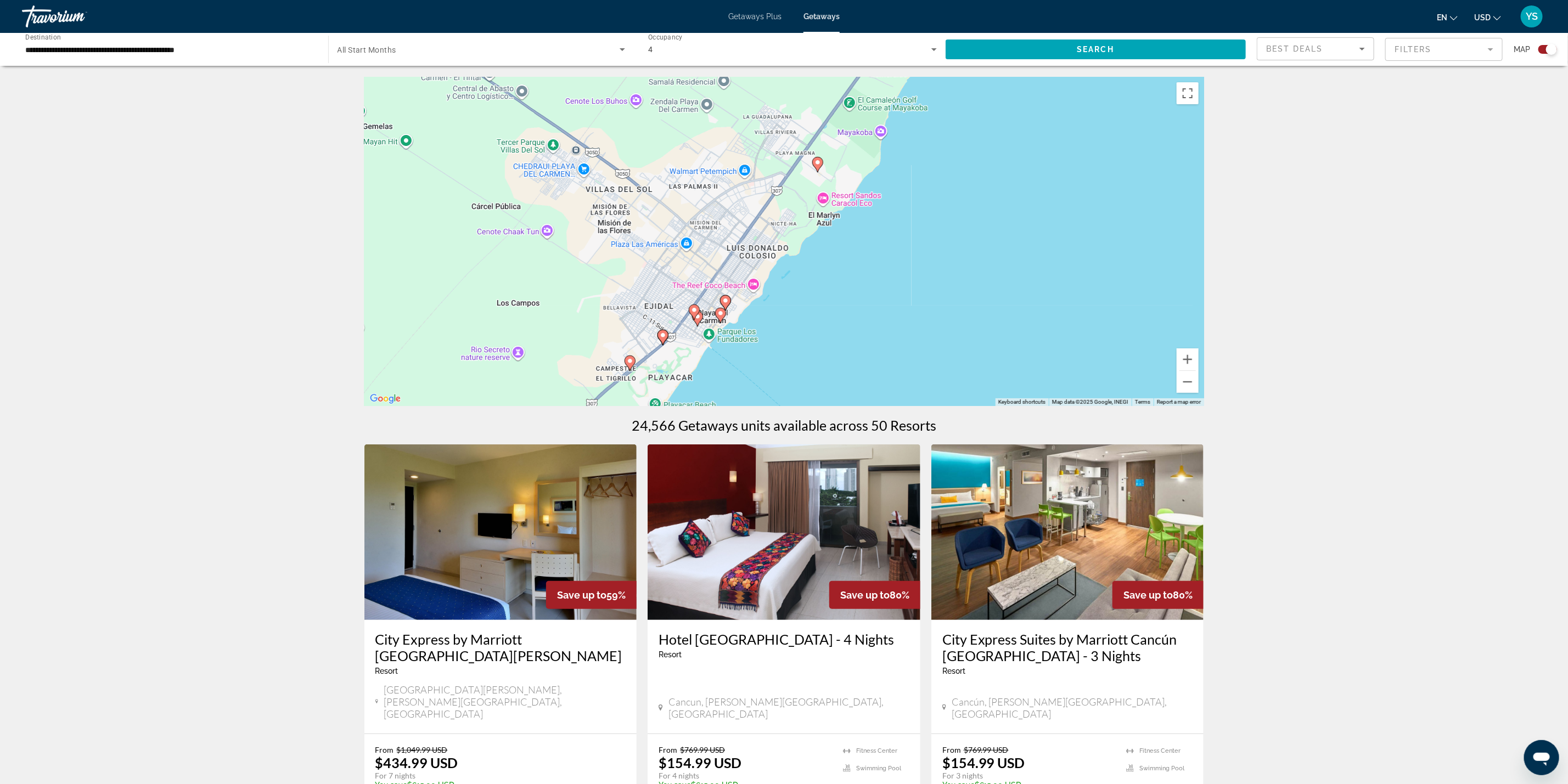
click at [717, 315] on image "Main content" at bounding box center [720, 312] width 6 height 6
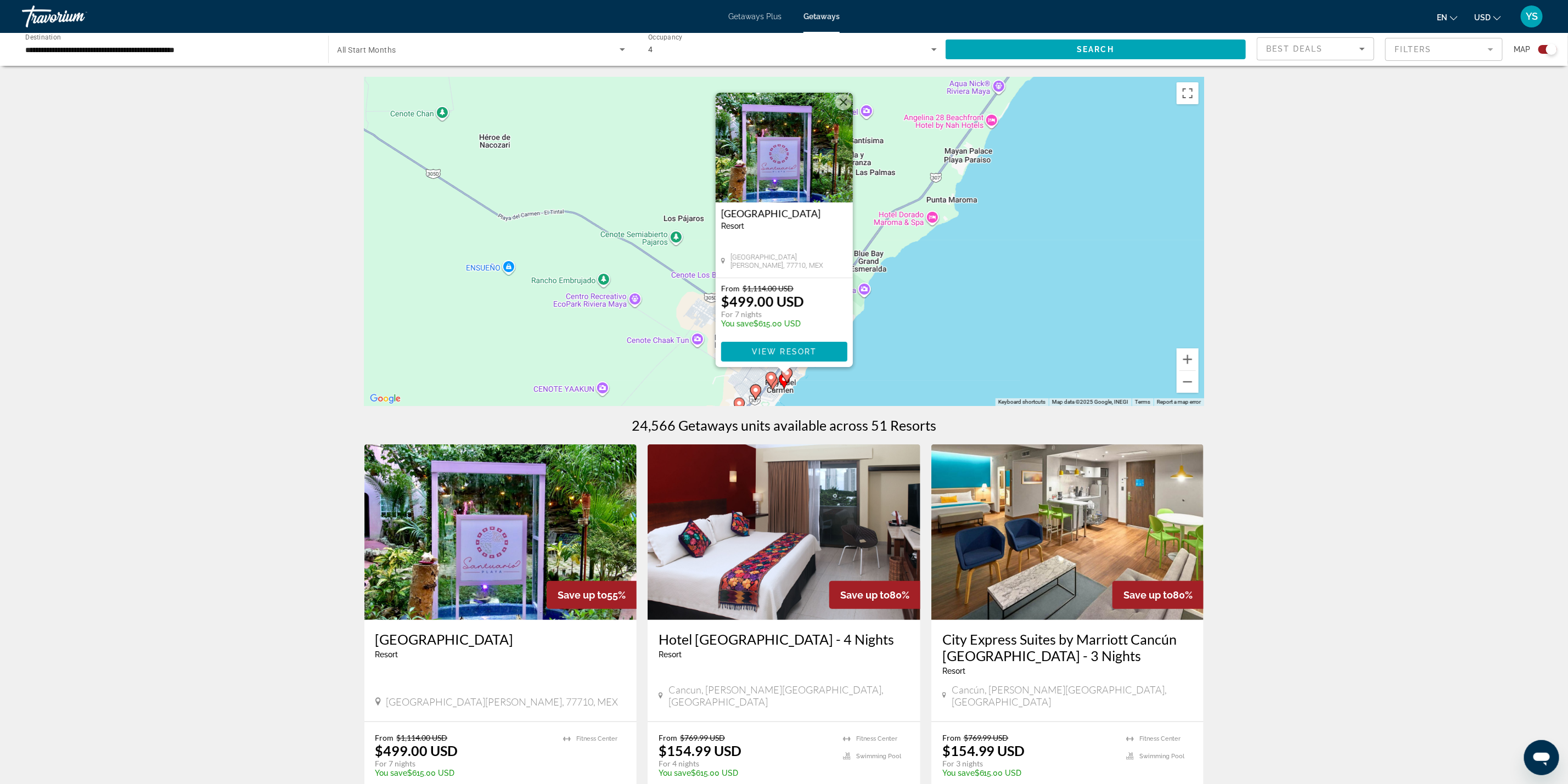
click at [954, 313] on div "To activate drag with keyboard, press Alt + Enter. Once in keyboard drag state,…" at bounding box center [784, 242] width 840 height 329
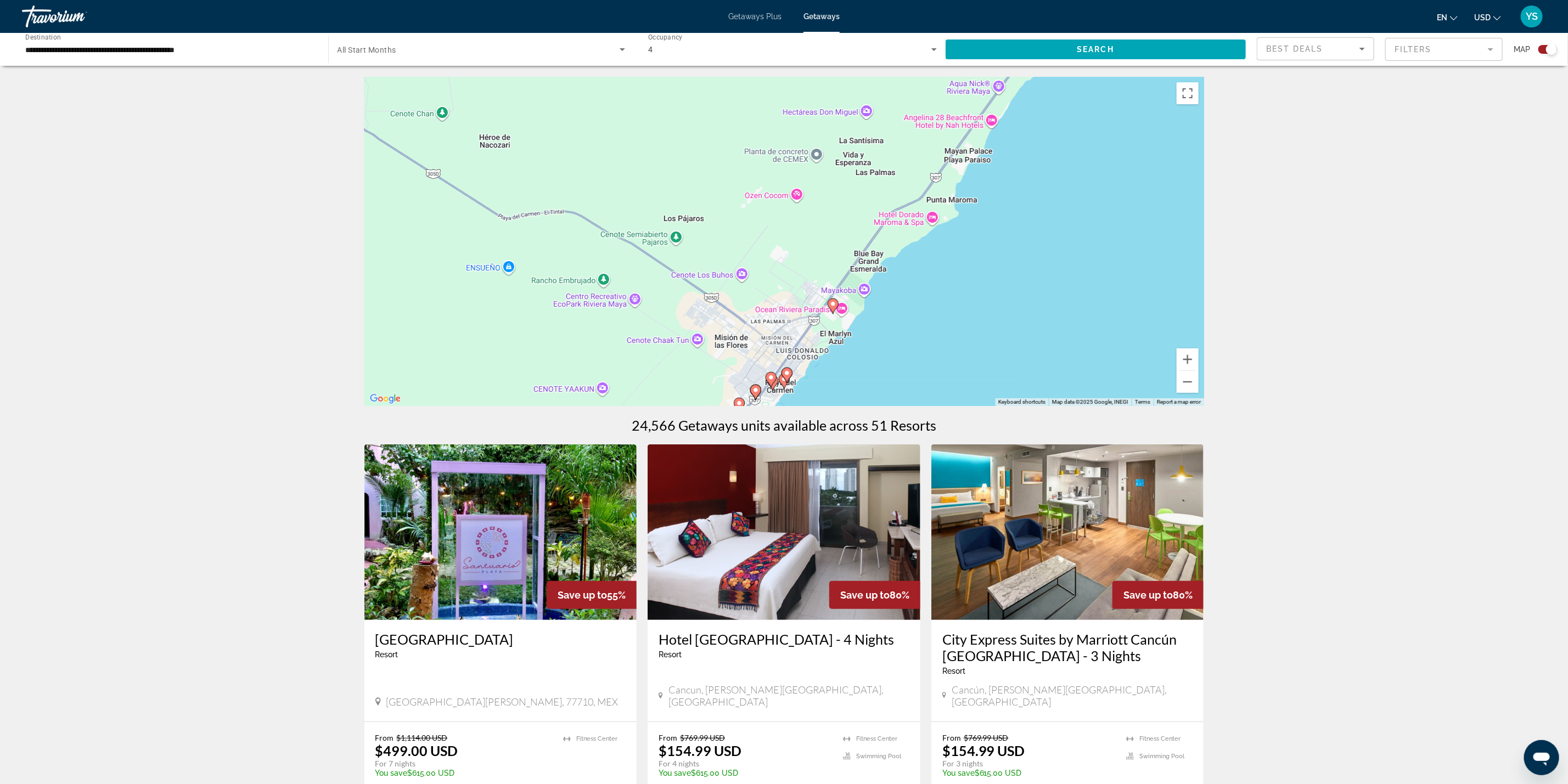
click at [784, 387] on icon "Main content" at bounding box center [784, 381] width 10 height 14
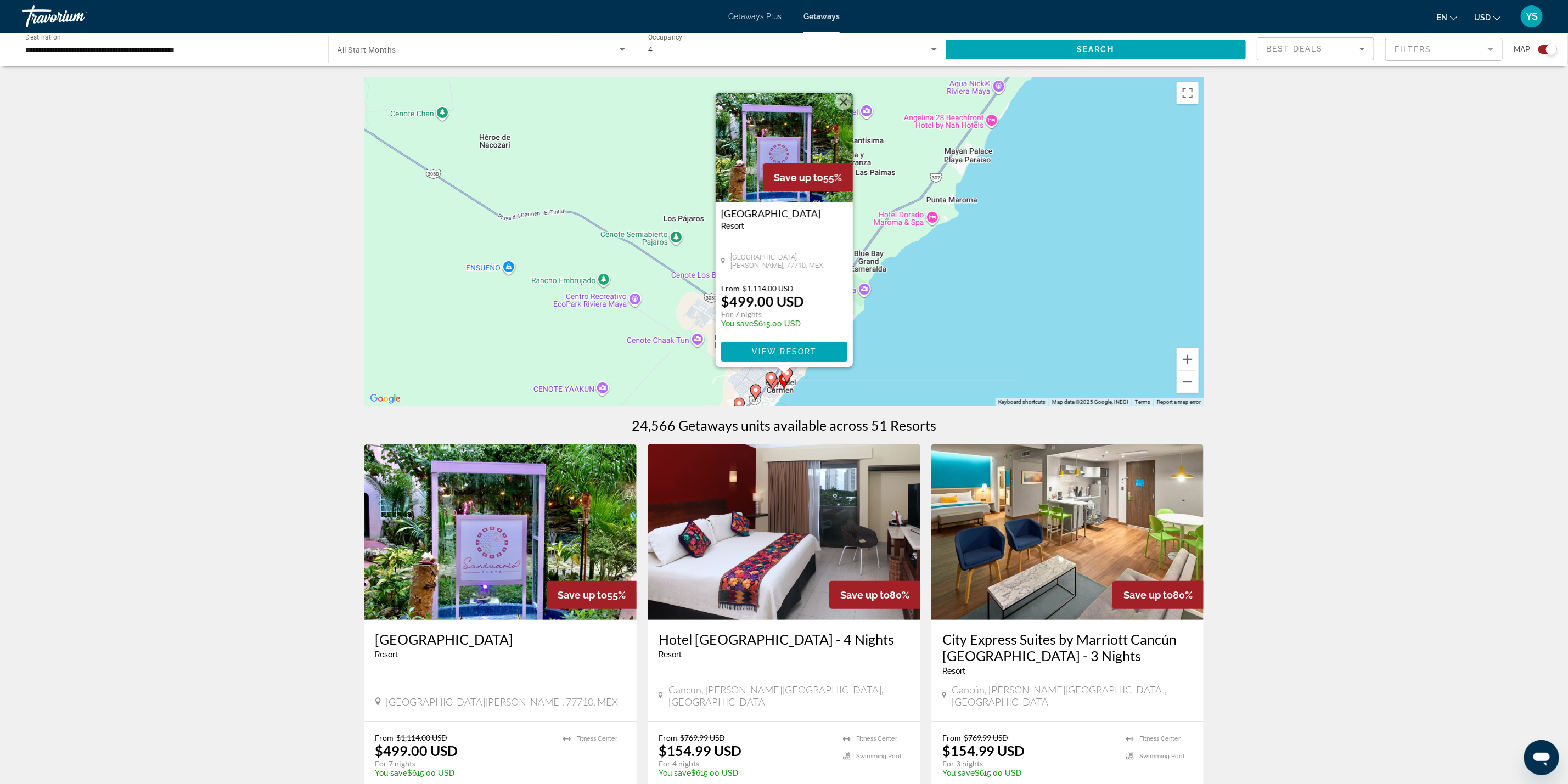
click at [839, 100] on button "Close" at bounding box center [844, 102] width 16 height 16
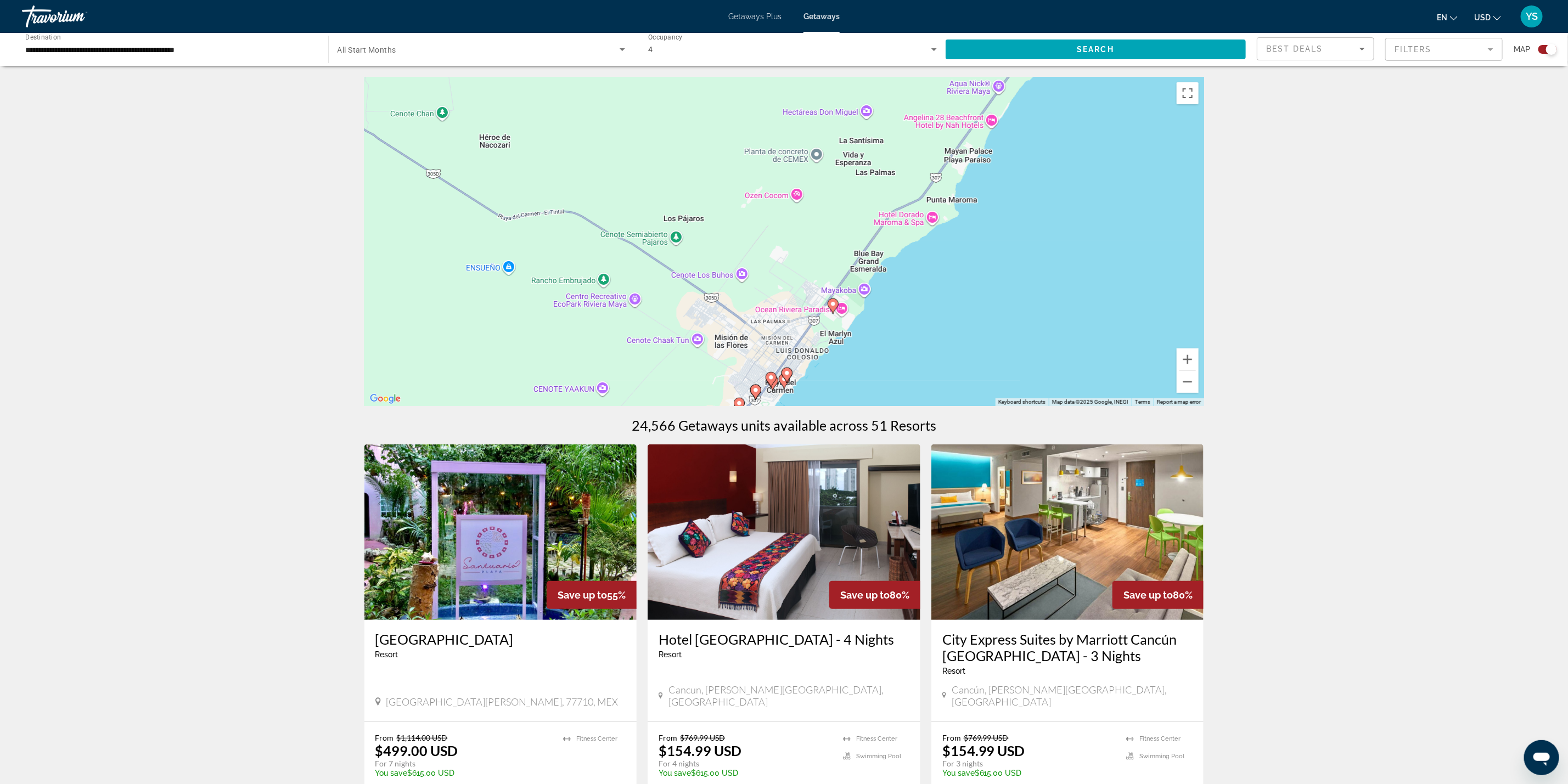
click at [1110, 257] on div "To navigate, press the arrow keys. To activate drag with keyboard, press Alt + …" at bounding box center [784, 242] width 840 height 329
click at [1192, 382] on button "Zoom out" at bounding box center [1187, 381] width 22 height 22
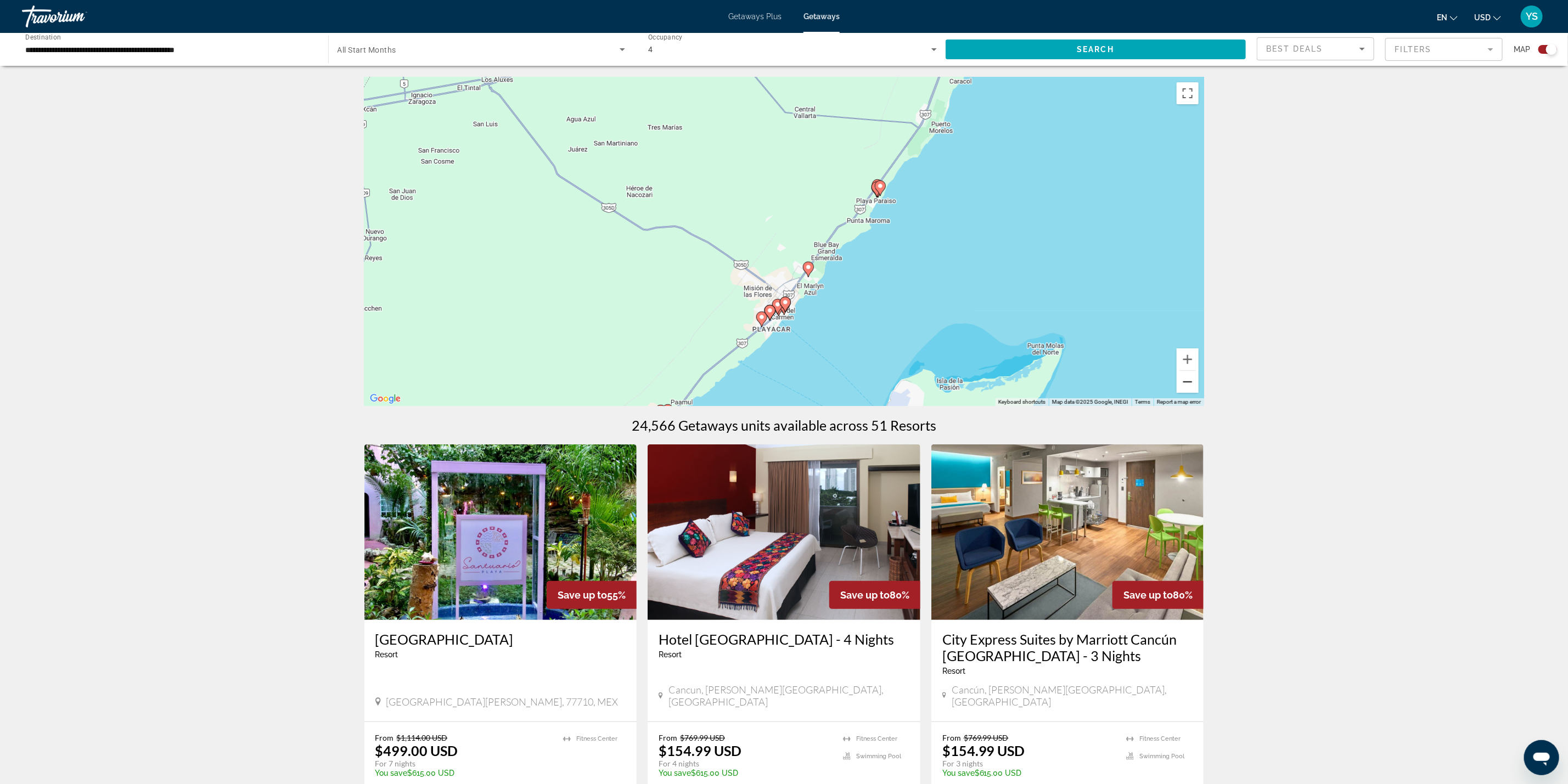
click at [1192, 382] on button "Zoom out" at bounding box center [1187, 381] width 22 height 22
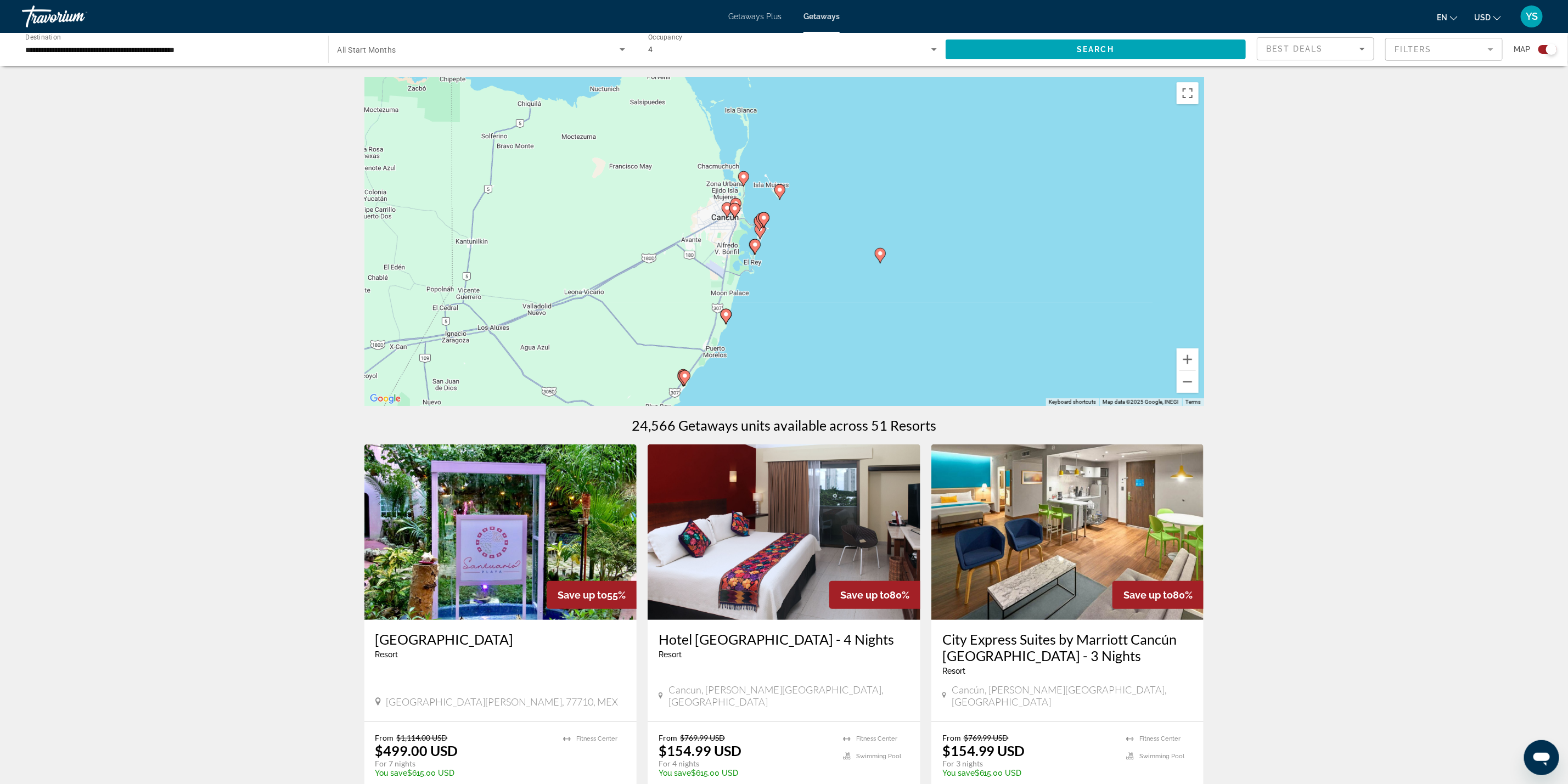
drag, startPoint x: 1015, startPoint y: 195, endPoint x: 873, endPoint y: 354, distance: 213.2
click at [873, 354] on div "To activate drag with keyboard, press Alt + Enter. Once in keyboard drag state,…" at bounding box center [784, 242] width 840 height 329
click at [764, 217] on image "Main content" at bounding box center [761, 217] width 6 height 6
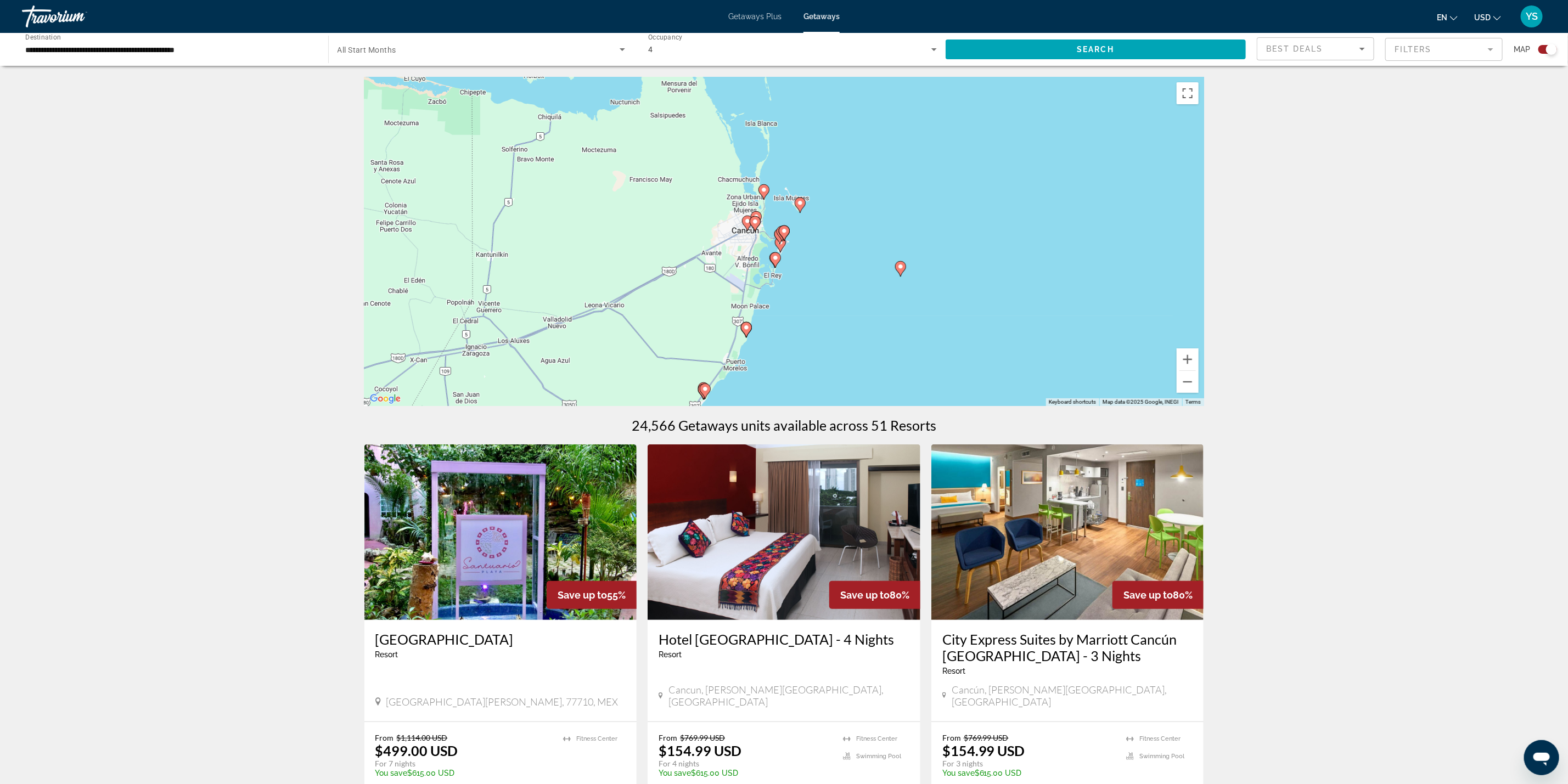
click at [764, 217] on div "To activate drag with keyboard, press Alt + Enter. Once in keyboard drag state,…" at bounding box center [784, 242] width 840 height 329
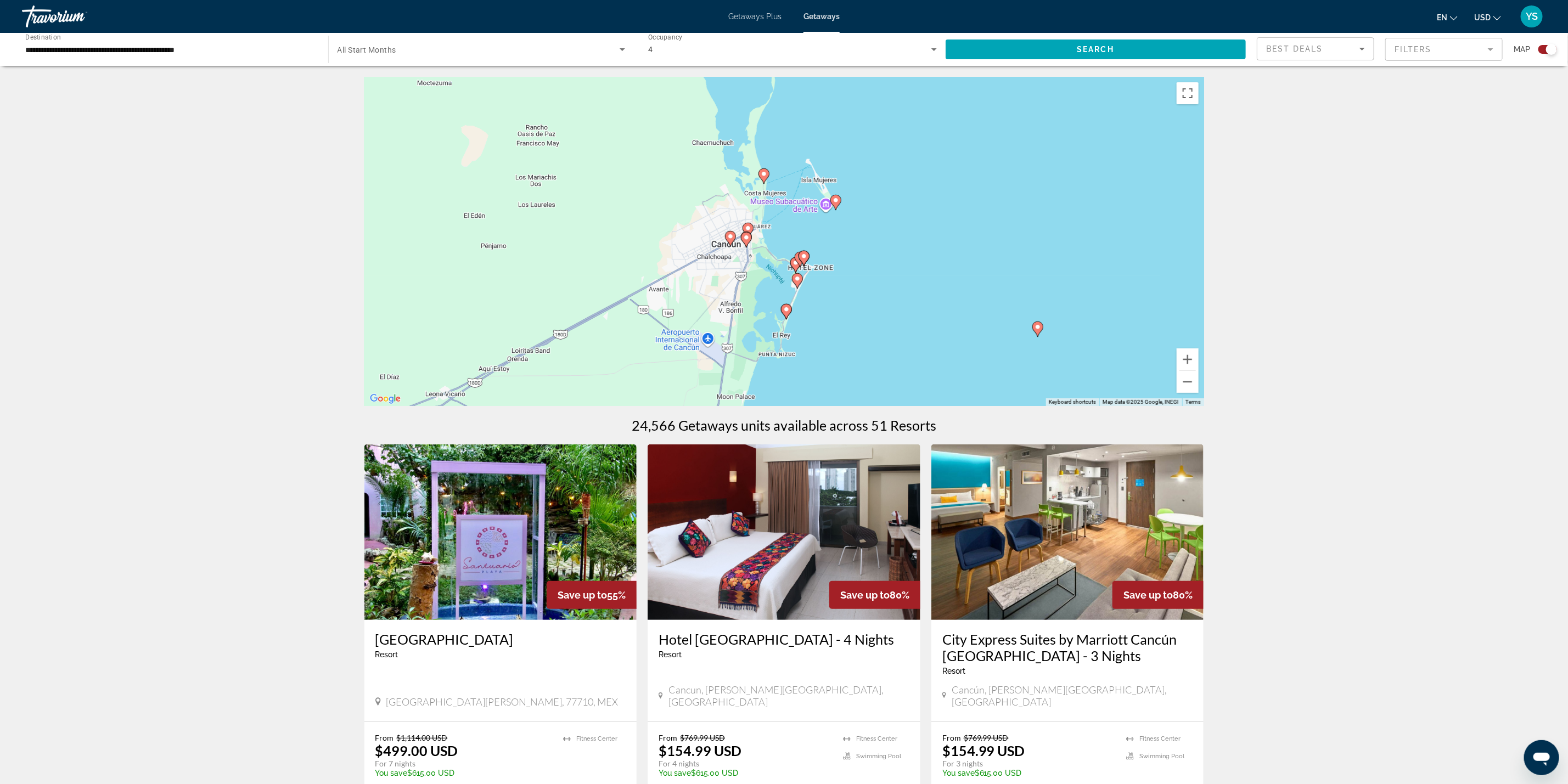
click at [802, 273] on gmp-advanced-marker "Main content" at bounding box center [798, 281] width 11 height 16
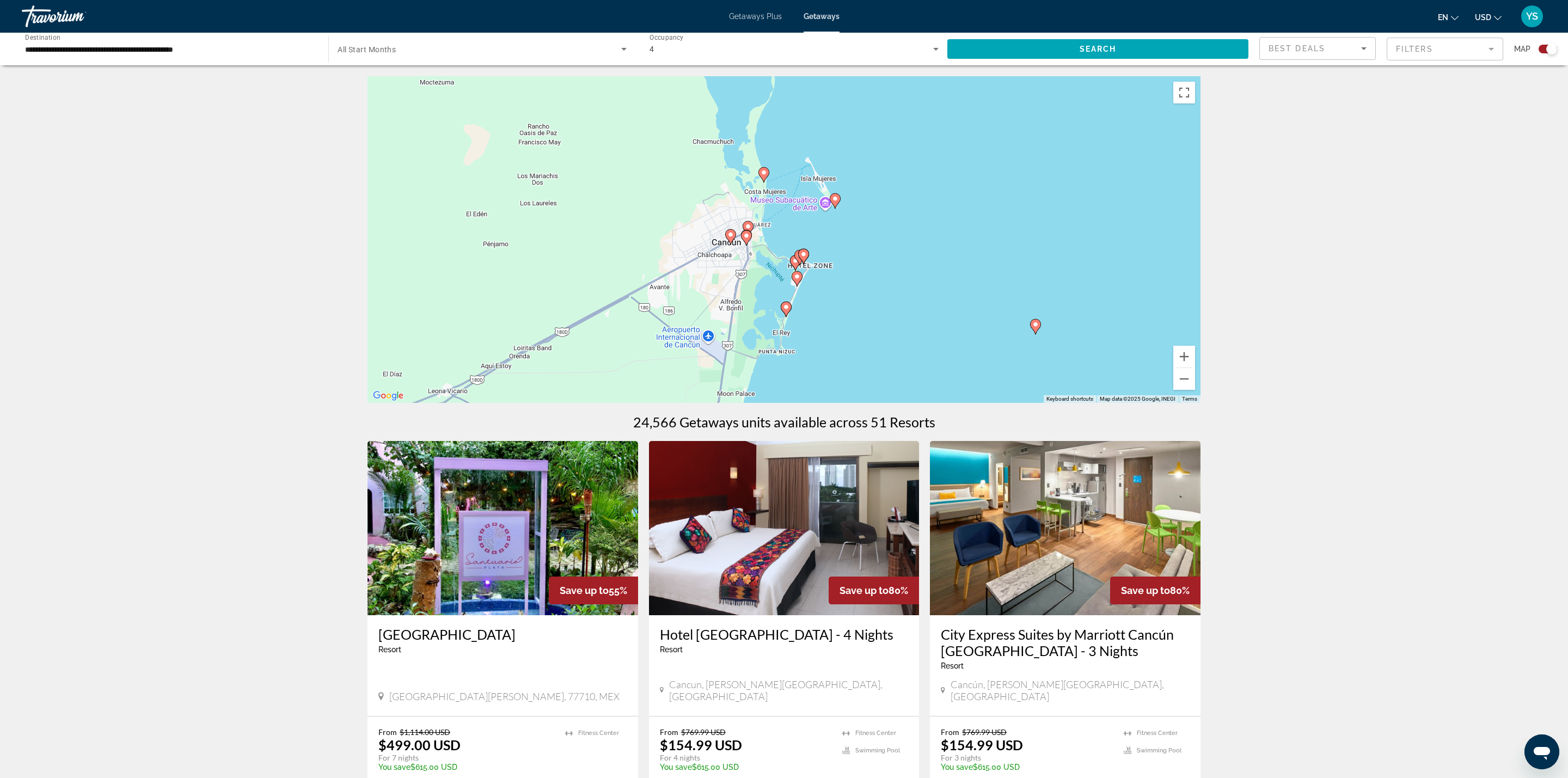
click at [796, 271] on div "To activate drag with keyboard, press Alt + Enter. Once in keyboard drag state,…" at bounding box center [784, 240] width 833 height 327
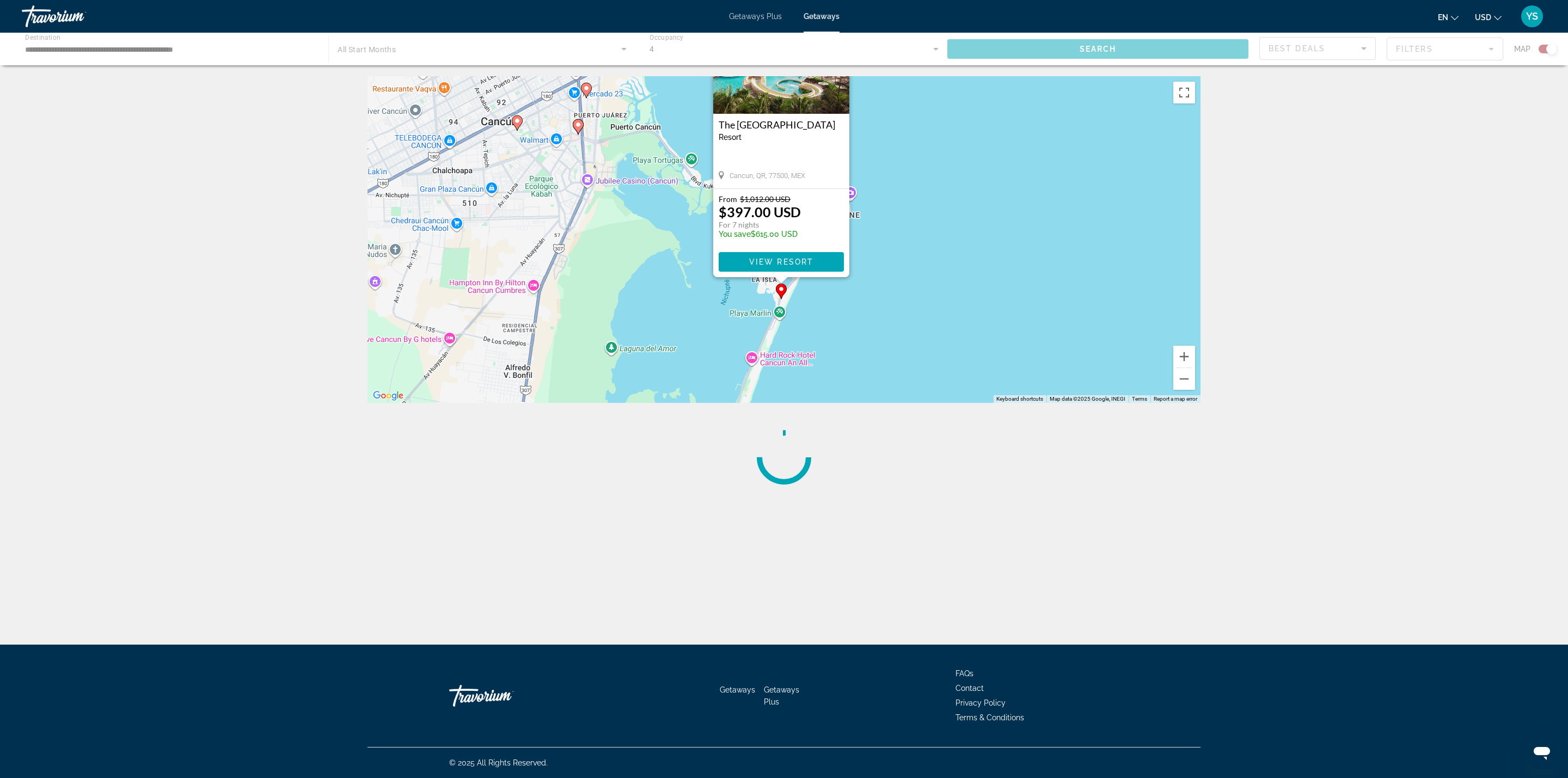
click at [876, 327] on div "To activate drag with keyboard, press Alt + Enter. Once in keyboard drag state,…" at bounding box center [784, 240] width 833 height 327
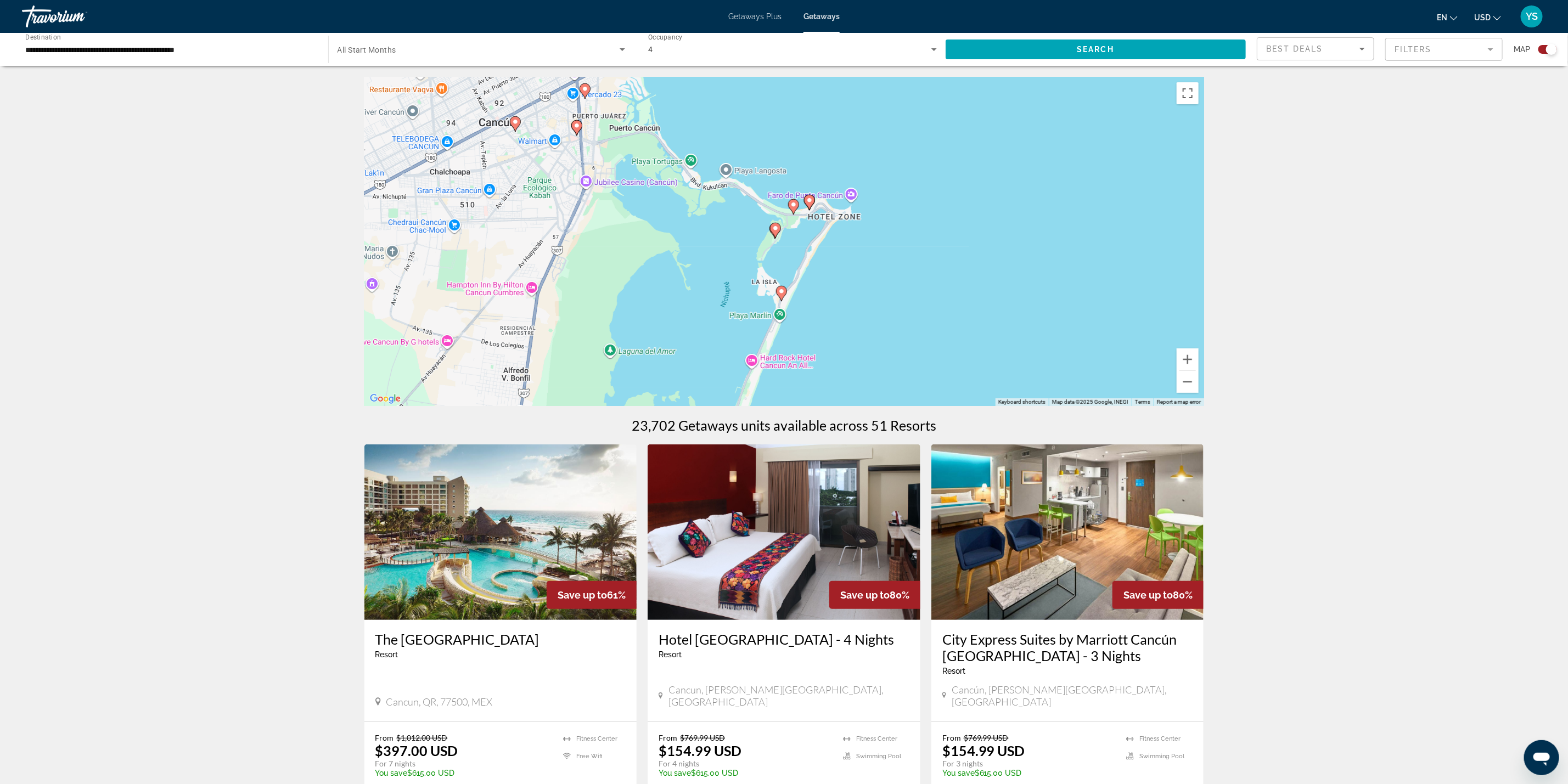
click at [804, 244] on div "To activate drag with keyboard, press Alt + Enter. Once in keyboard drag state,…" at bounding box center [784, 242] width 840 height 329
click at [810, 208] on icon "Main content" at bounding box center [810, 202] width 11 height 15
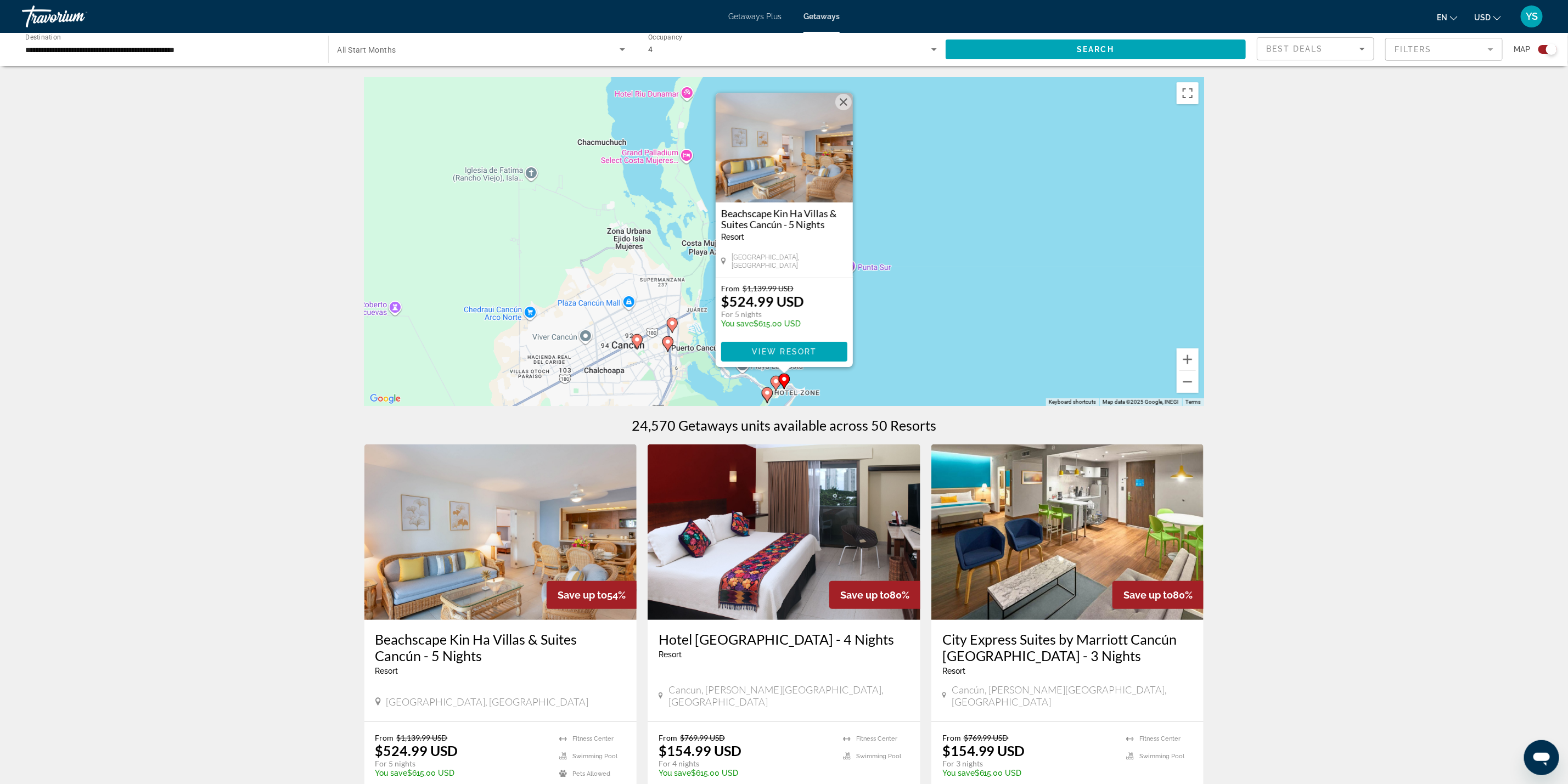
click at [829, 293] on div "From $1,139.99 USD $524.99 USD For 5 nights You save $615.00 USD" at bounding box center [784, 309] width 126 height 50
click at [901, 314] on div "To activate drag with keyboard, press Alt + Enter. Once in keyboard drag state,…" at bounding box center [784, 242] width 840 height 329
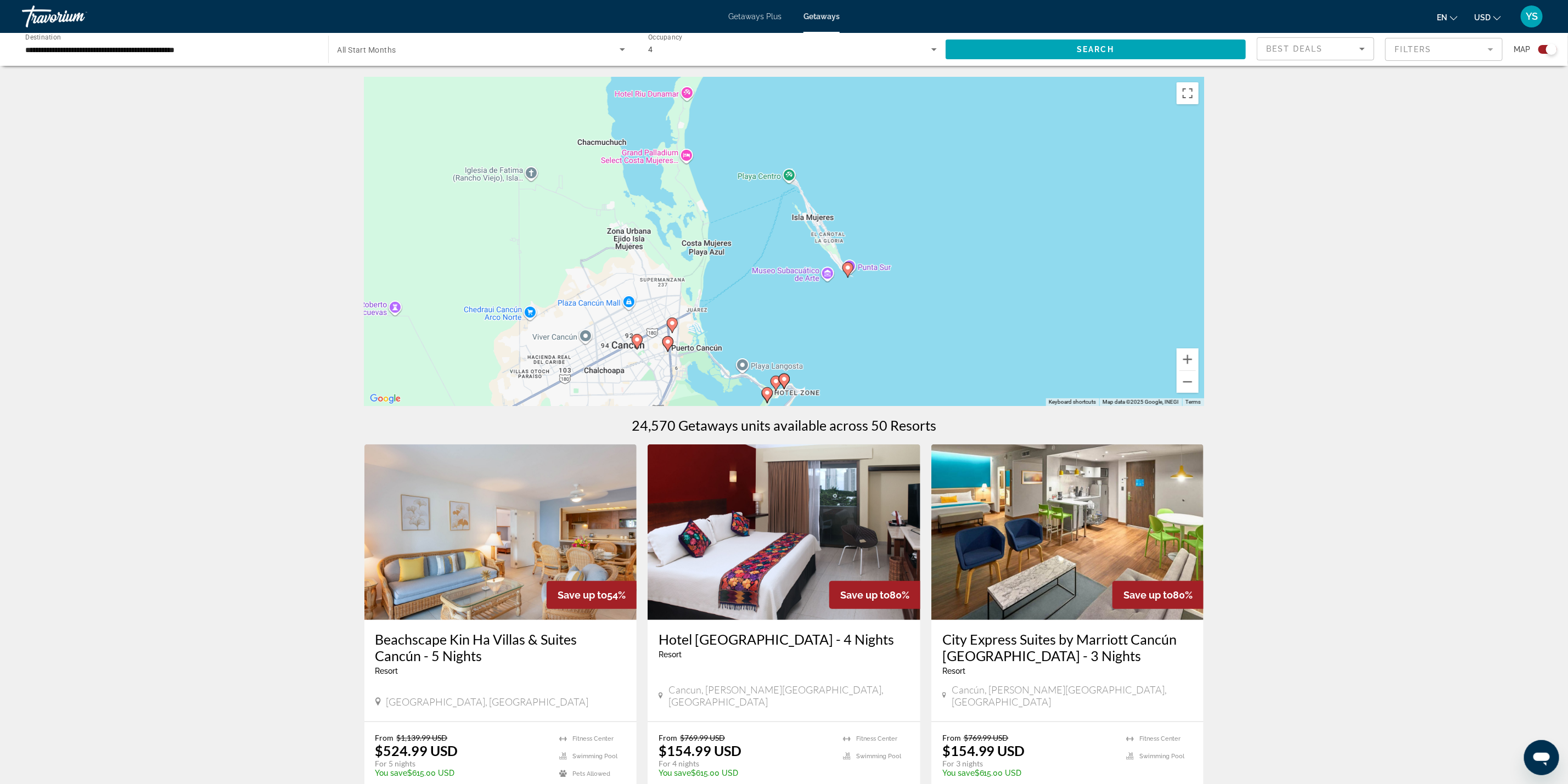
click at [781, 379] on image "Main content" at bounding box center [784, 379] width 6 height 6
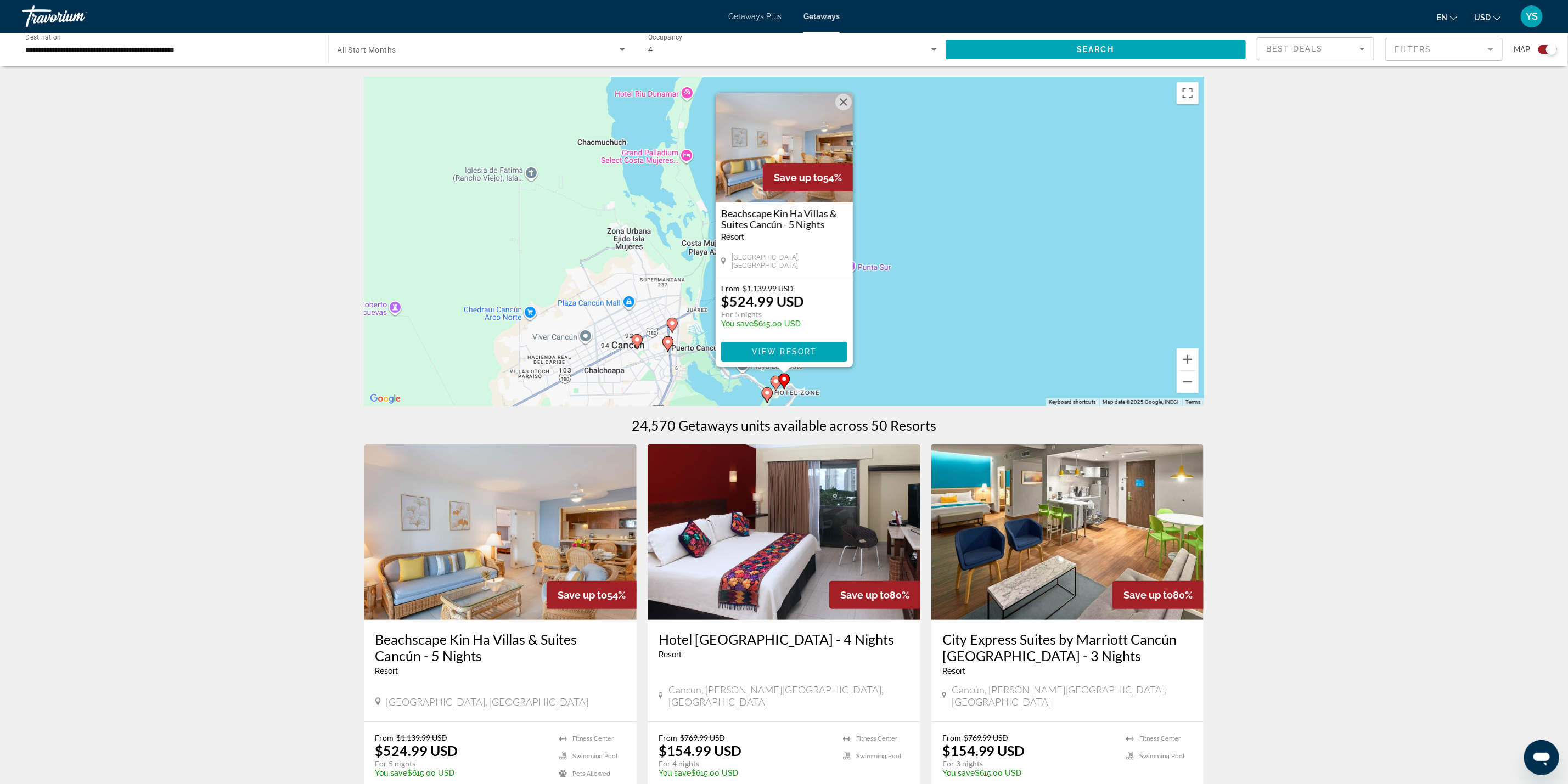
click at [865, 372] on div "To activate drag with keyboard, press Alt + Enter. Once in keyboard drag state,…" at bounding box center [784, 242] width 840 height 329
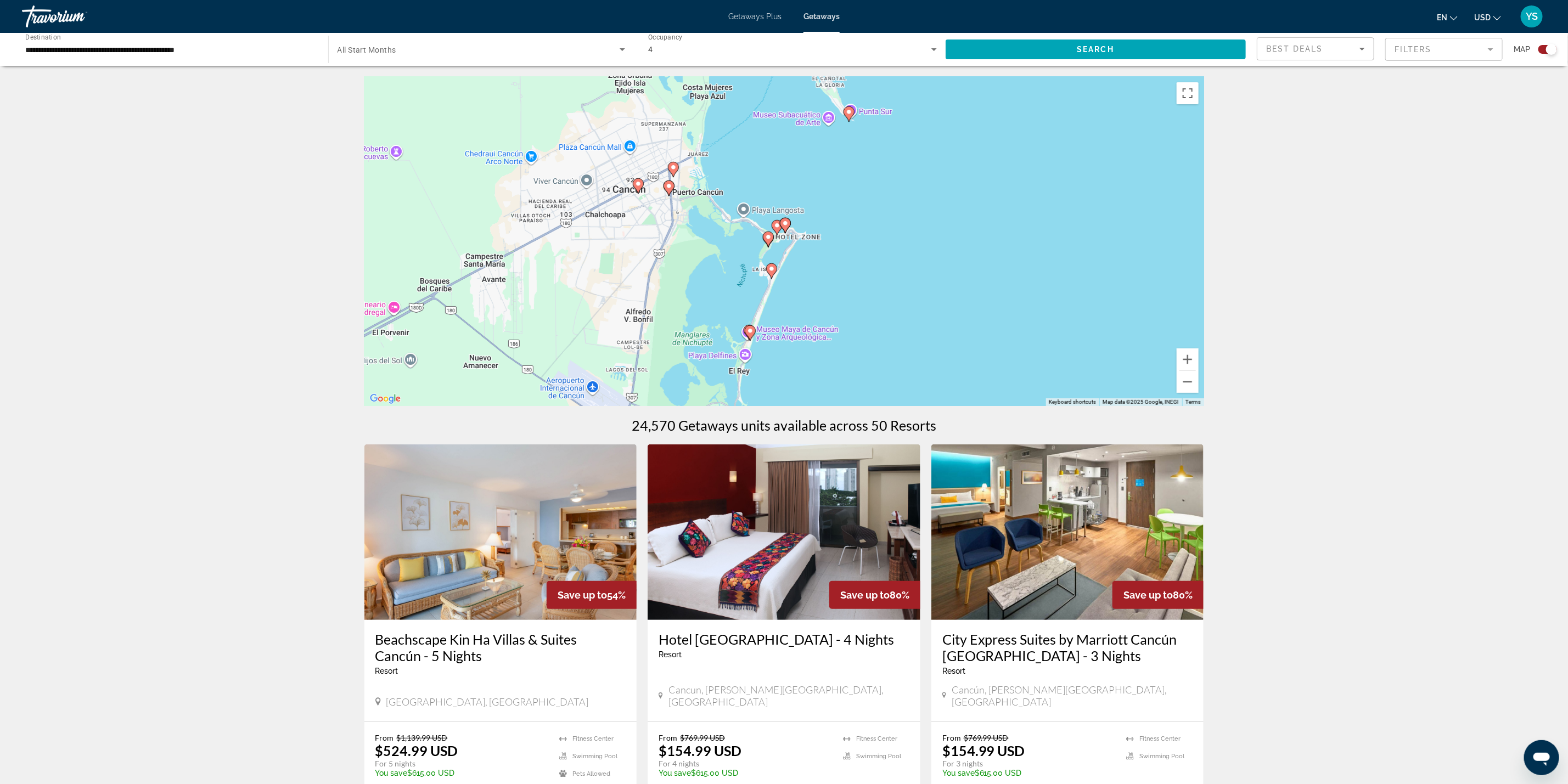
drag, startPoint x: 895, startPoint y: 343, endPoint x: 897, endPoint y: 179, distance: 164.0
click at [897, 179] on div "To activate drag with keyboard, press Alt + Enter. Once in keyboard drag state,…" at bounding box center [784, 242] width 840 height 329
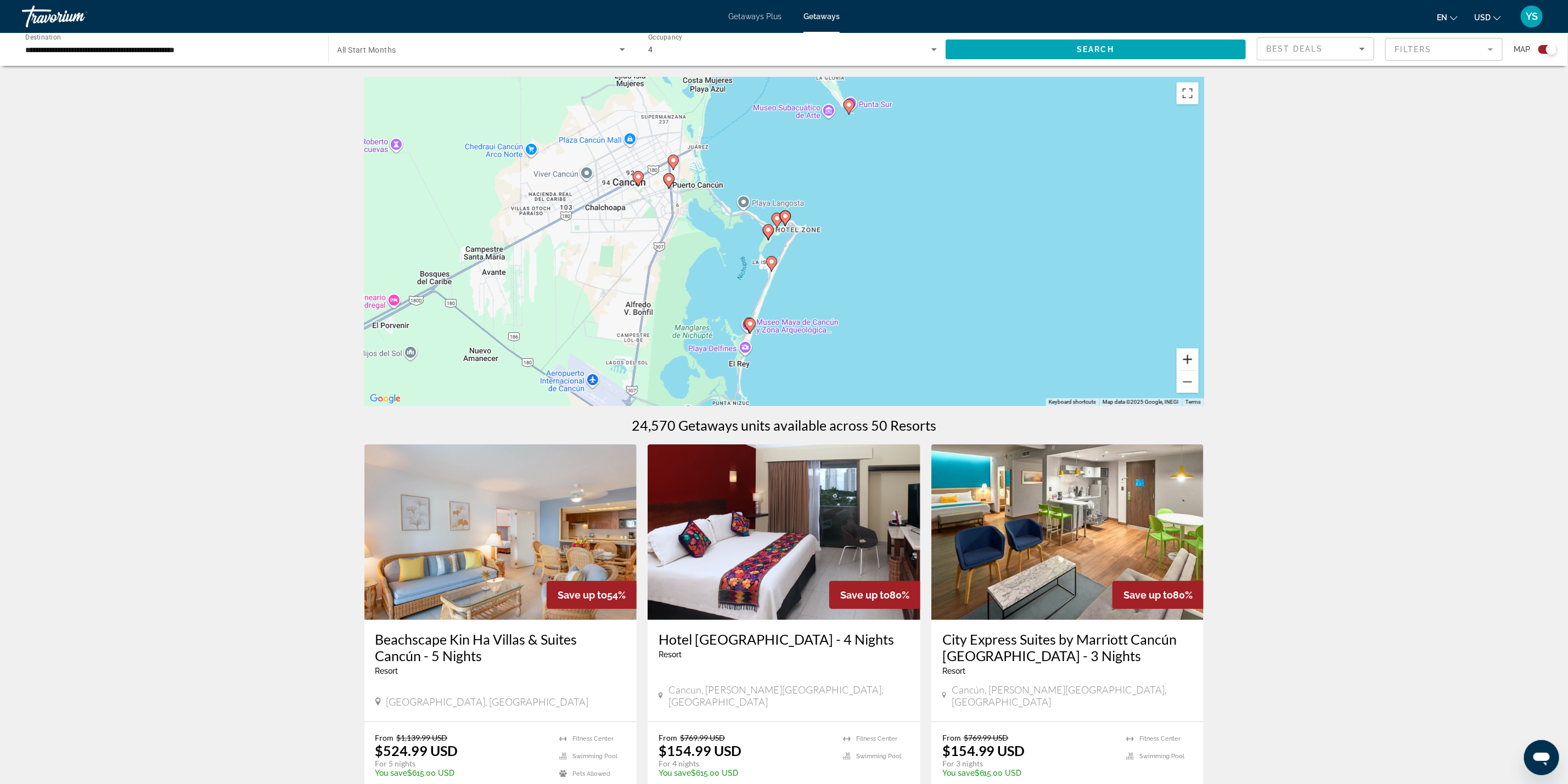
click at [1189, 361] on button "Zoom in" at bounding box center [1187, 359] width 22 height 22
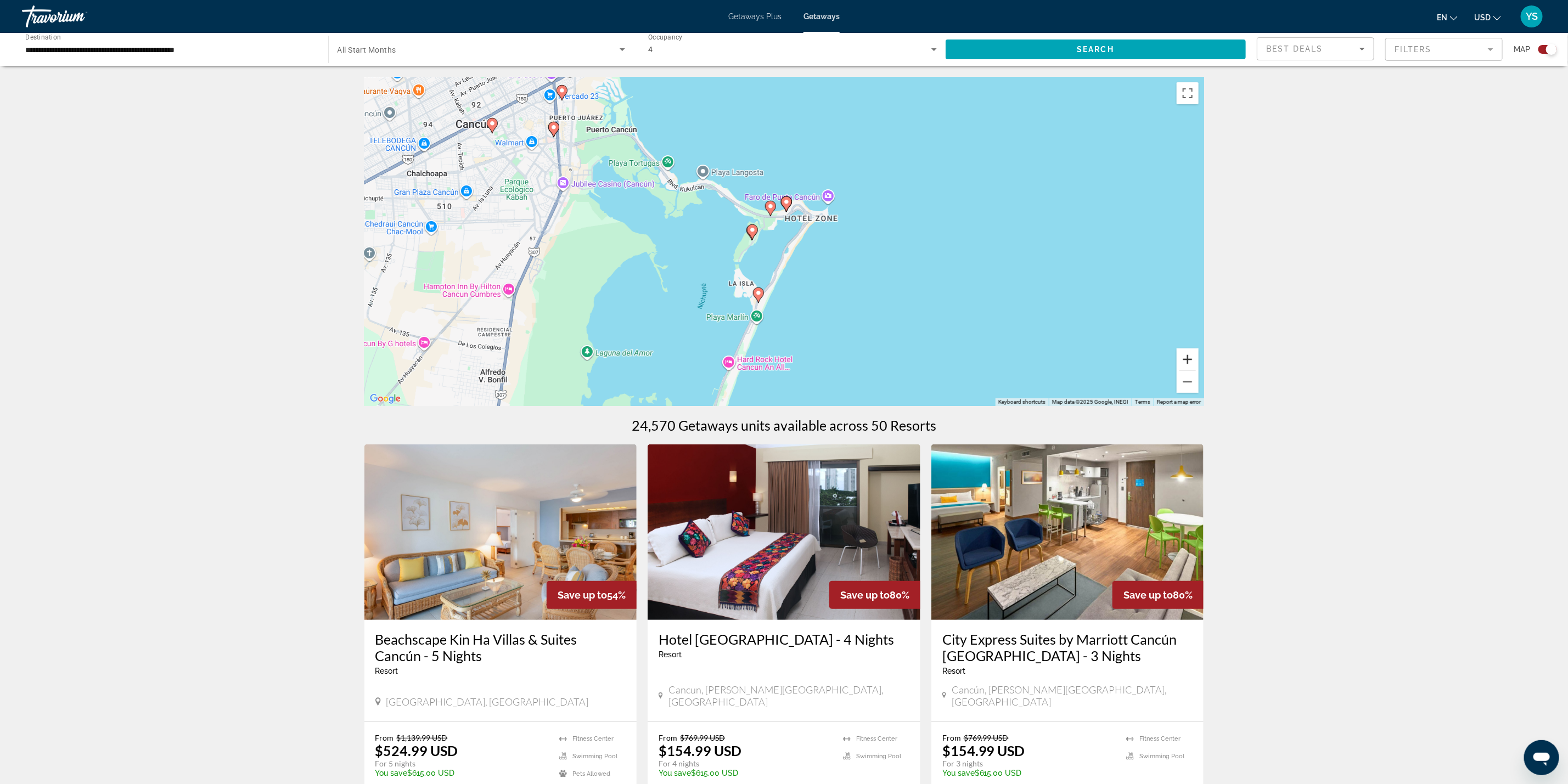
click at [1187, 351] on button "Zoom in" at bounding box center [1187, 359] width 22 height 22
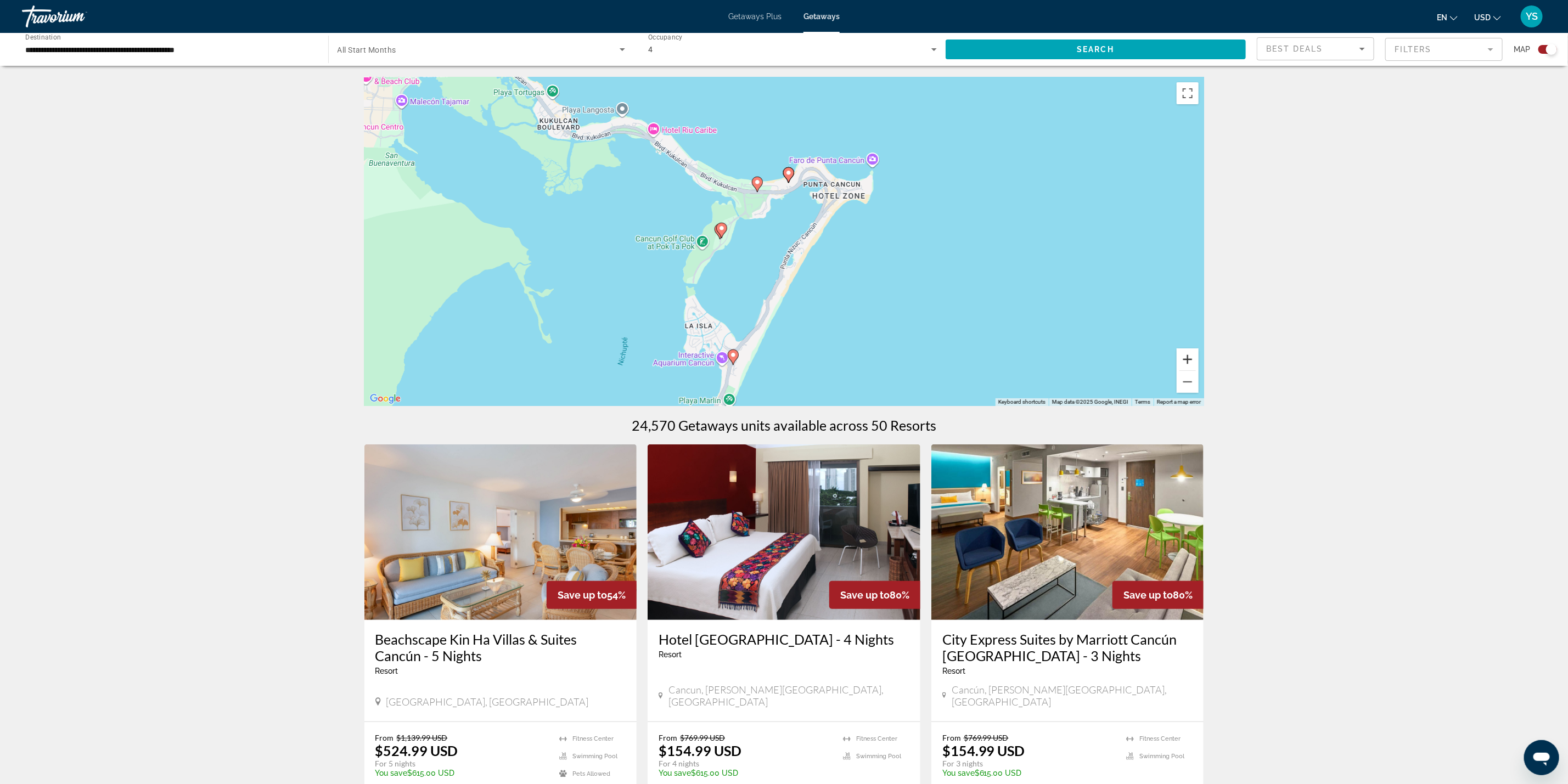
click at [1187, 351] on button "Zoom in" at bounding box center [1187, 359] width 22 height 22
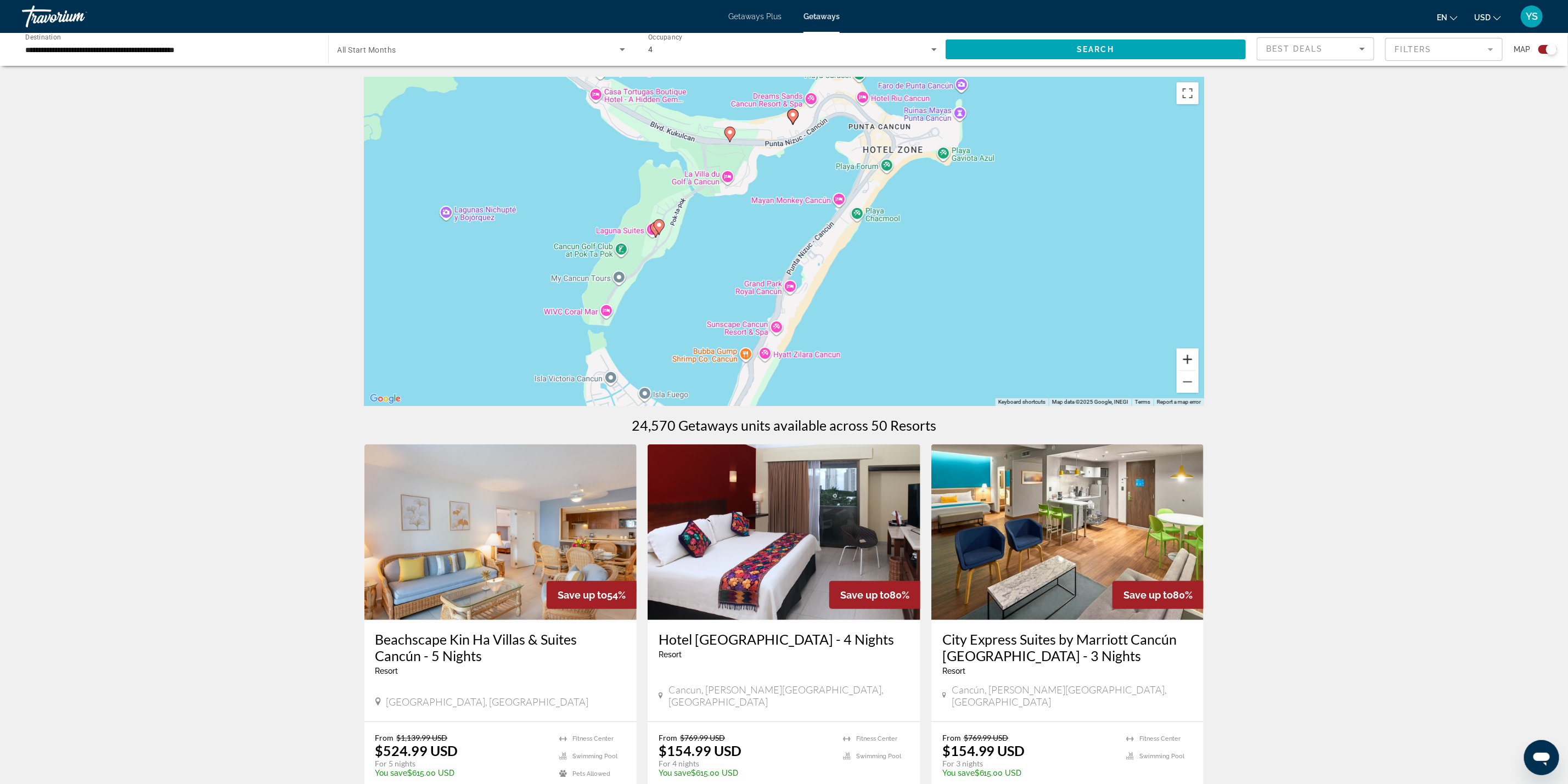
click at [1187, 351] on button "Zoom in" at bounding box center [1187, 359] width 22 height 22
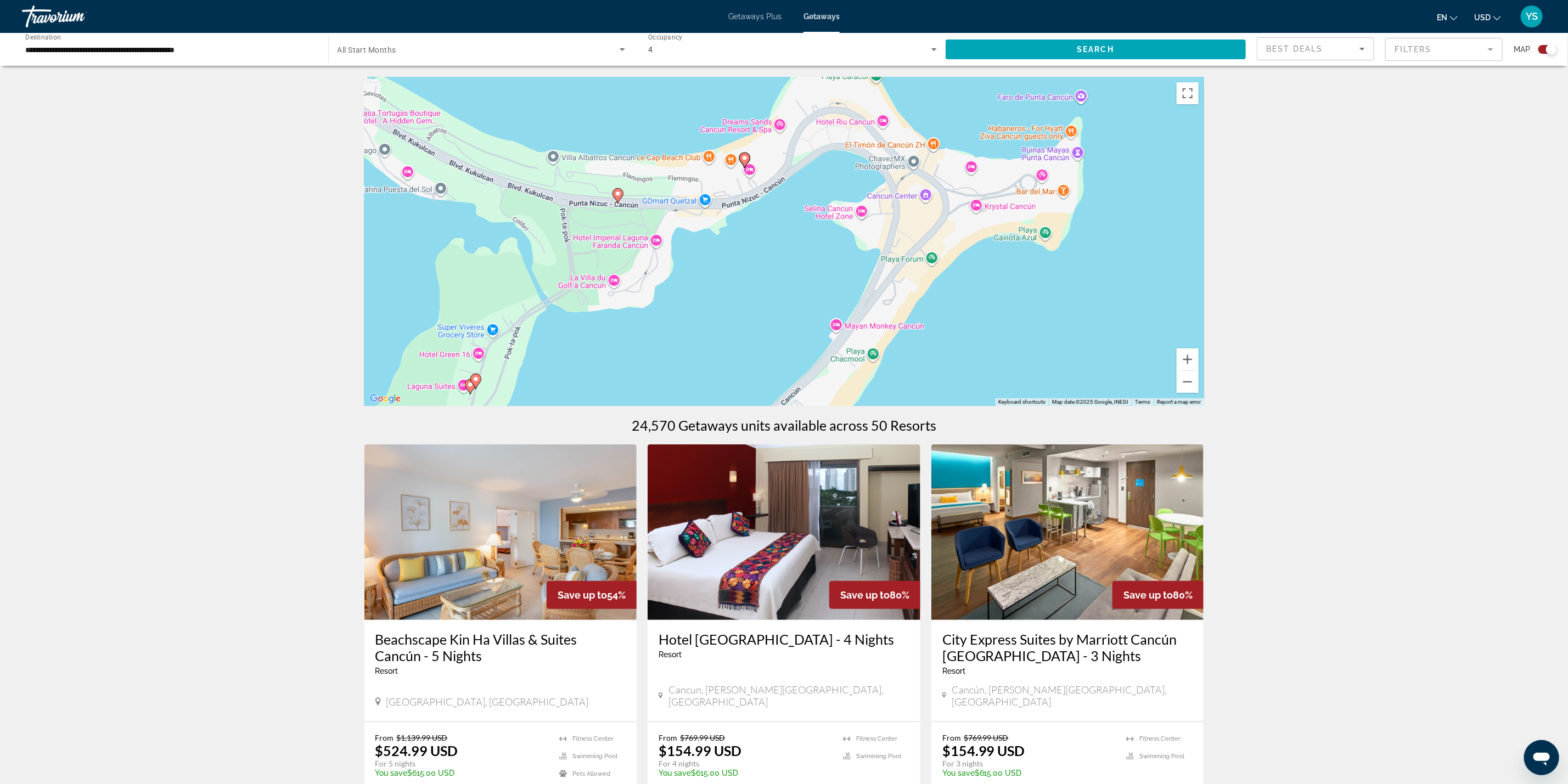
drag, startPoint x: 686, startPoint y: 192, endPoint x: 616, endPoint y: 387, distance: 207.2
click at [616, 387] on div "To activate drag with keyboard, press Alt + Enter. Once in keyboard drag state,…" at bounding box center [784, 242] width 840 height 329
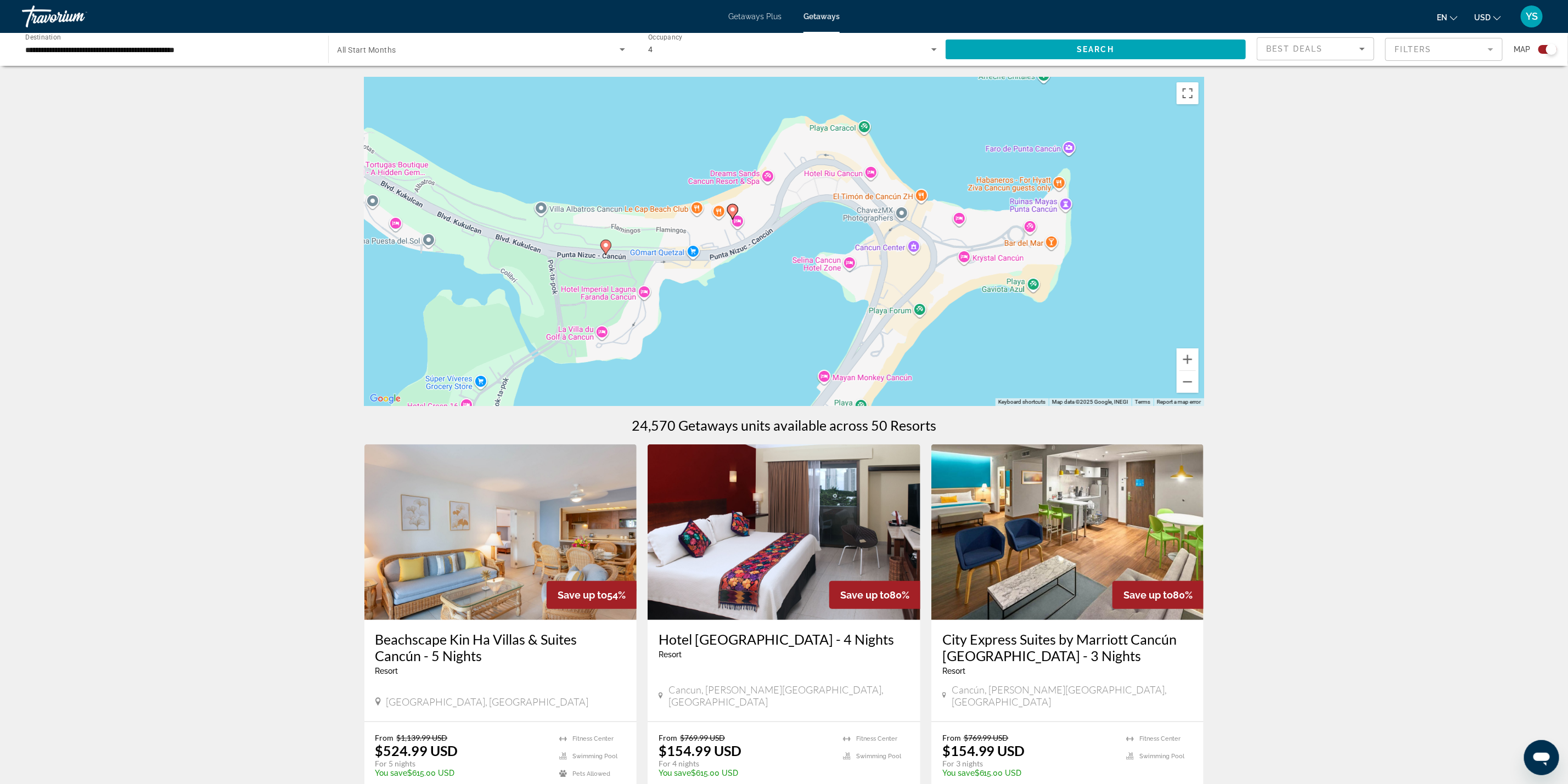
click at [732, 208] on image "Main content" at bounding box center [733, 209] width 6 height 6
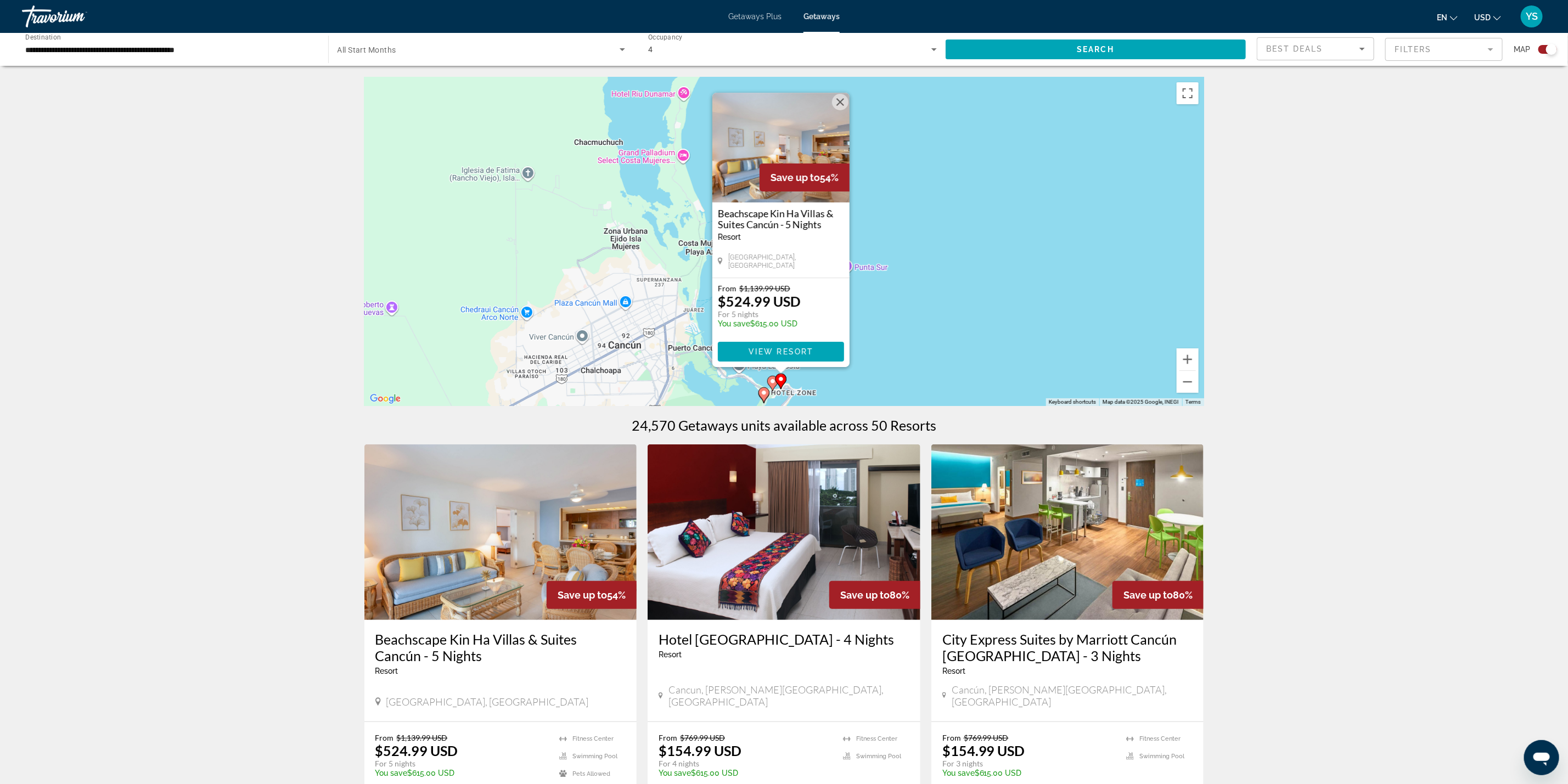
click at [769, 382] on image "Main content" at bounding box center [772, 380] width 6 height 6
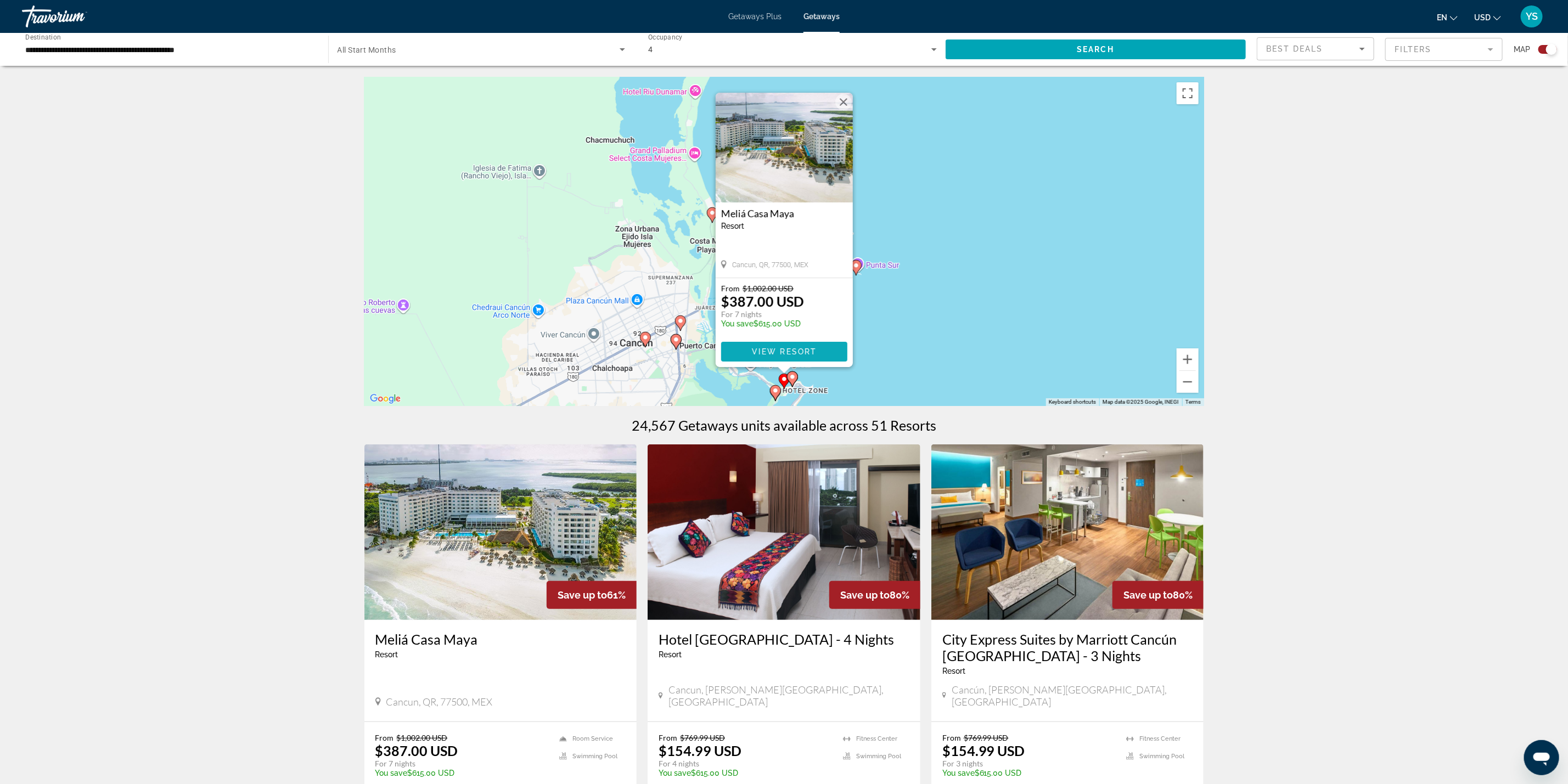
click at [812, 356] on span "Main content" at bounding box center [784, 351] width 126 height 26
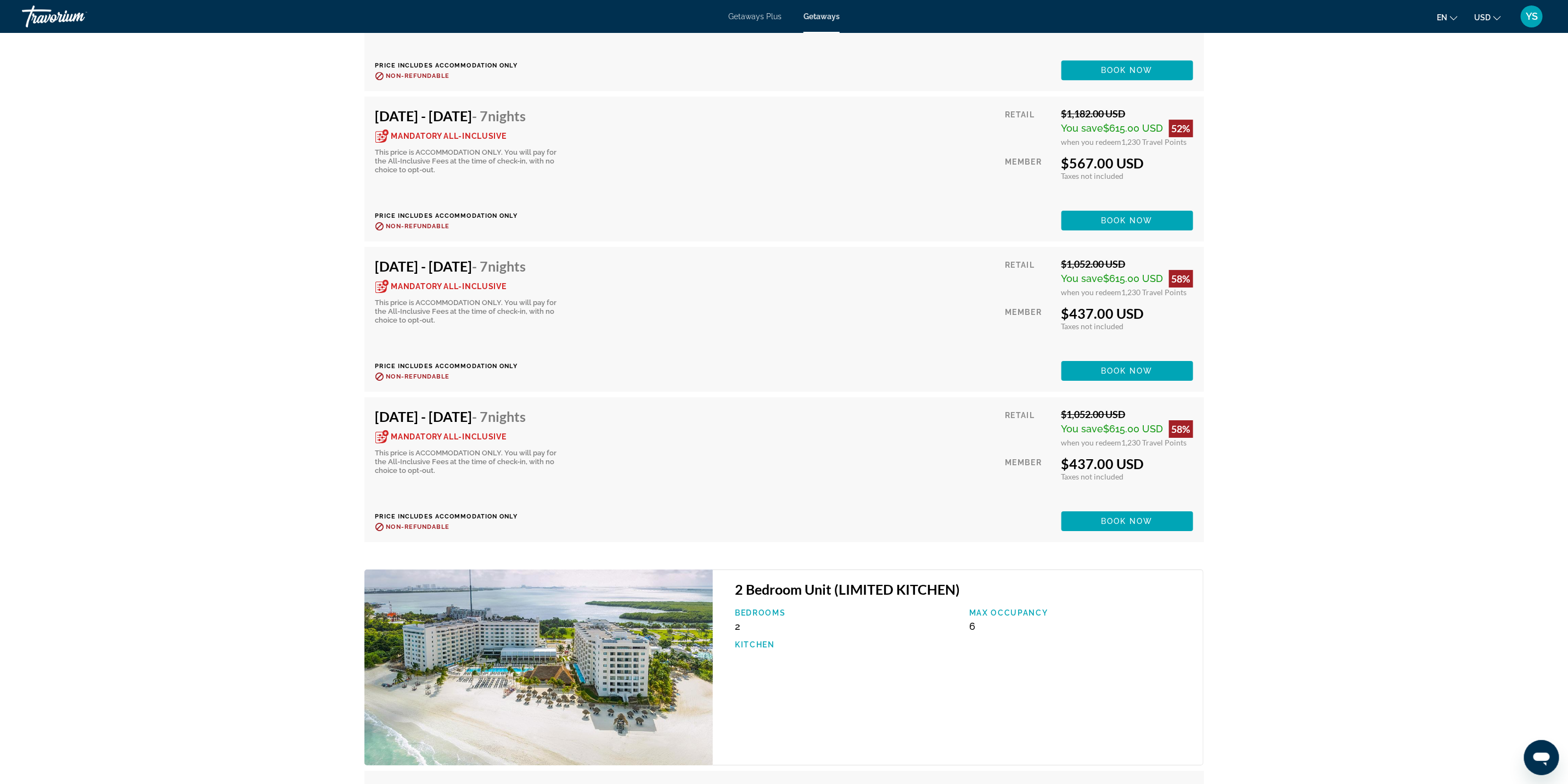
scroll to position [2633, 0]
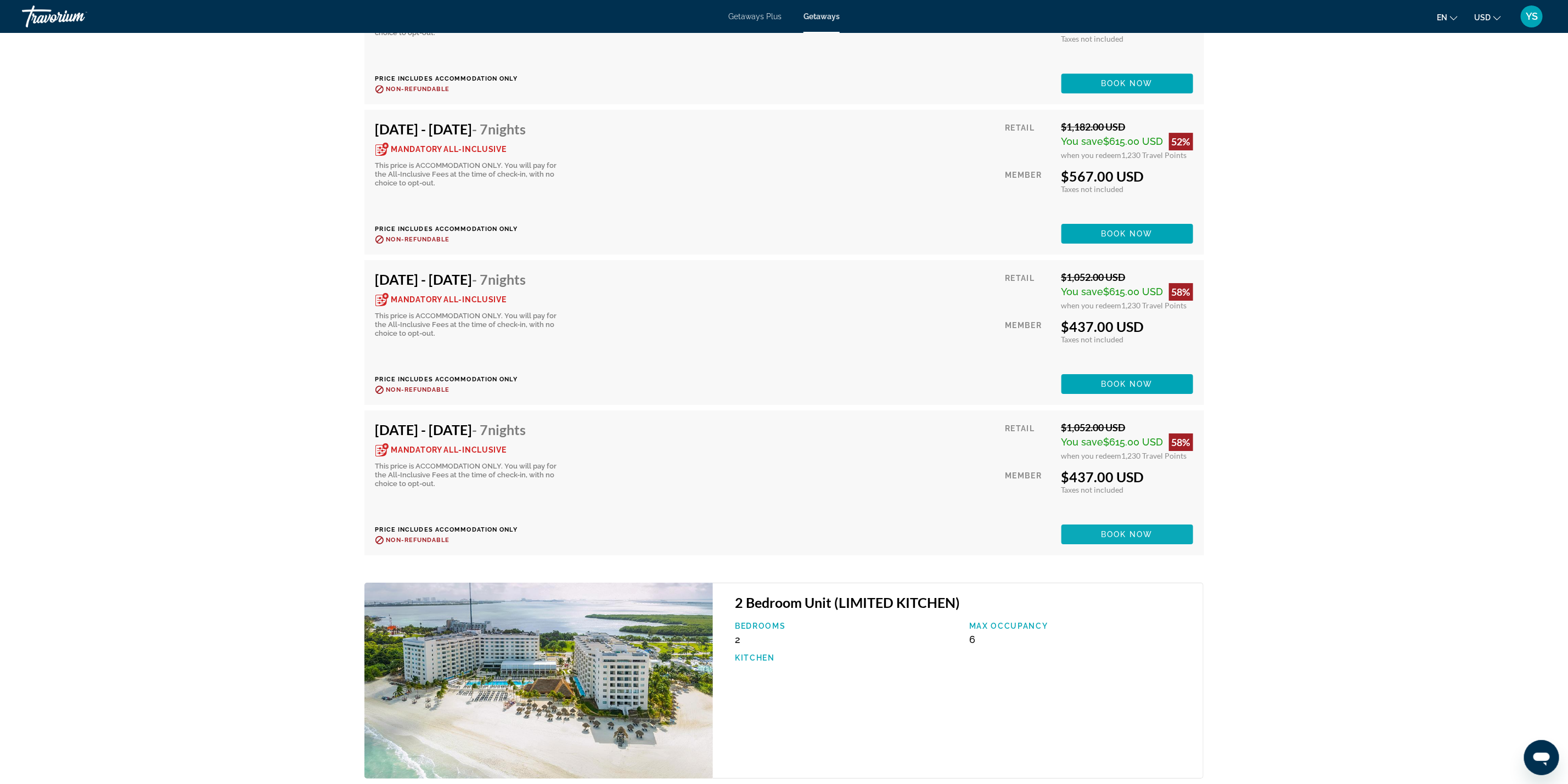
click at [1136, 524] on span "Main content" at bounding box center [1127, 533] width 132 height 26
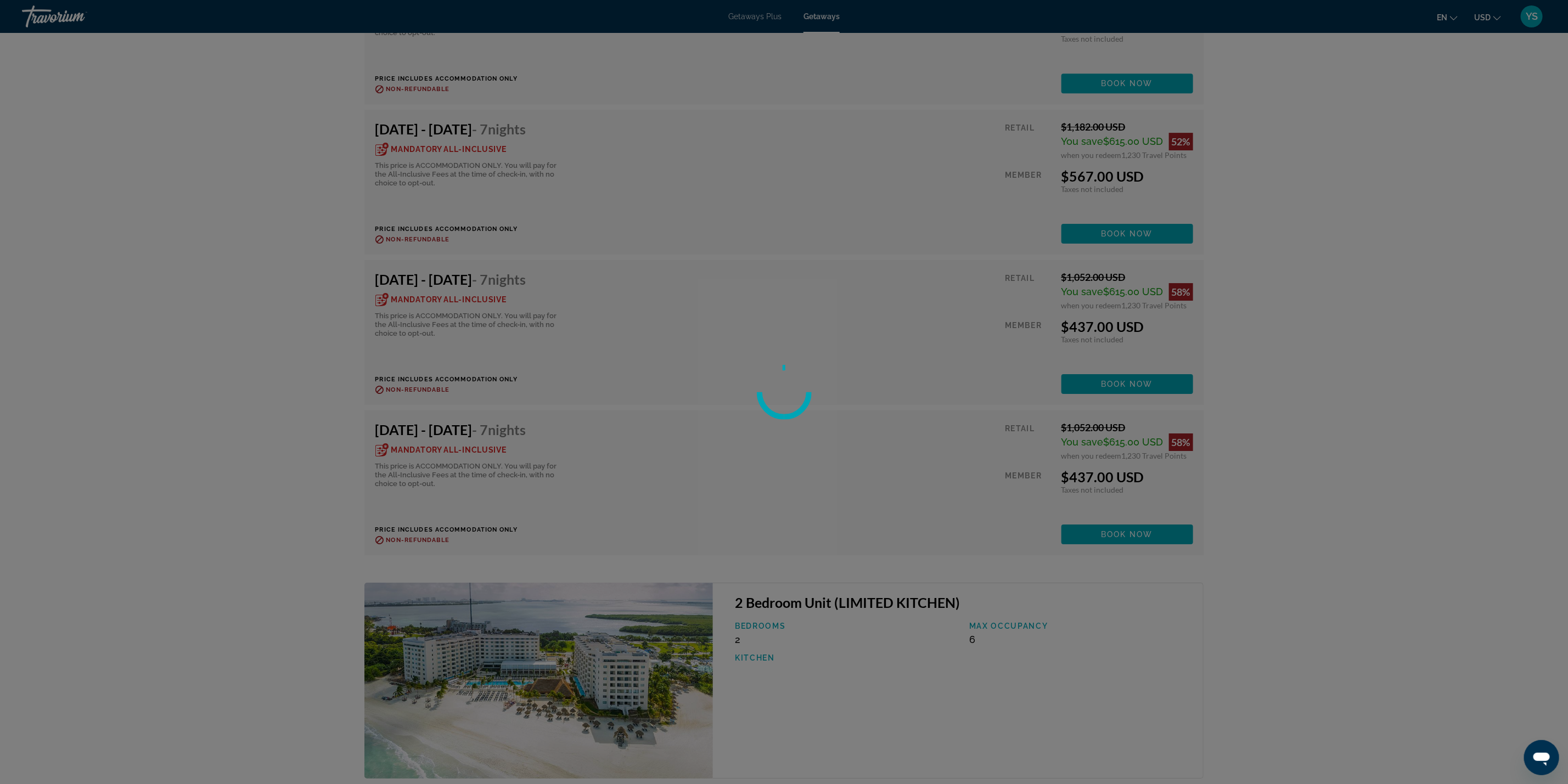
click at [178, 468] on div at bounding box center [784, 392] width 1568 height 784
